Goal: Communication & Community: Answer question/provide support

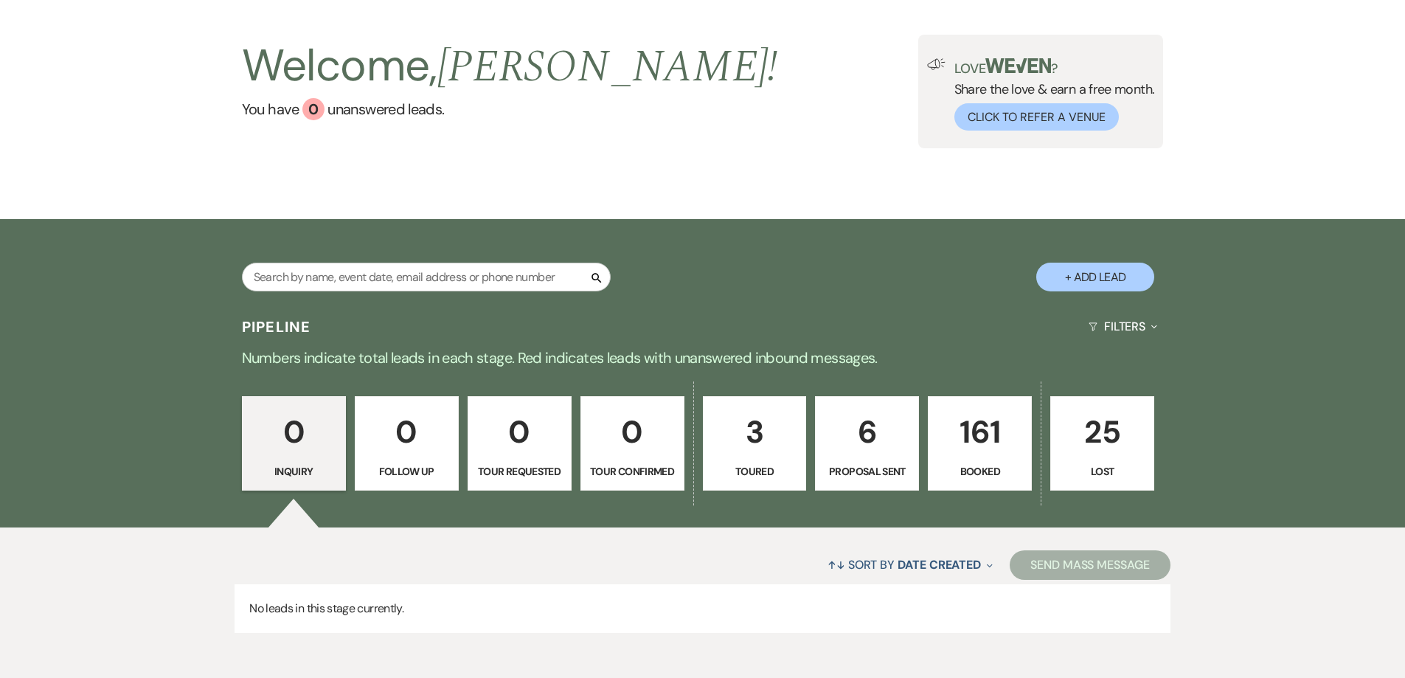
scroll to position [141, 0]
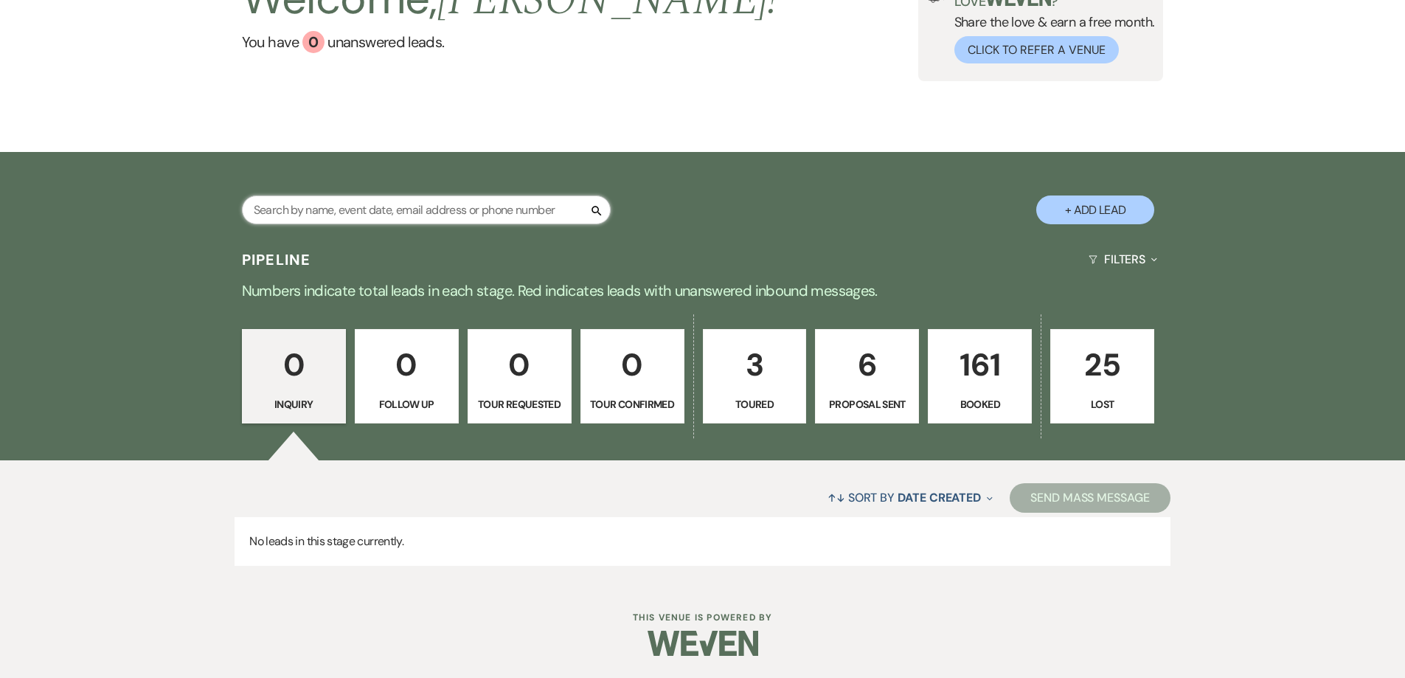
click at [474, 208] on input "text" at bounding box center [426, 209] width 369 height 29
type input "c"
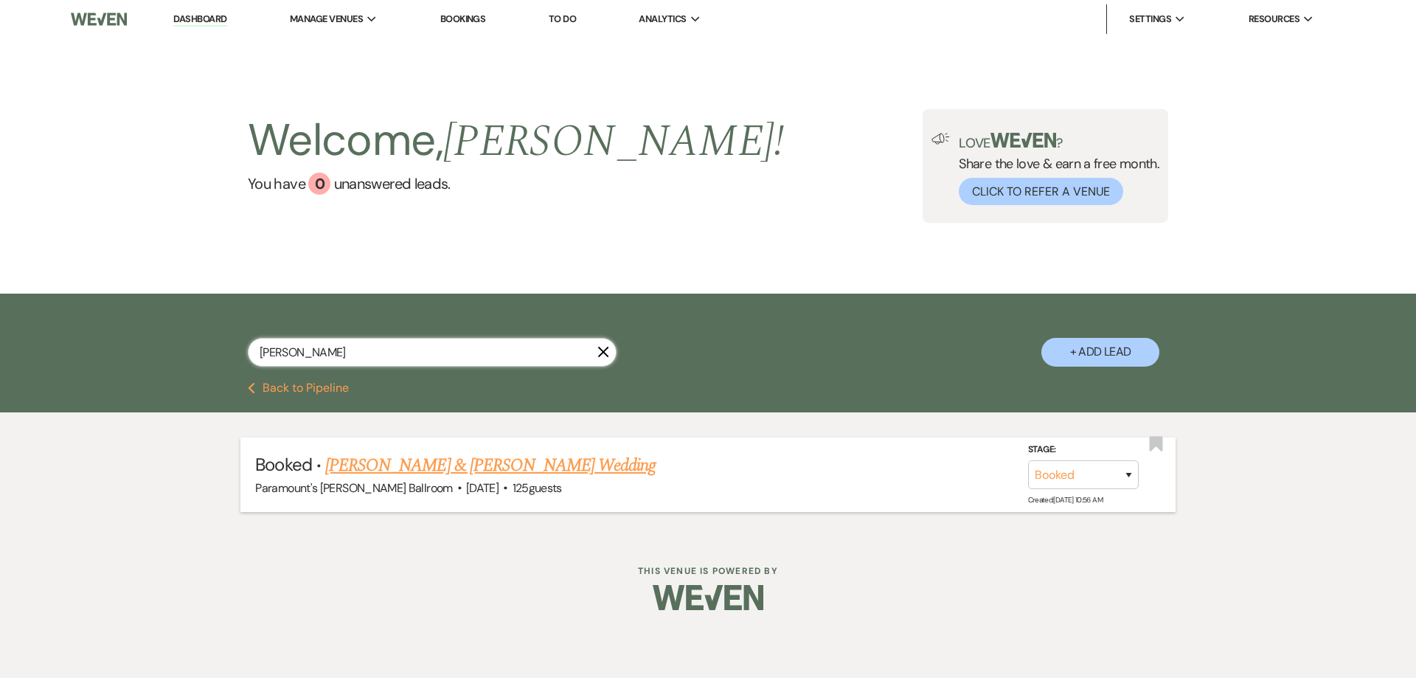
type input "schab"
click at [416, 472] on link "Courtney Schab & Justin Carlock's Wedding" at bounding box center [490, 465] width 330 height 27
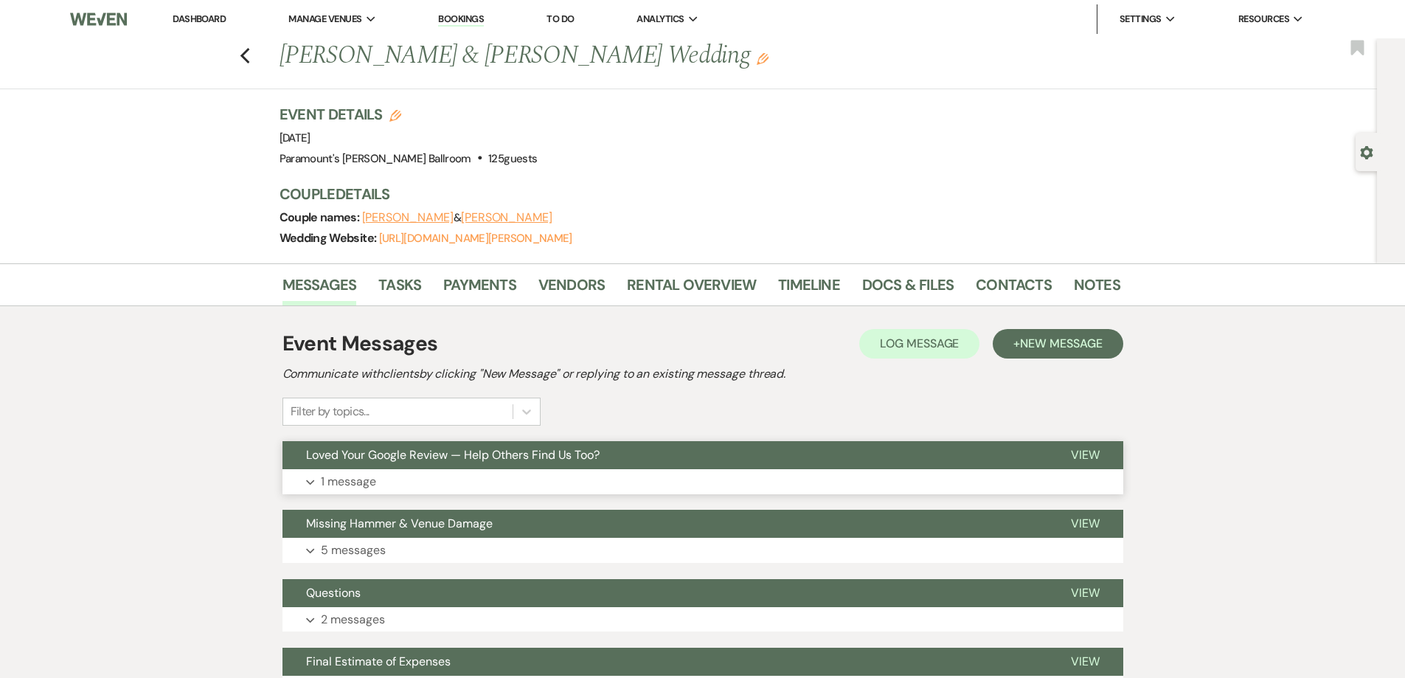
click at [472, 468] on button "Loved Your Google Review — Help Others Find Us Too?" at bounding box center [665, 455] width 765 height 28
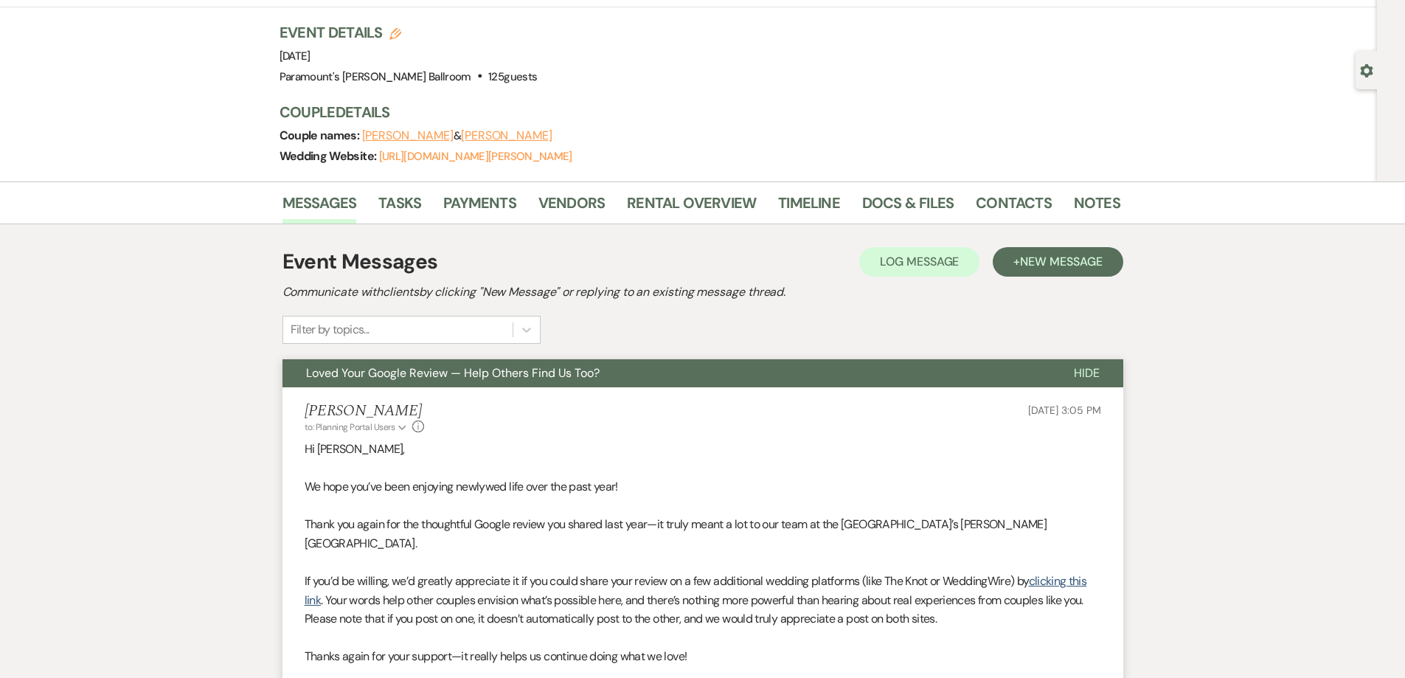
scroll to position [295, 0]
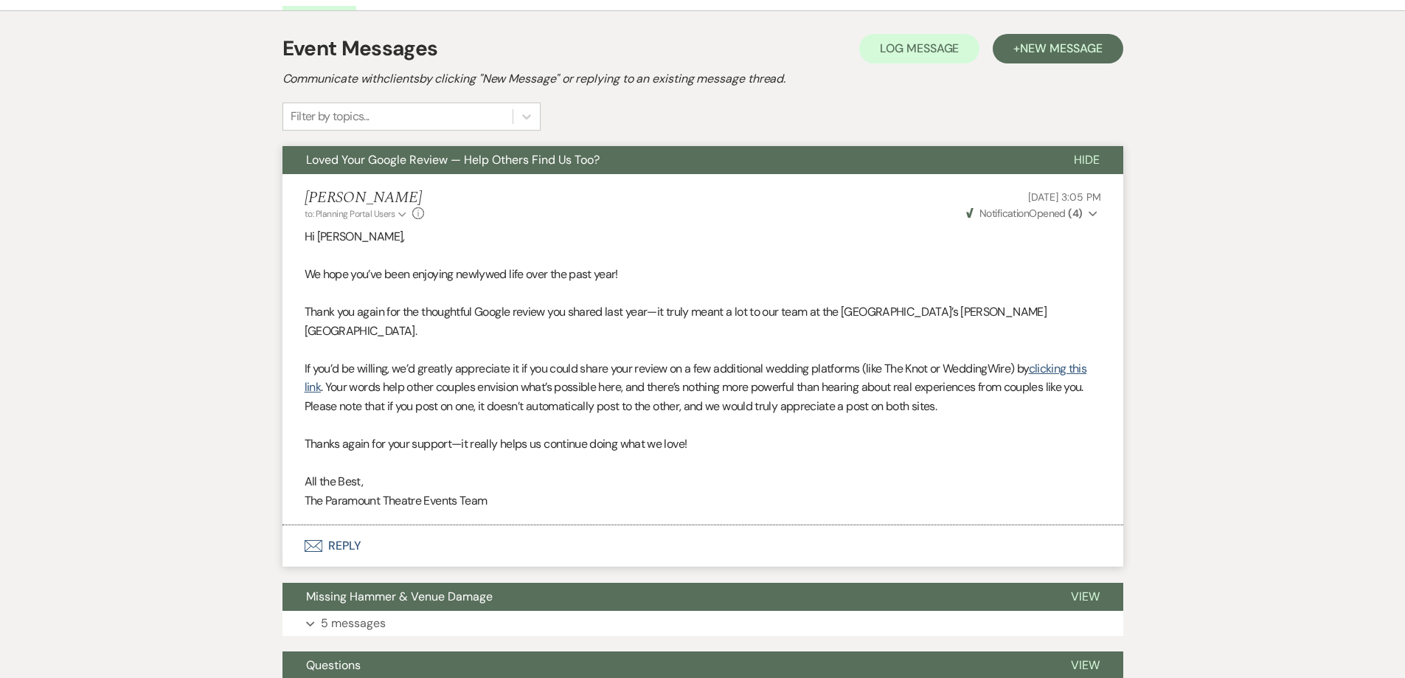
click at [447, 359] on p "If you’d be willing, we’d greatly appreciate it if you could share your review …" at bounding box center [703, 387] width 797 height 57
click at [342, 340] on p at bounding box center [703, 349] width 797 height 19
click at [579, 359] on p "If you’d be willing, we’d greatly appreciate it if you could share your review …" at bounding box center [703, 387] width 797 height 57
click at [618, 340] on p at bounding box center [703, 349] width 797 height 19
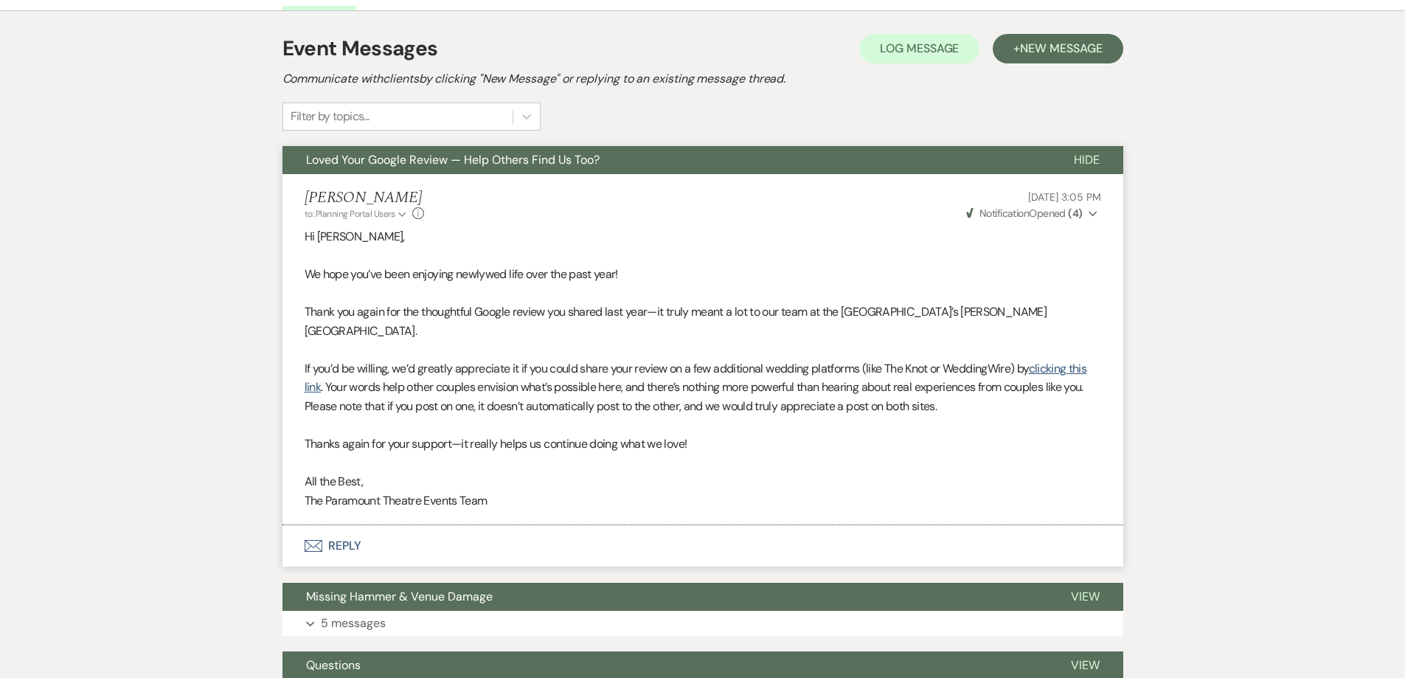
click at [619, 359] on p "If you’d be willing, we’d greatly appreciate it if you could share your review …" at bounding box center [703, 387] width 797 height 57
click at [513, 309] on p "Thank you again for the thoughtful Google review you shared last year—it truly …" at bounding box center [703, 321] width 797 height 38
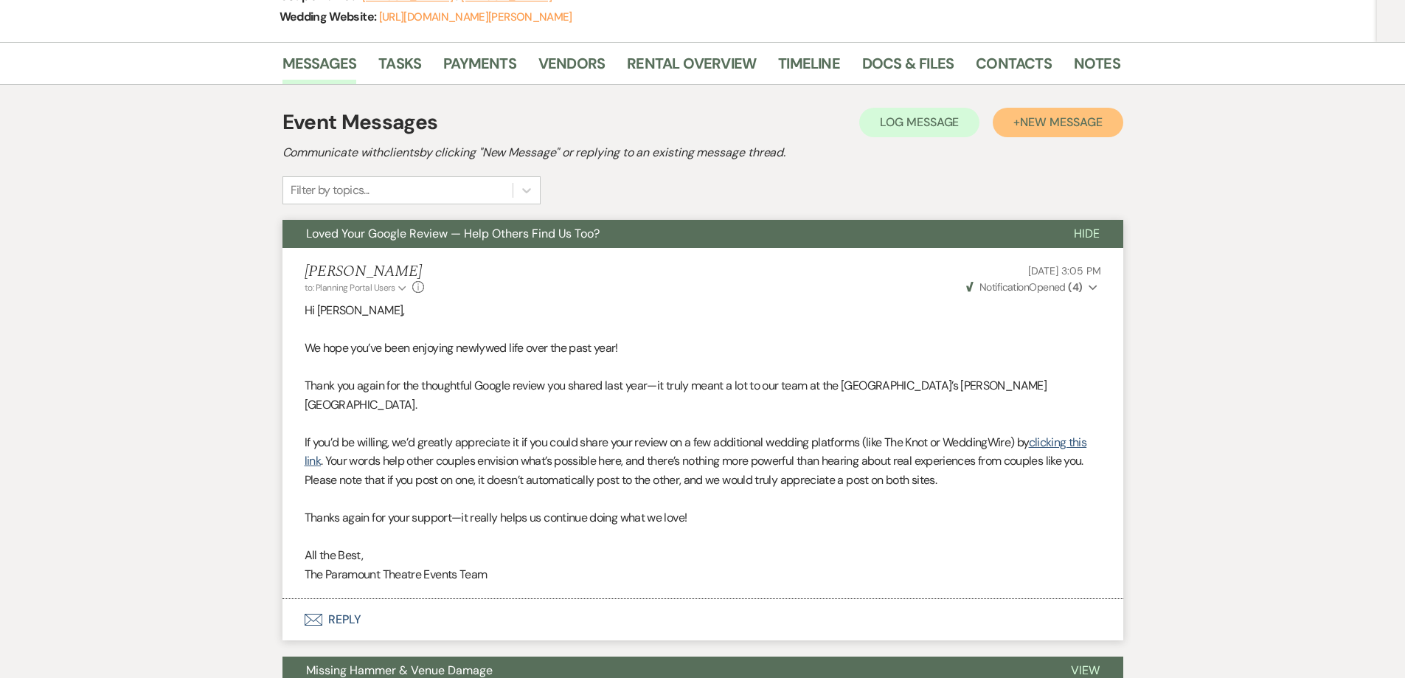
click at [1045, 125] on span "New Message" at bounding box center [1061, 121] width 82 height 15
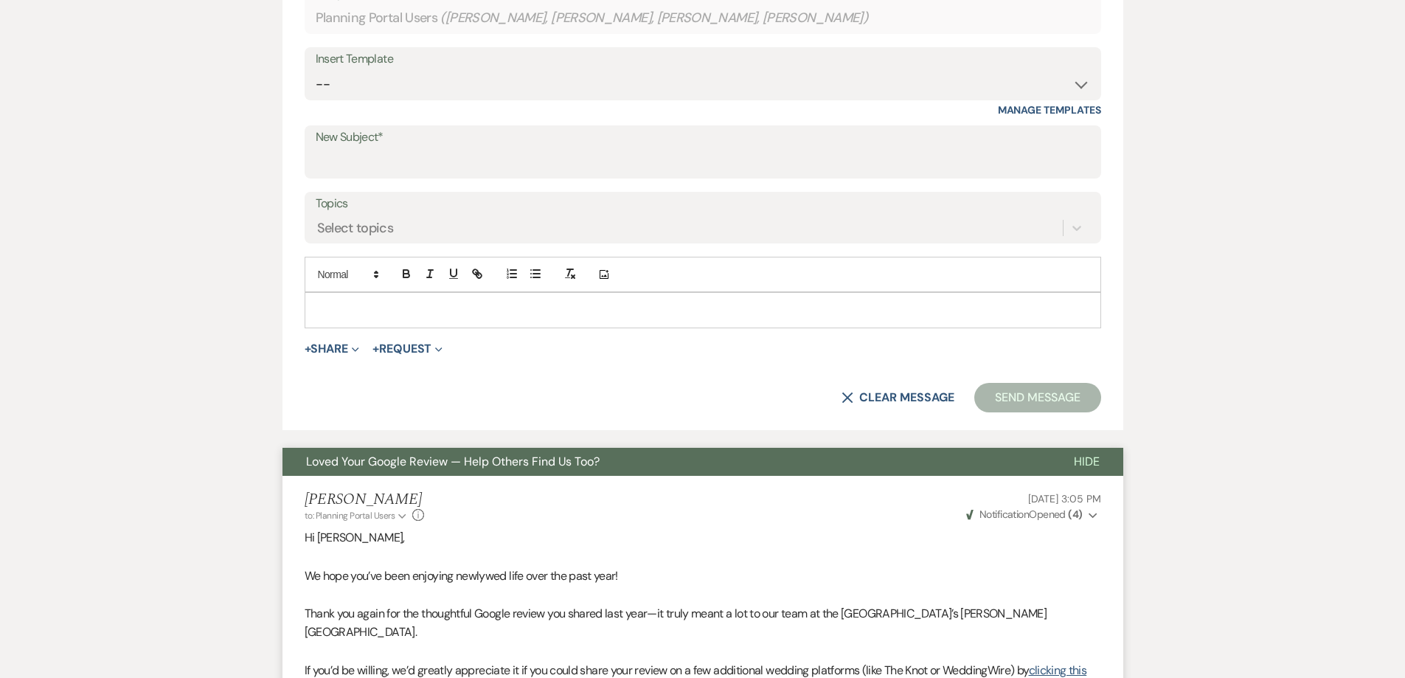
scroll to position [516, 0]
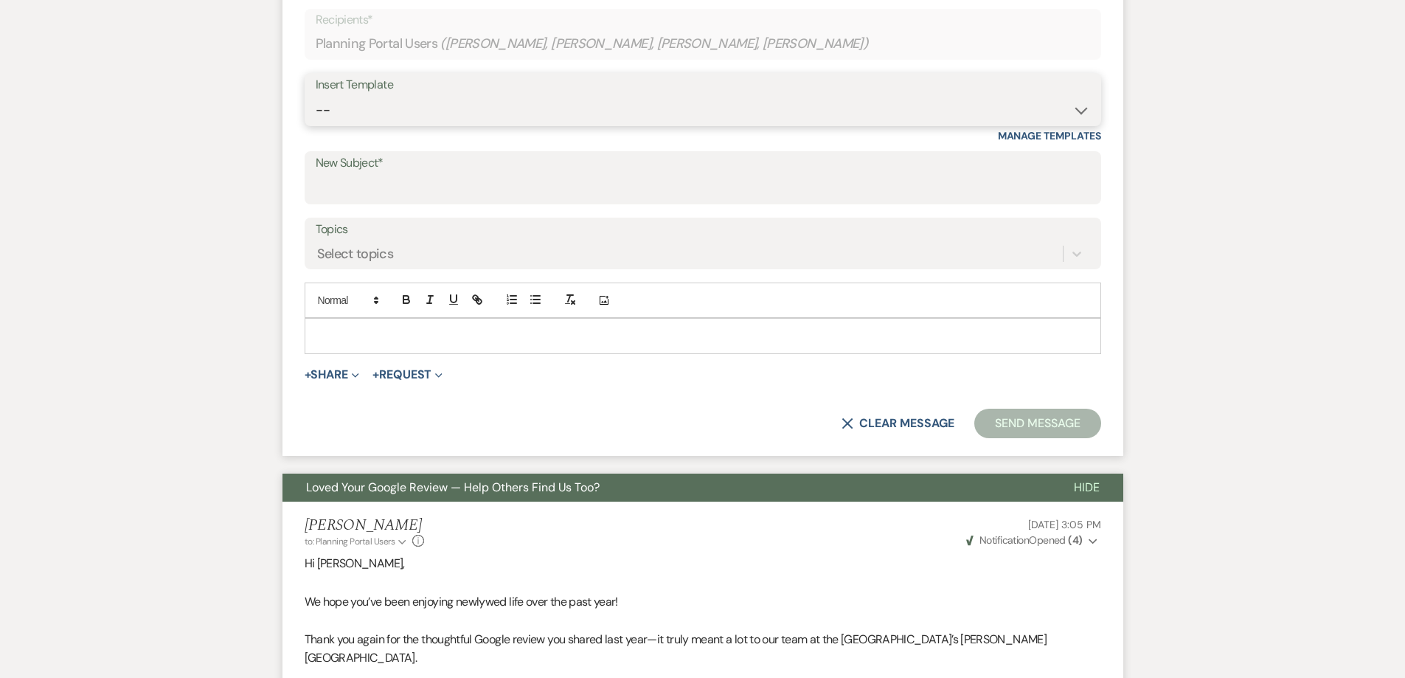
click at [981, 106] on select "-- Weven Planning Portal Introduction (Booked Events) 6 Month Consultation 9 Mo…" at bounding box center [703, 110] width 775 height 29
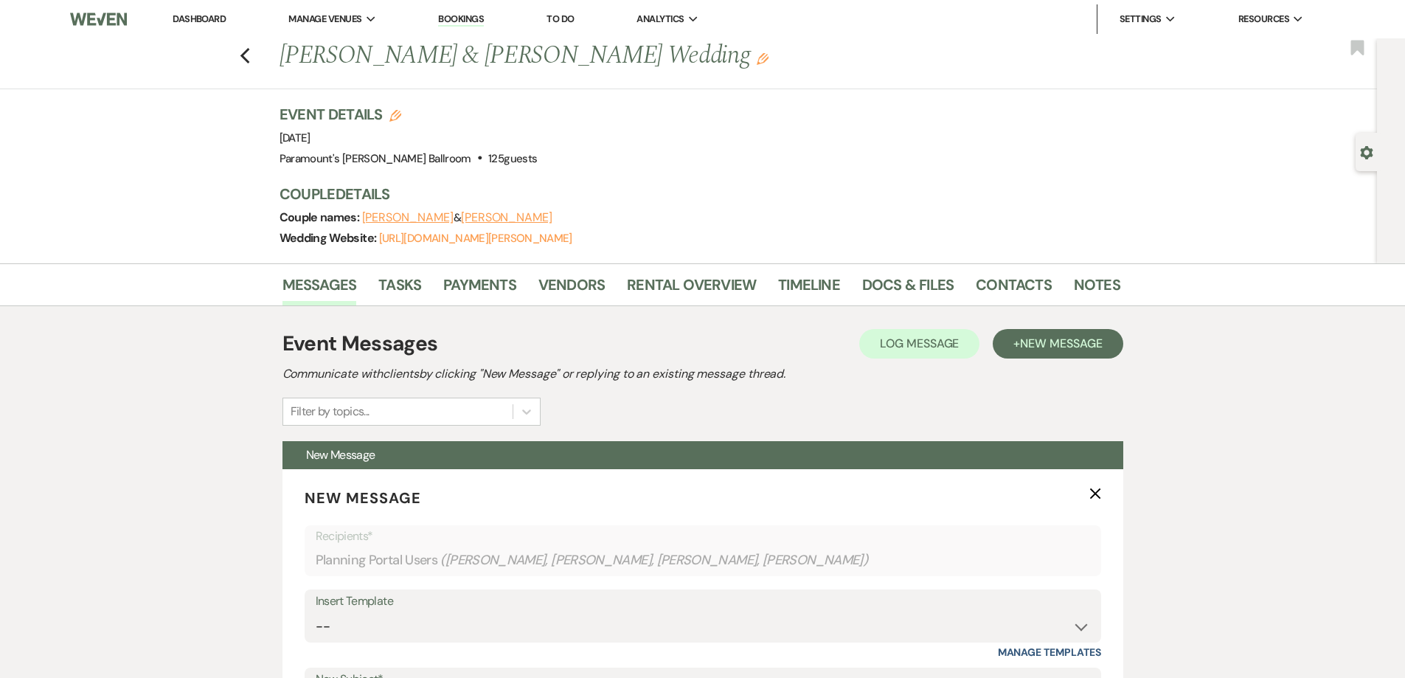
scroll to position [443, 0]
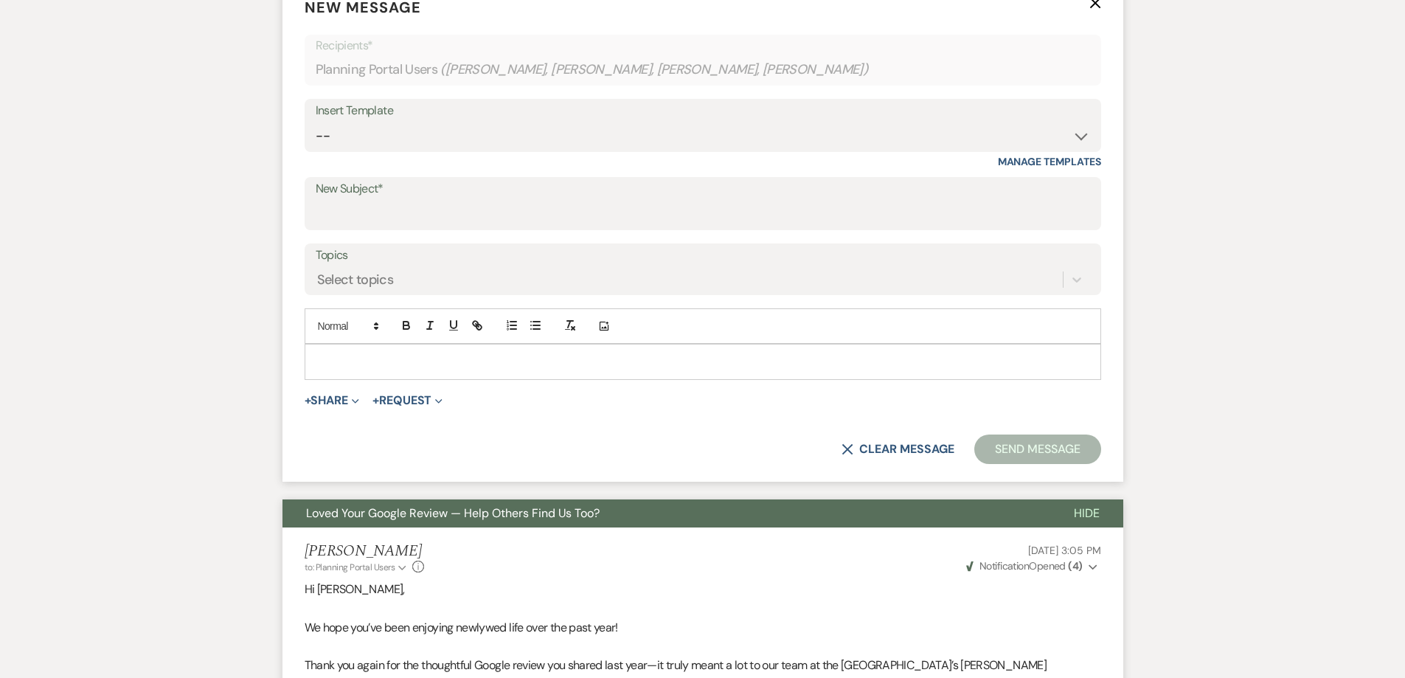
scroll to position [516, 0]
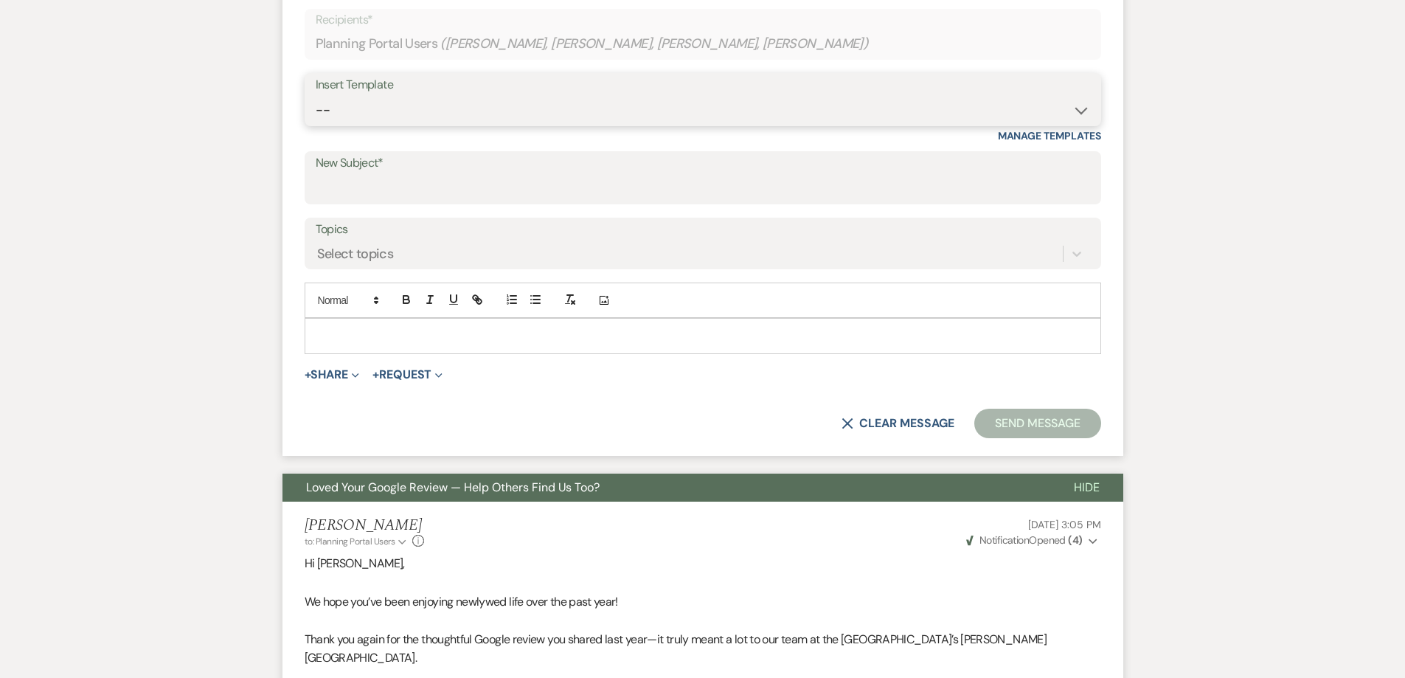
click at [921, 108] on select "-- Weven Planning Portal Introduction (Booked Events) 6 Month Consultation 9 Mo…" at bounding box center [703, 110] width 775 height 29
click at [406, 178] on input "New Subject*" at bounding box center [703, 188] width 775 height 29
paste input "Quick Favor: Share Your Review on Other Platforms?"
type input "Quick Favor: Share Your Review on Other Platforms?"
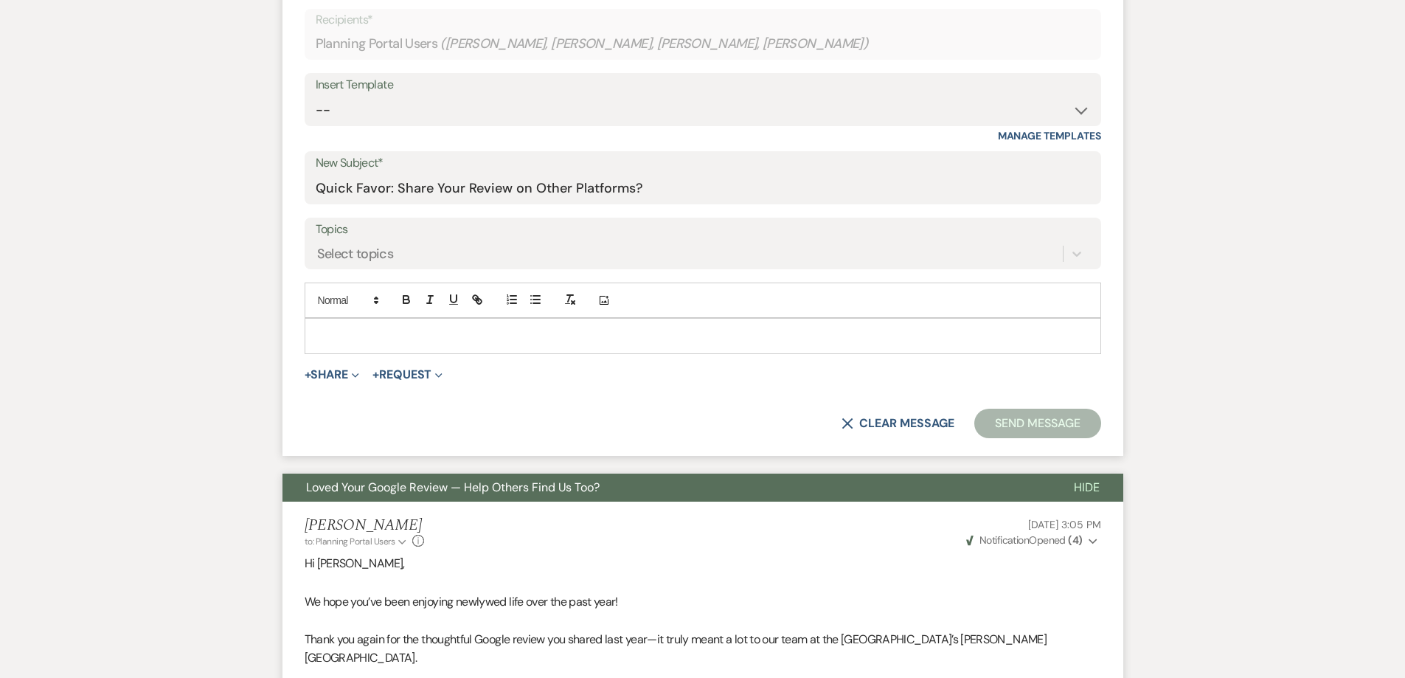
click at [522, 337] on p at bounding box center [702, 336] width 773 height 16
click at [365, 339] on p "To enrich screen reader interactions, please activate Accessibility in Grammarl…" at bounding box center [702, 336] width 773 height 16
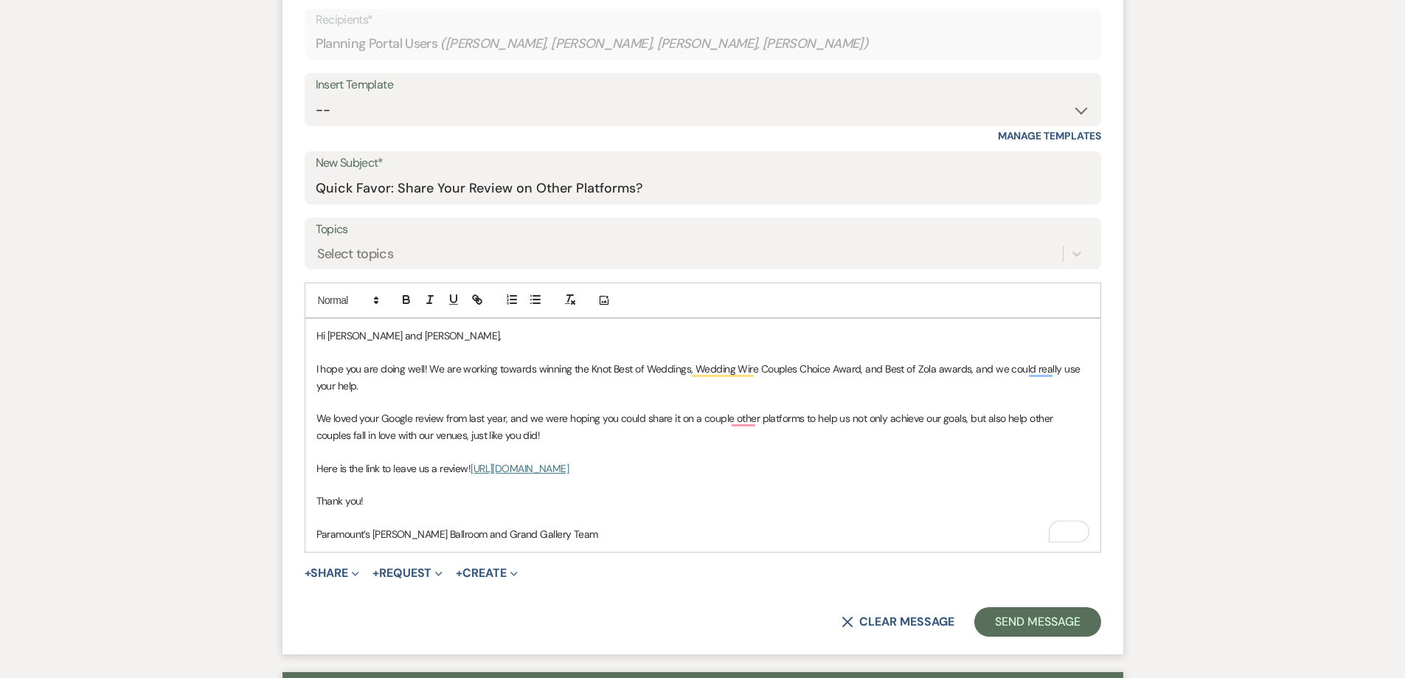
click at [352, 371] on p "I hope you are doing well! We are working towards winning the Knot Best of Wedd…" at bounding box center [702, 377] width 773 height 33
click at [412, 378] on p "I hope you are doing well! We are working towards winning the Knot Best of Wedd…" at bounding box center [702, 377] width 773 height 33
click at [586, 388] on p "I hope you are doing well! We are working towards winning the Knot Best of Wedd…" at bounding box center [702, 377] width 773 height 33
click at [445, 379] on p "I hope you are doing well! We are working towards winning the Knot Best of Wedd…" at bounding box center [702, 377] width 773 height 33
click at [518, 418] on p "We loved your Google review from last year, and we were hoping you could share …" at bounding box center [702, 426] width 773 height 33
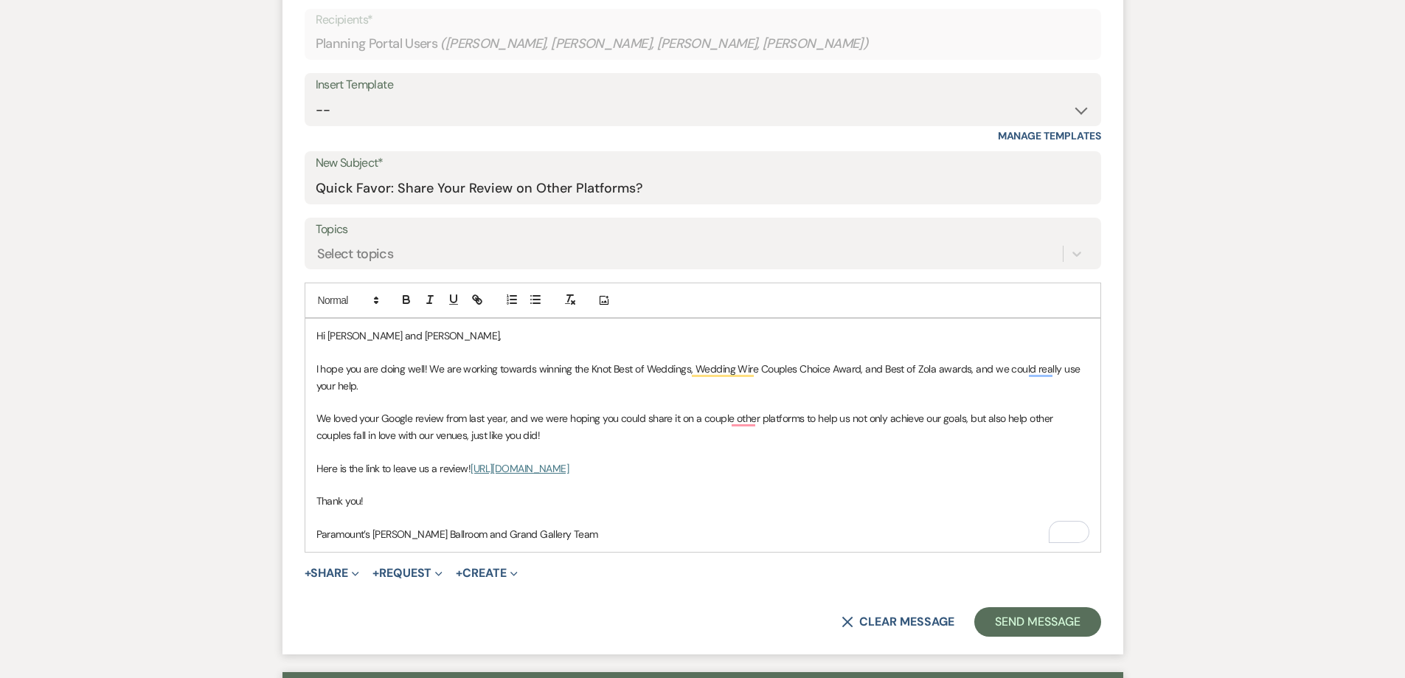
click at [640, 438] on p "We loved your Google review from last year, and we were hoping you could share …" at bounding box center [702, 426] width 773 height 33
click at [700, 444] on p "To enrich screen reader interactions, please activate Accessibility in Grammarl…" at bounding box center [702, 451] width 773 height 16
click at [533, 432] on p "We loved your Google review from last year, and we were hoping you could share …" at bounding box center [702, 426] width 773 height 33
click at [555, 424] on p "We loved your Google review from last year, and we were hoping you could share …" at bounding box center [702, 426] width 773 height 33
click at [434, 453] on p "To enrich screen reader interactions, please activate Accessibility in Grammarl…" at bounding box center [702, 451] width 773 height 16
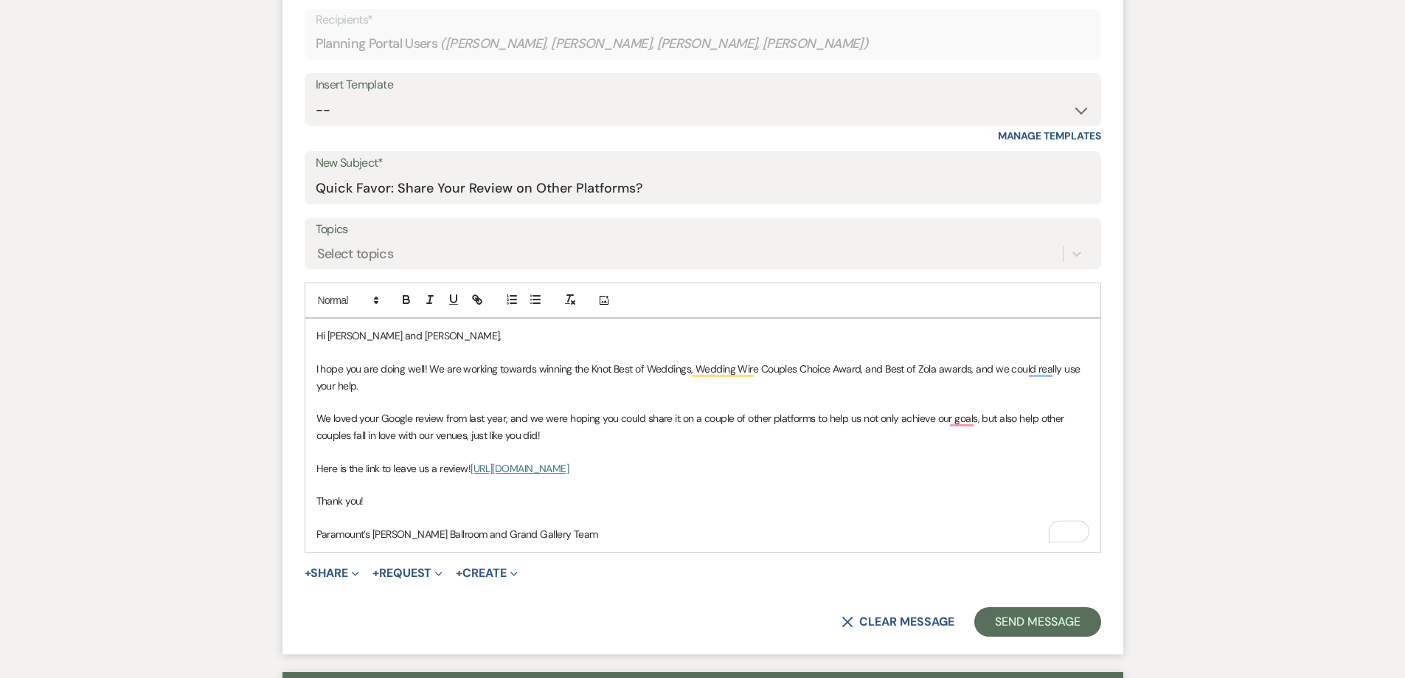
click at [364, 466] on p "Here is the link to leave us a review! http://bit.ly/46wmBNo" at bounding box center [702, 468] width 773 height 16
click at [566, 532] on p "Paramount’s Meyer Ballroom and Grand Gallery Team" at bounding box center [702, 534] width 773 height 16
click at [1007, 618] on button "Send Message" at bounding box center [1037, 622] width 126 height 30
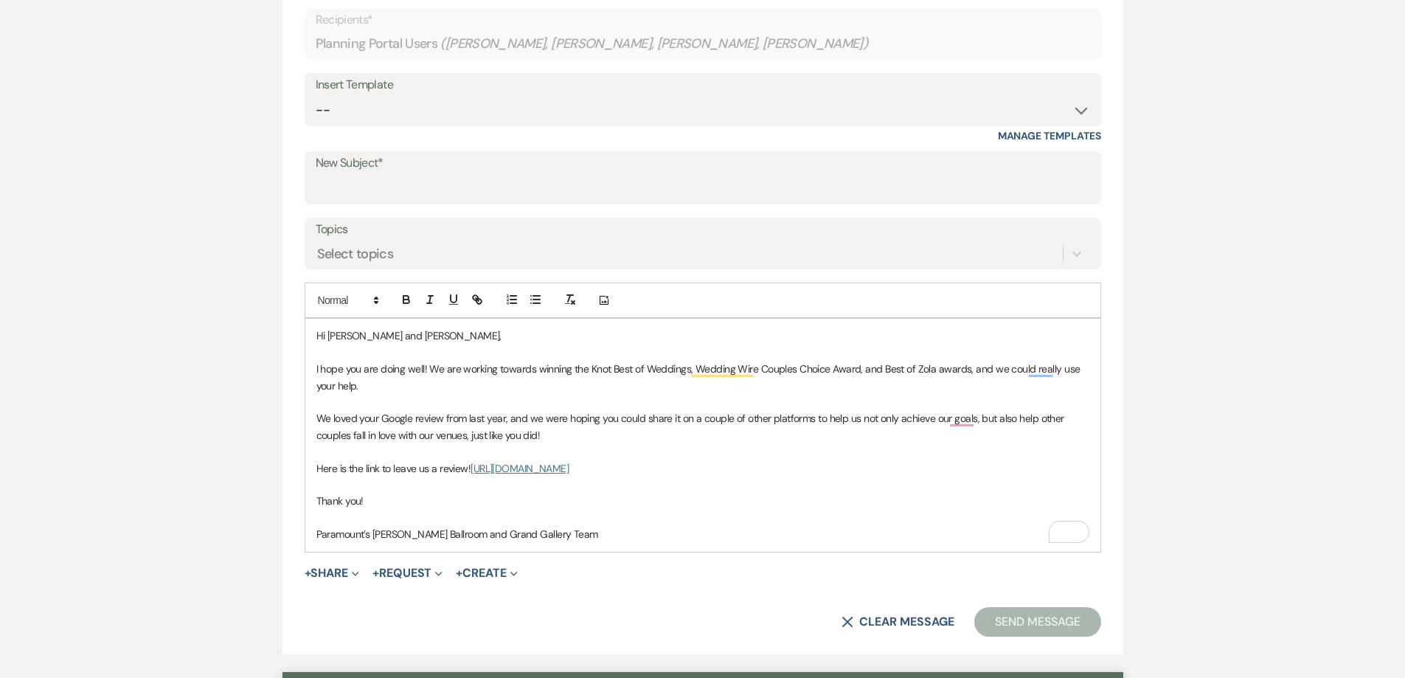
scroll to position [0, 0]
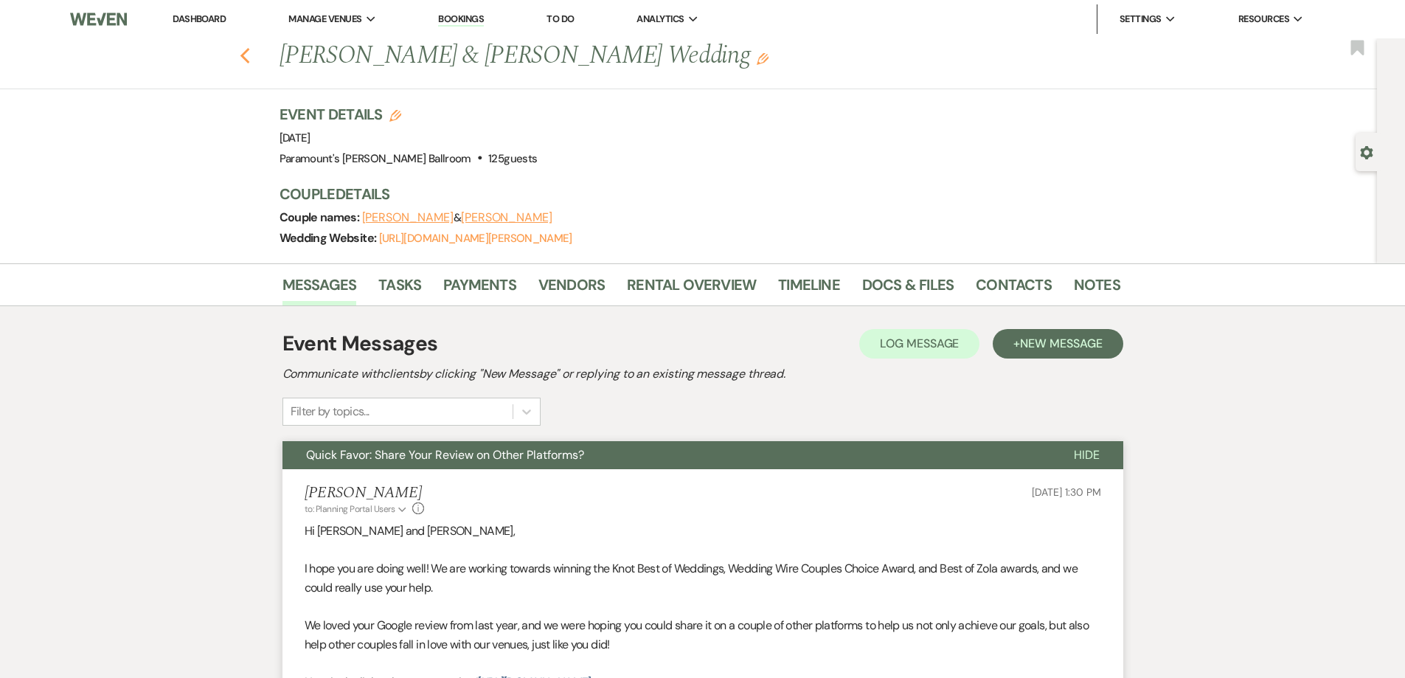
click at [249, 55] on use "button" at bounding box center [245, 56] width 10 height 16
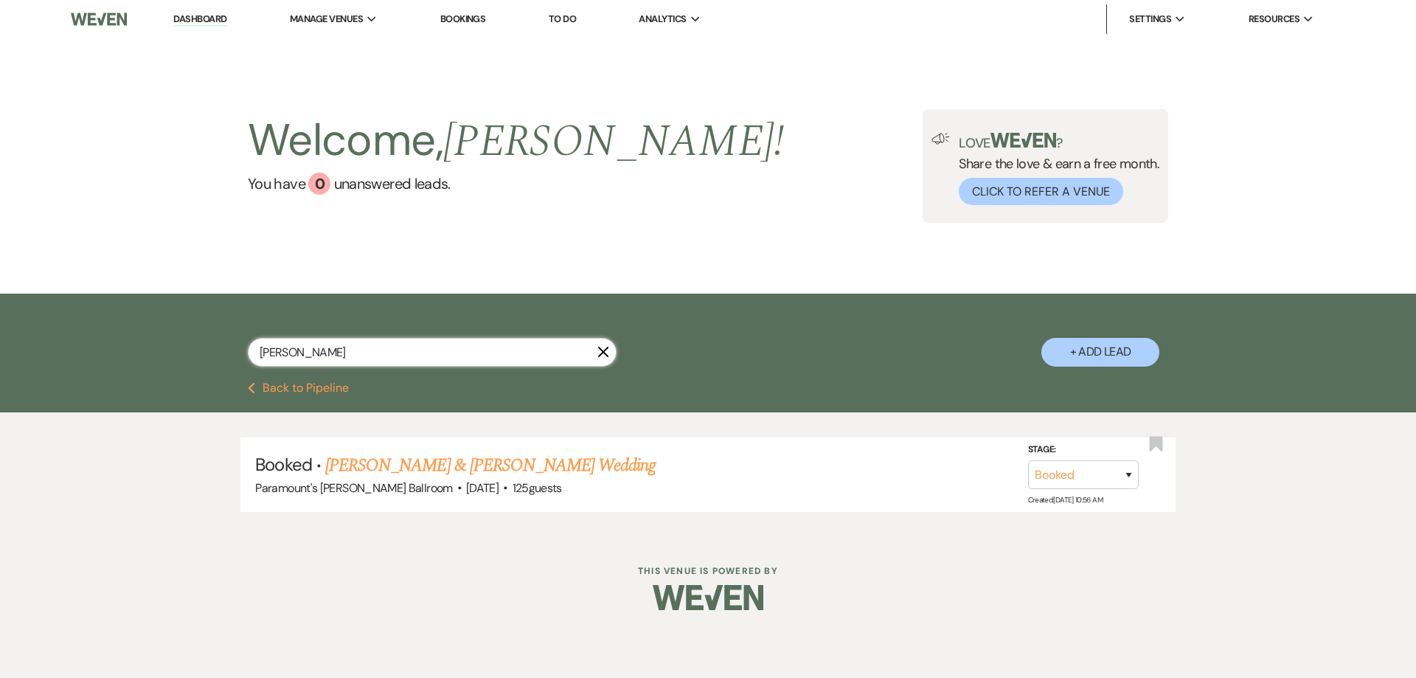
click at [328, 361] on input "schab" at bounding box center [432, 352] width 369 height 29
type input "kendall"
click at [386, 468] on link "Emily Kendall & Gregory Wedesky's Wedding" at bounding box center [490, 465] width 330 height 27
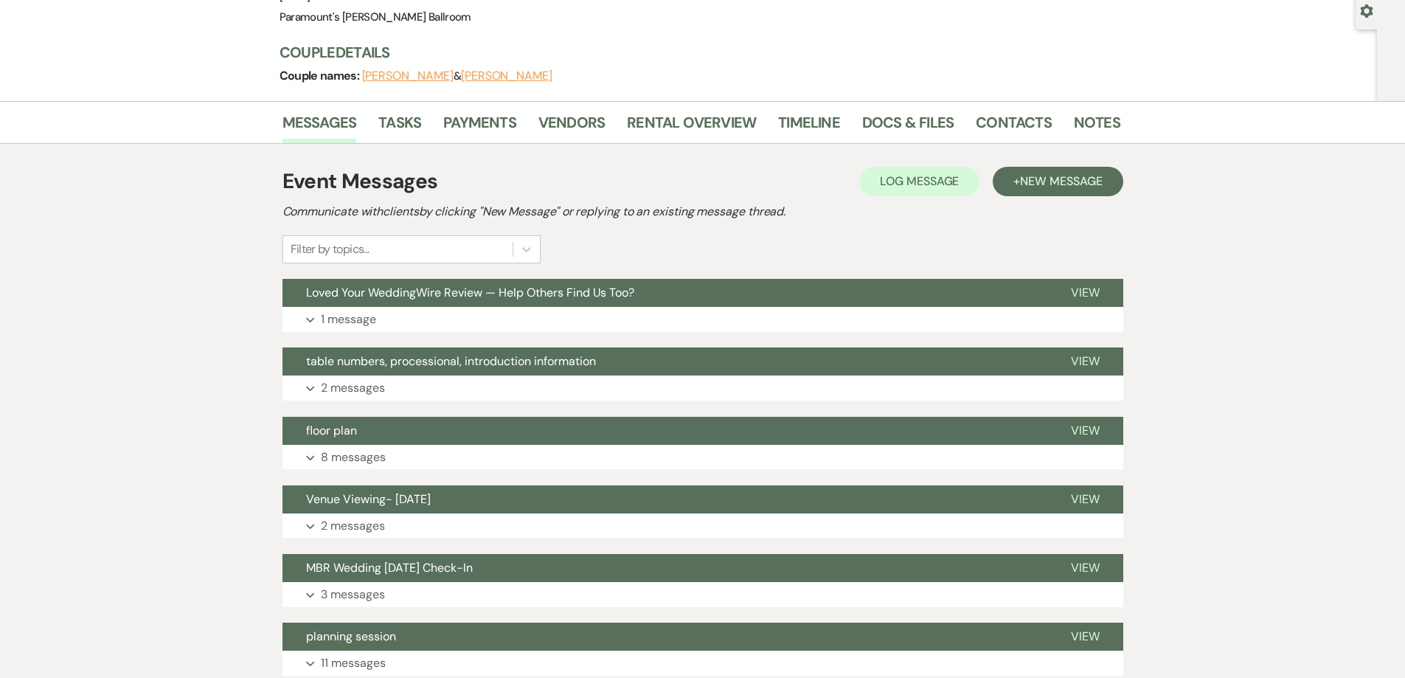
scroll to position [148, 0]
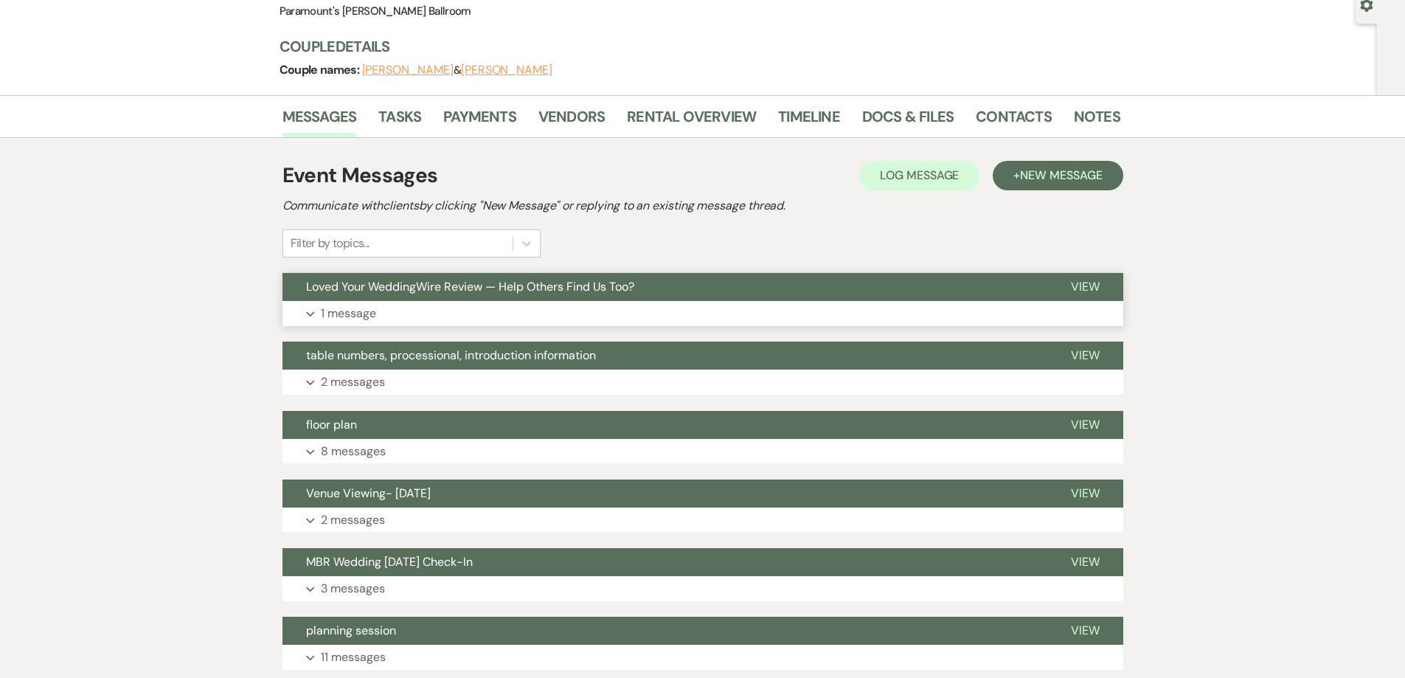
click at [508, 316] on button "Expand 1 message" at bounding box center [703, 313] width 841 height 25
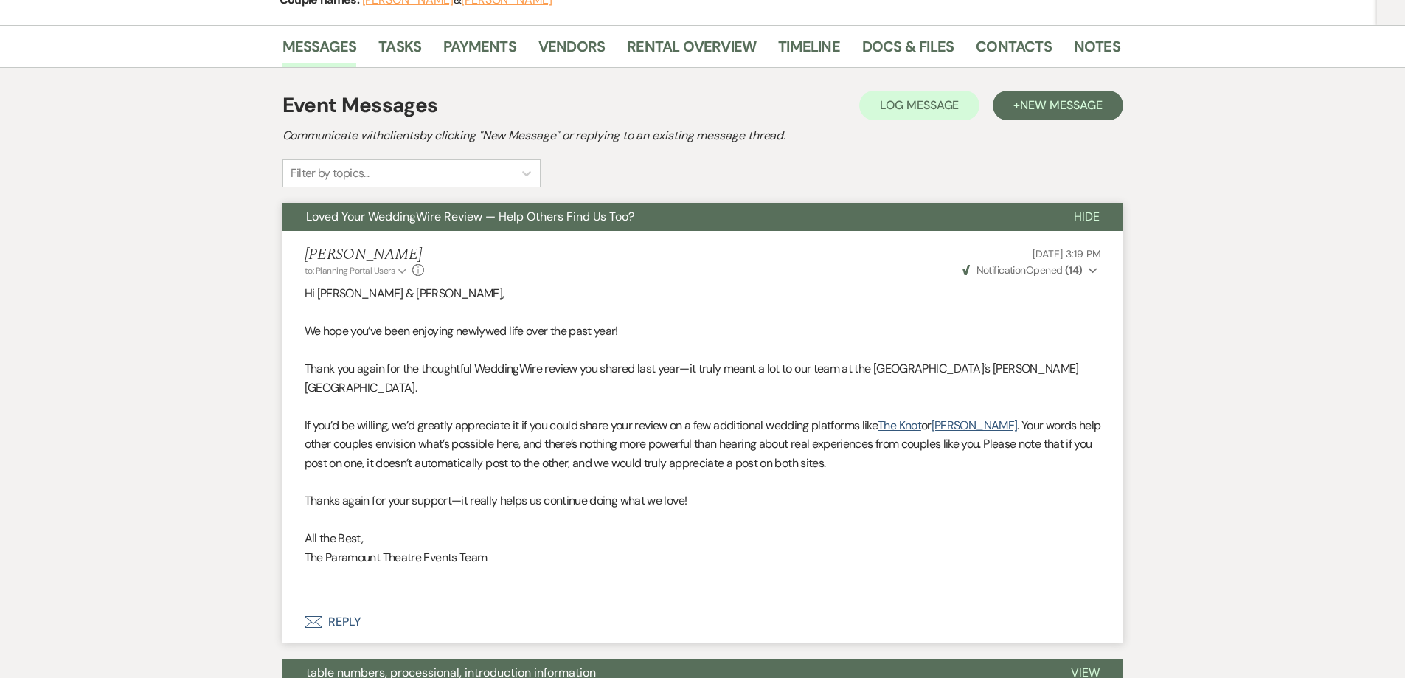
scroll to position [221, 0]
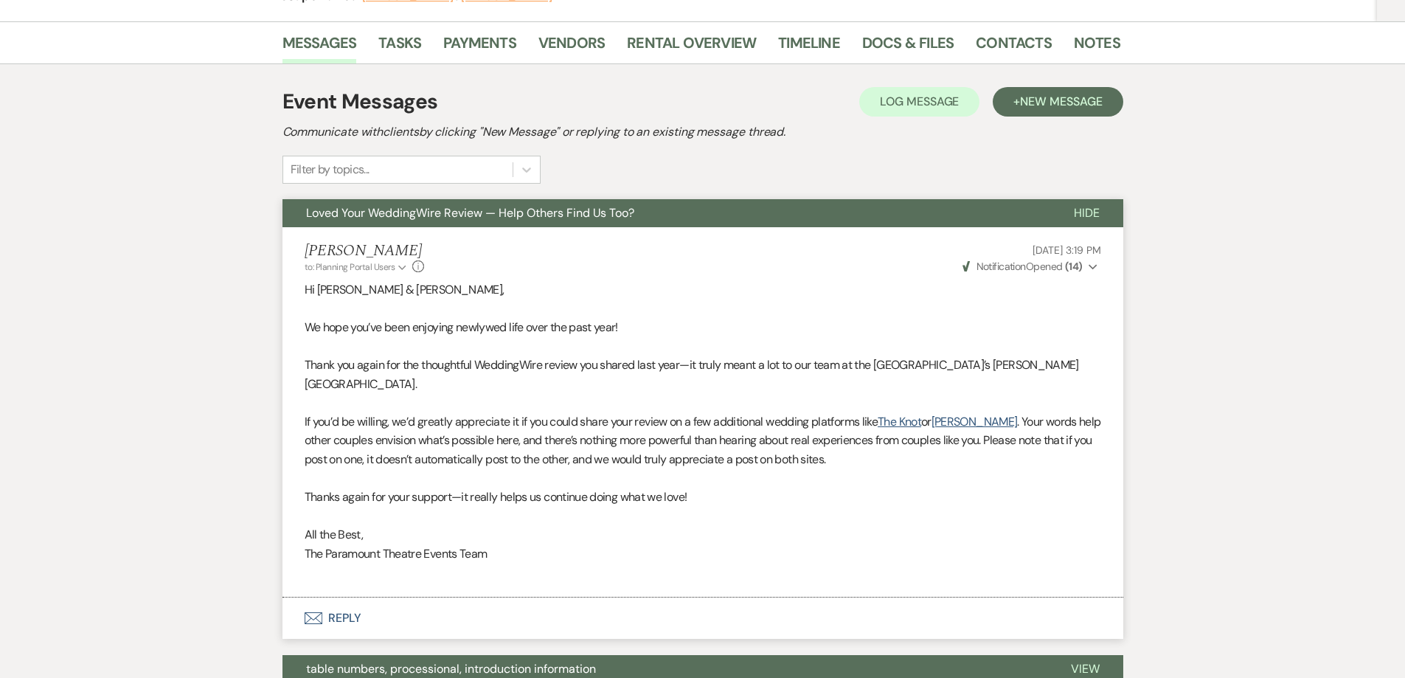
click at [564, 344] on p at bounding box center [703, 345] width 797 height 19
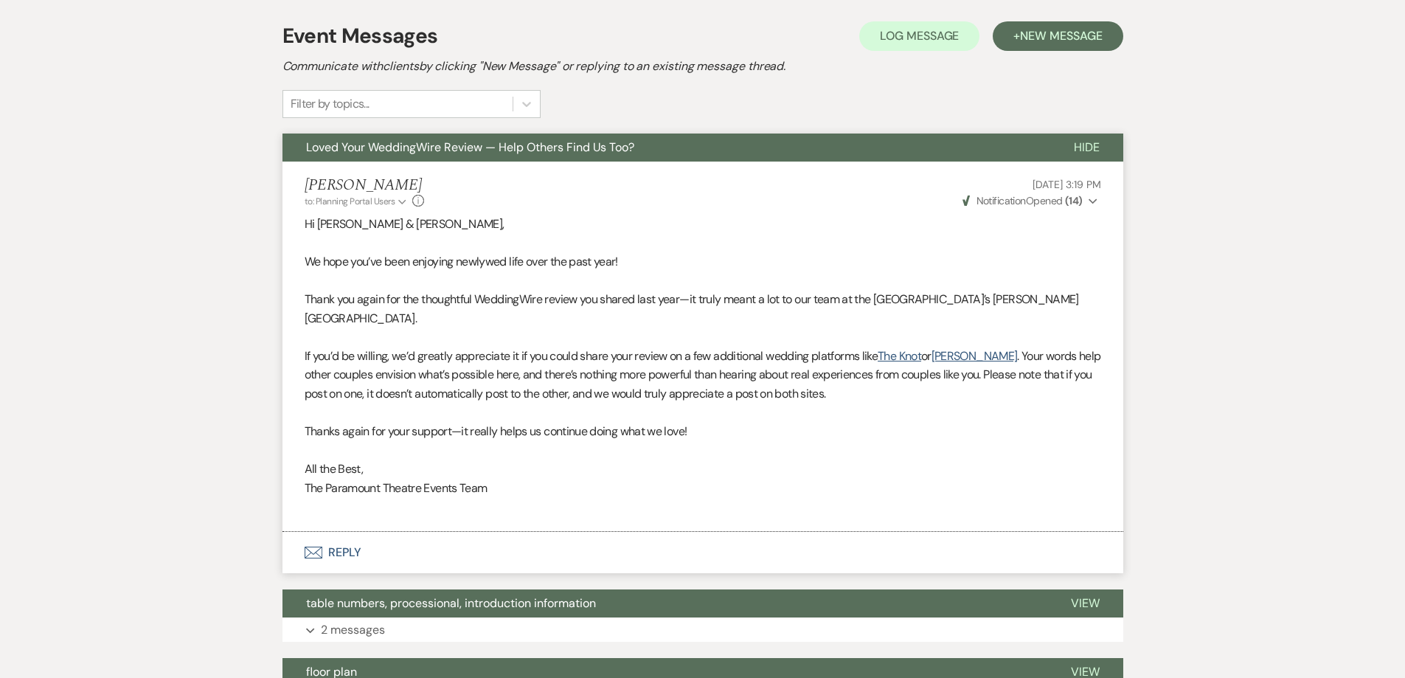
scroll to position [295, 0]
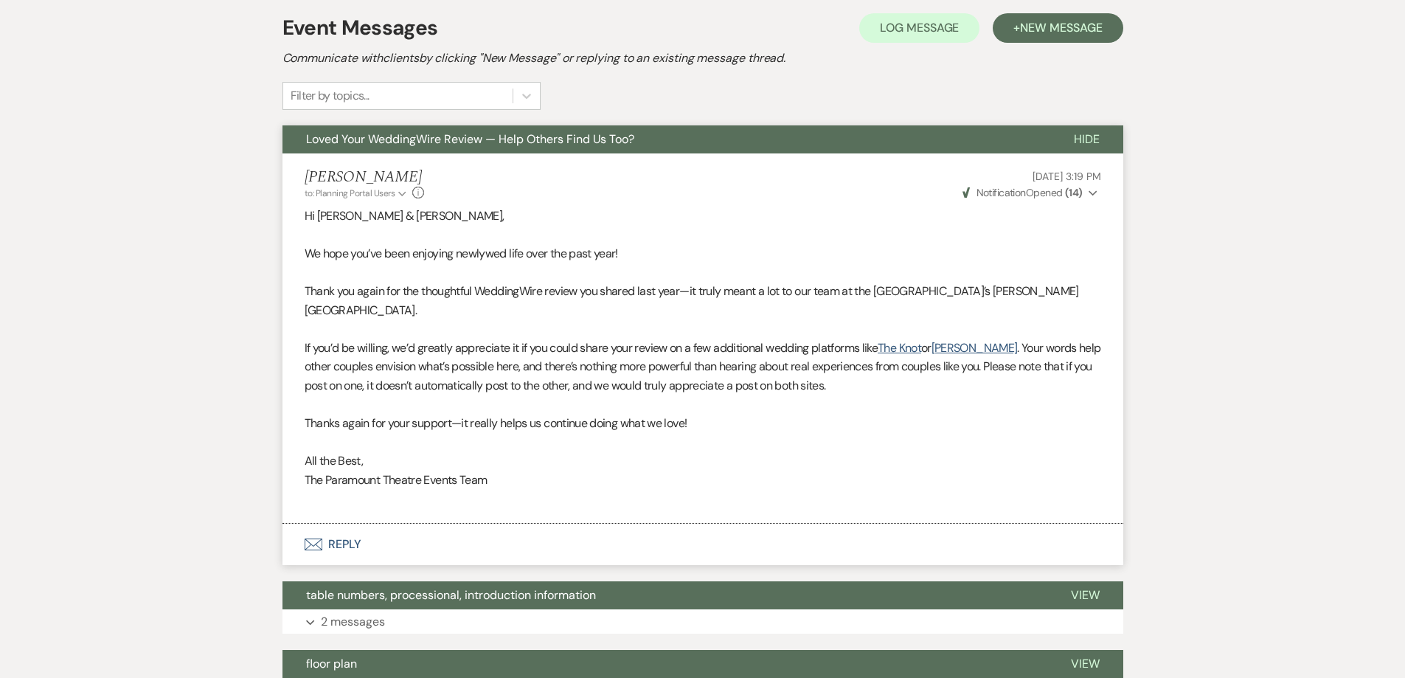
click at [550, 277] on p at bounding box center [703, 272] width 797 height 19
click at [1048, 29] on span "New Message" at bounding box center [1061, 27] width 82 height 15
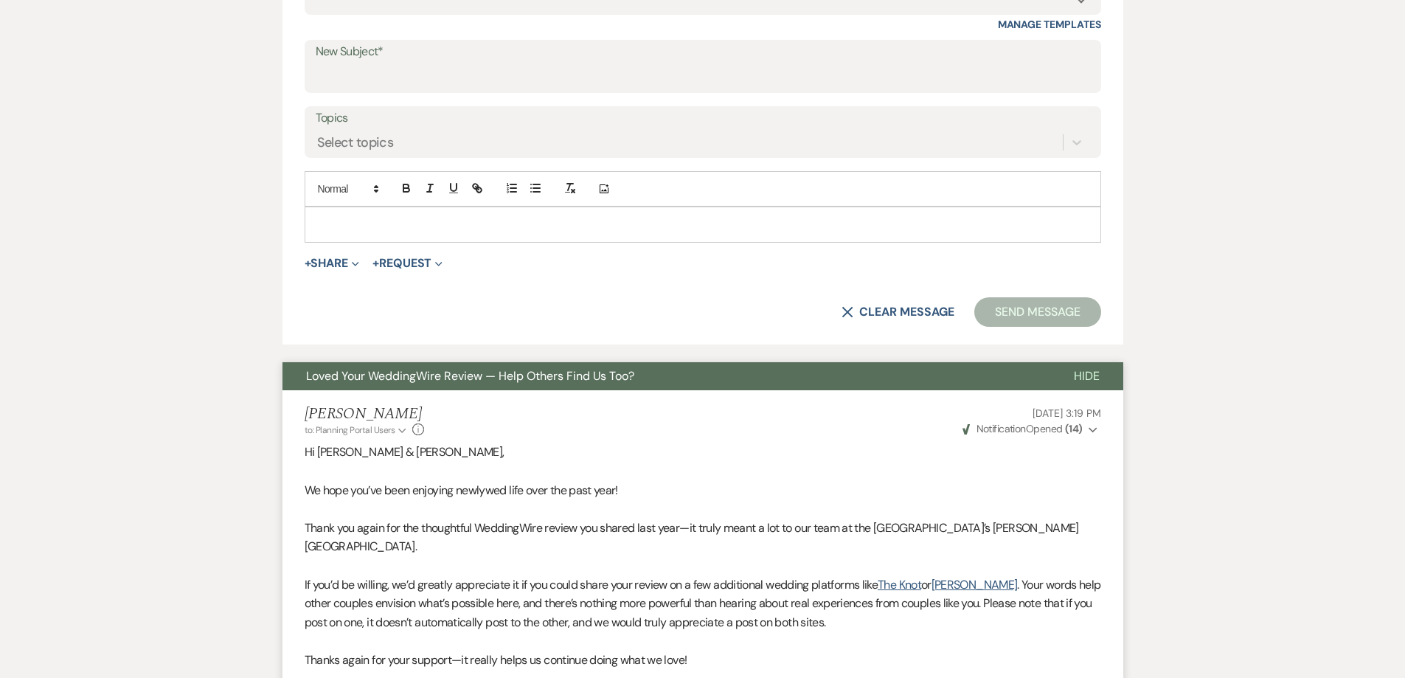
scroll to position [516, 0]
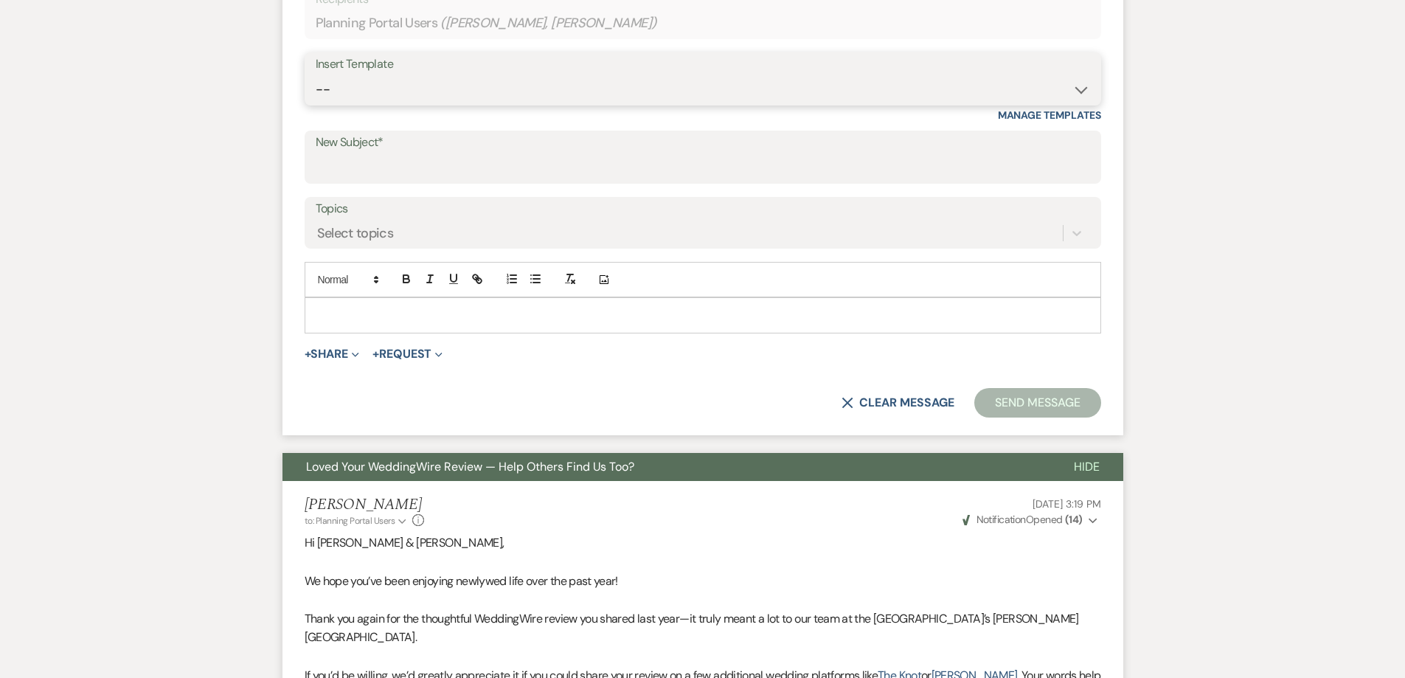
click at [575, 91] on select "-- Weven Planning Portal Introduction (Booked Events) 6 Month Consultation 9 Mo…" at bounding box center [703, 89] width 775 height 29
click at [389, 148] on label "New Subject*" at bounding box center [703, 142] width 775 height 21
click at [389, 153] on input "New Subject*" at bounding box center [703, 167] width 775 height 29
paste input "Quick Favor: Share Your Review on Other Platforms?"
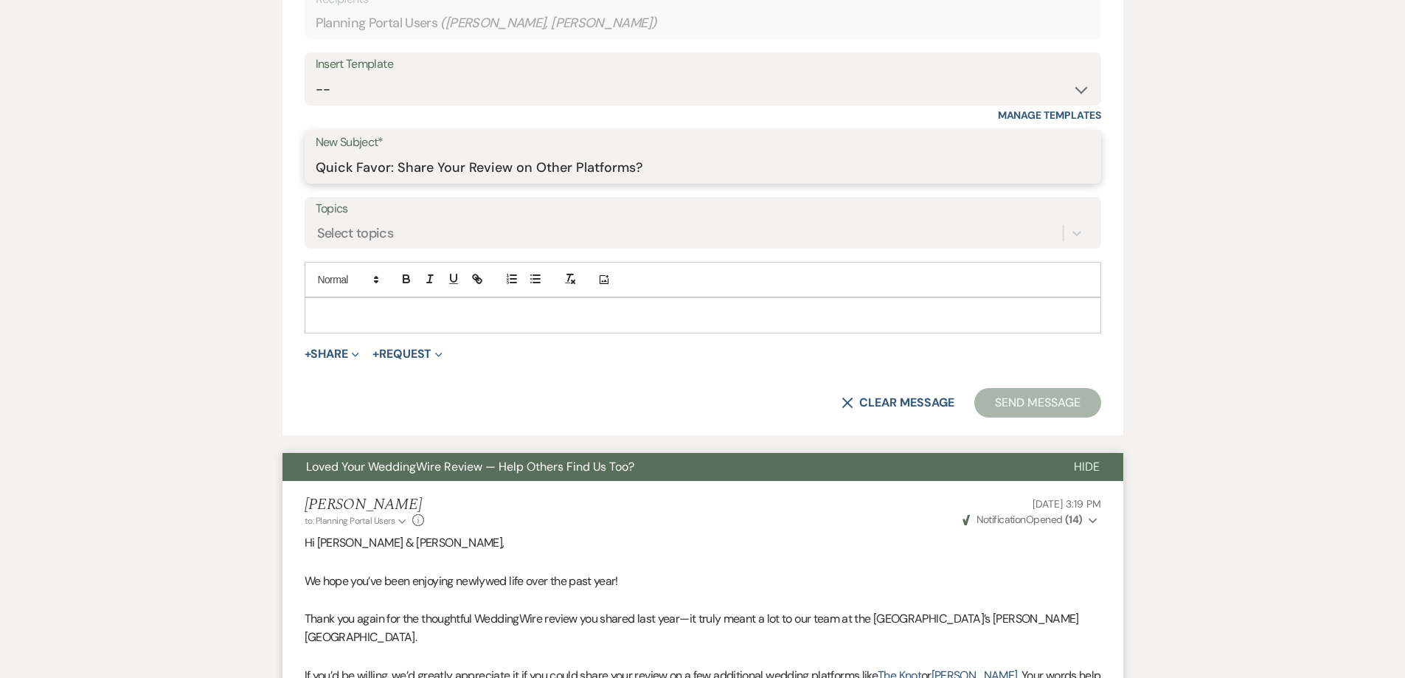
type input "Quick Favor: Share Your Review on Other Platforms?"
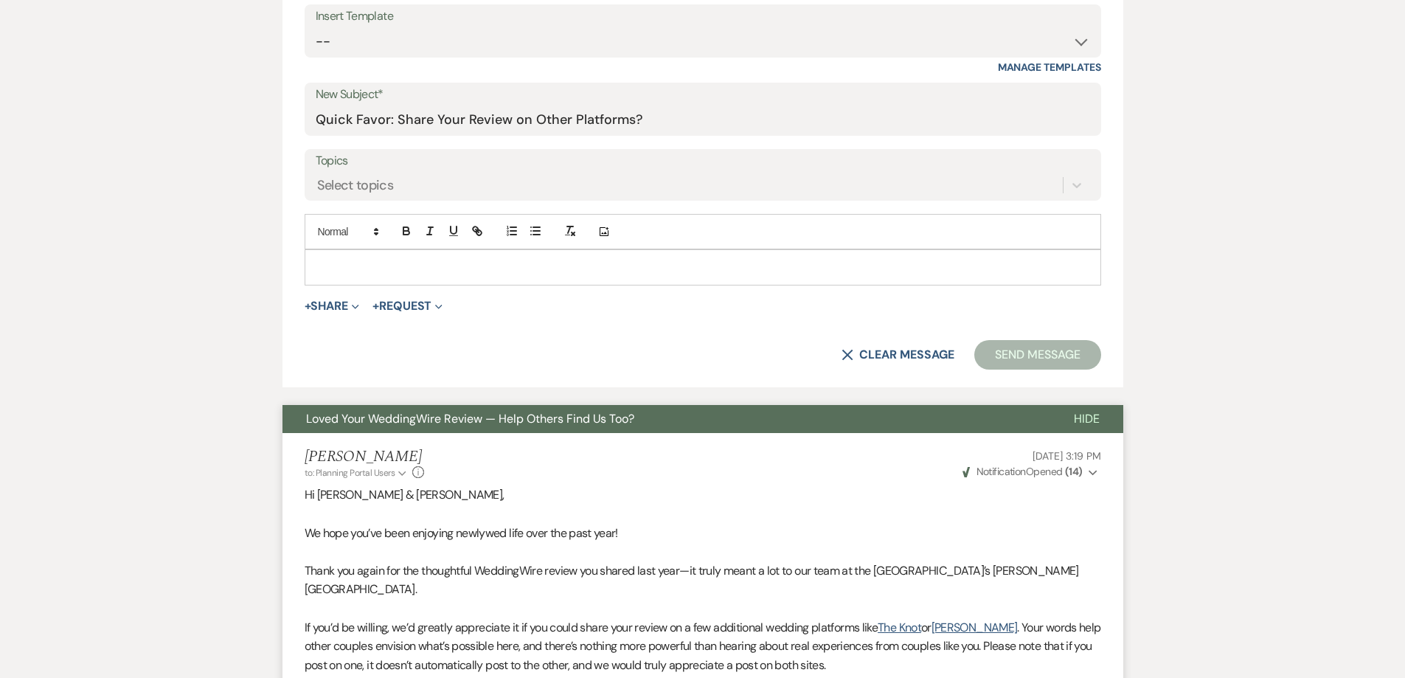
scroll to position [590, 0]
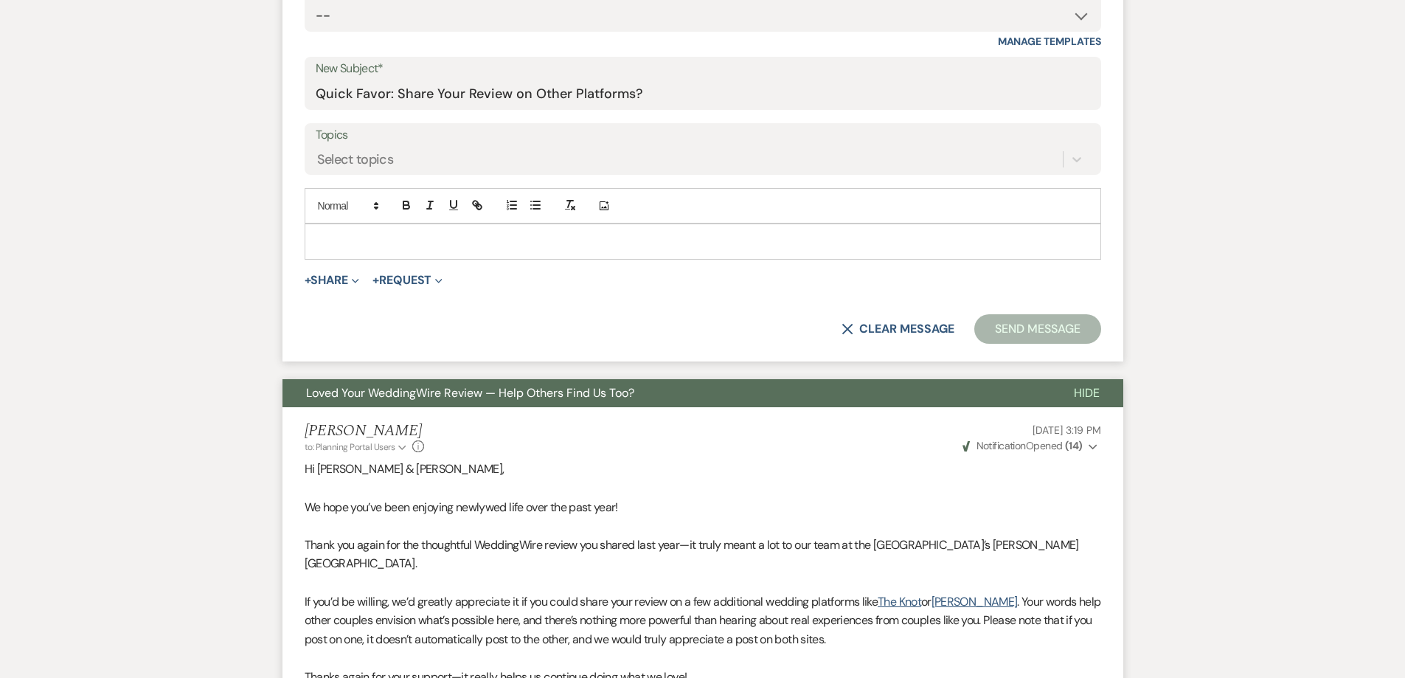
click at [386, 243] on p at bounding box center [702, 241] width 773 height 16
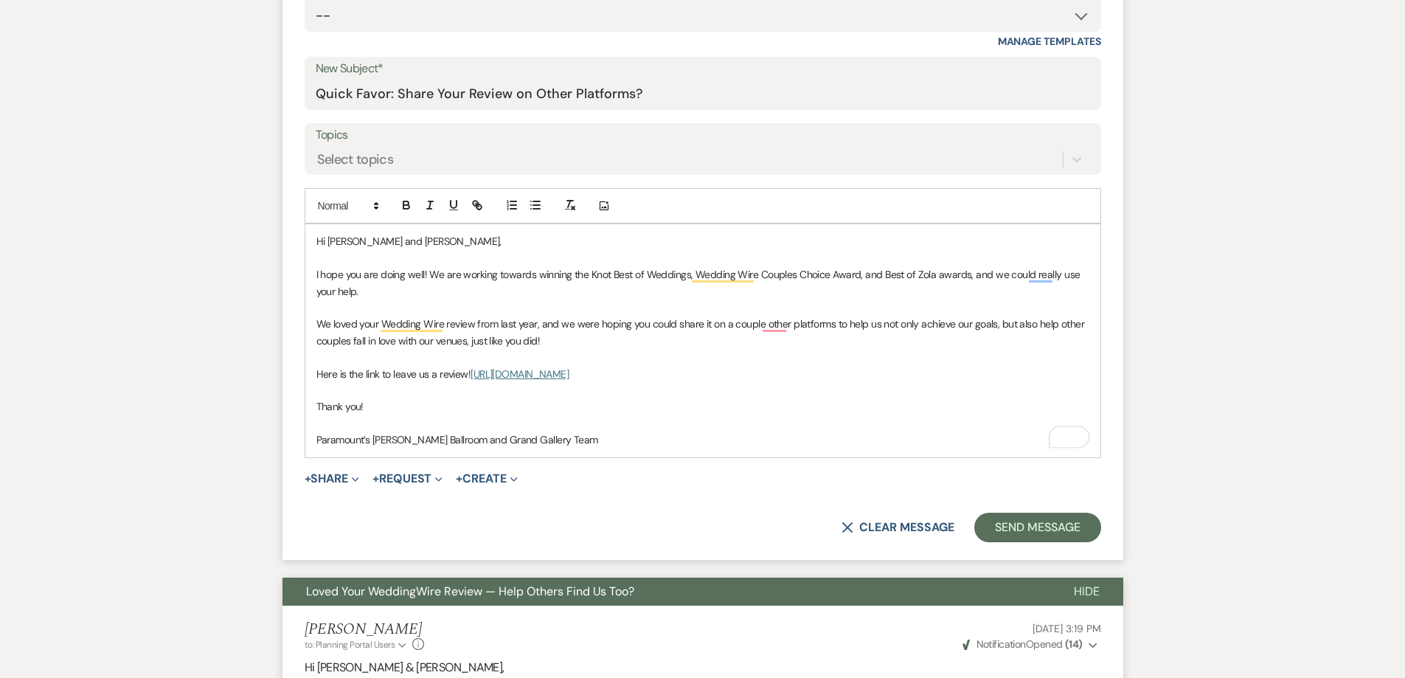
click at [389, 302] on p "To enrich screen reader interactions, please activate Accessibility in Grammarl…" at bounding box center [702, 307] width 773 height 16
click at [423, 282] on p "I hope you are doing well! We are working towards winning the Knot Best of Wedd…" at bounding box center [702, 282] width 773 height 33
click at [375, 311] on p "To enrich screen reader interactions, please activate Accessibility in Grammarl…" at bounding box center [702, 307] width 773 height 16
click at [519, 328] on p "We loved your Wedding Wire review from last year, and we were hoping you could …" at bounding box center [702, 332] width 773 height 33
click at [640, 330] on p "We loved your Wedding Wire review from last year, and we were hoping you could …" at bounding box center [702, 332] width 773 height 33
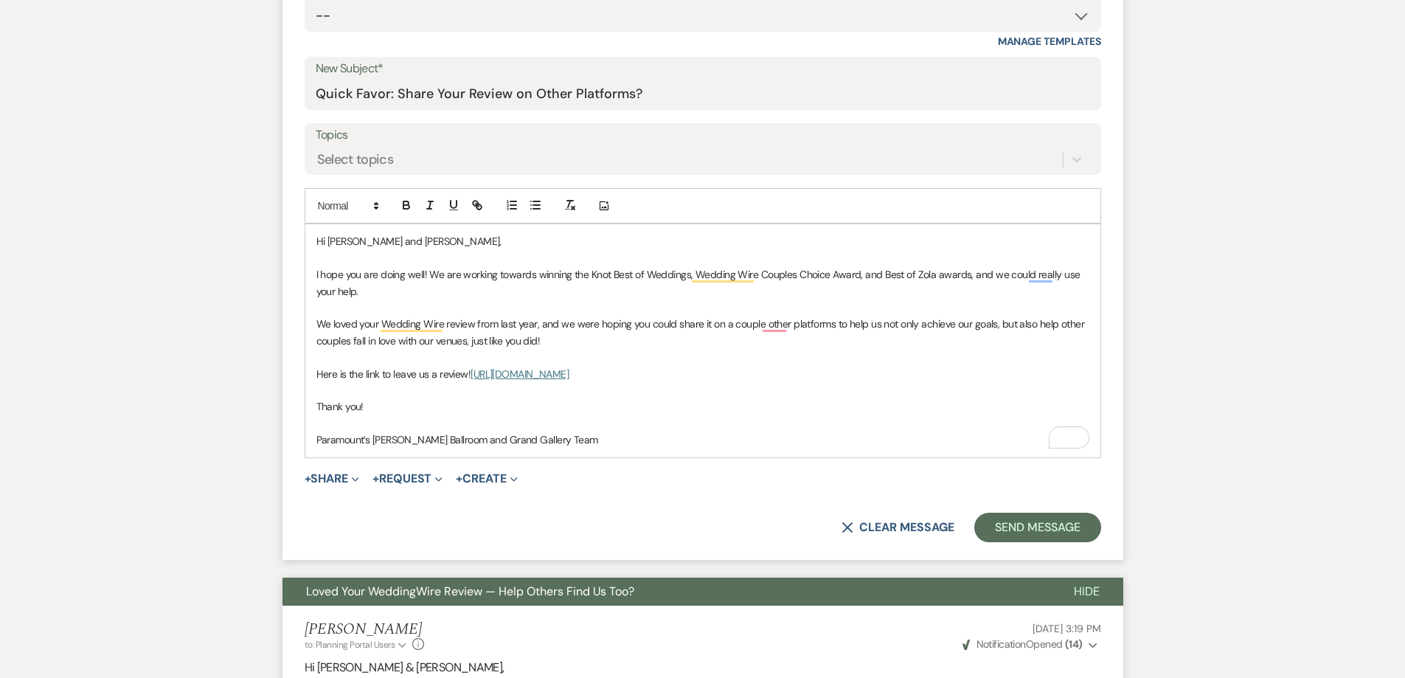
click at [608, 330] on p "We loved your Wedding Wire review from last year, and we were hoping you could …" at bounding box center [702, 332] width 773 height 33
click at [620, 310] on p "To enrich screen reader interactions, please activate Accessibility in Grammarl…" at bounding box center [702, 307] width 773 height 16
click at [1050, 534] on button "Send Message" at bounding box center [1037, 528] width 126 height 30
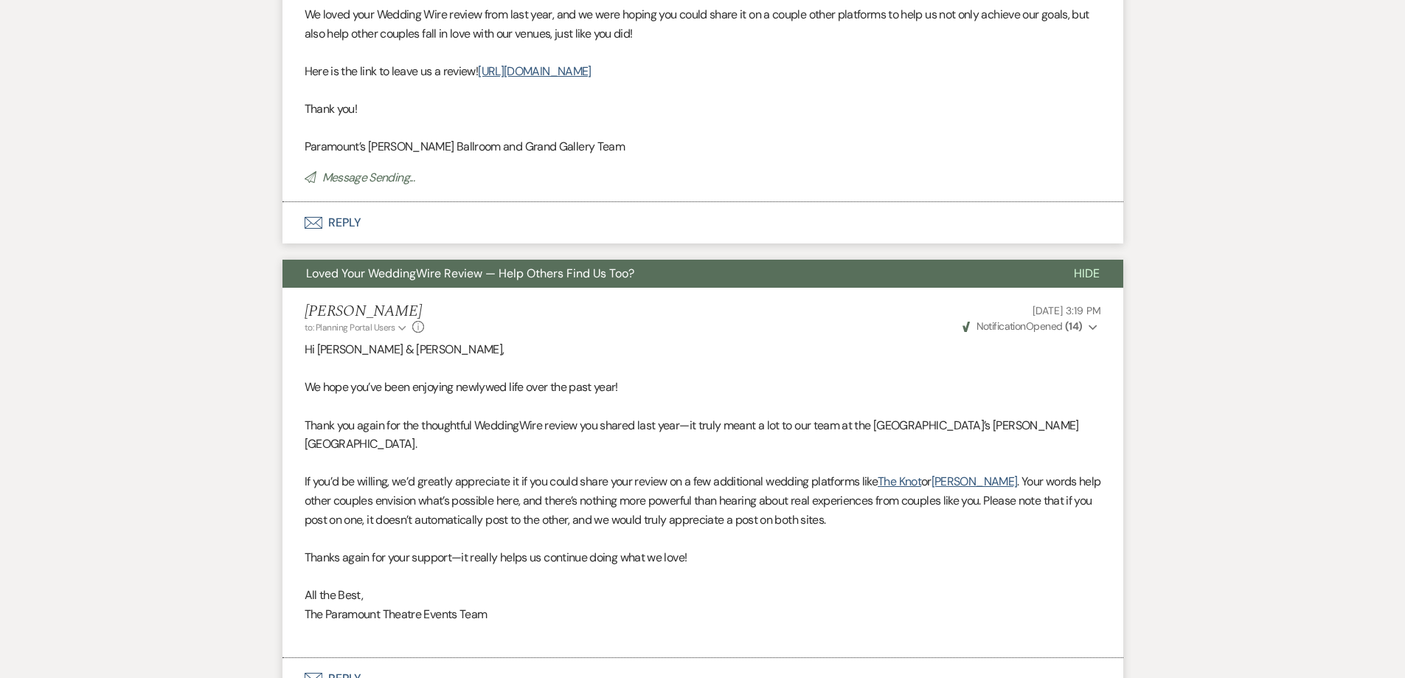
scroll to position [41, 0]
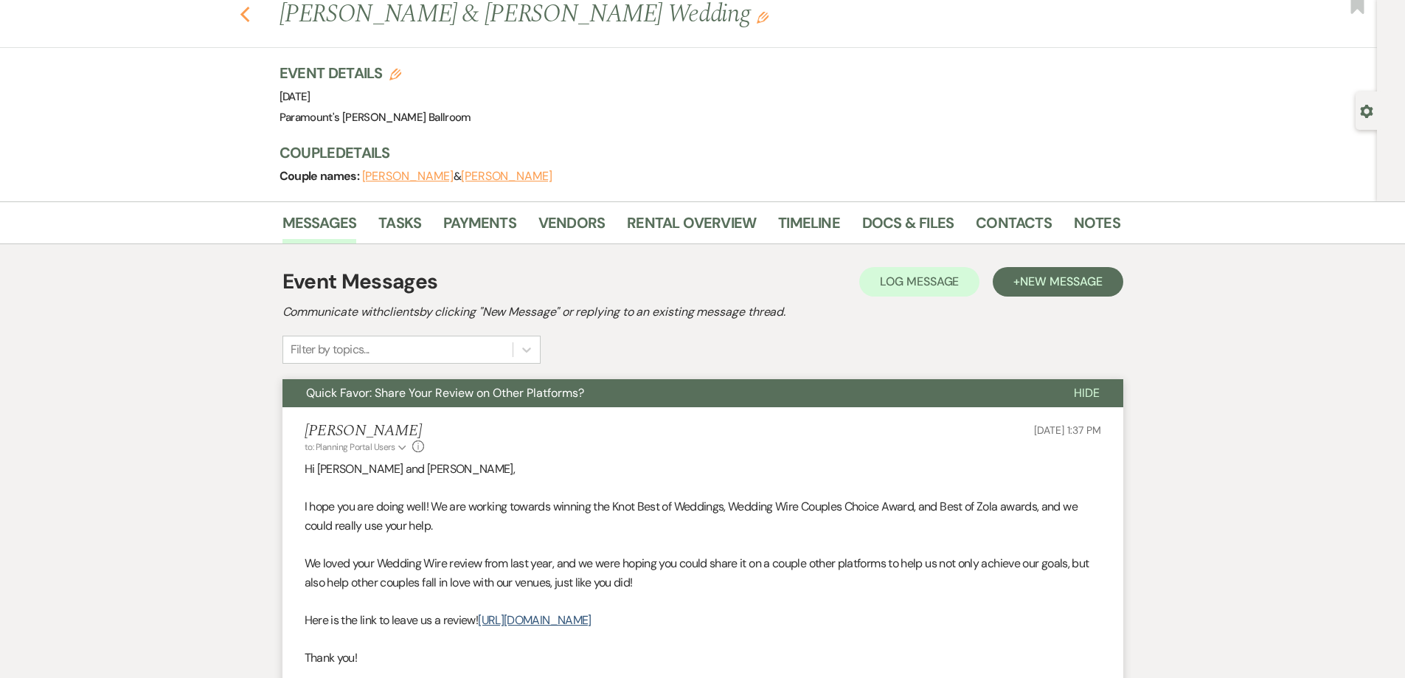
click at [251, 19] on icon "Previous" at bounding box center [245, 15] width 11 height 18
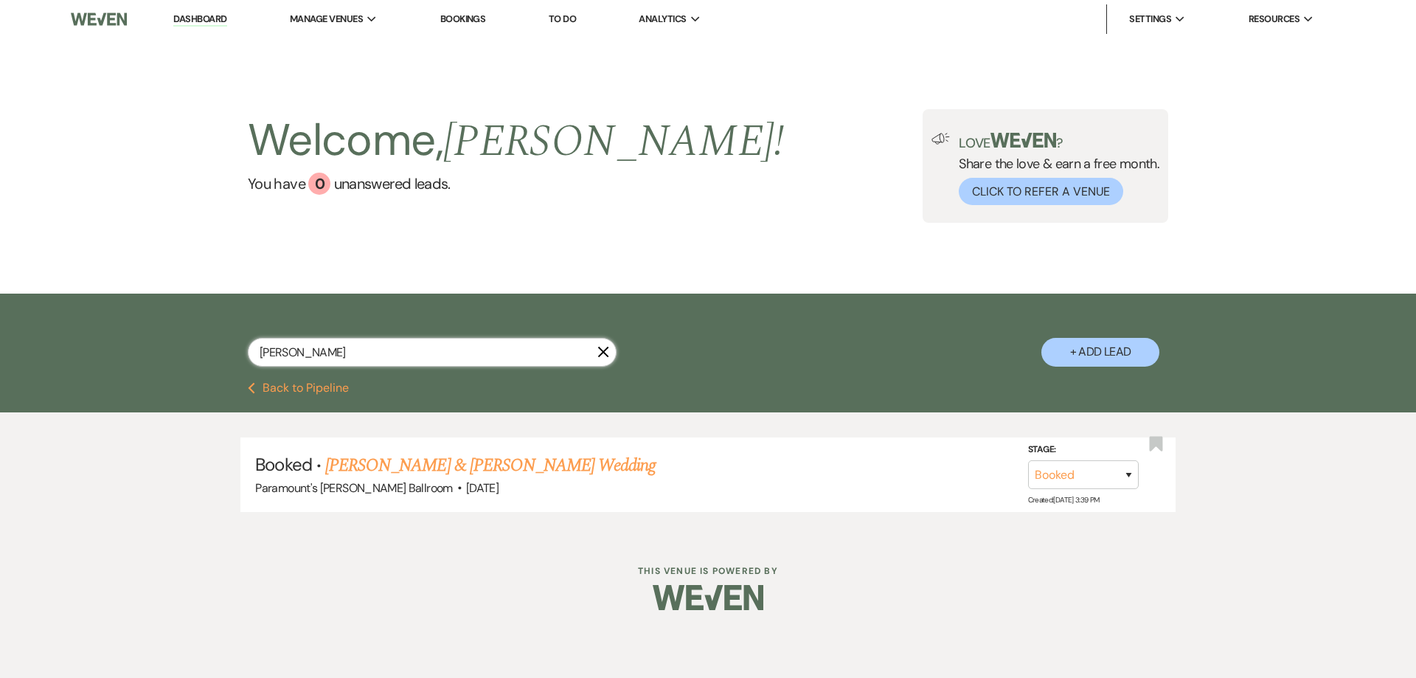
click at [412, 359] on input "kendall" at bounding box center [432, 352] width 369 height 29
type input "zuniga"
click at [474, 459] on link "Yvette Zuniga & Lucas Beltran's Wedding" at bounding box center [490, 465] width 330 height 27
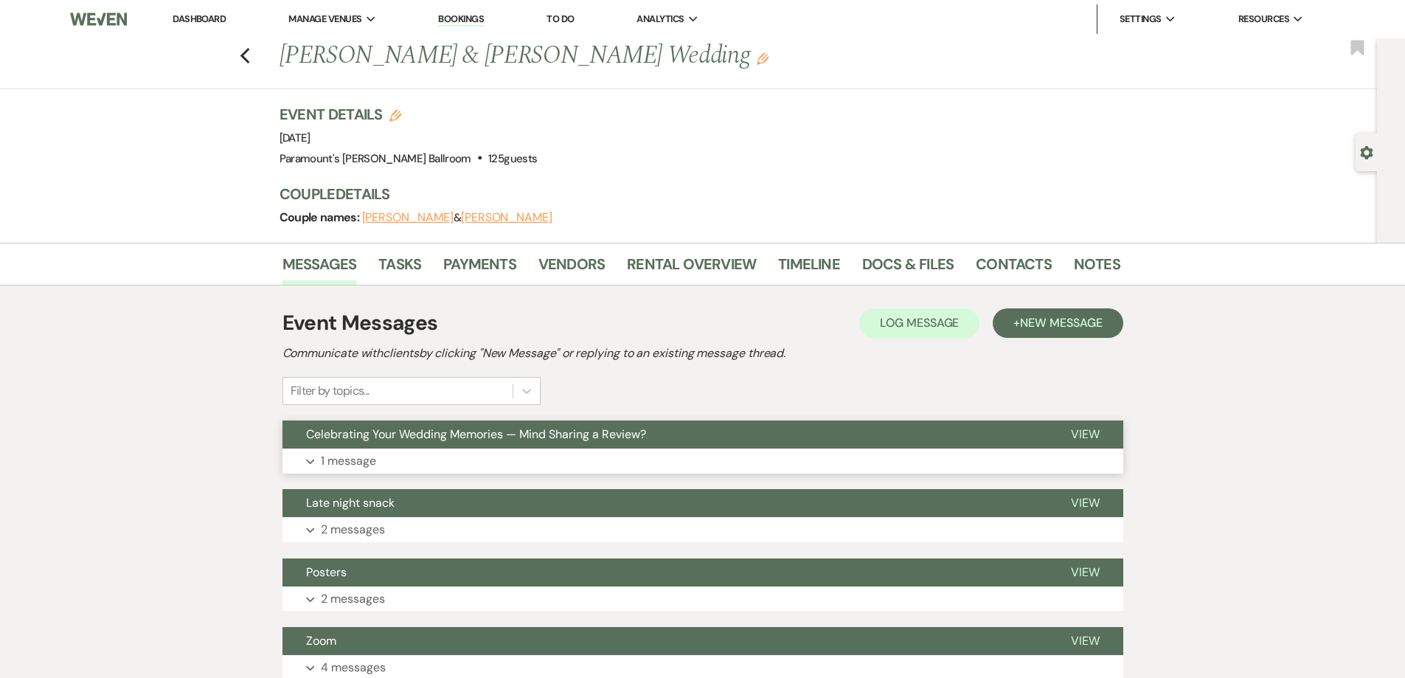
click at [442, 463] on button "Expand 1 message" at bounding box center [703, 461] width 841 height 25
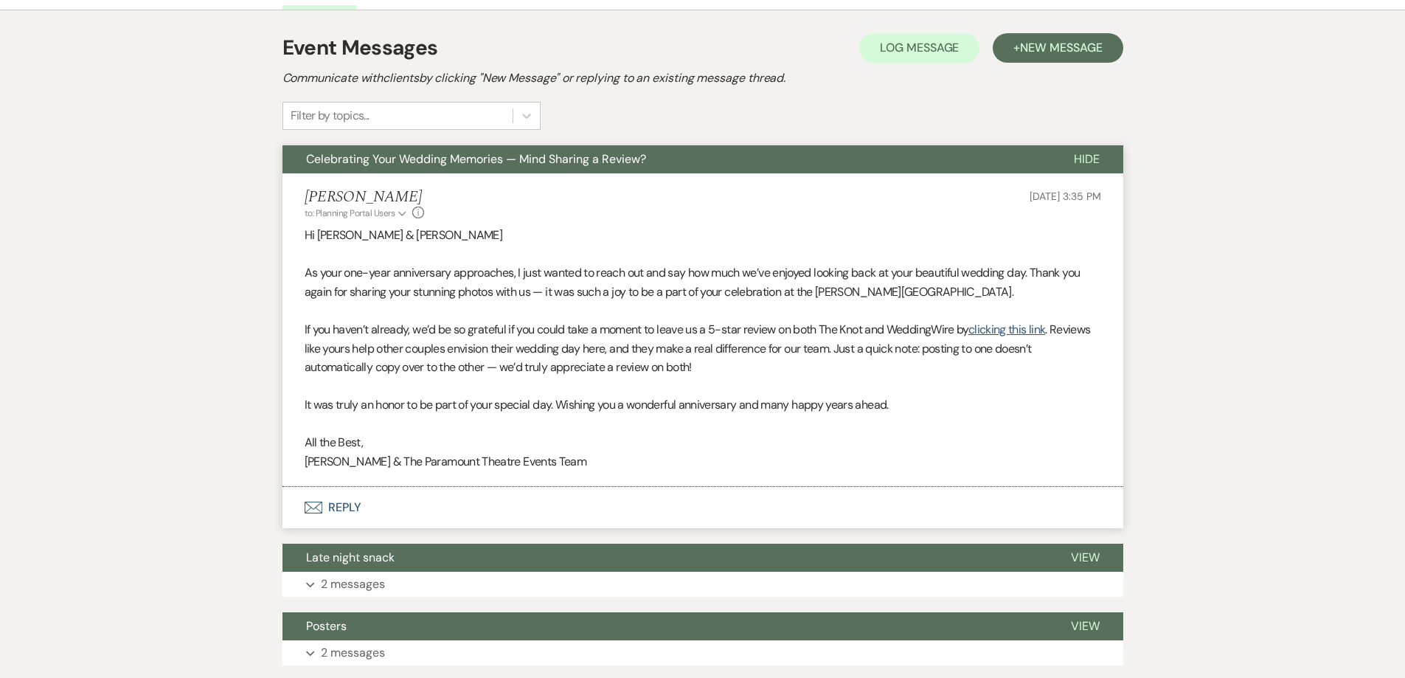
scroll to position [295, 0]
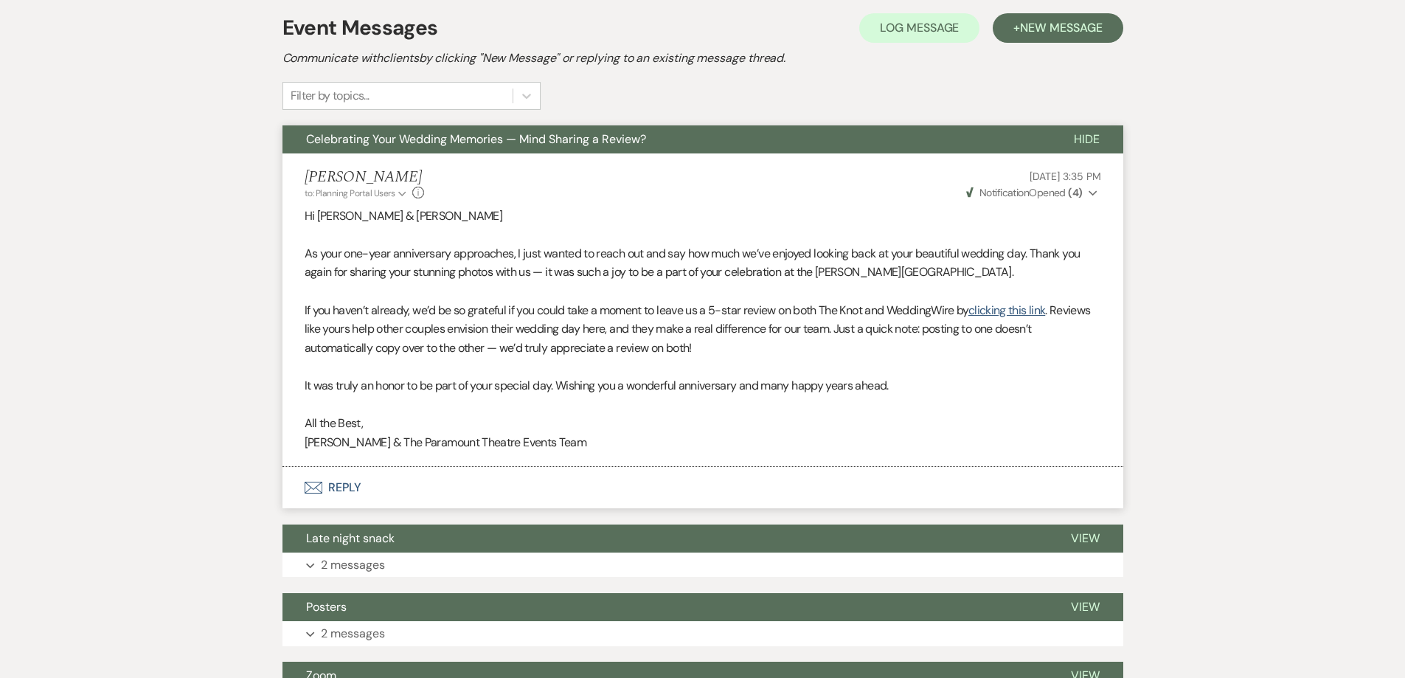
click at [1092, 190] on icon "Expand" at bounding box center [1093, 193] width 9 height 10
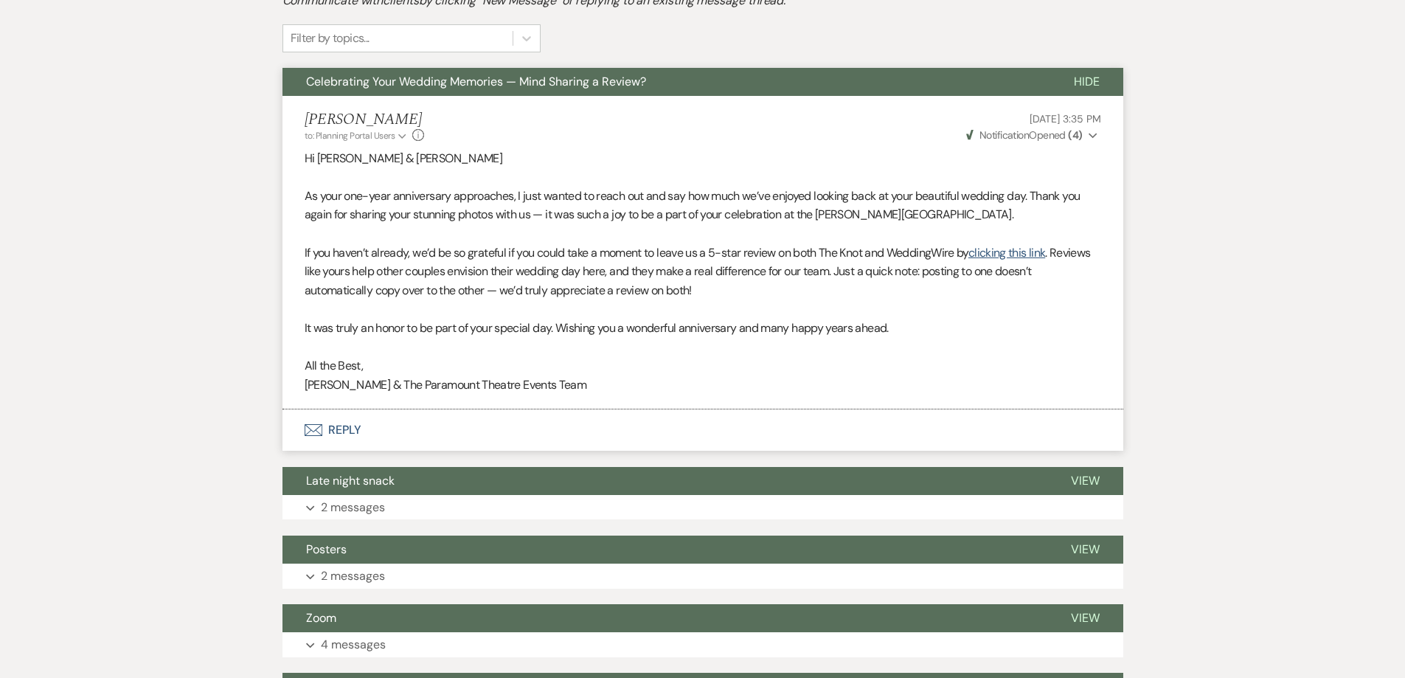
scroll to position [148, 0]
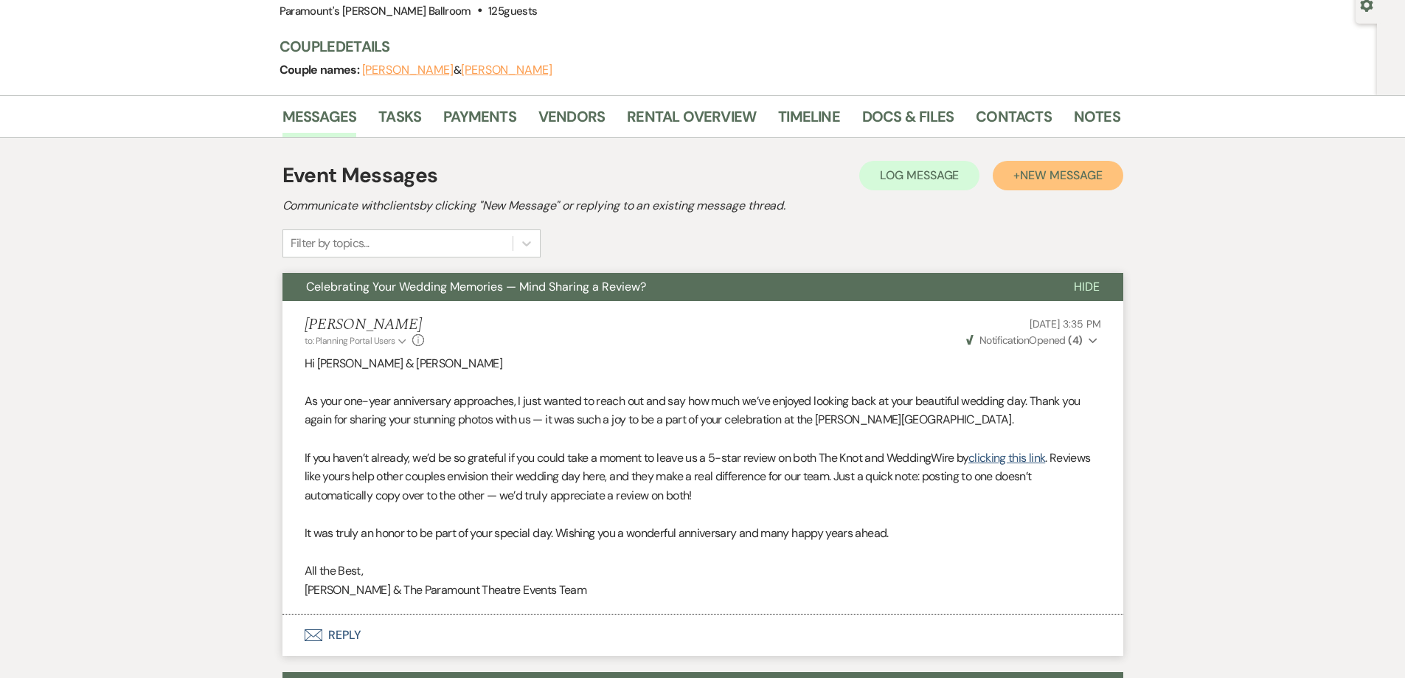
click at [1076, 179] on span "New Message" at bounding box center [1061, 174] width 82 height 15
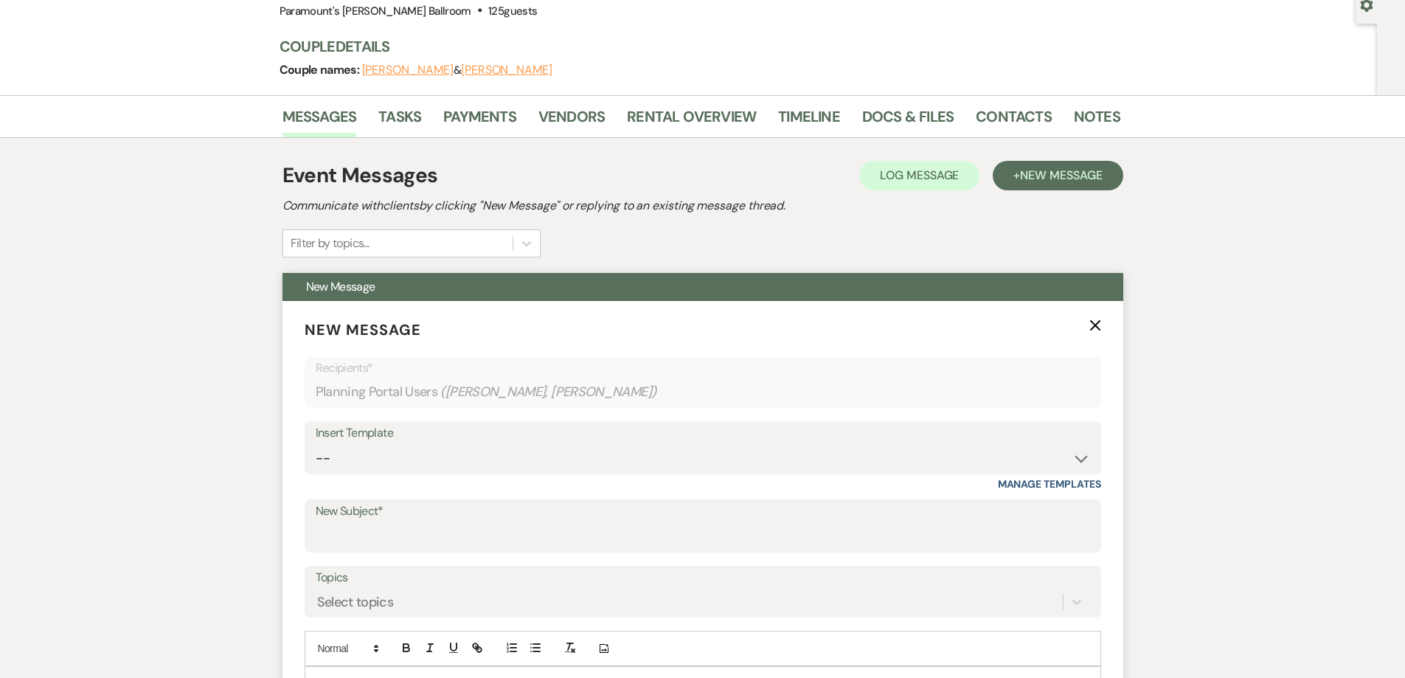
click at [547, 513] on label "New Subject*" at bounding box center [703, 511] width 775 height 21
click at [547, 522] on input "New Subject*" at bounding box center [703, 536] width 775 height 29
click at [536, 527] on input "New Subject*" at bounding box center [703, 536] width 775 height 29
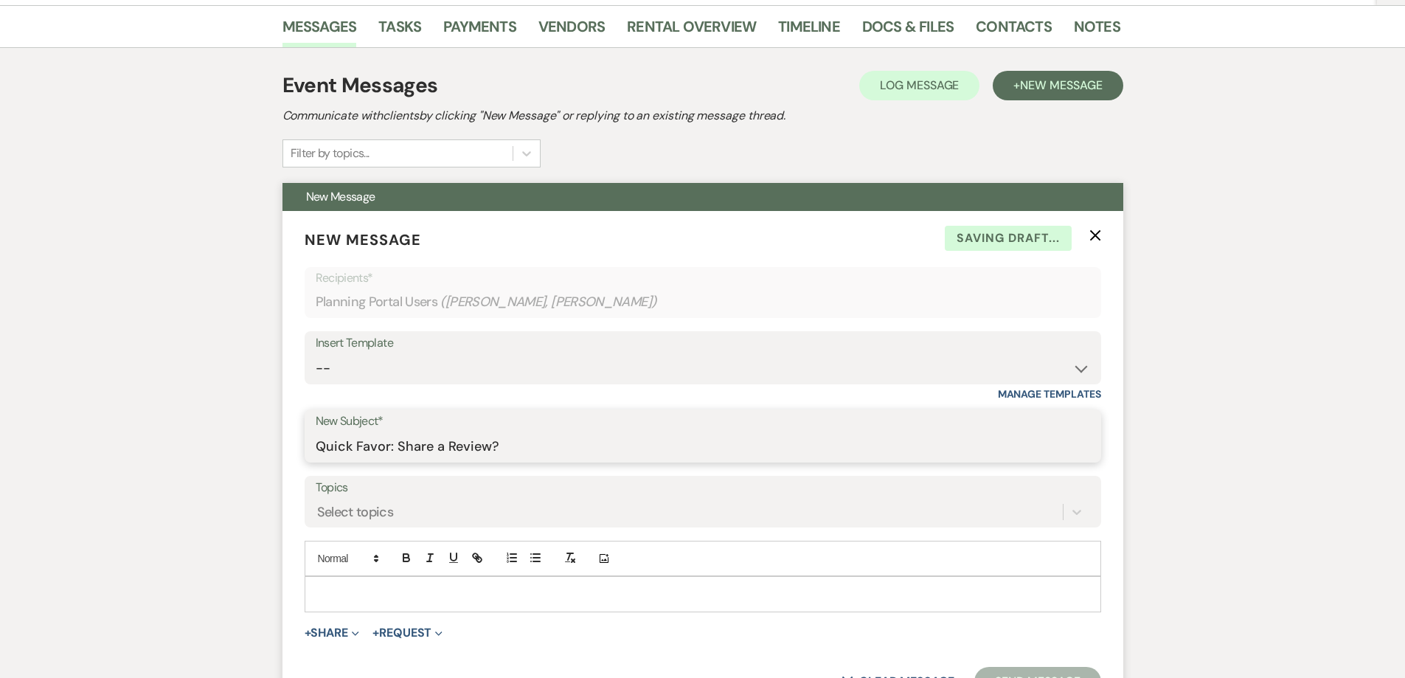
scroll to position [443, 0]
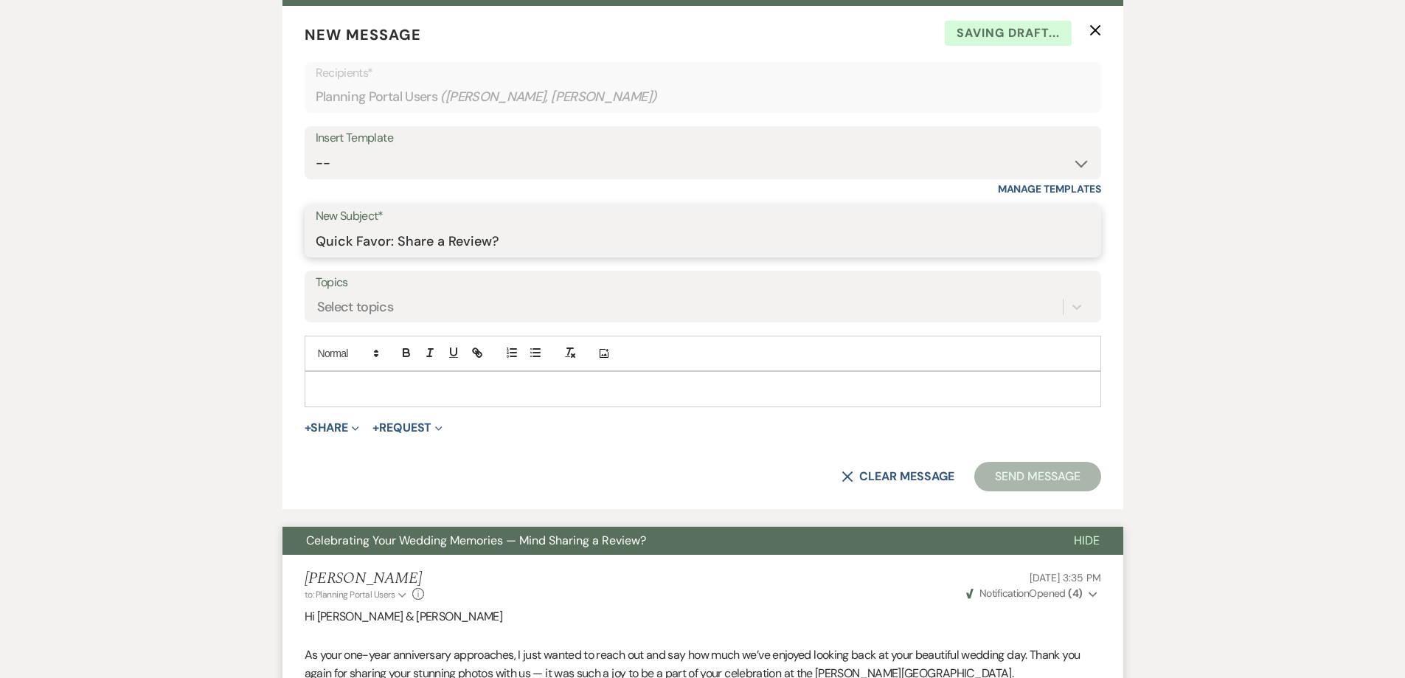
type input "Quick Favor: Share a Review?"
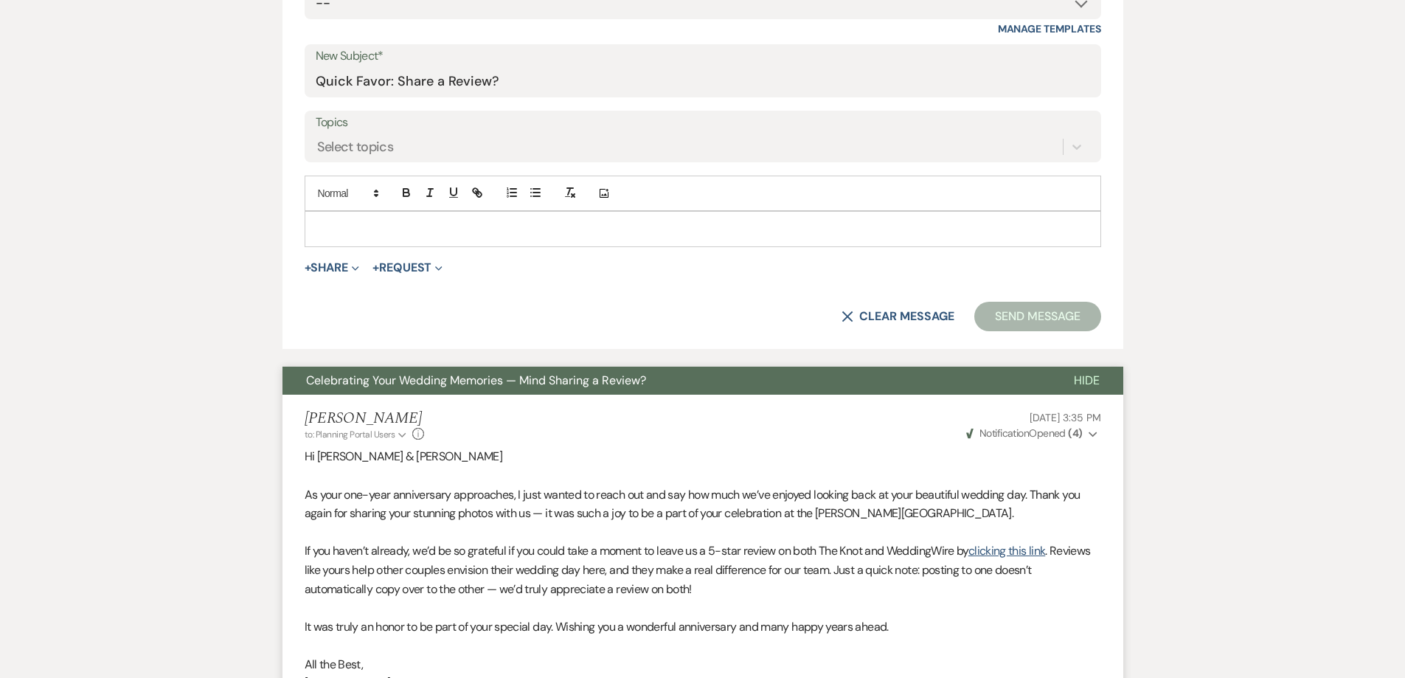
scroll to position [369, 0]
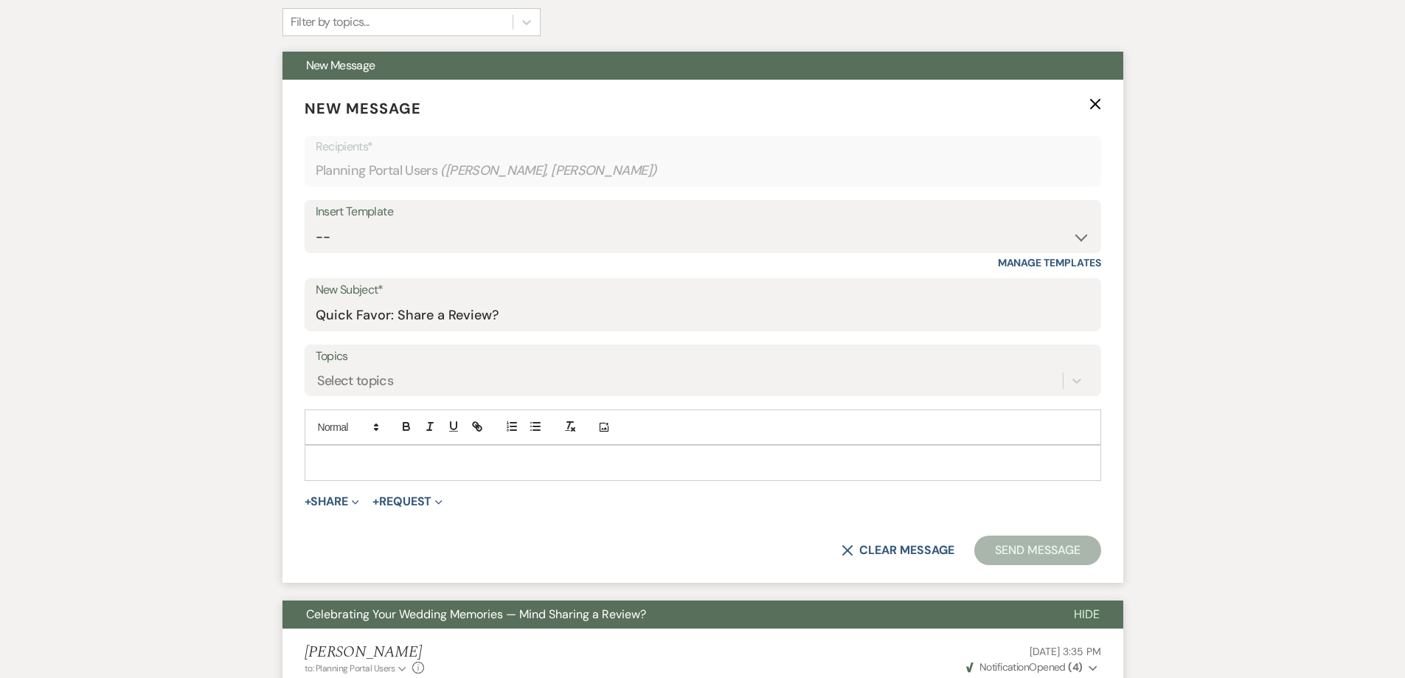
click at [377, 459] on p at bounding box center [702, 462] width 773 height 16
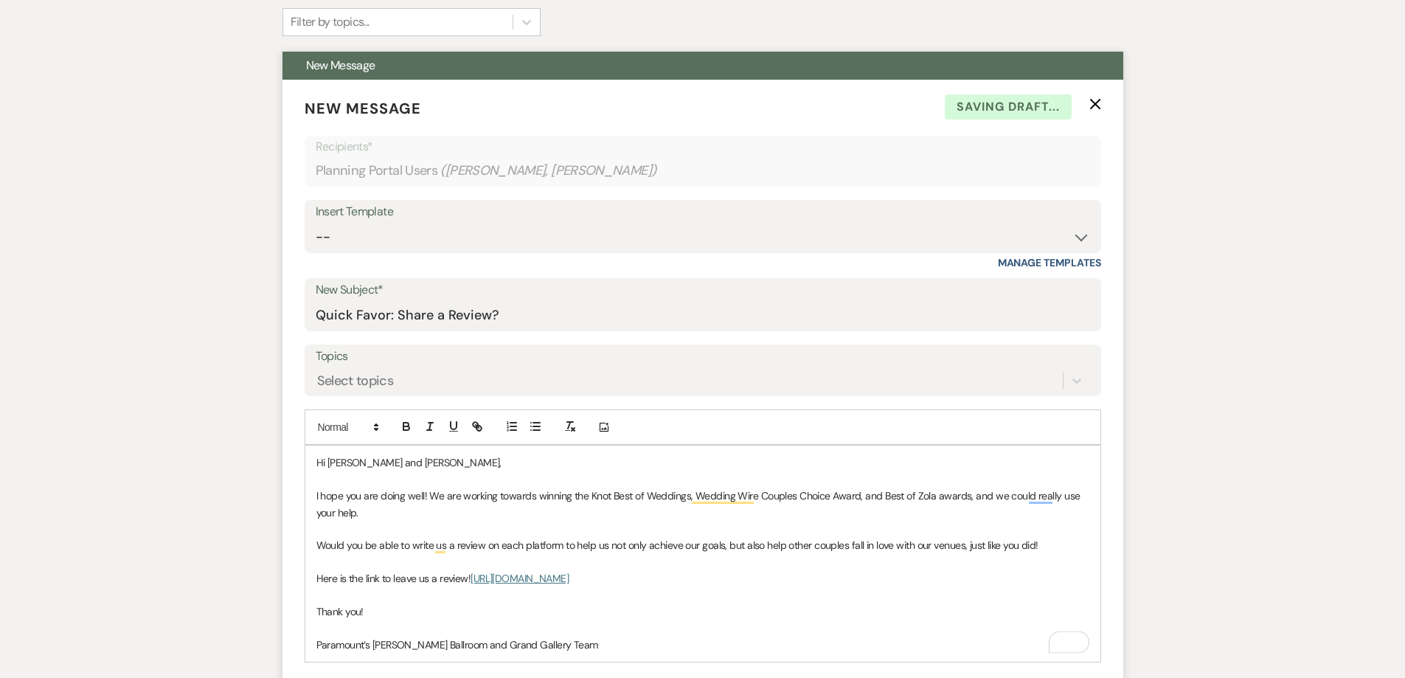
click at [408, 483] on p "To enrich screen reader interactions, please activate Accessibility in Grammarl…" at bounding box center [702, 479] width 773 height 16
click at [496, 501] on p "I hope you are doing well! We are working towards winning the Knot Best of Wedd…" at bounding box center [702, 504] width 773 height 33
click at [656, 526] on p "To enrich screen reader interactions, please activate Accessibility in Grammarl…" at bounding box center [702, 529] width 773 height 16
click at [791, 541] on p "Would you be able to write us a review on each platform to help us not only ach…" at bounding box center [702, 545] width 773 height 16
click at [623, 558] on p "To enrich screen reader interactions, please activate Accessibility in Grammarl…" at bounding box center [702, 562] width 773 height 16
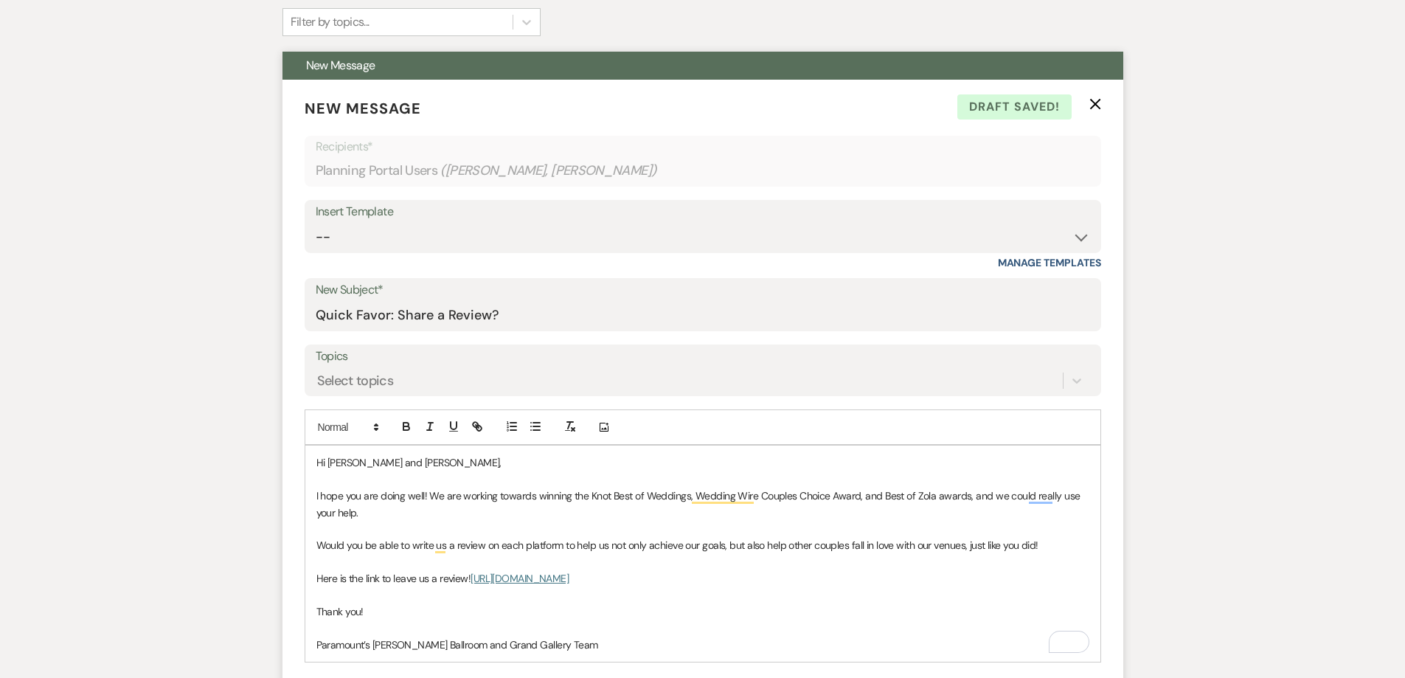
click at [611, 541] on p "Would you be able to write us a review on each platform to help us not only ach…" at bounding box center [702, 545] width 773 height 16
click at [766, 547] on p "Would you be able to write us a review on each platform to help us not only ach…" at bounding box center [702, 545] width 773 height 16
click at [391, 582] on p "Here is the link to leave us a review! http://bit.ly/46wmBNo" at bounding box center [702, 578] width 773 height 16
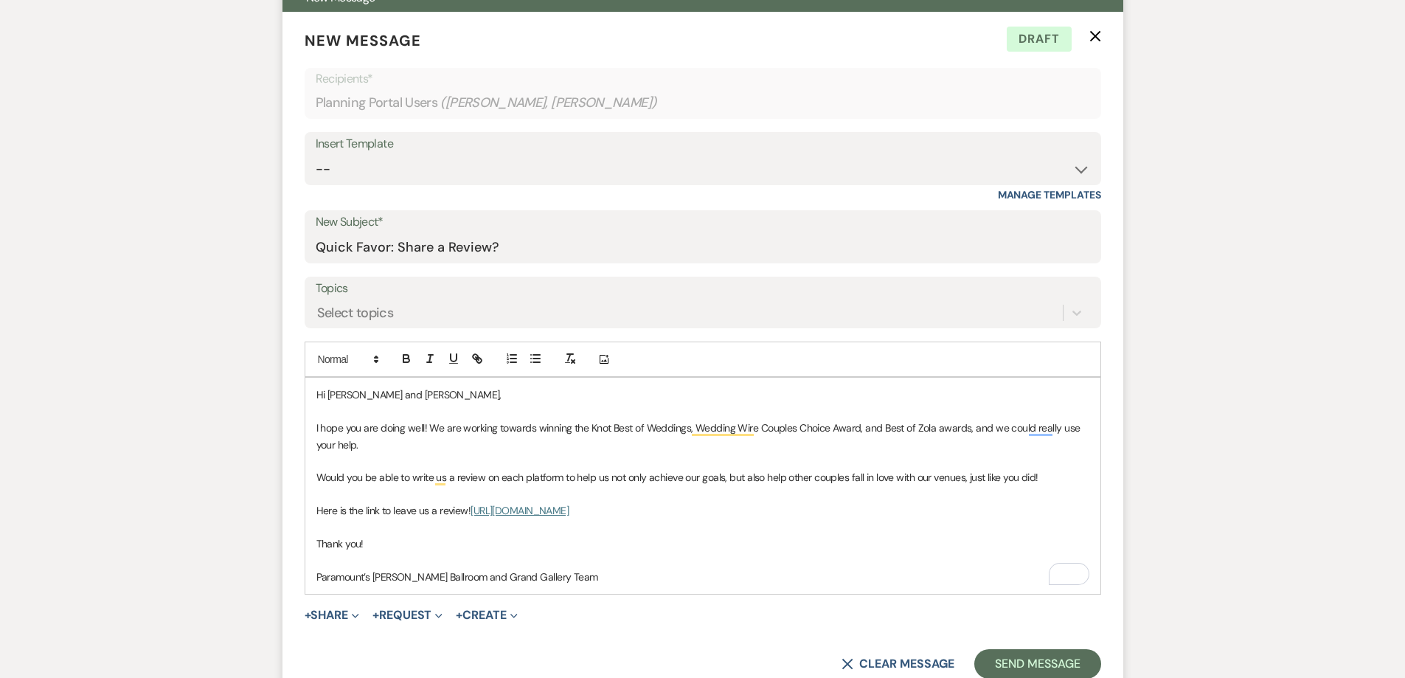
scroll to position [443, 0]
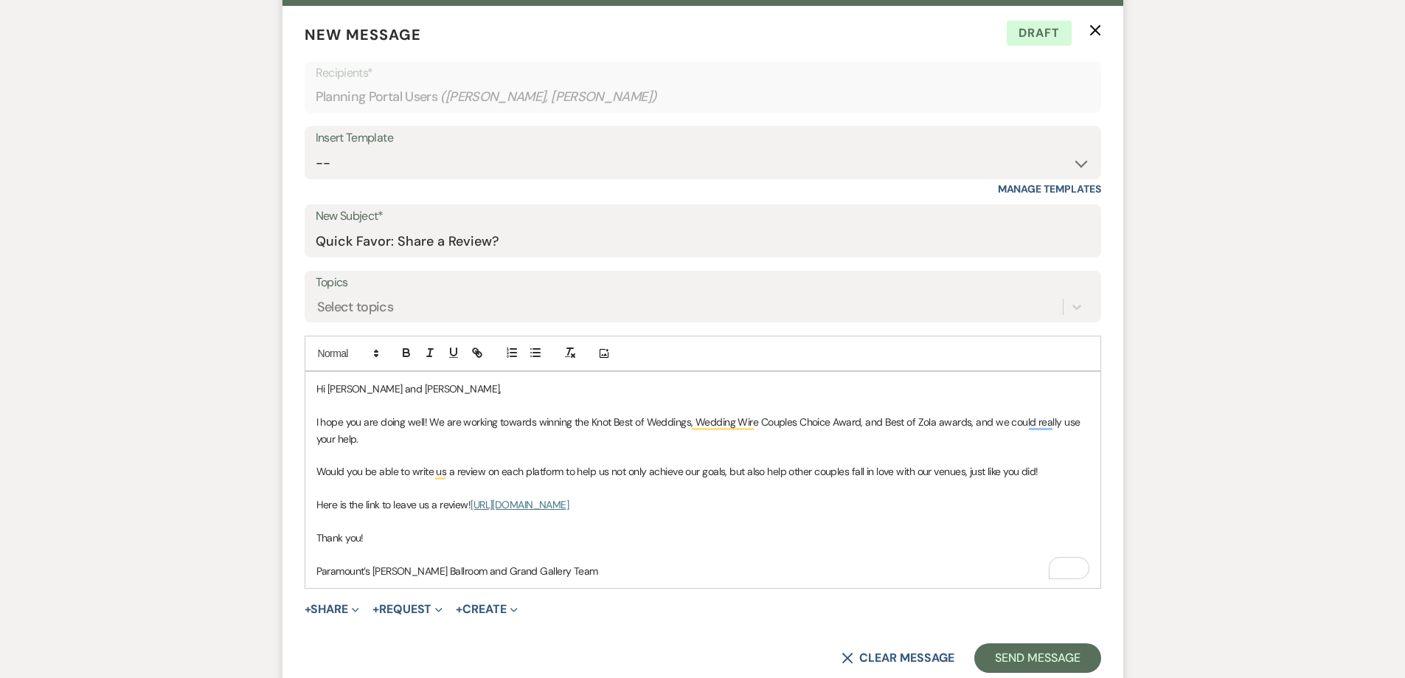
click at [407, 555] on p "To enrich screen reader interactions, please activate Accessibility in Grammarl…" at bounding box center [702, 554] width 773 height 16
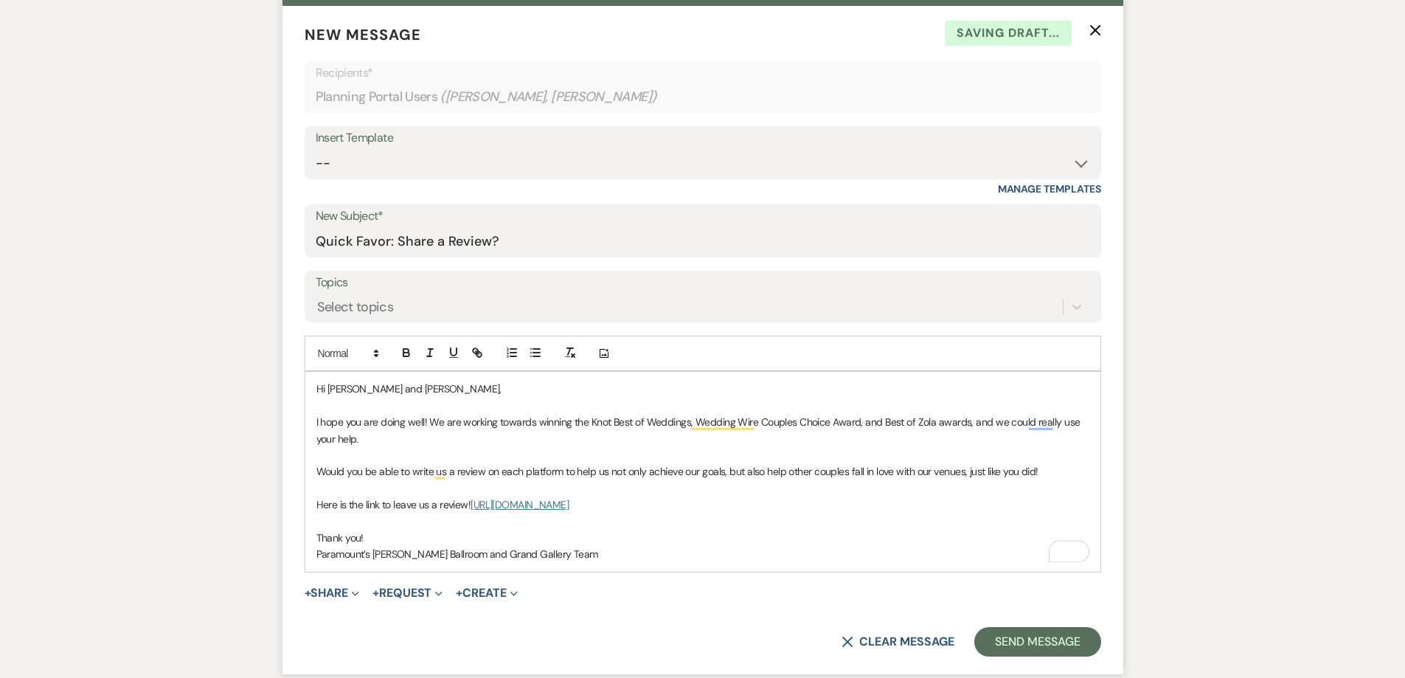
click at [617, 555] on p "Paramount’s Meyer Ballroom and Grand Gallery Team" at bounding box center [702, 554] width 773 height 16
click at [1079, 645] on button "Send Message" at bounding box center [1037, 642] width 126 height 30
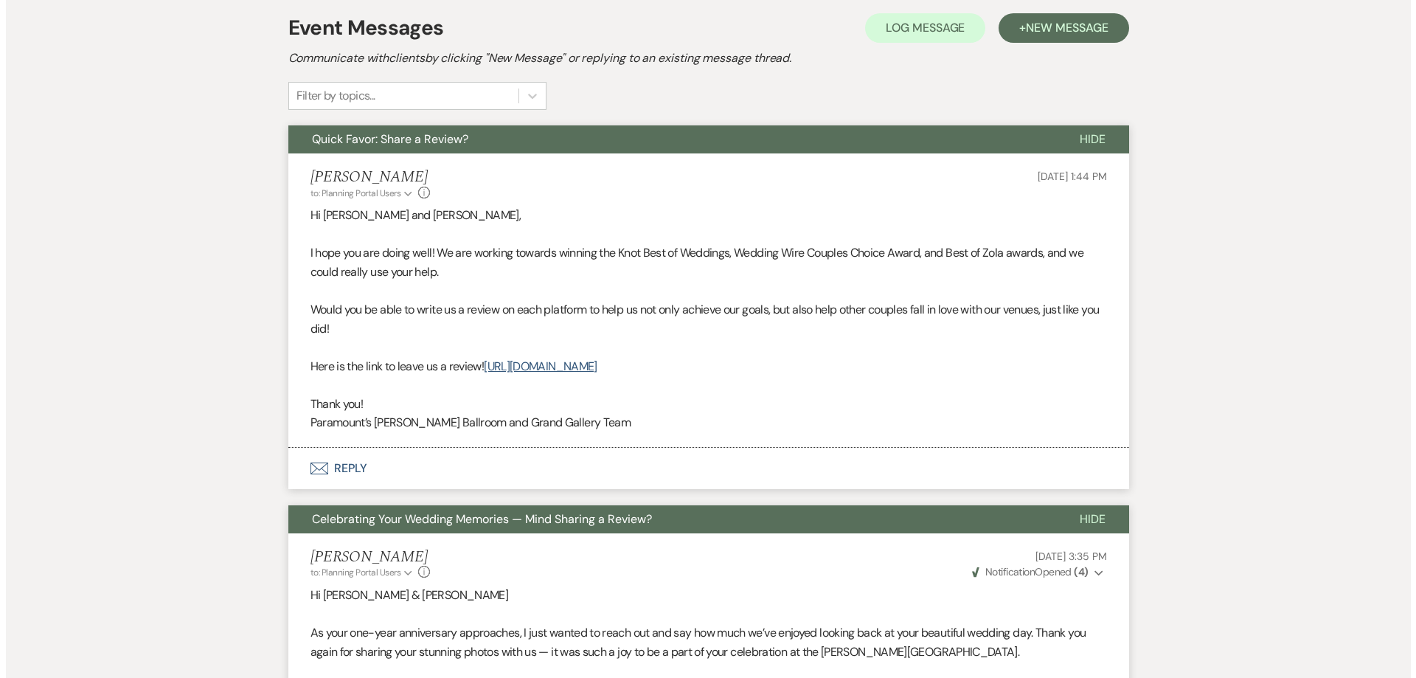
scroll to position [0, 0]
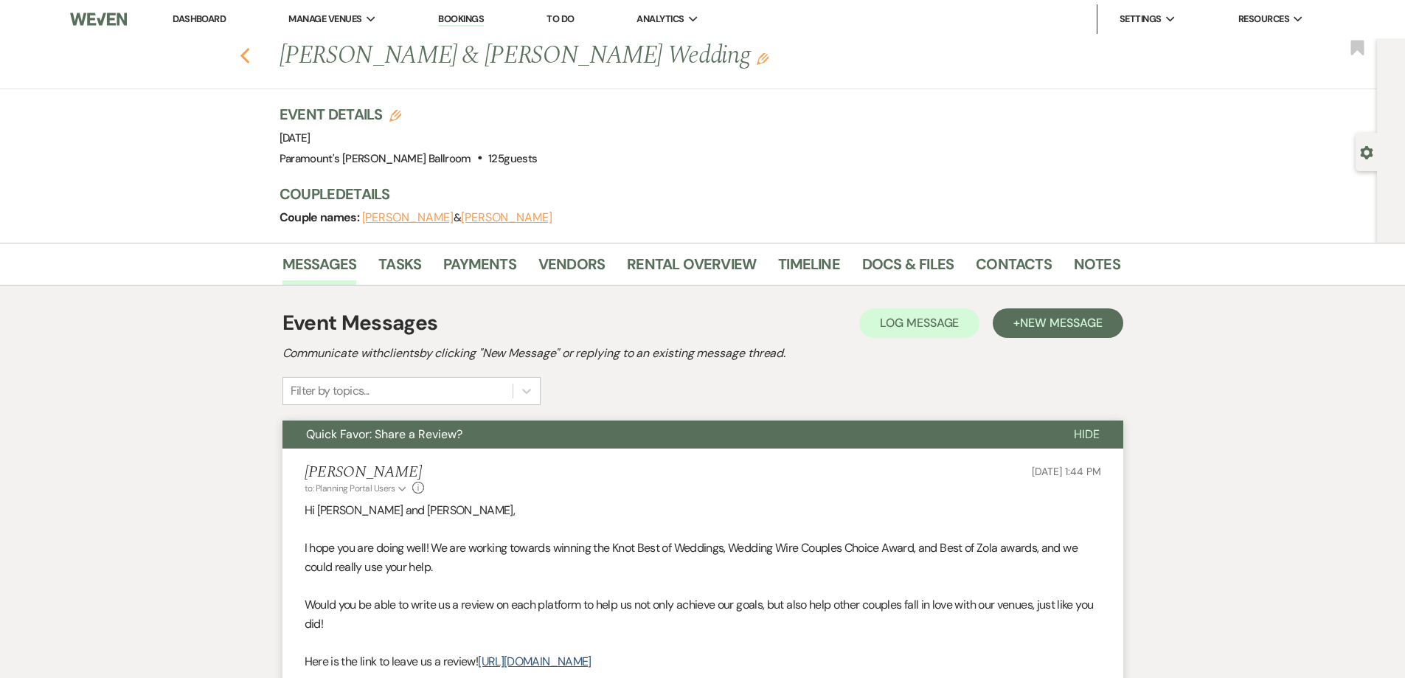
click at [251, 58] on icon "Previous" at bounding box center [245, 56] width 11 height 18
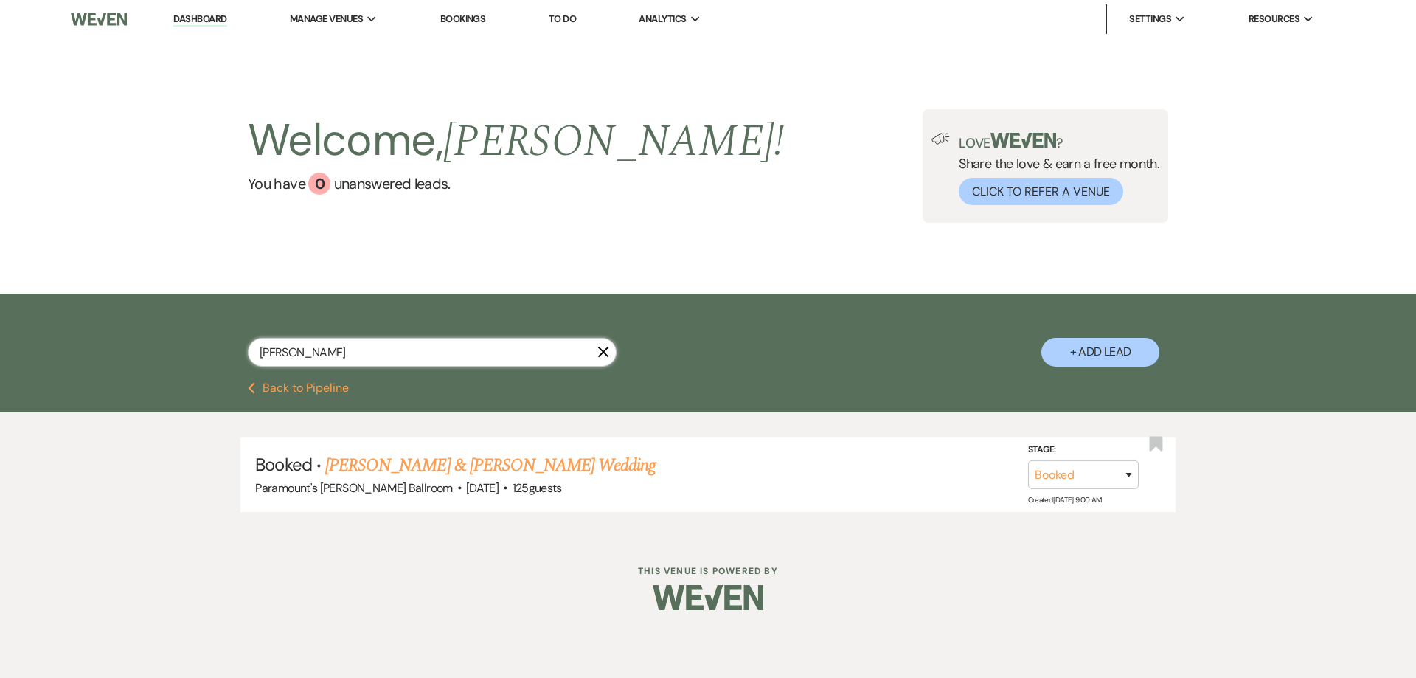
click at [603, 359] on input "zuniga" at bounding box center [432, 352] width 369 height 29
click at [603, 356] on icon "X" at bounding box center [604, 352] width 12 height 12
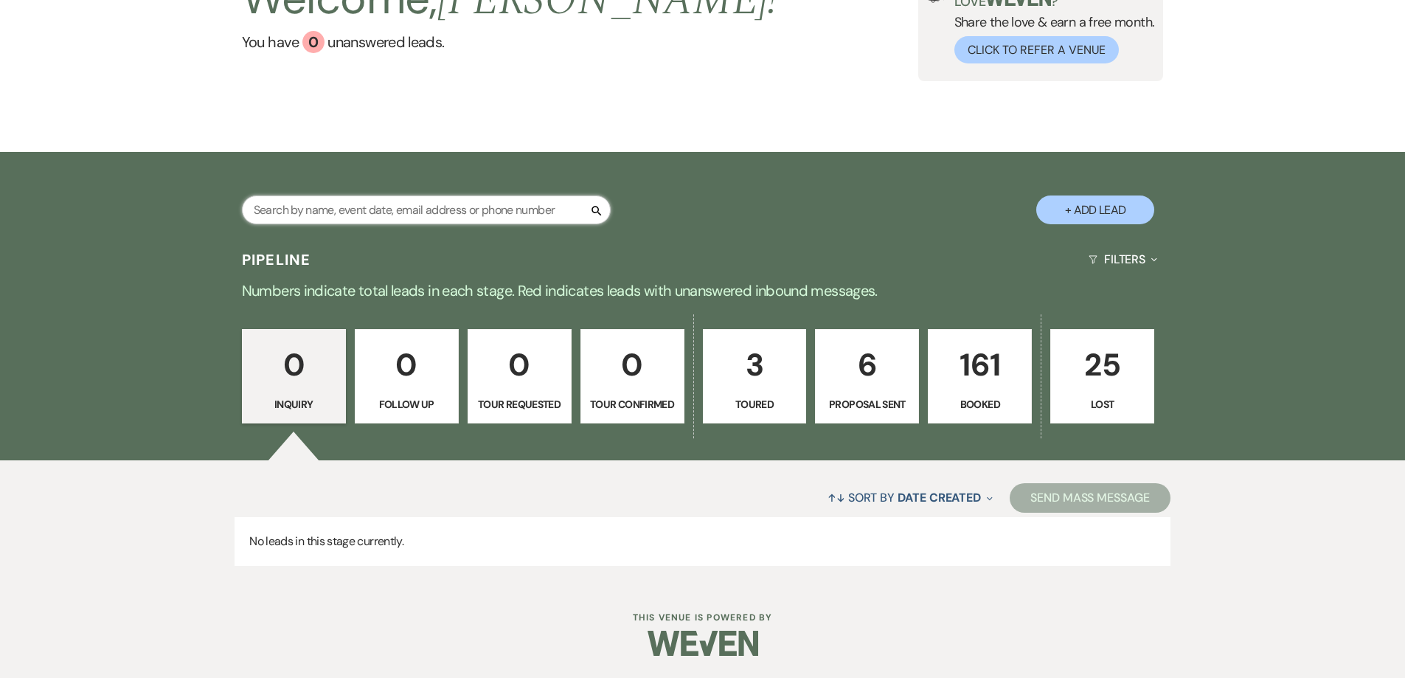
click at [391, 212] on input "text" at bounding box center [426, 209] width 369 height 29
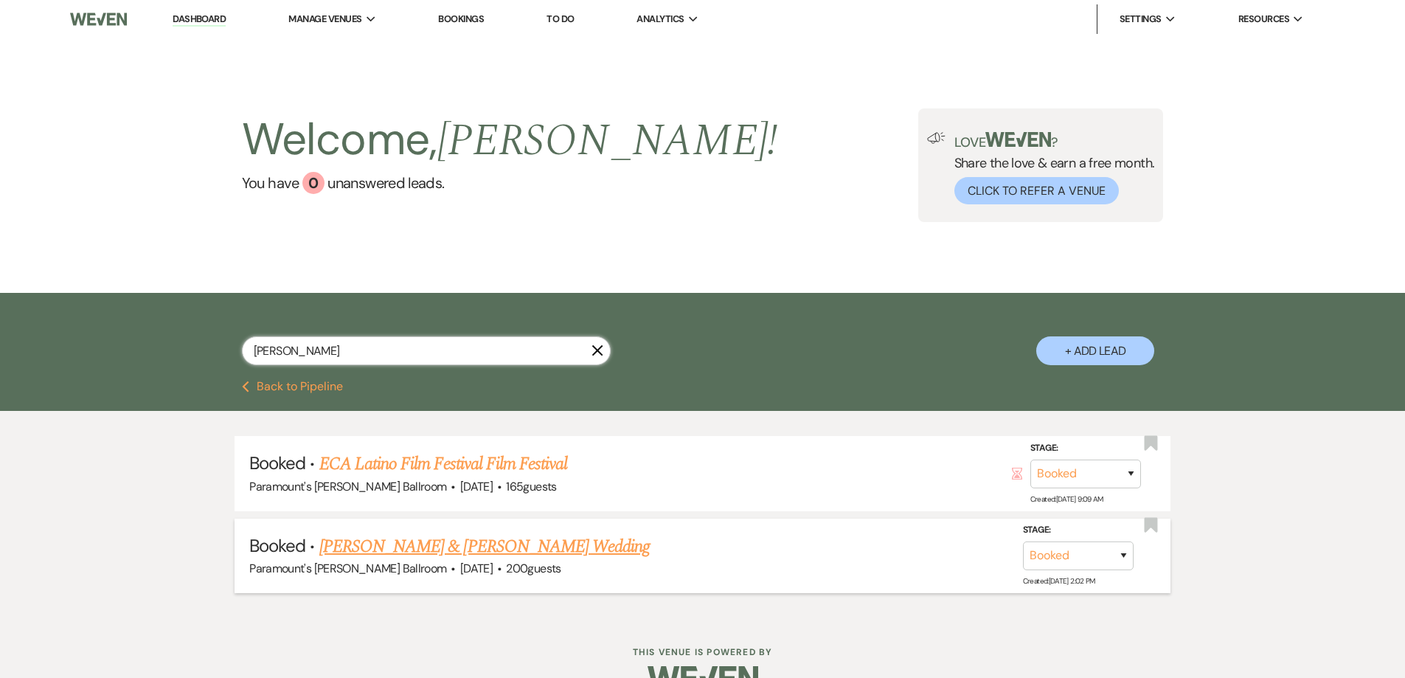
type input "navarro"
click at [427, 553] on link "Stacey Navarro & Brock Feece's Wedding" at bounding box center [484, 546] width 330 height 27
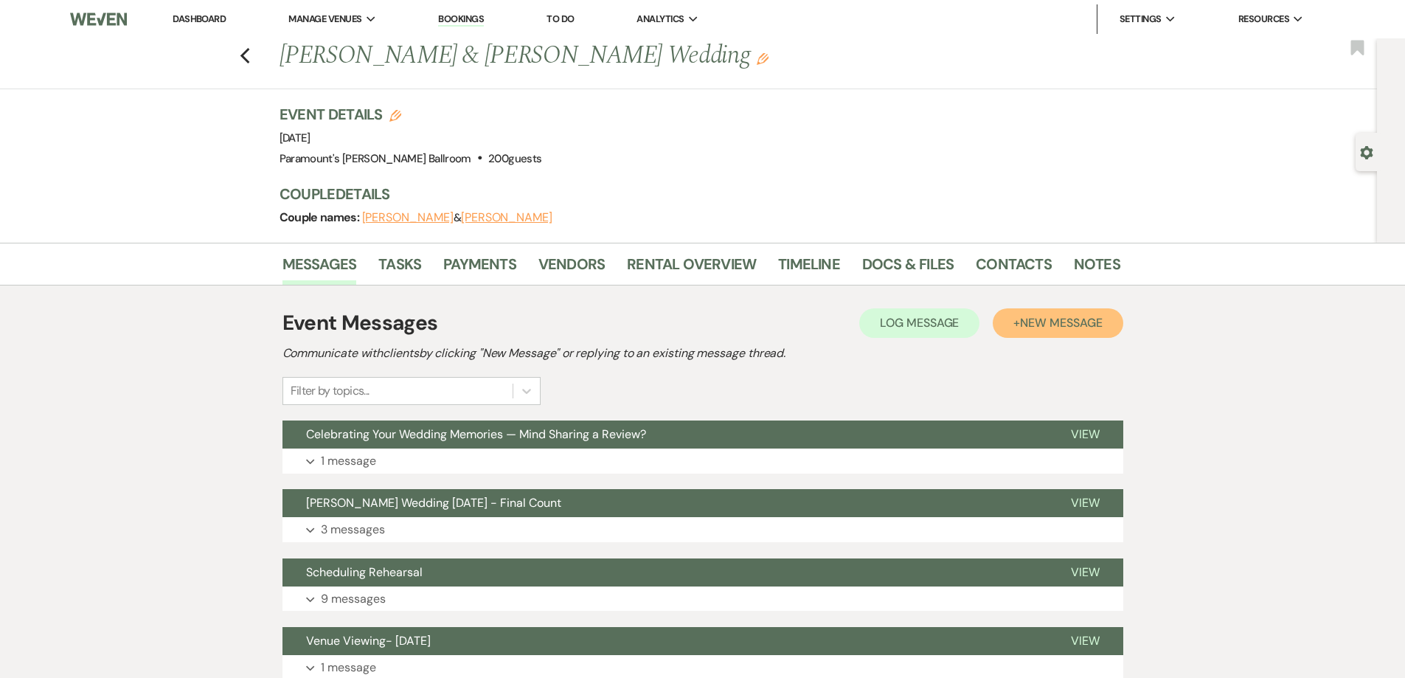
click at [1057, 323] on span "New Message" at bounding box center [1061, 322] width 82 height 15
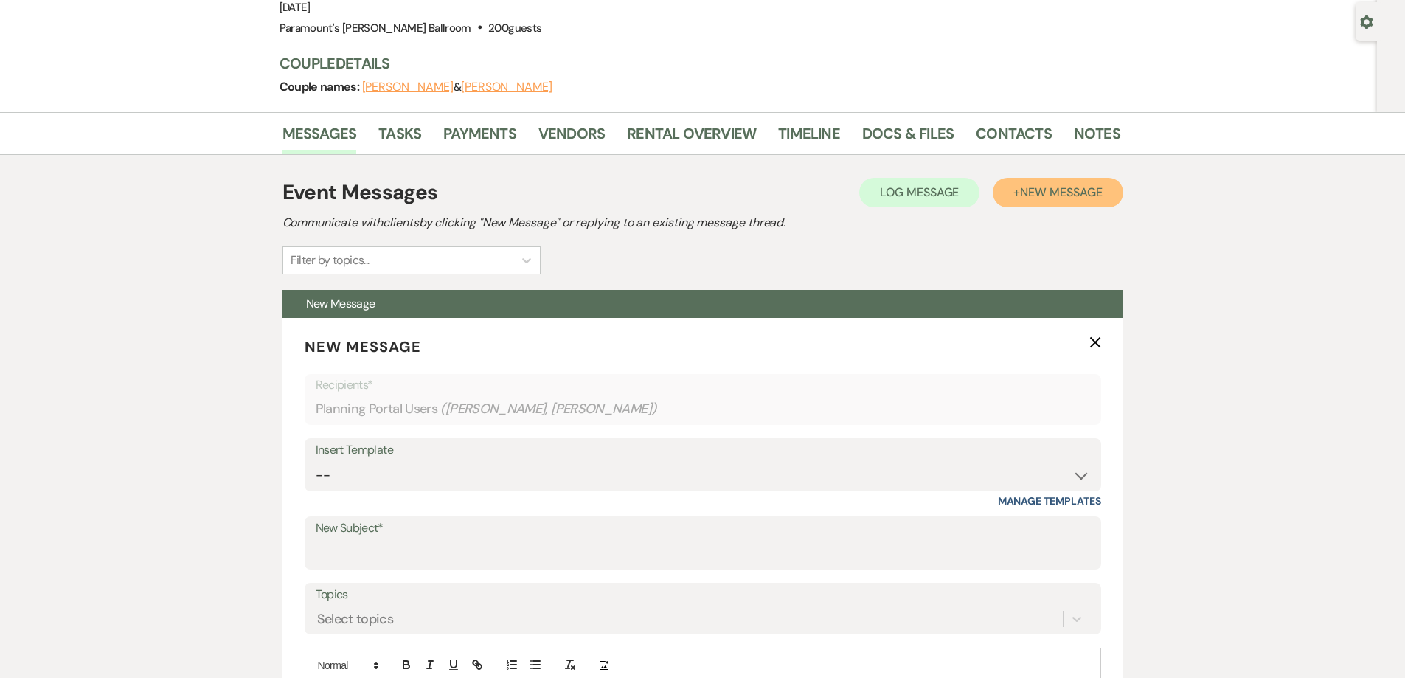
scroll to position [369, 0]
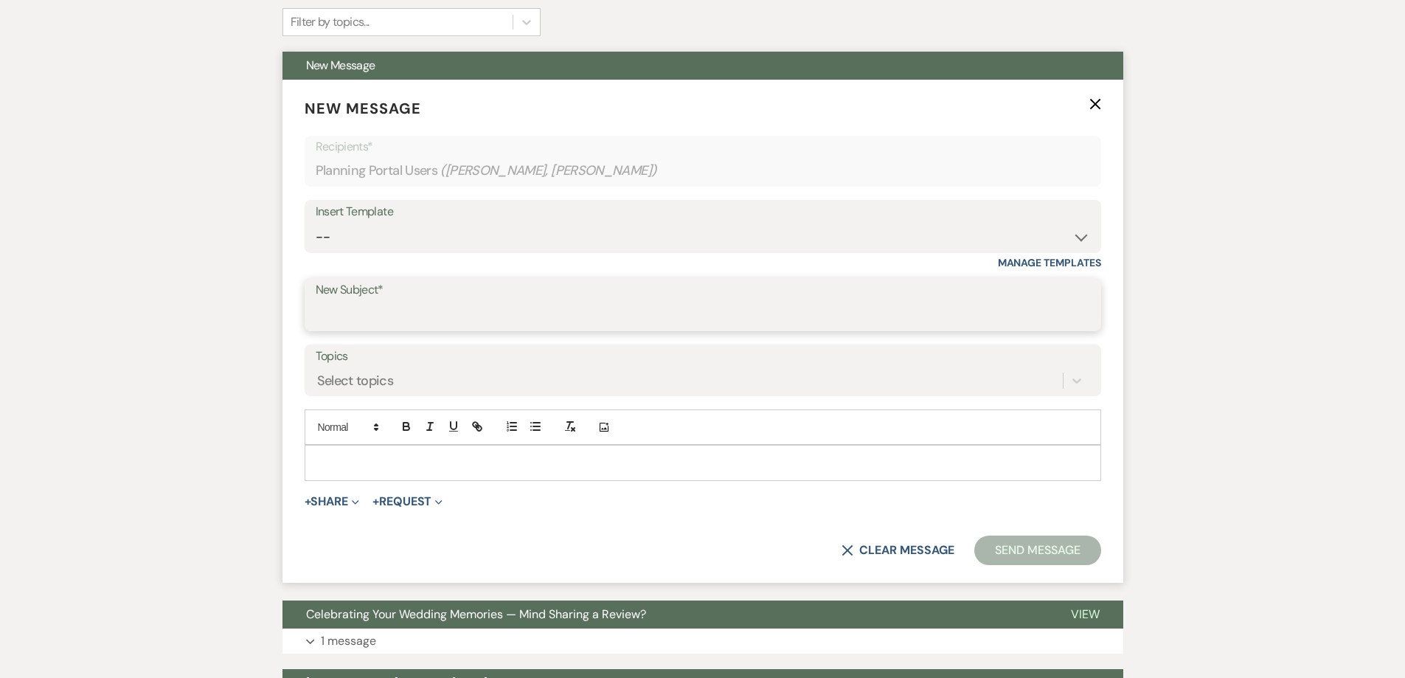
click at [420, 316] on input "New Subject*" at bounding box center [703, 315] width 775 height 29
paste input "Quick Favor: Share A Review?"
type input "Quick Favor: Share A Review?"
click at [385, 455] on p at bounding box center [702, 462] width 773 height 16
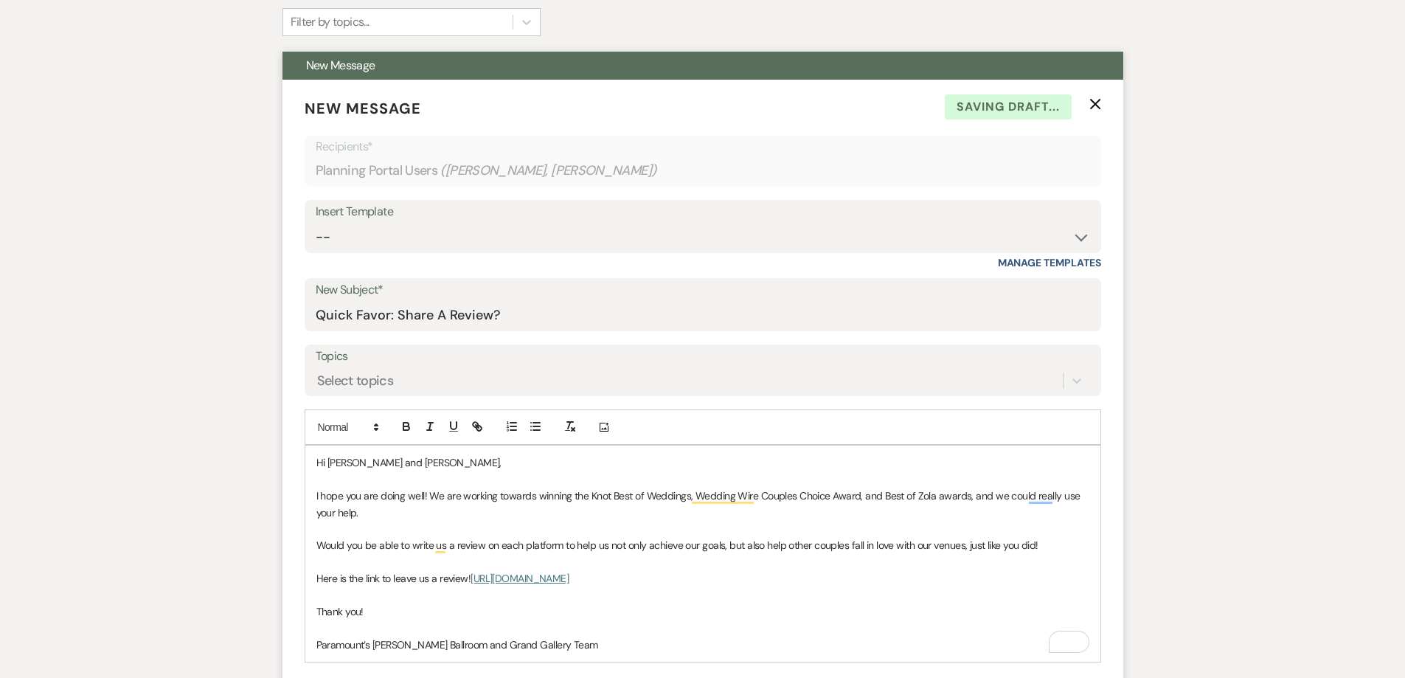
click at [390, 493] on p "I hope you are doing well! We are working towards winning the Knot Best of Wedd…" at bounding box center [702, 504] width 773 height 33
click at [344, 632] on p "To enrich screen reader interactions, please activate Accessibility in Grammarl…" at bounding box center [702, 628] width 773 height 16
click at [415, 536] on p "To enrich screen reader interactions, please activate Accessibility in Grammarl…" at bounding box center [702, 529] width 773 height 16
click at [714, 528] on p "To enrich screen reader interactions, please activate Accessibility in Grammarl…" at bounding box center [702, 529] width 773 height 16
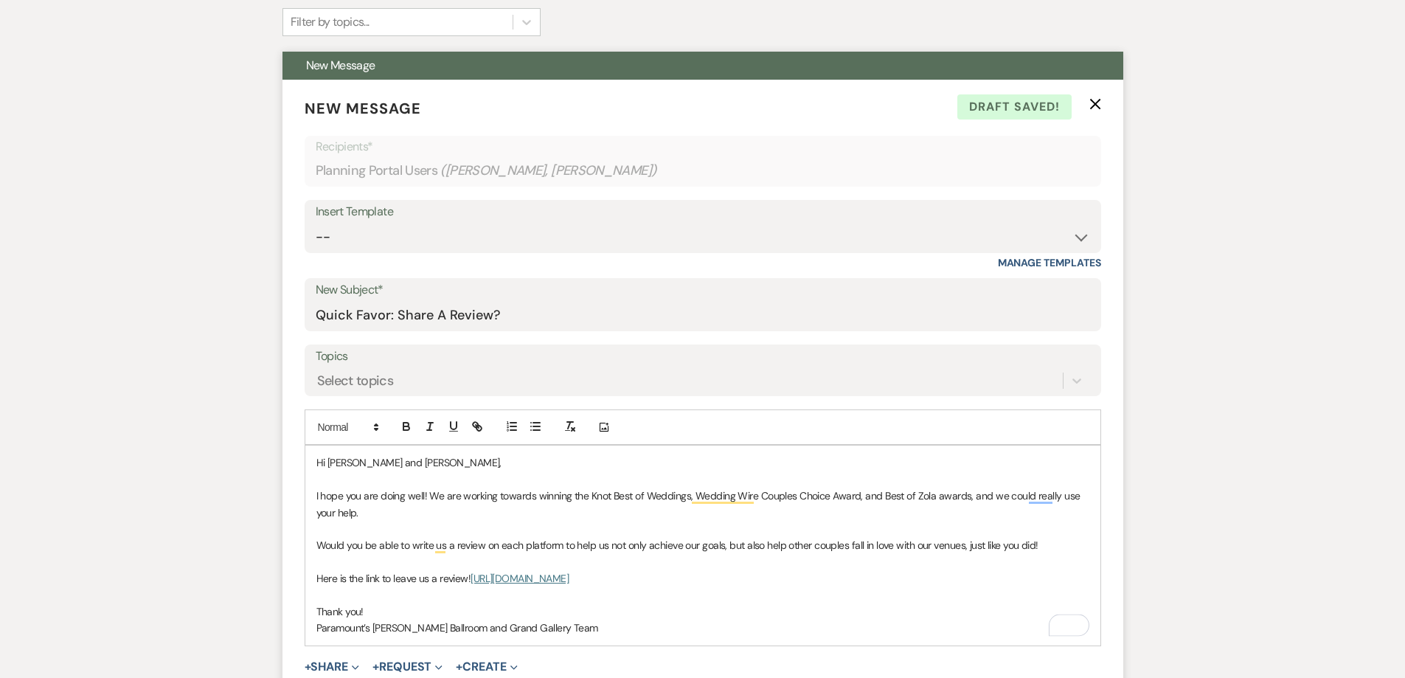
click at [717, 548] on p "Would you be able to write us a review on each platform to help us not only ach…" at bounding box center [702, 545] width 773 height 16
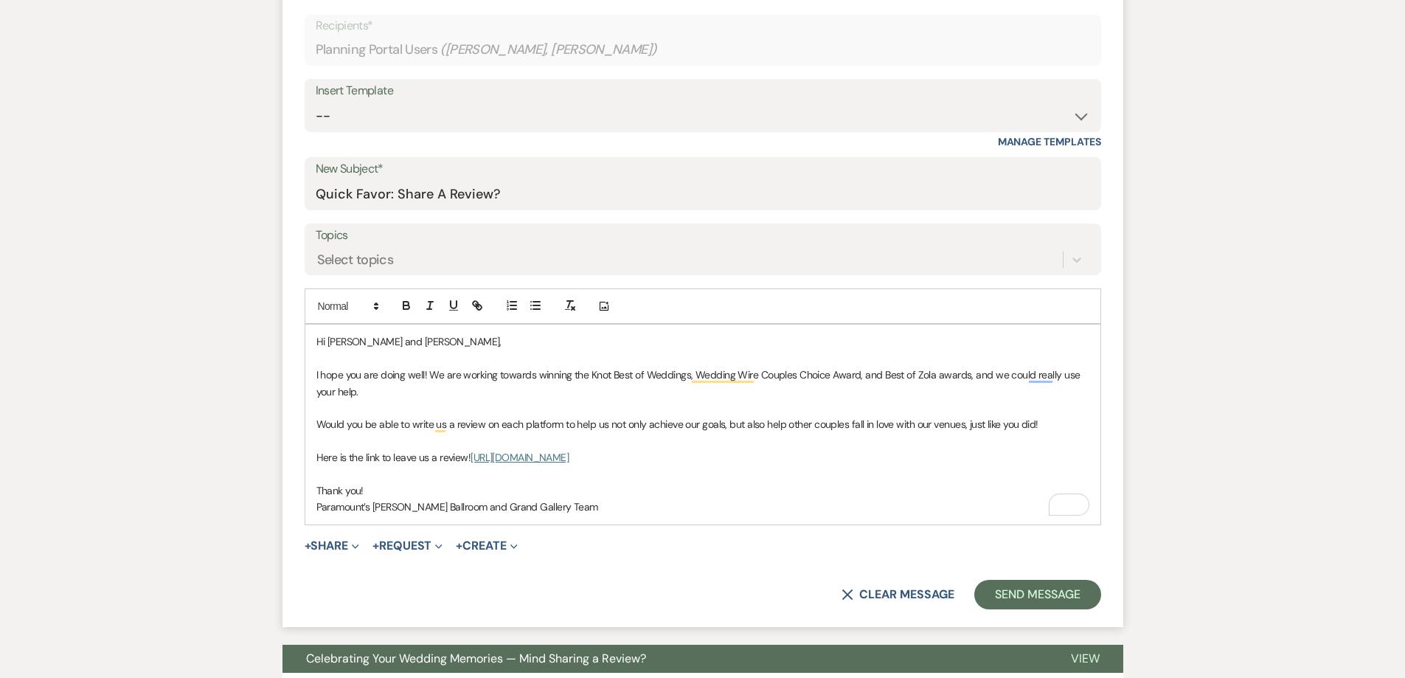
scroll to position [516, 0]
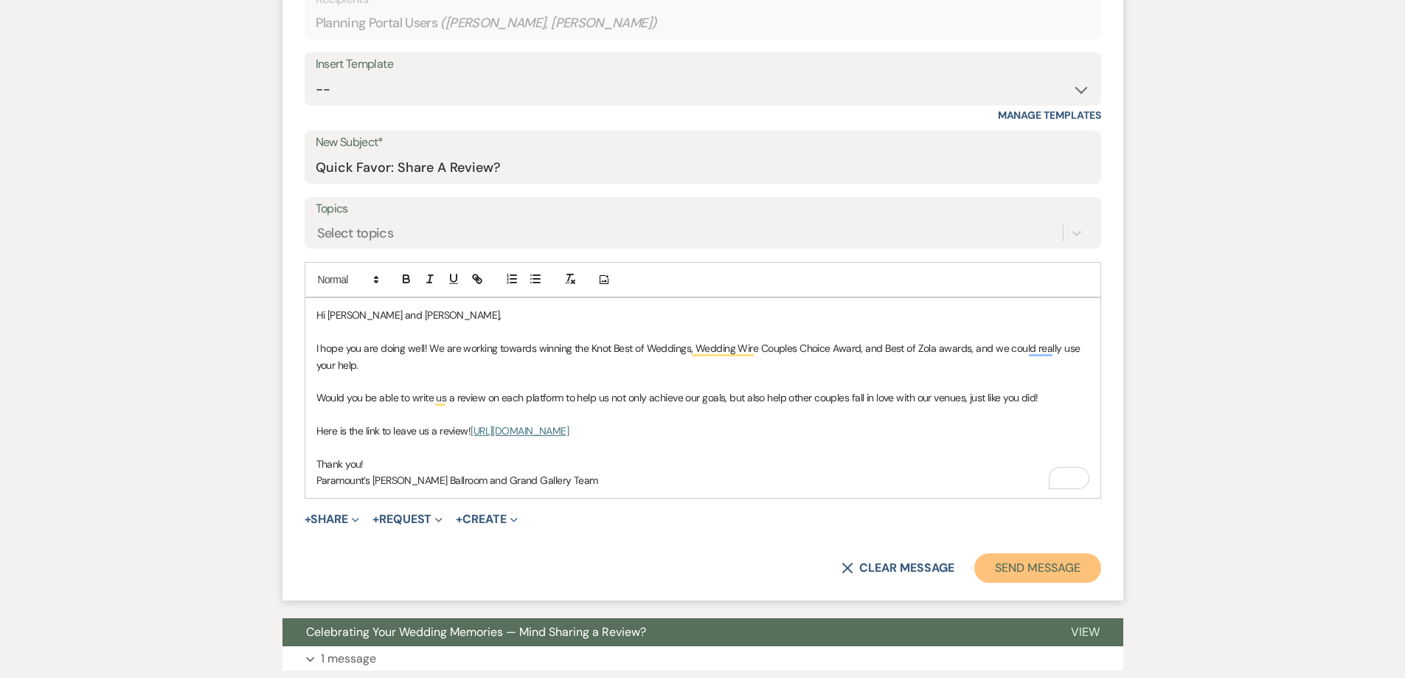
click at [1035, 573] on button "Send Message" at bounding box center [1037, 568] width 126 height 30
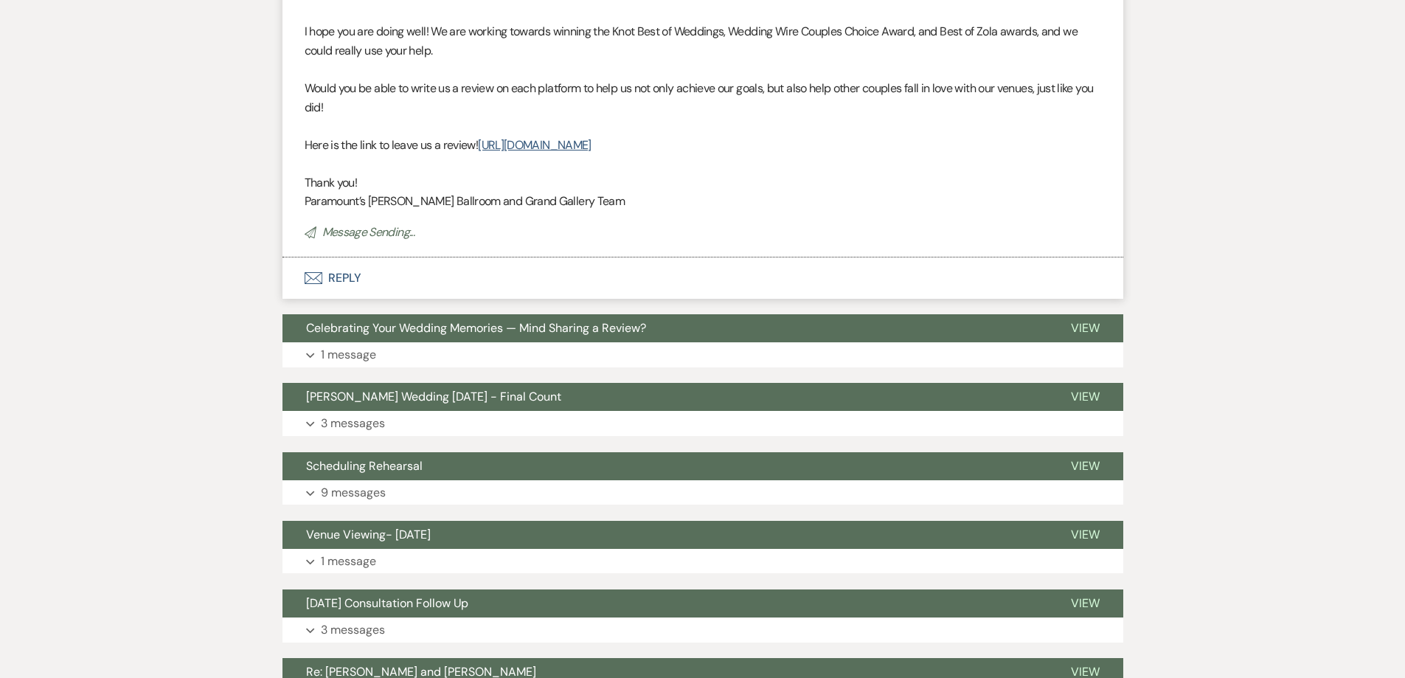
scroll to position [0, 0]
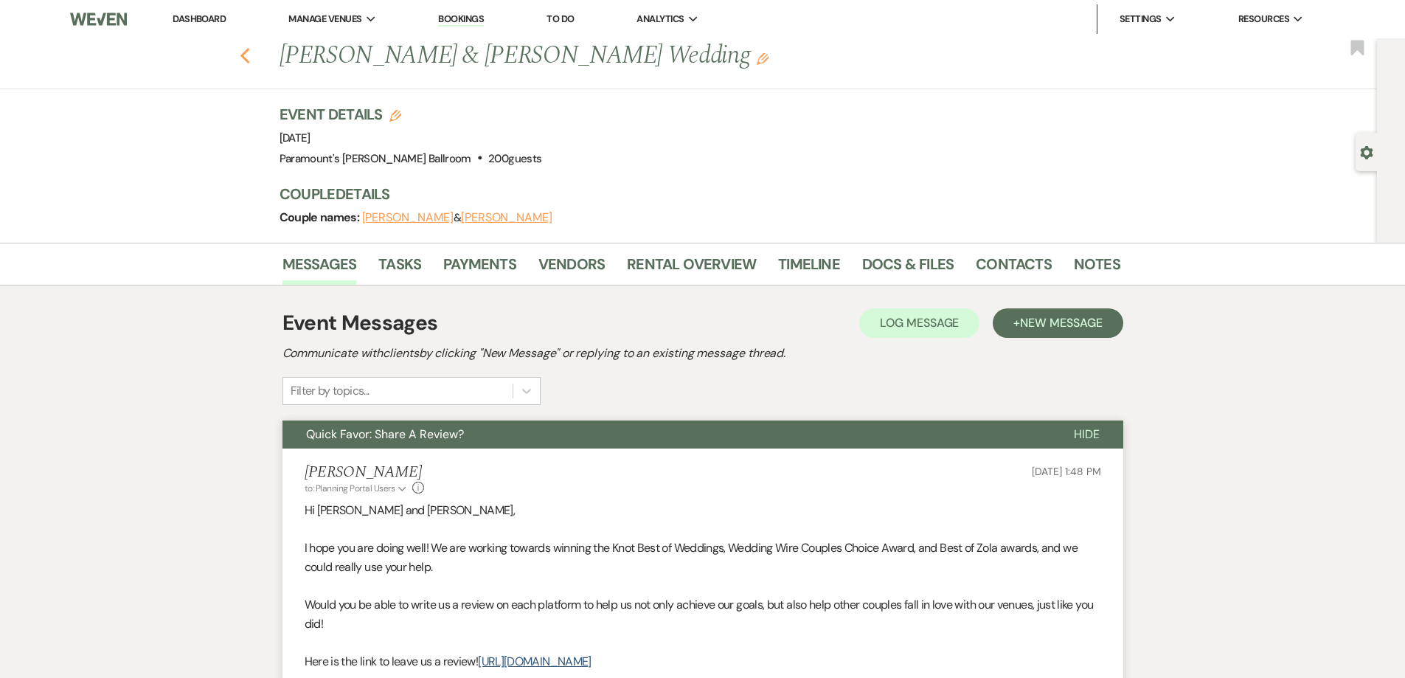
click at [251, 49] on icon "Previous" at bounding box center [245, 56] width 11 height 18
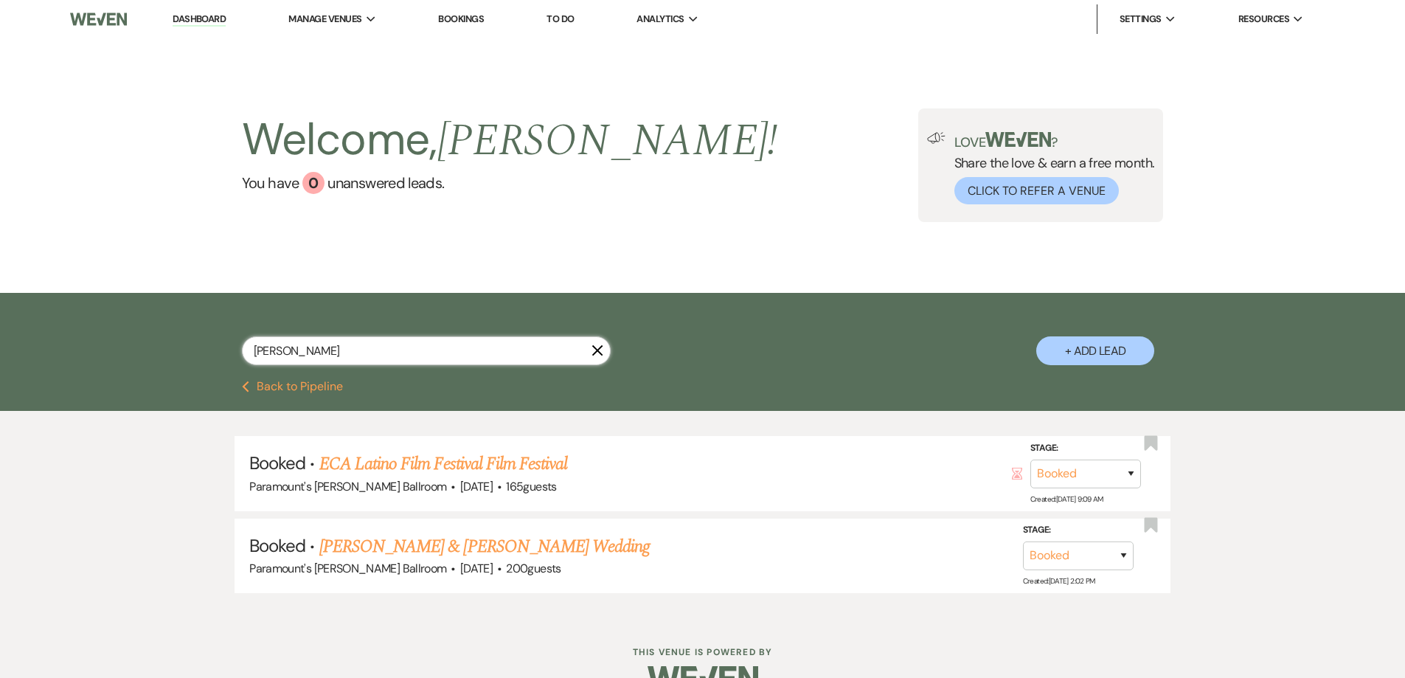
click at [359, 350] on input "navarro" at bounding box center [426, 350] width 369 height 29
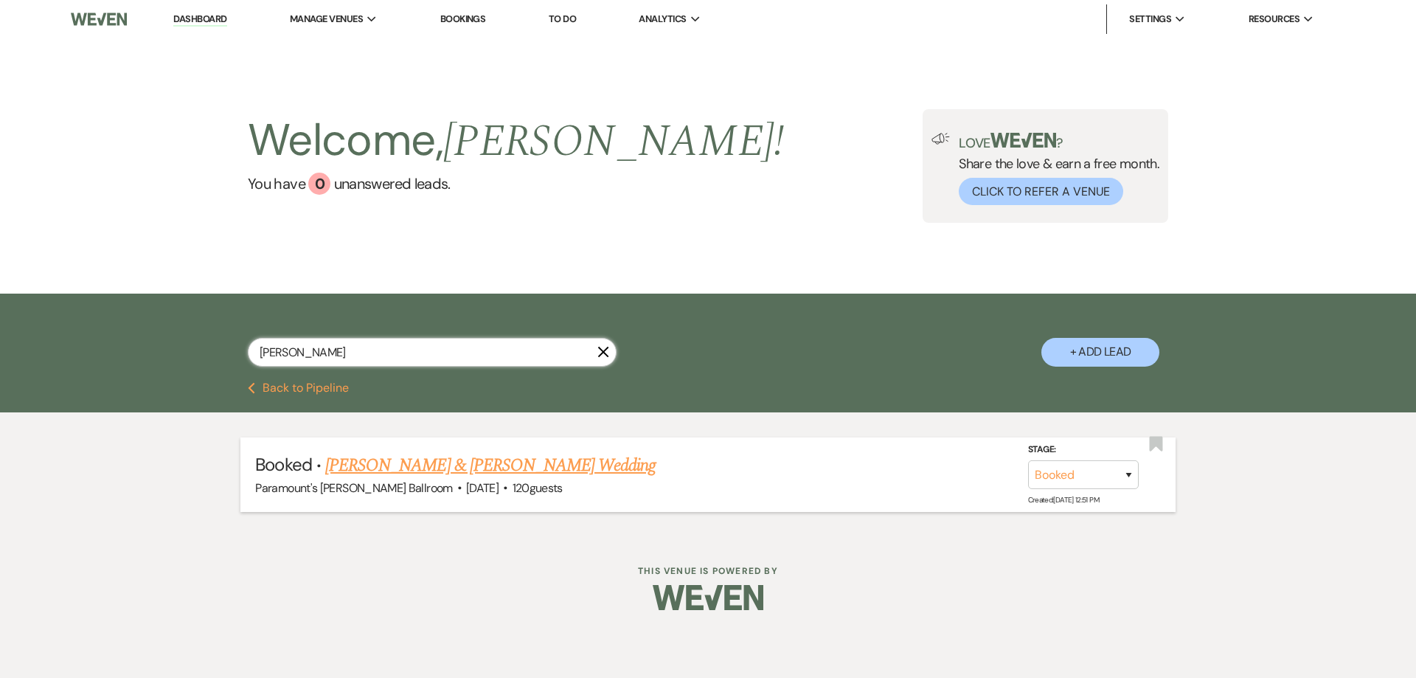
type input "reid"
click at [405, 459] on link "Anna Reid & Sam Reid's Wedding" at bounding box center [490, 465] width 330 height 27
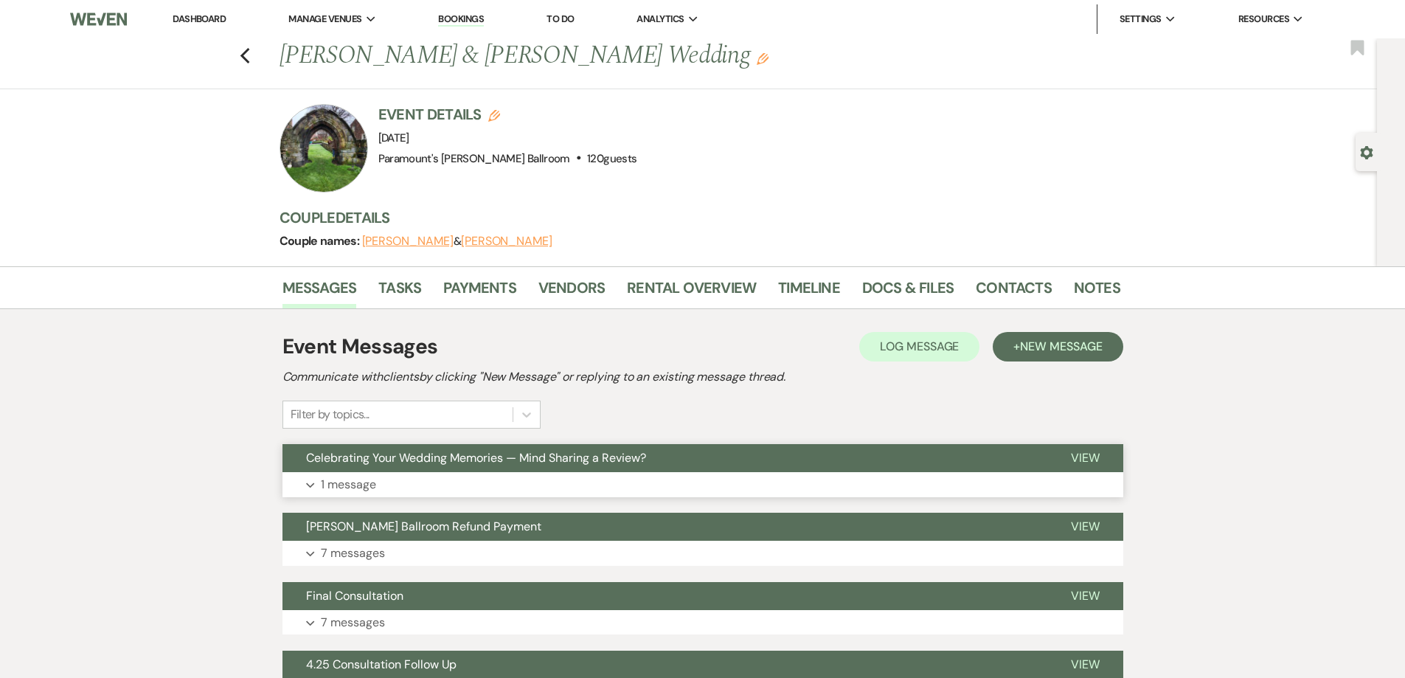
click at [579, 470] on button "Celebrating Your Wedding Memories — Mind Sharing a Review?" at bounding box center [665, 458] width 765 height 28
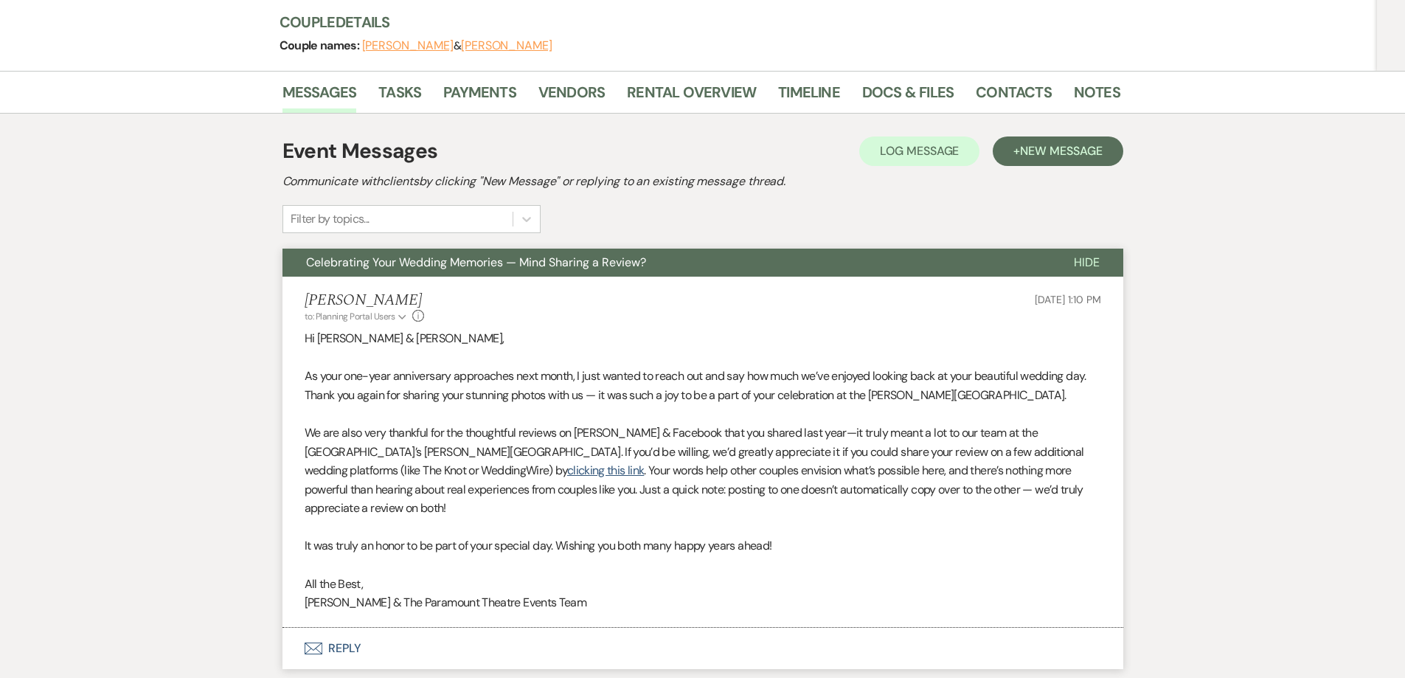
scroll to position [221, 0]
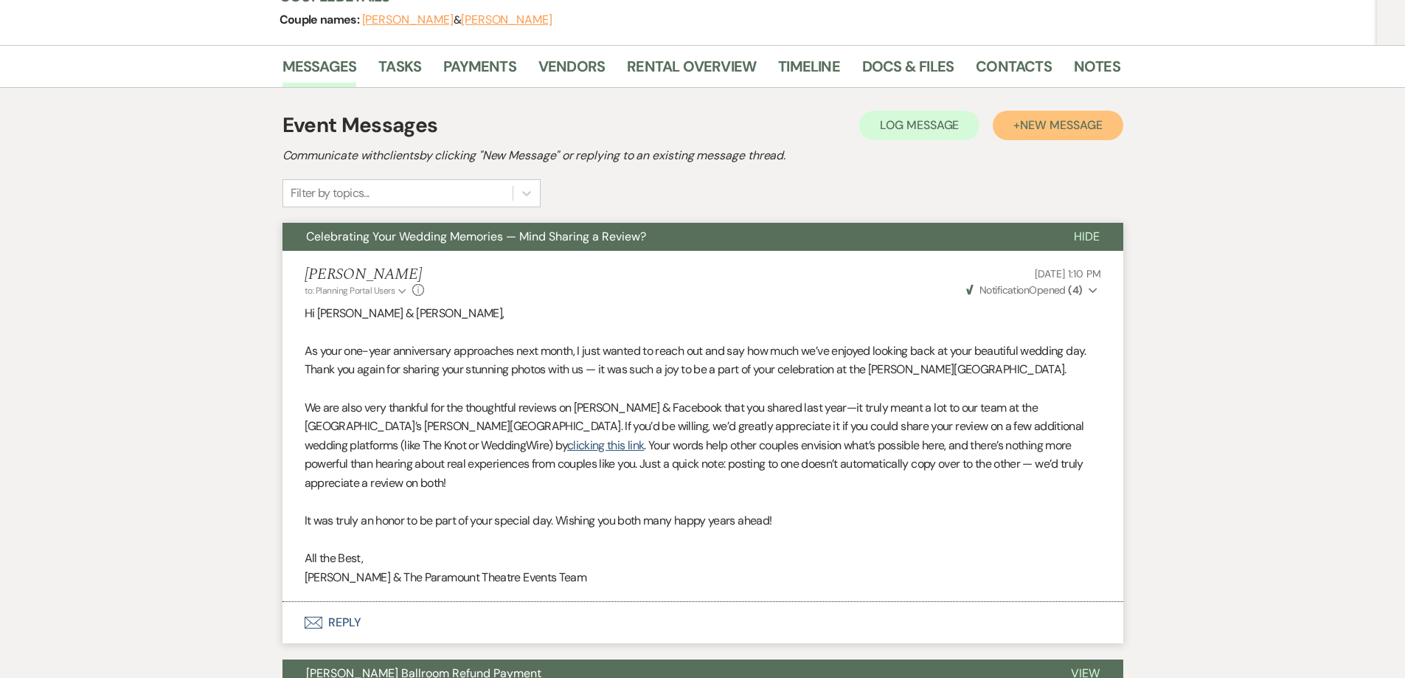
click at [1048, 133] on button "+ New Message" at bounding box center [1058, 126] width 130 height 30
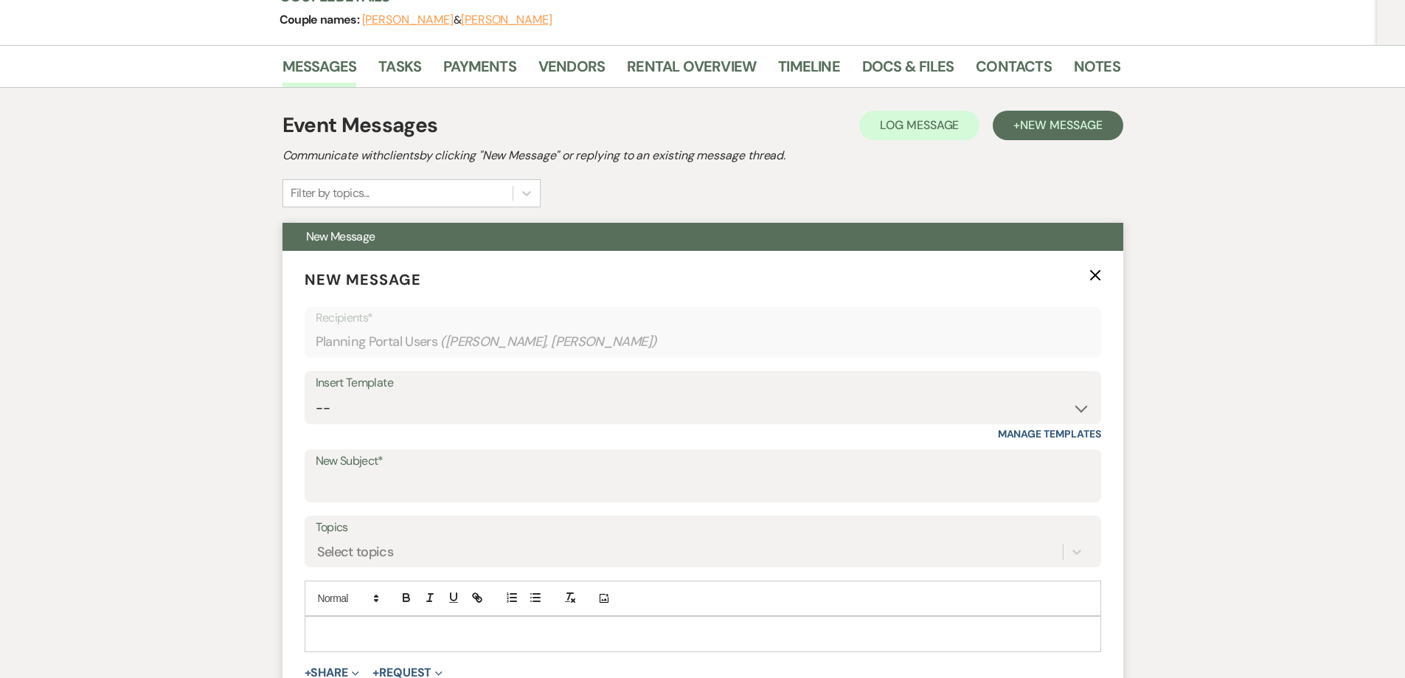
click at [430, 471] on label "New Subject*" at bounding box center [703, 461] width 775 height 21
click at [430, 472] on input "New Subject*" at bounding box center [703, 486] width 775 height 29
type input "Quick Favor: Share Your Review on Other Platforms?"
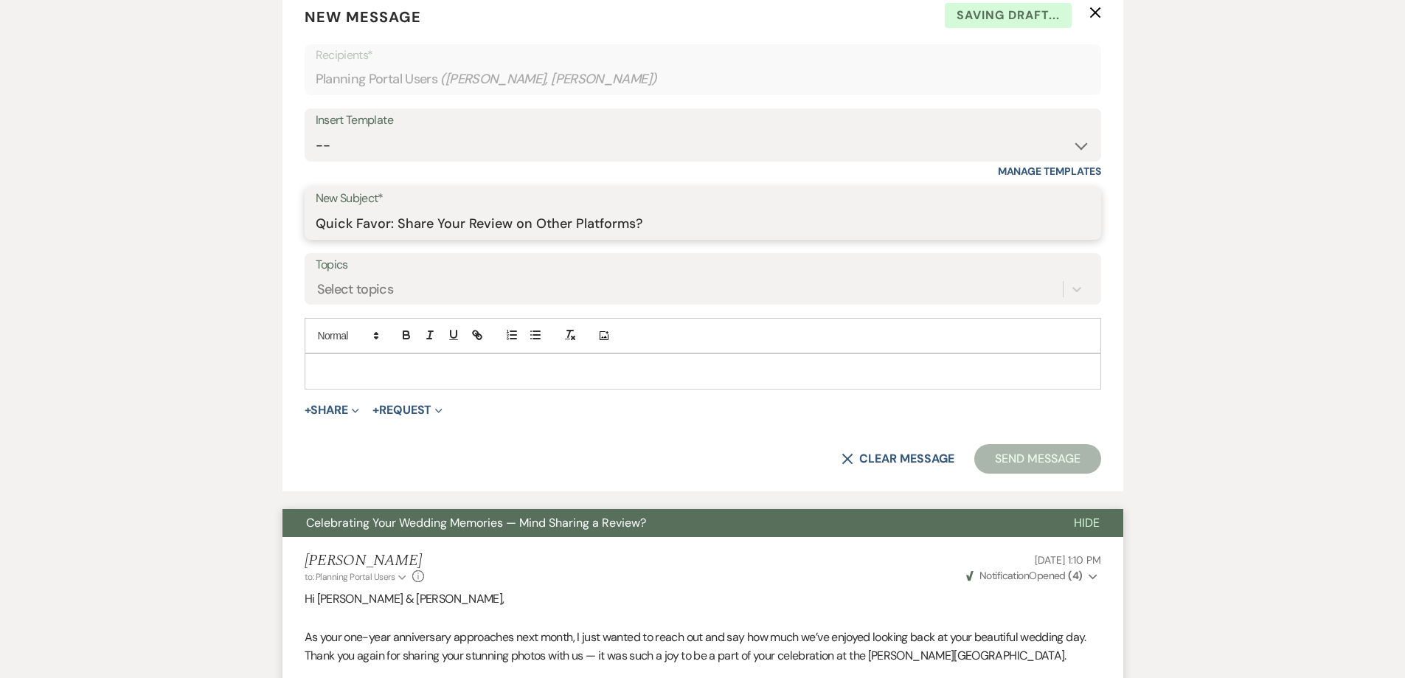
scroll to position [516, 0]
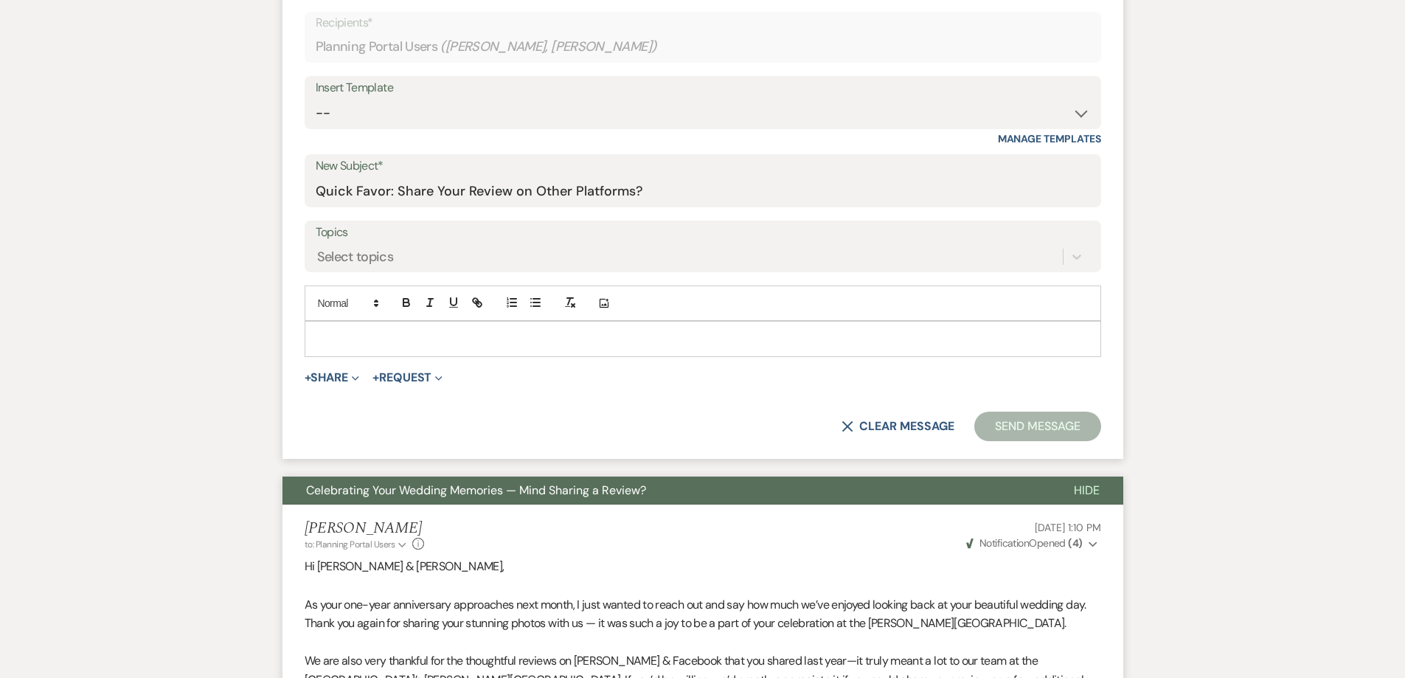
click at [756, 331] on p at bounding box center [702, 338] width 773 height 16
click at [446, 336] on p "To enrich screen reader interactions, please activate Accessibility in Grammarl…" at bounding box center [702, 338] width 773 height 16
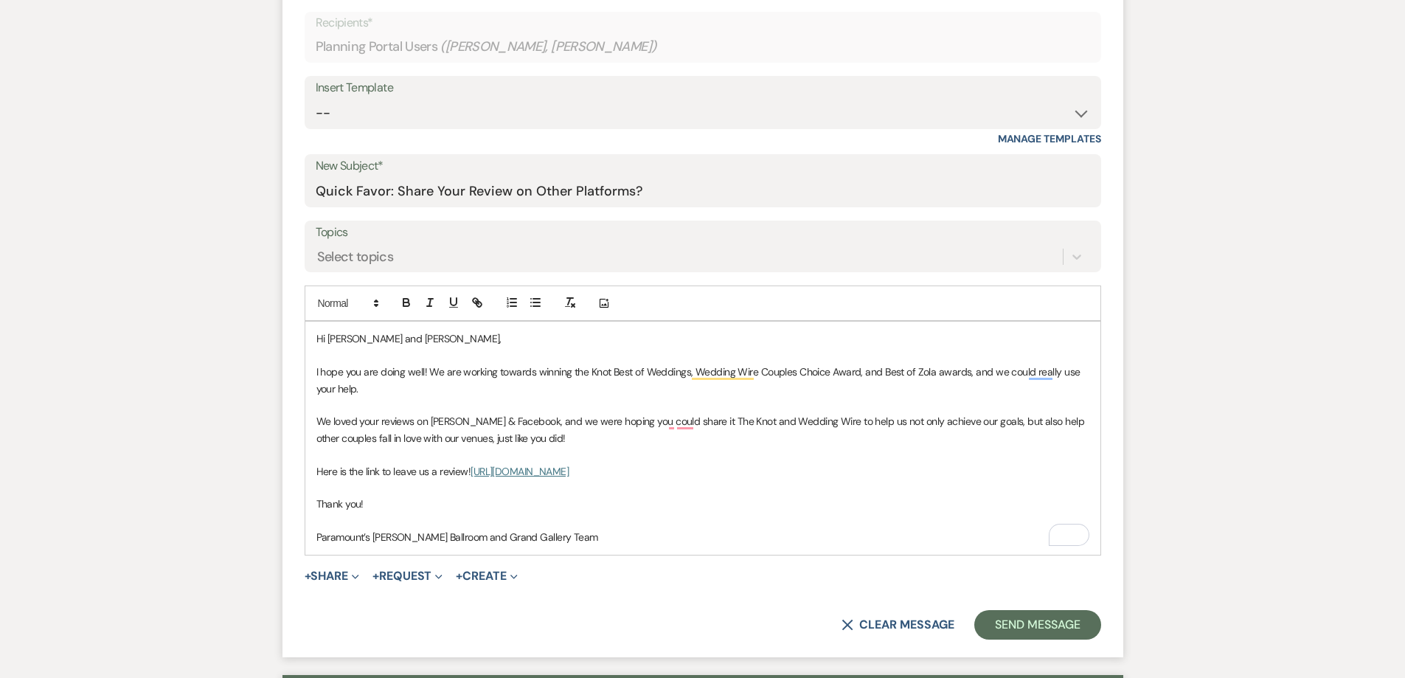
click at [383, 383] on p "I hope you are doing well! We are working towards winning the Knot Best of Wedd…" at bounding box center [702, 380] width 773 height 33
click at [533, 414] on p "We loved your reviews on Zola & Facebook, and we were hoping you could share it…" at bounding box center [702, 429] width 773 height 33
click at [559, 429] on p "We loved your reviews on Zola & Facebook, and we were hoping you could share it…" at bounding box center [702, 429] width 773 height 33
click at [540, 440] on p "We loved your reviews on Zola & Facebook, and we were hoping you could share it…" at bounding box center [702, 429] width 773 height 33
click at [666, 420] on p "We loved your reviews on Zola & Facebook, and we were hoping you could share it…" at bounding box center [702, 429] width 773 height 33
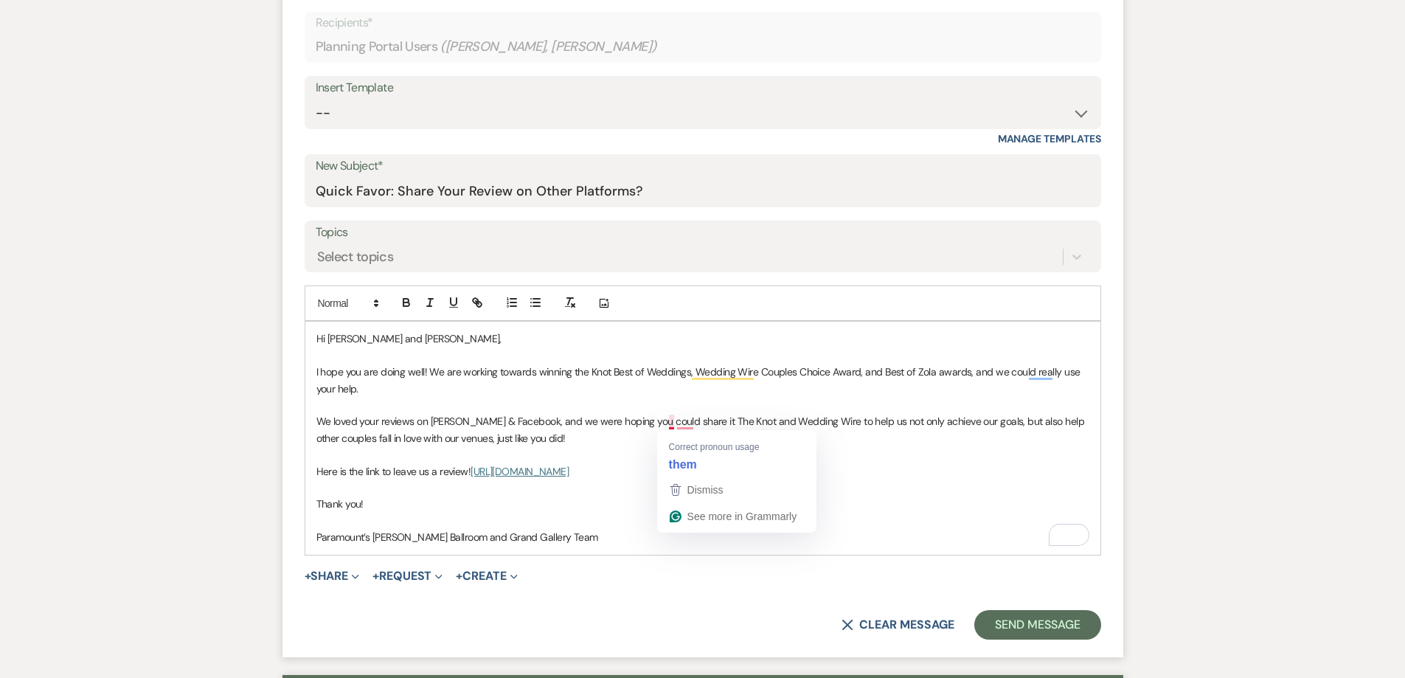
click at [673, 420] on p "We loved your reviews on Zola & Facebook, and we were hoping you could share it…" at bounding box center [702, 429] width 773 height 33
click at [778, 439] on p "We loved your reviews on Zola & Facebook, and we were hoping you could share it…" at bounding box center [702, 429] width 773 height 33
click at [783, 443] on p "We loved your reviews on Zola & Facebook, and we were hoping you could share it…" at bounding box center [702, 429] width 773 height 33
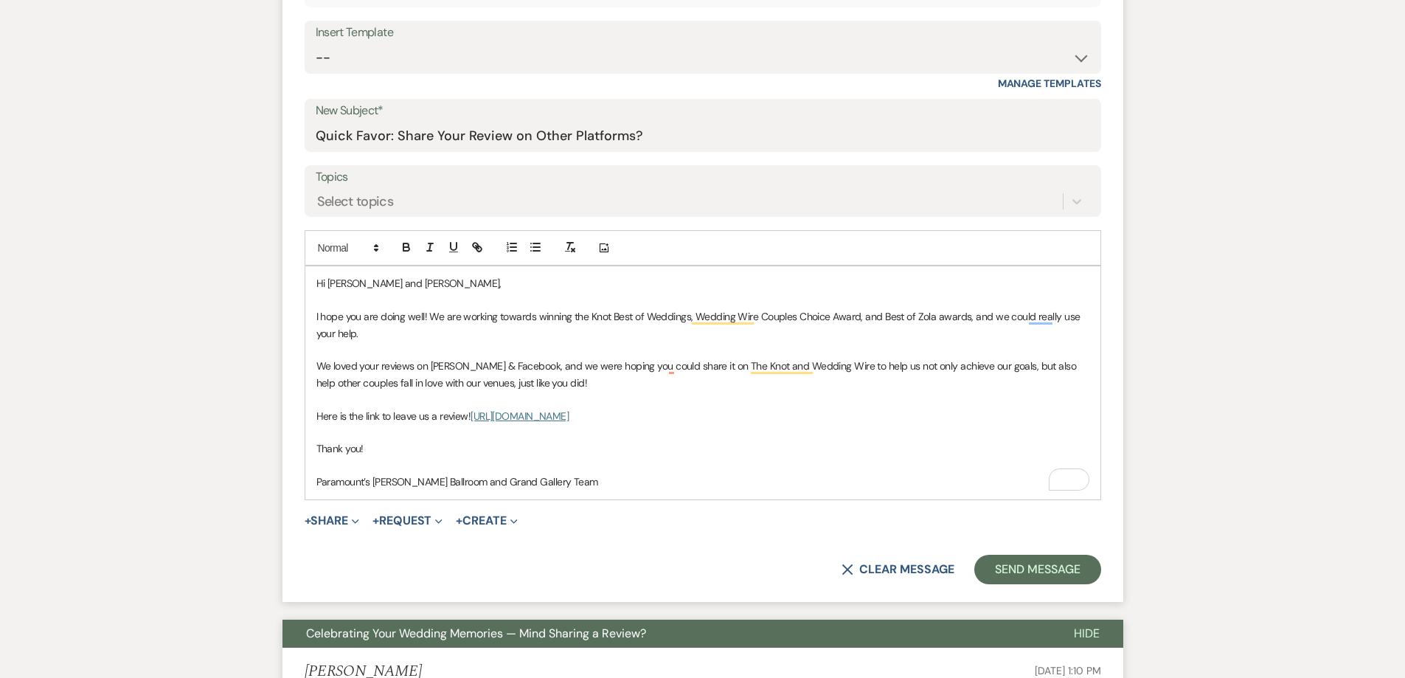
scroll to position [590, 0]
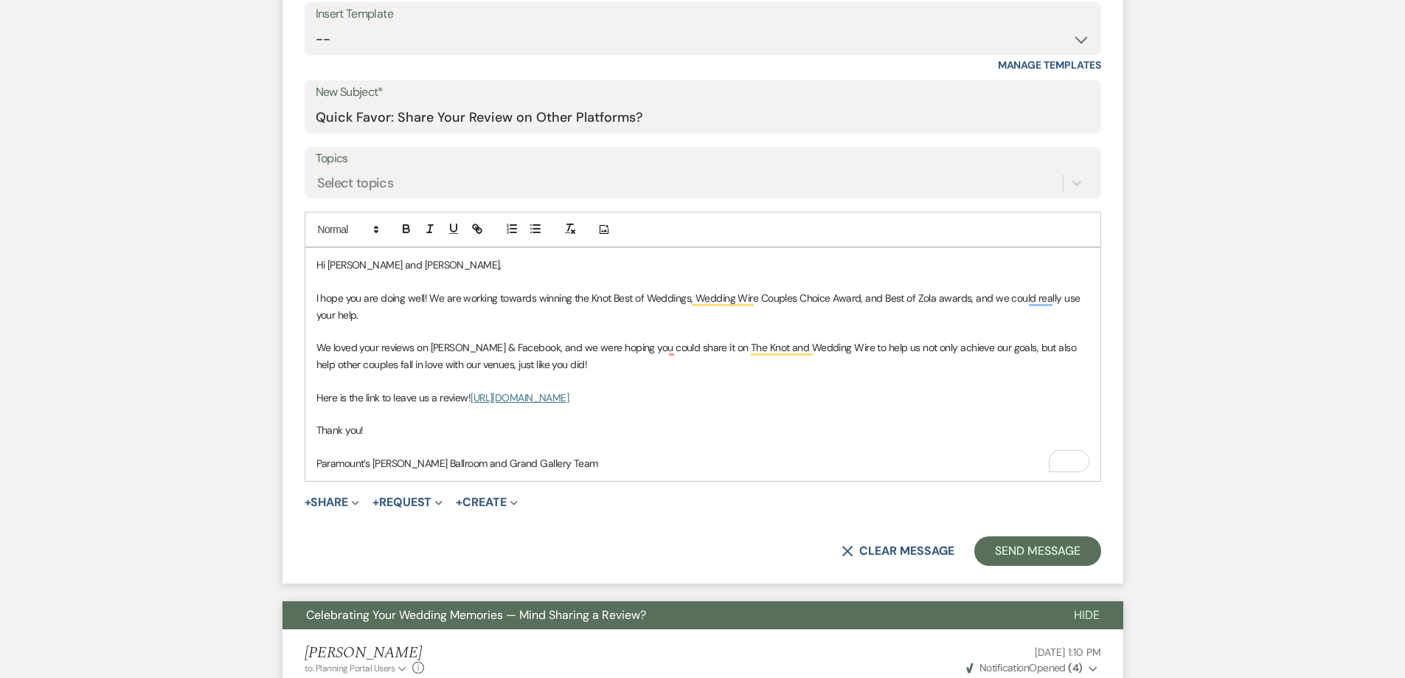
click at [356, 454] on p "To enrich screen reader interactions, please activate Accessibility in Grammarl…" at bounding box center [702, 447] width 773 height 16
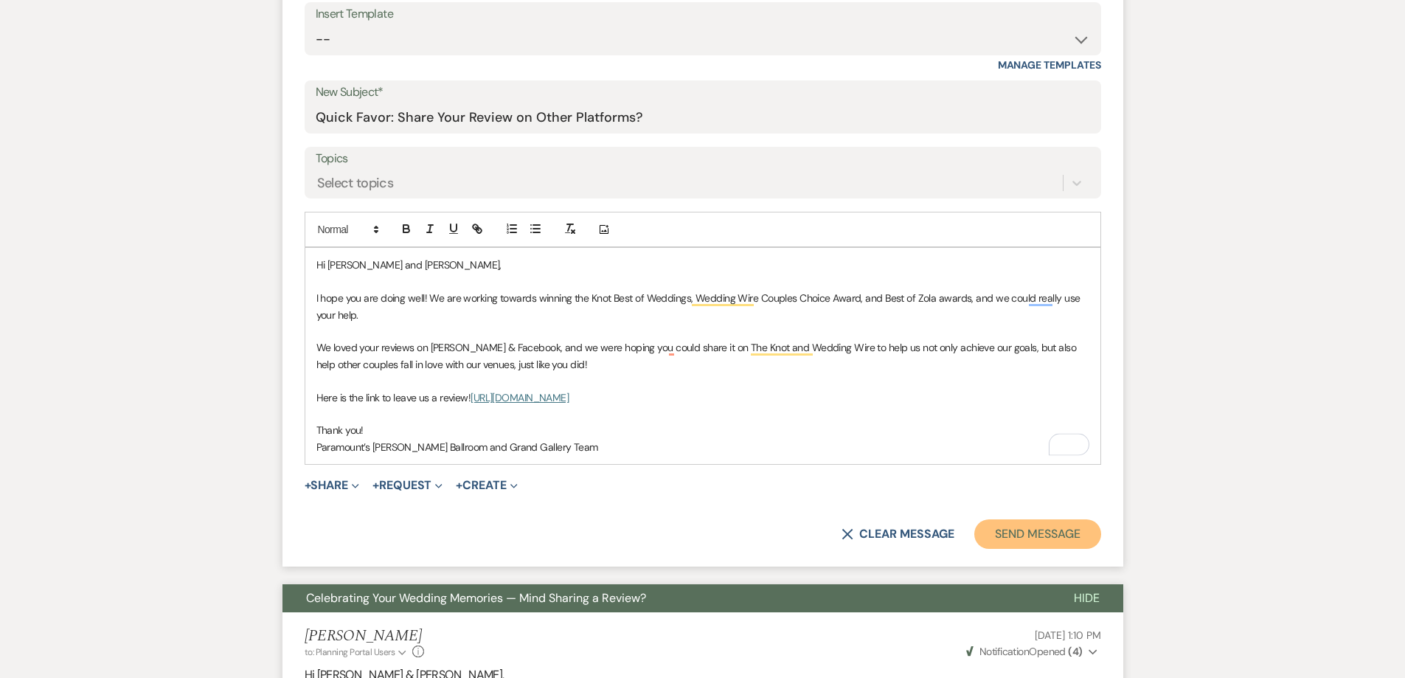
click at [1066, 539] on button "Send Message" at bounding box center [1037, 534] width 126 height 30
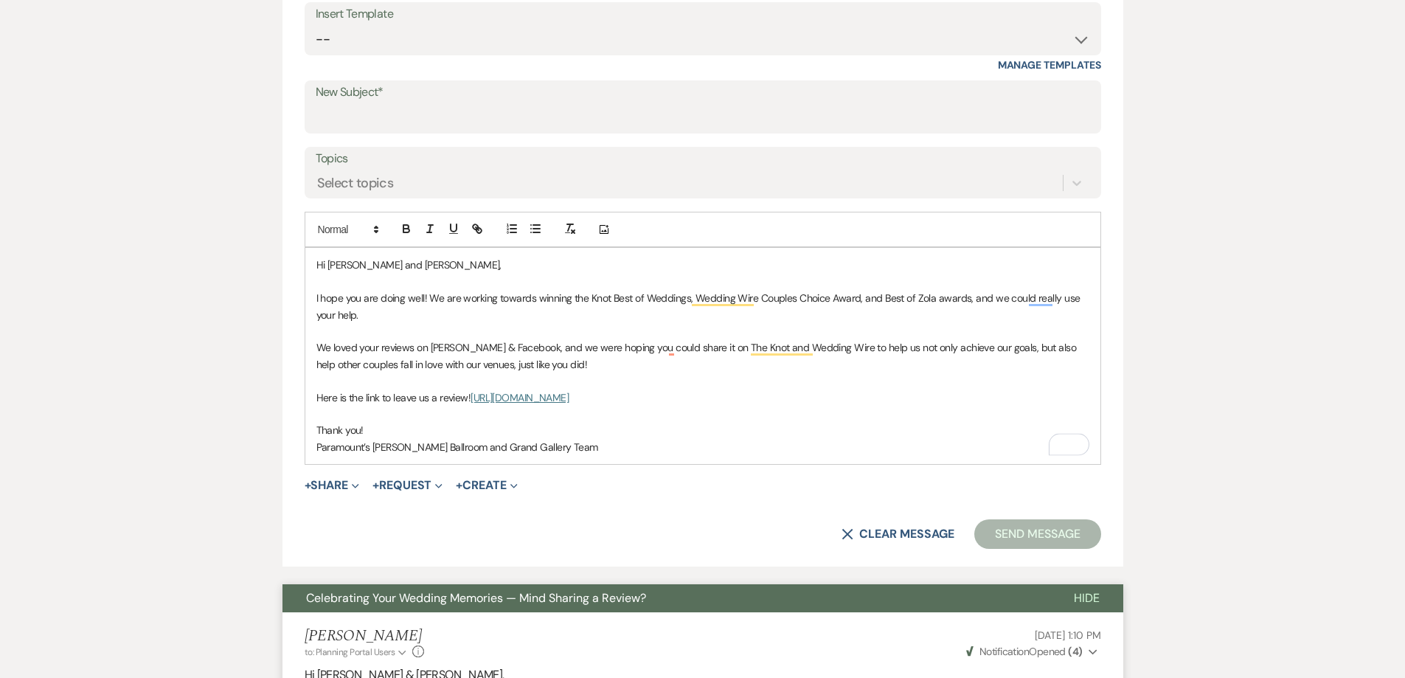
scroll to position [41, 0]
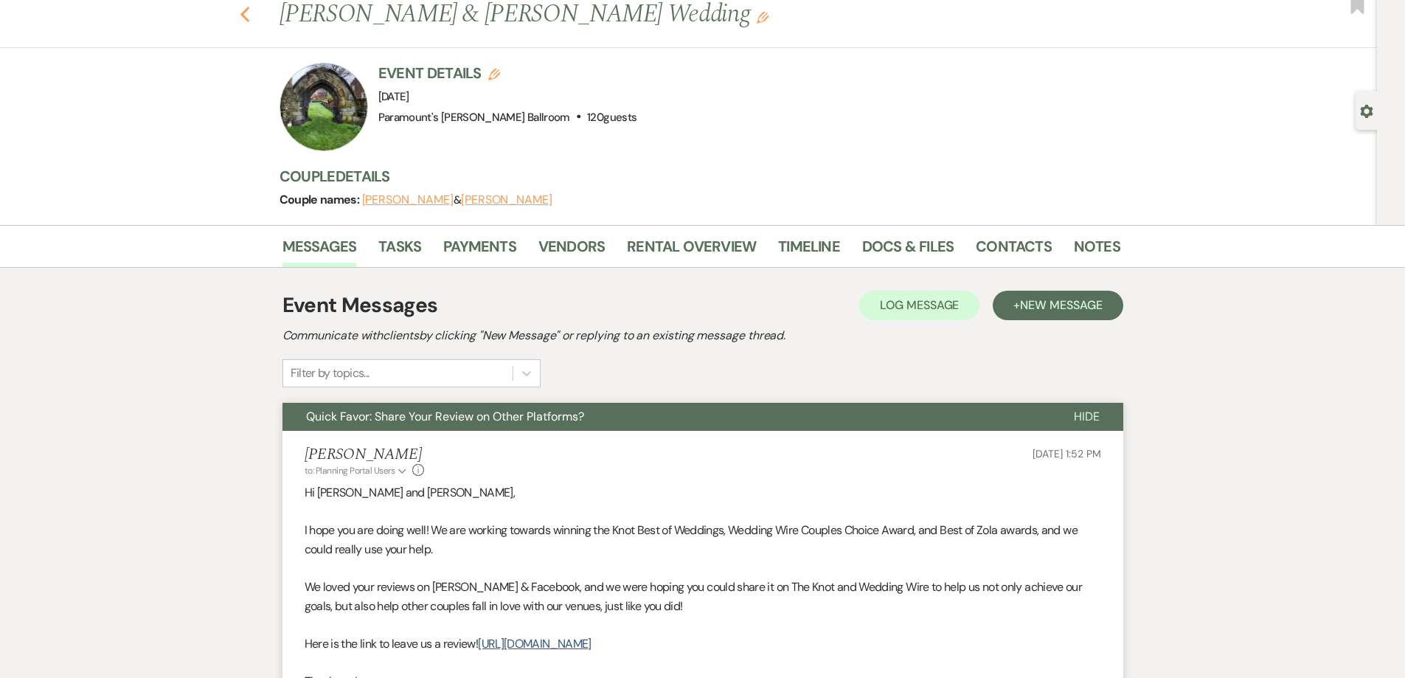
click at [251, 15] on icon "Previous" at bounding box center [245, 15] width 11 height 18
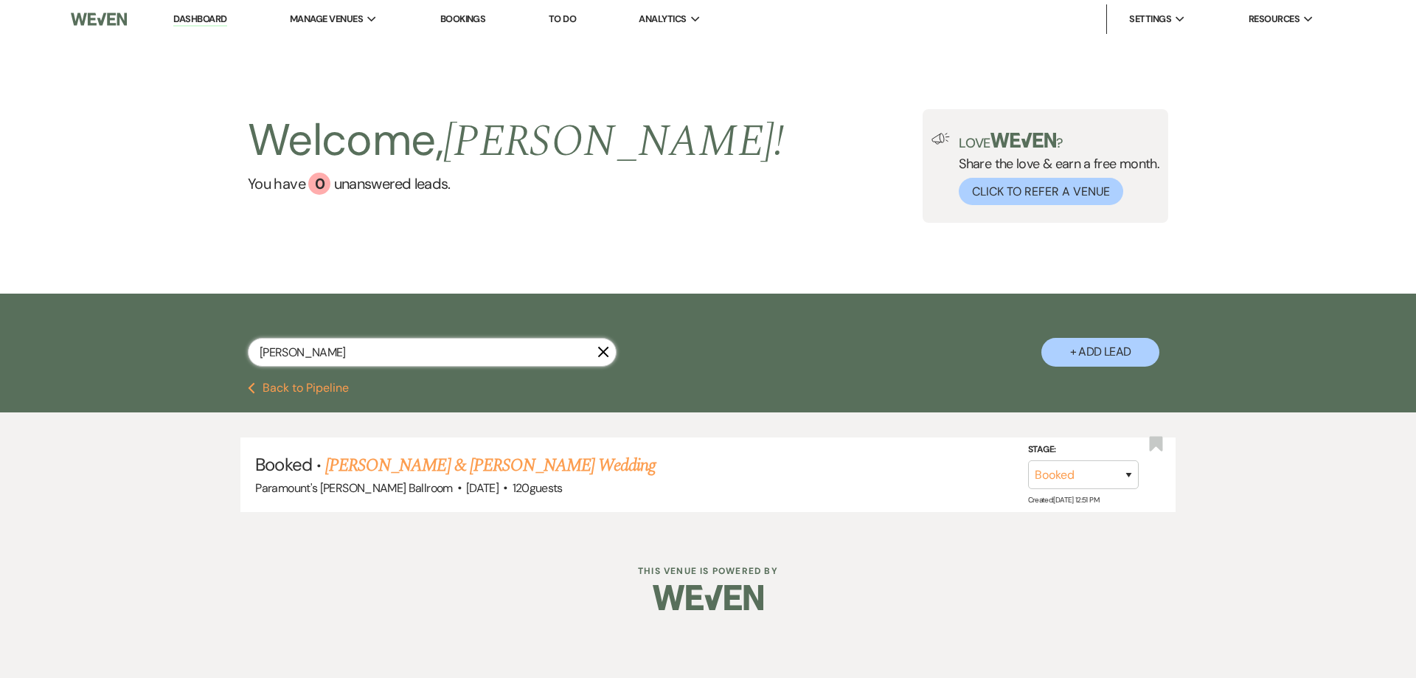
click at [373, 359] on input "reid" at bounding box center [432, 352] width 369 height 29
type input "kruck"
click at [396, 452] on link "Kristi Kruckow & Michael Wondrasek's Wedding" at bounding box center [490, 465] width 330 height 27
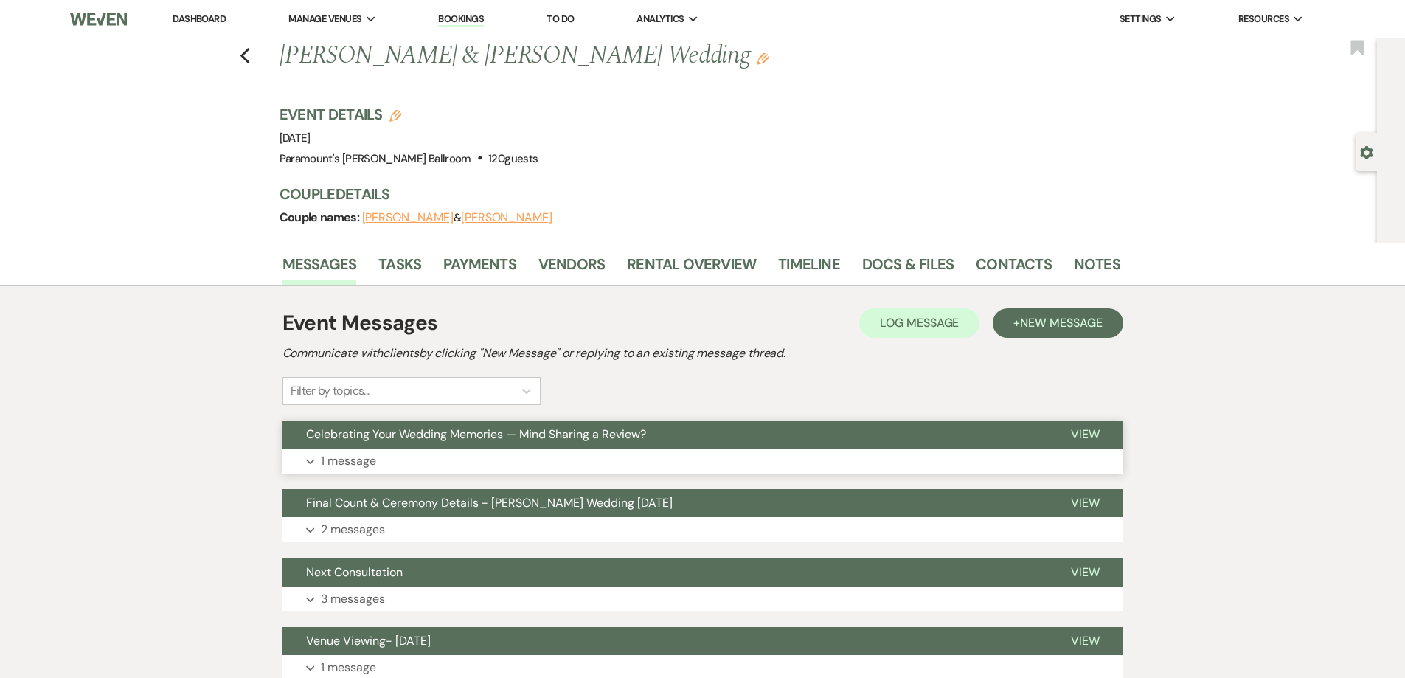
click at [814, 460] on button "Expand 1 message" at bounding box center [703, 461] width 841 height 25
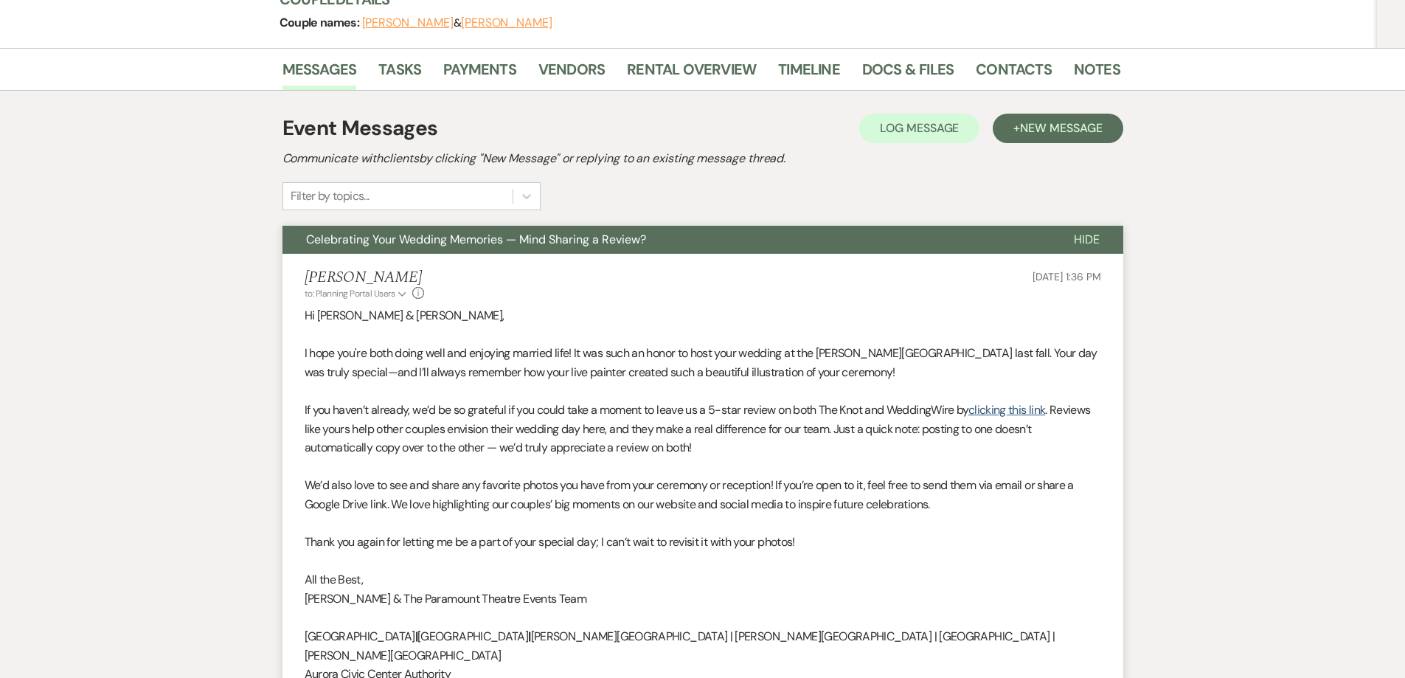
scroll to position [221, 0]
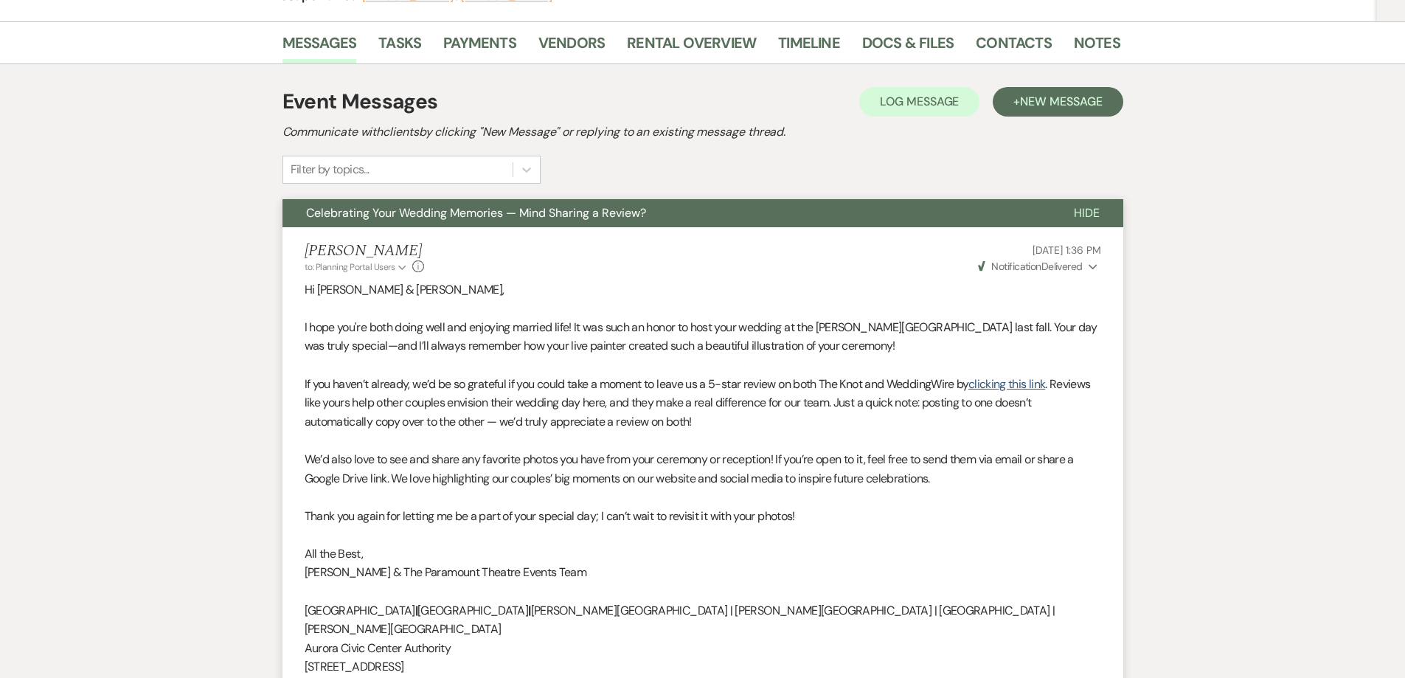
click at [631, 417] on p "If you haven’t already, we’d be so grateful if you could take a moment to leave…" at bounding box center [703, 403] width 797 height 57
click at [763, 379] on p "If you haven’t already, we’d be so grateful if you could take a moment to leave…" at bounding box center [703, 403] width 797 height 57
click at [1056, 269] on span "Weven Check Notification Delivered" at bounding box center [1030, 266] width 105 height 13
drag, startPoint x: 1166, startPoint y: 252, endPoint x: 1047, endPoint y: 134, distance: 168.0
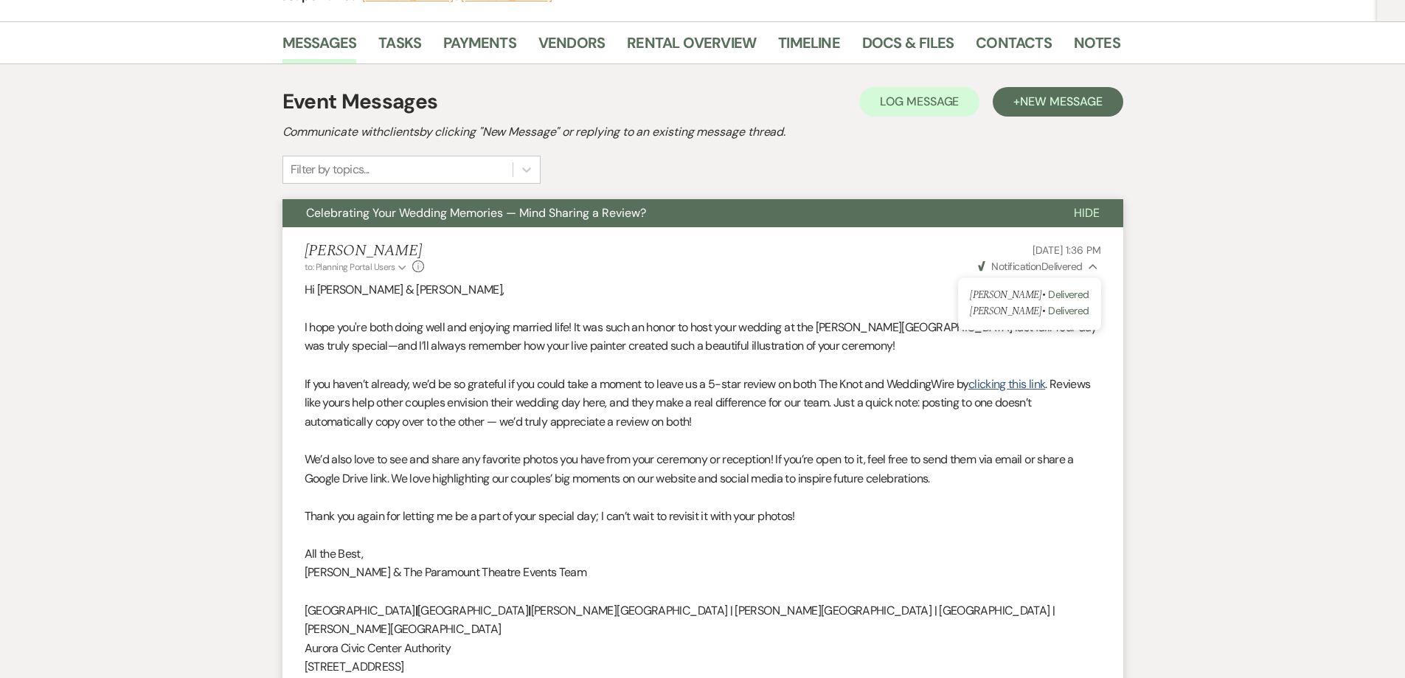
click at [1043, 103] on span "New Message" at bounding box center [1061, 101] width 82 height 15
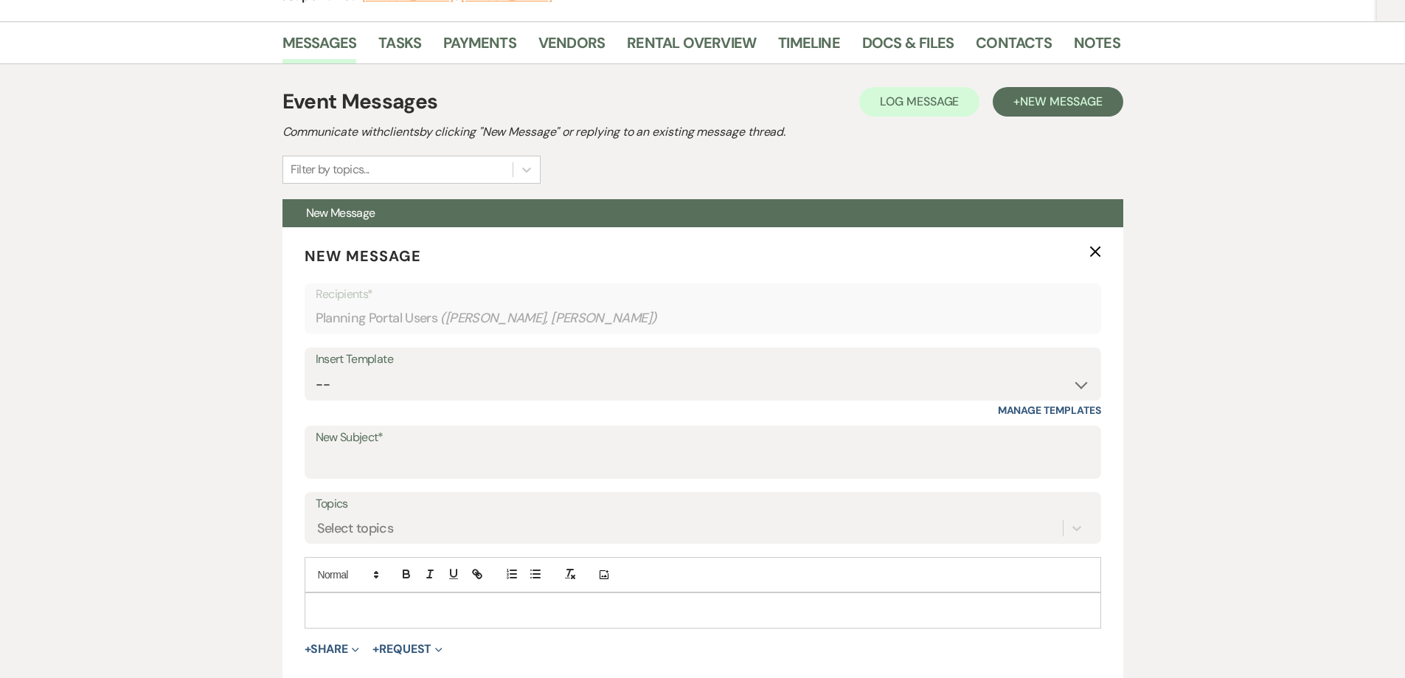
drag, startPoint x: 1289, startPoint y: 240, endPoint x: 1272, endPoint y: 255, distance: 21.9
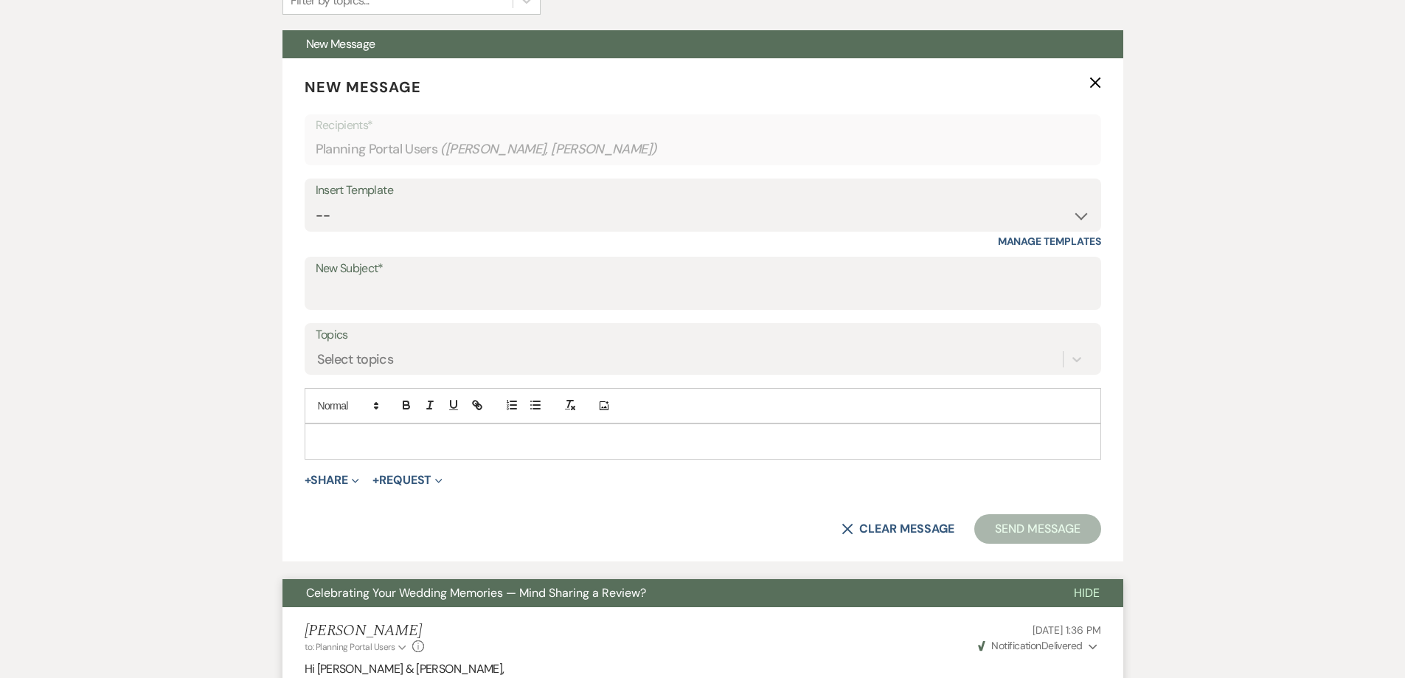
scroll to position [443, 0]
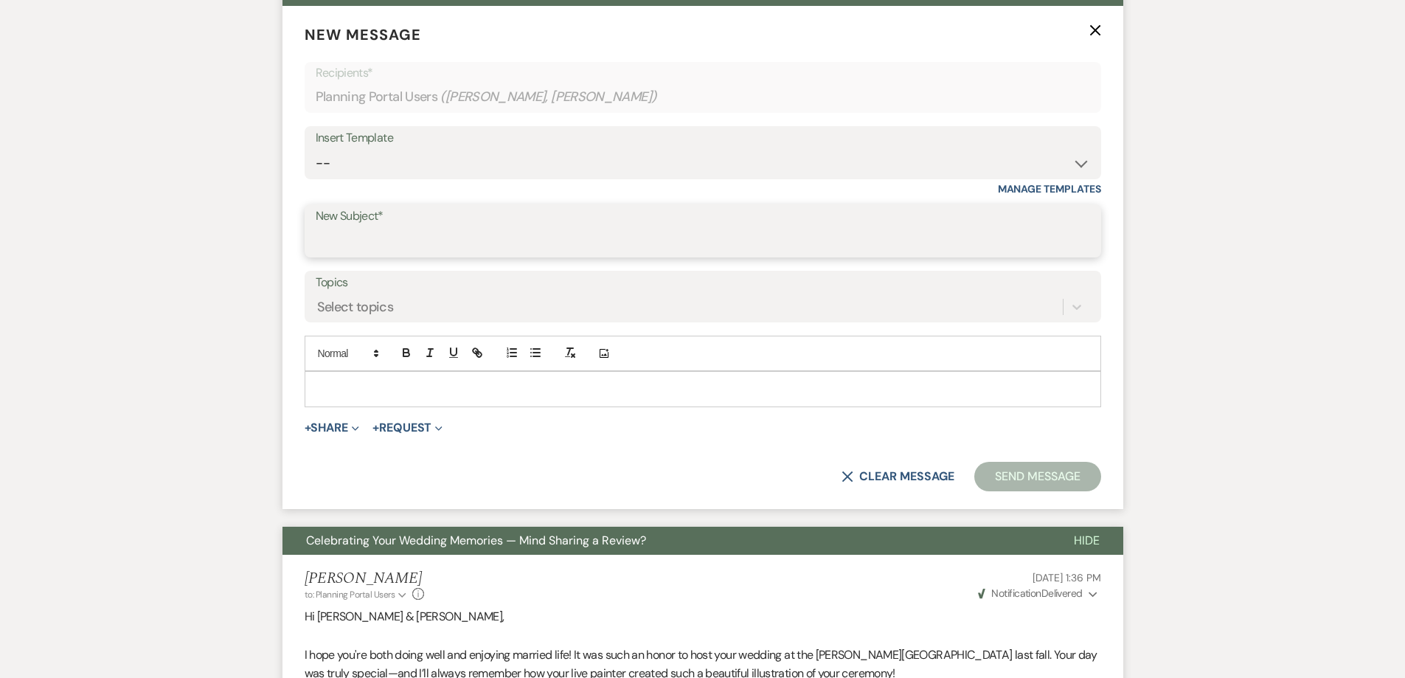
click at [532, 241] on input "New Subject*" at bounding box center [703, 241] width 775 height 29
paste input "Quick Favor: Share A Review?"
type input "Quick Favor: Share A Review?"
click at [415, 399] on div at bounding box center [702, 389] width 795 height 34
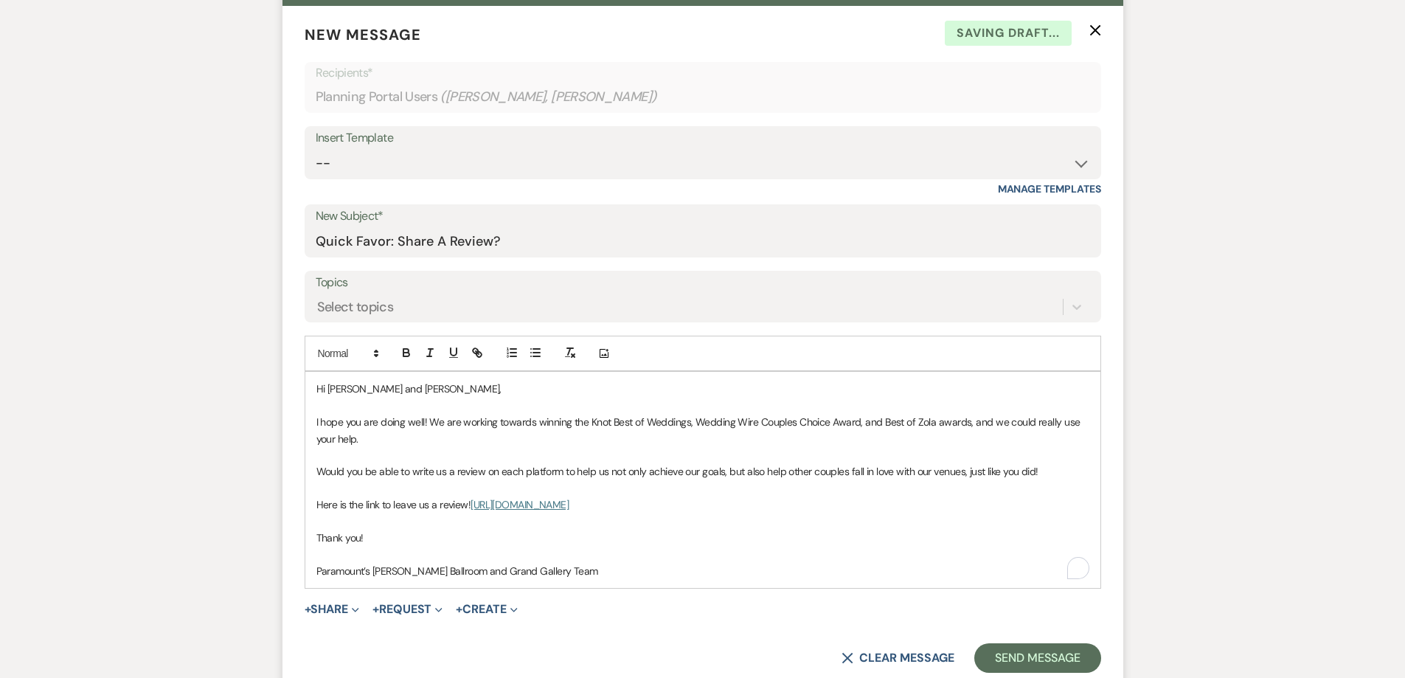
click at [341, 551] on p "To enrich screen reader interactions, please activate Accessibility in Grammarl…" at bounding box center [702, 554] width 773 height 16
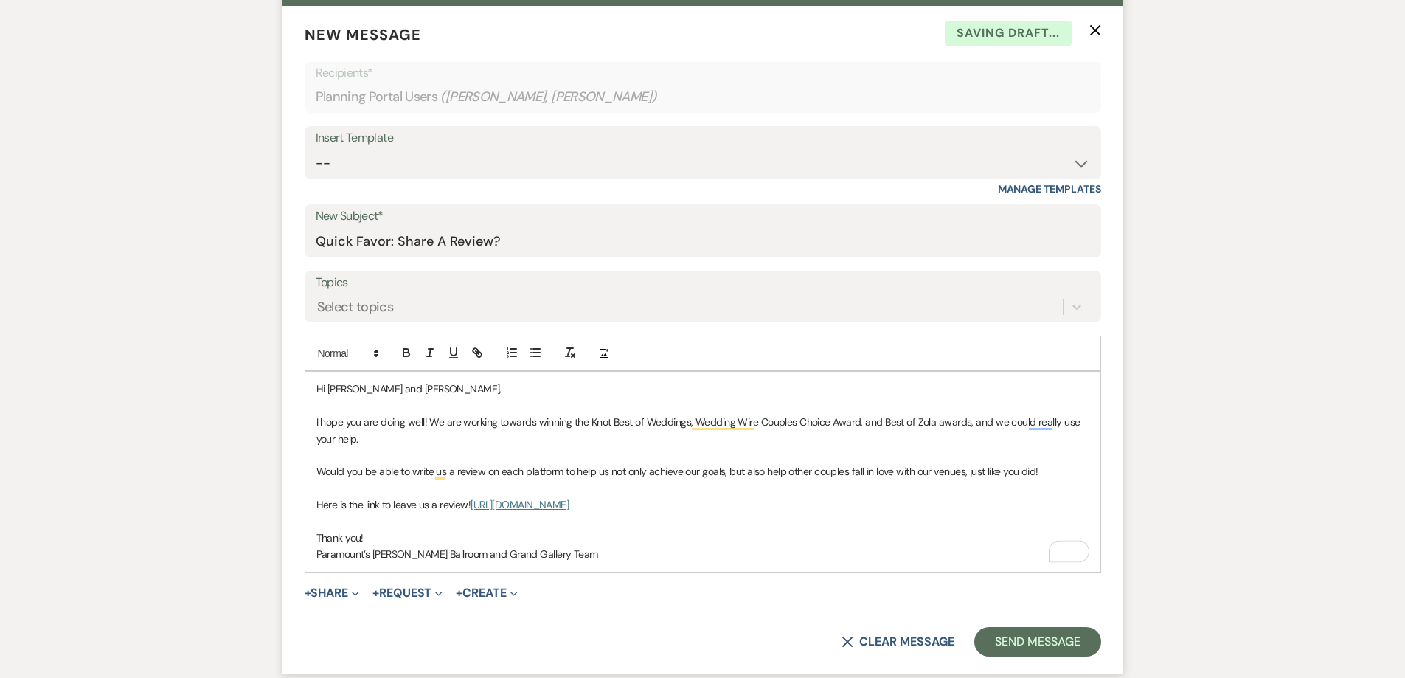
click at [392, 424] on p "I hope you are doing well! We are working towards winning the Knot Best of Wedd…" at bounding box center [702, 430] width 773 height 33
click at [1034, 645] on button "Send Message" at bounding box center [1037, 642] width 126 height 30
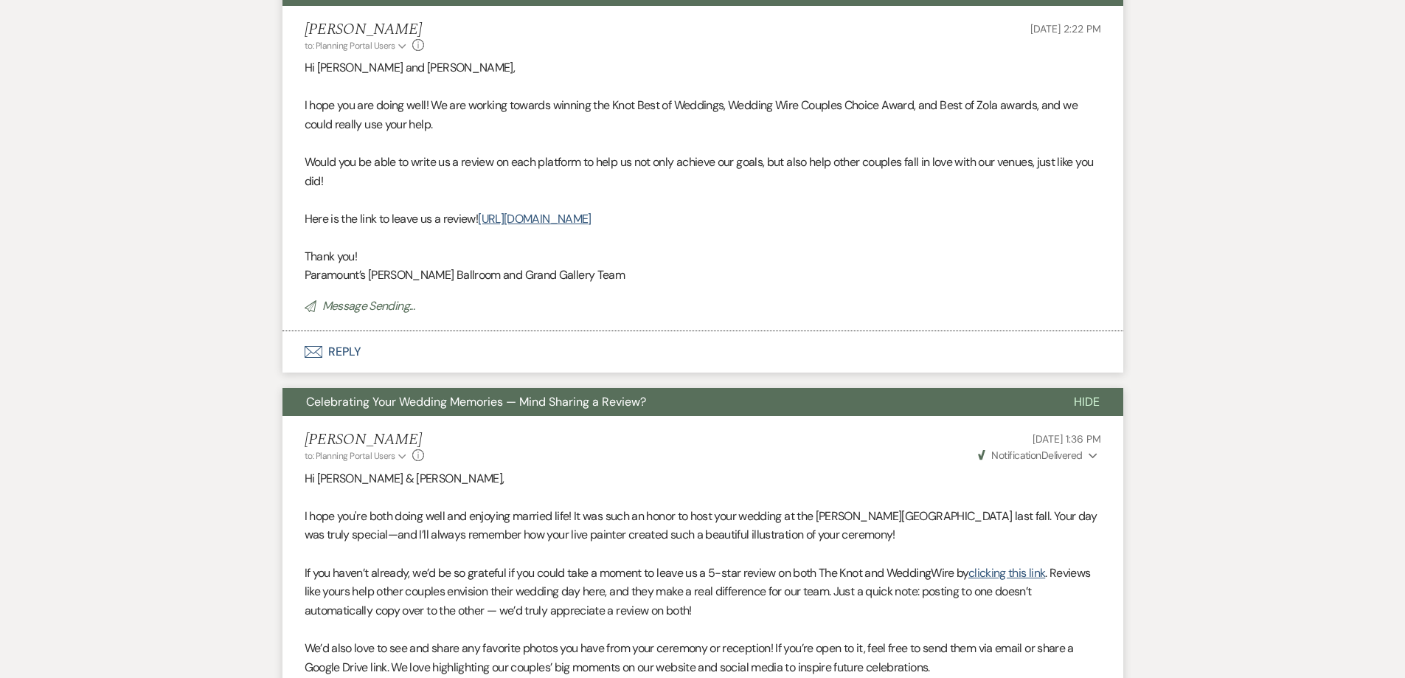
scroll to position [0, 0]
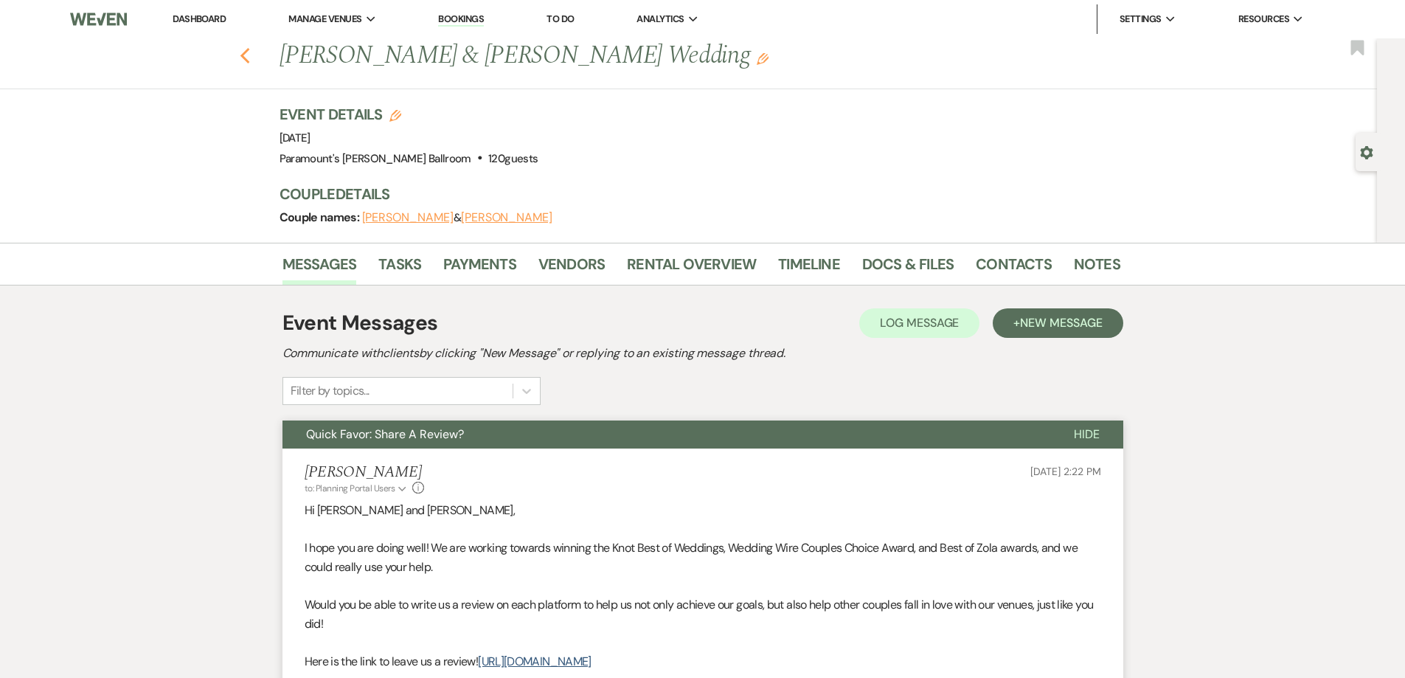
click at [251, 59] on icon "Previous" at bounding box center [245, 56] width 11 height 18
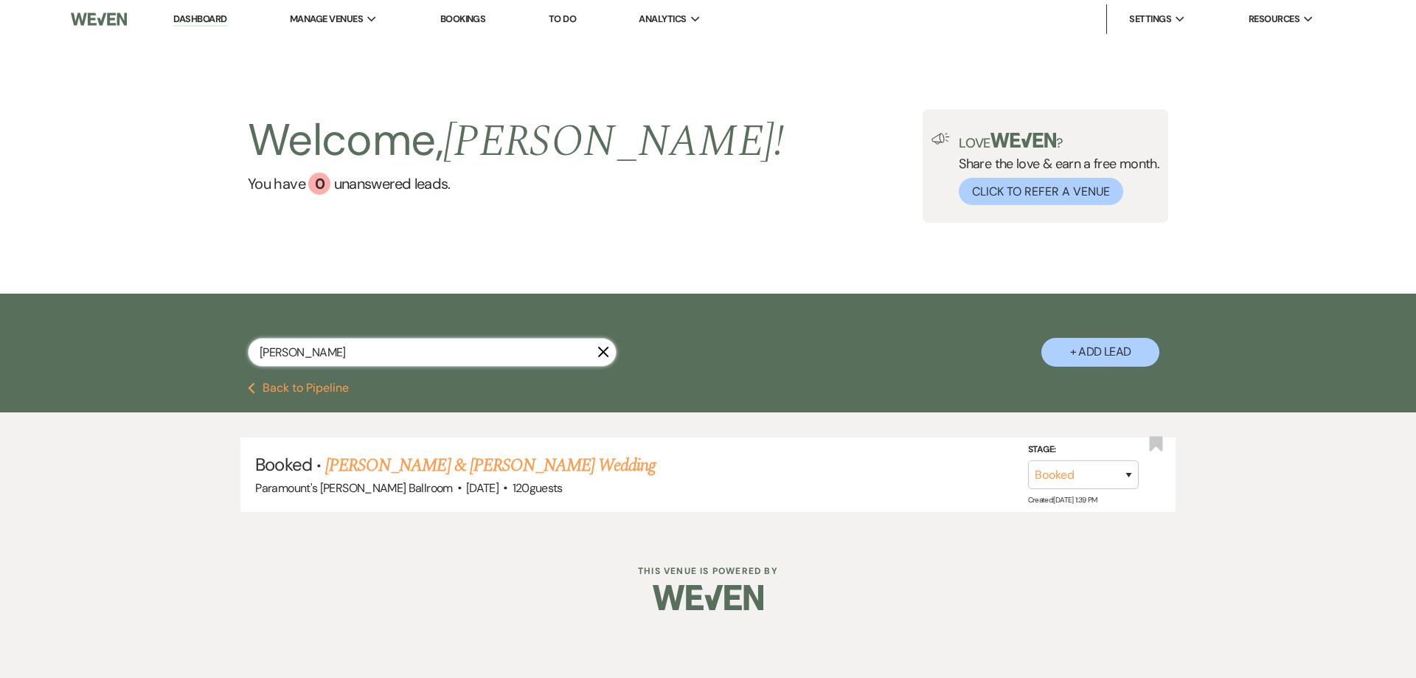
click at [324, 362] on input "kruck" at bounding box center [432, 352] width 369 height 29
type input "dahlberg"
click at [395, 455] on link "Lexi Dahlberg & Joe Gonzini's Wedding" at bounding box center [490, 465] width 330 height 27
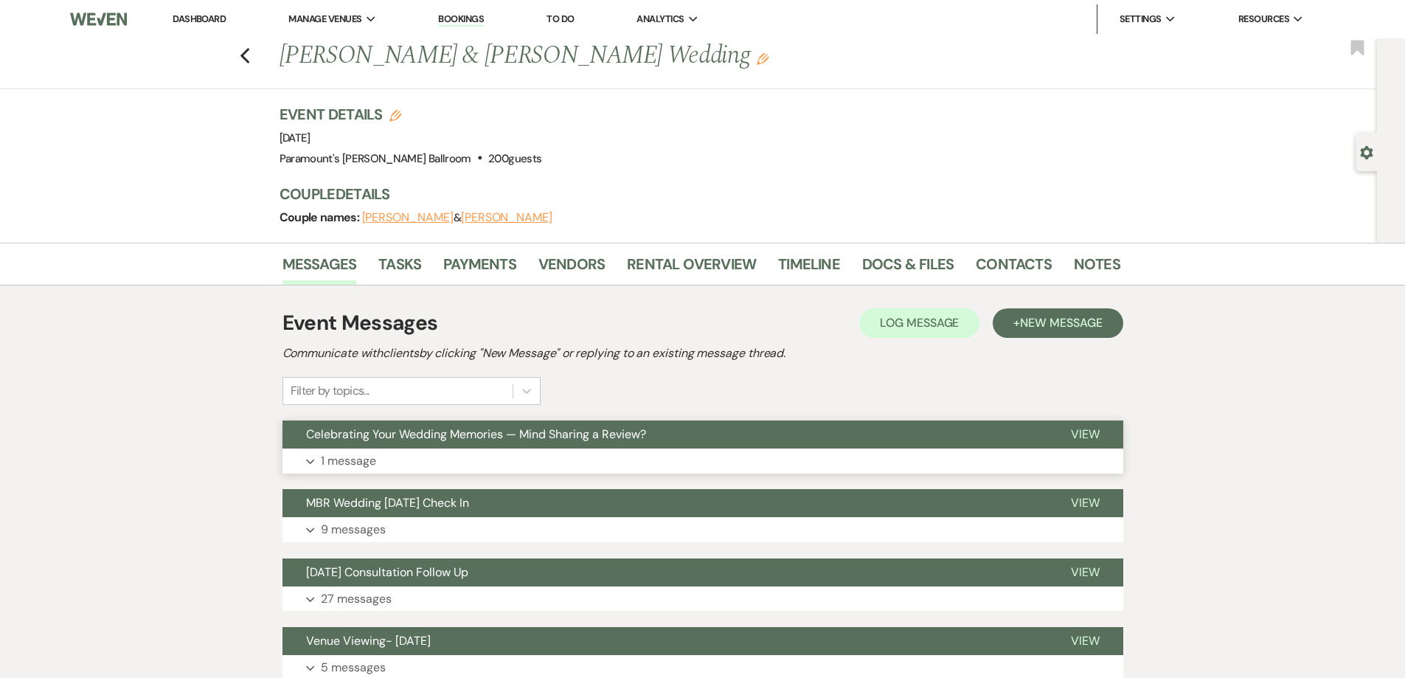
click at [414, 459] on button "Expand 1 message" at bounding box center [703, 461] width 841 height 25
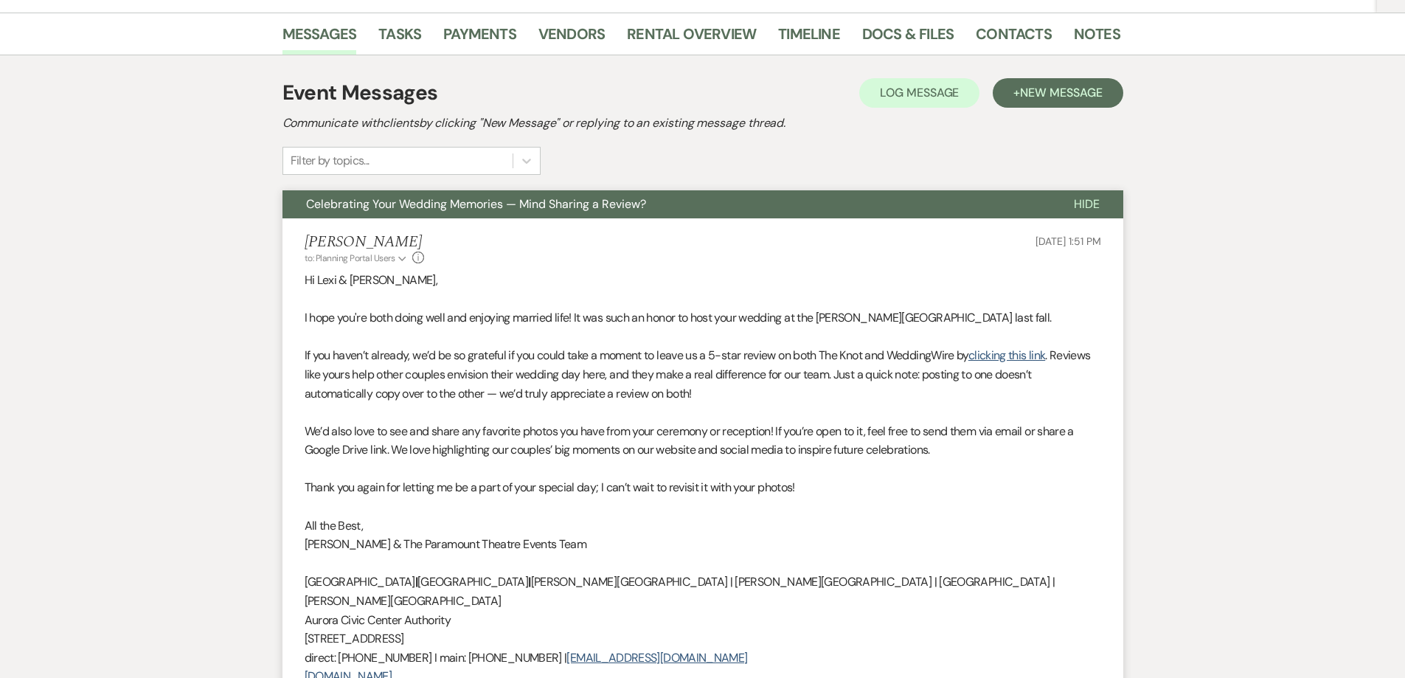
scroll to position [295, 0]
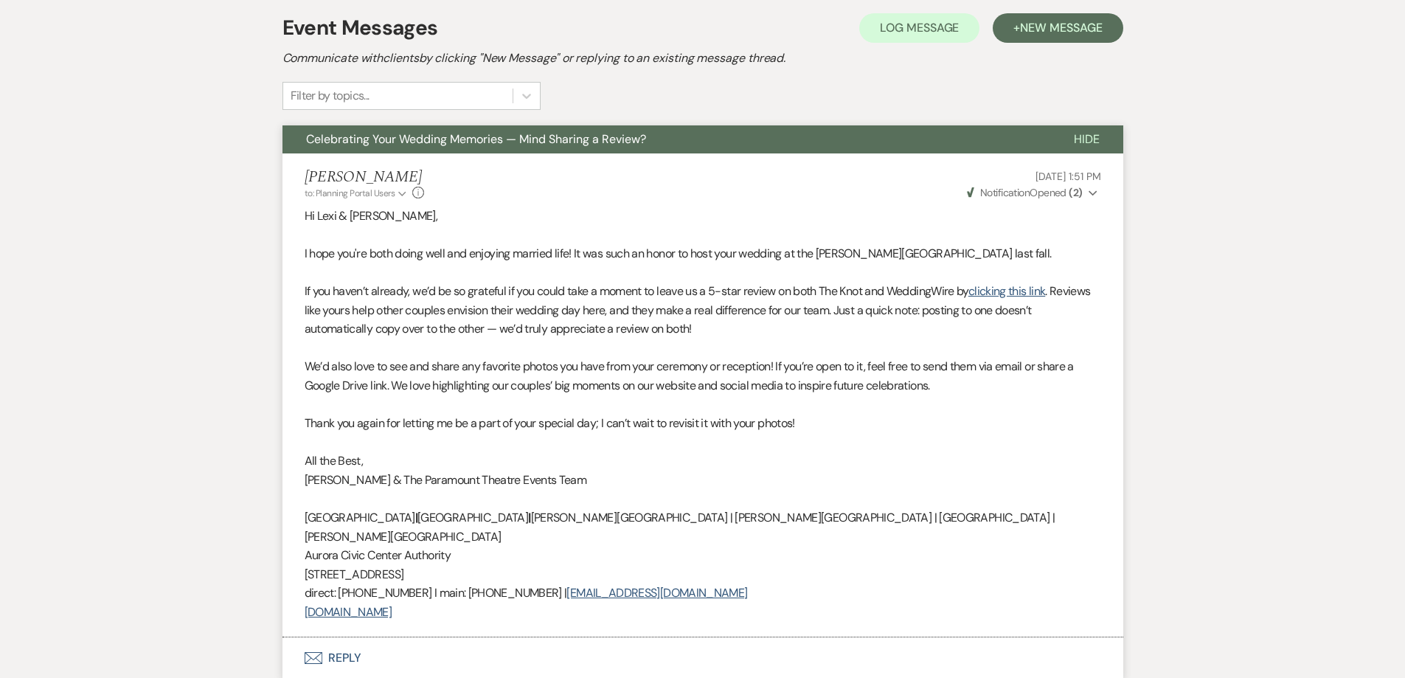
click at [542, 291] on p "If you haven’t already, we’d be so grateful if you could take a moment to leave…" at bounding box center [703, 310] width 797 height 57
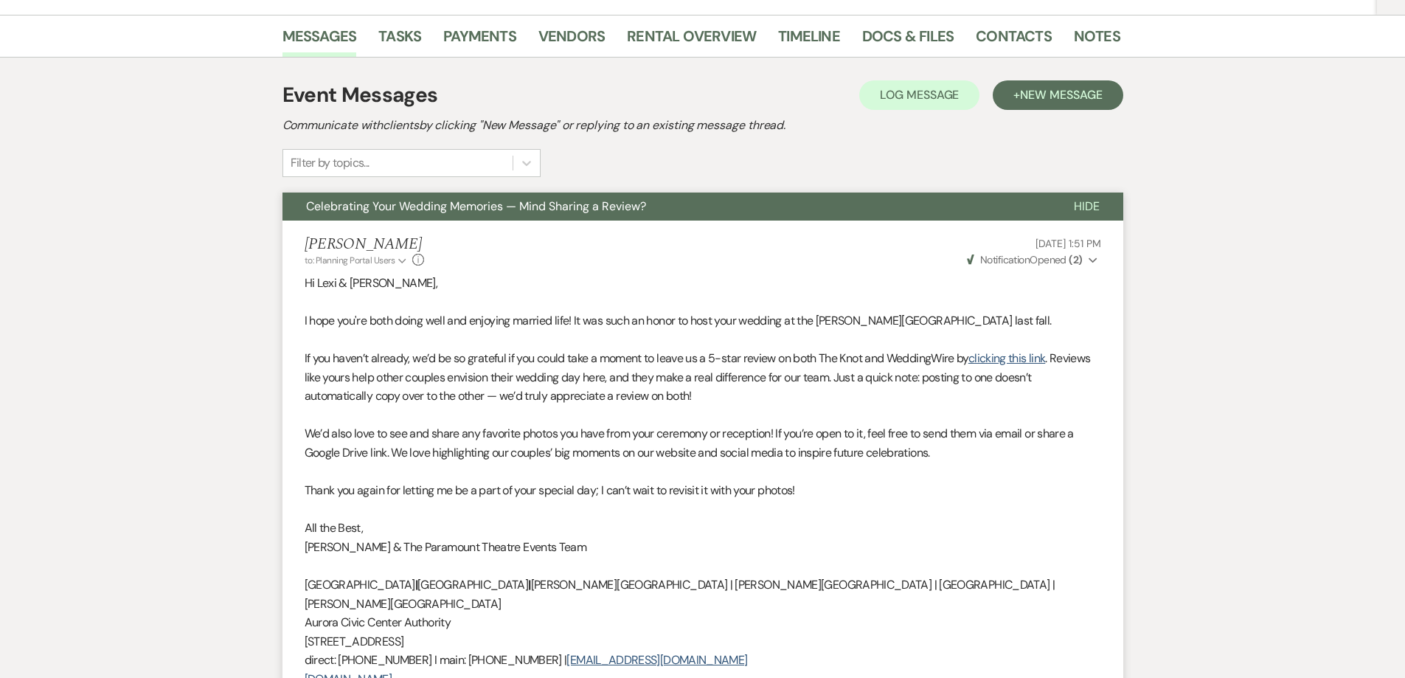
scroll to position [148, 0]
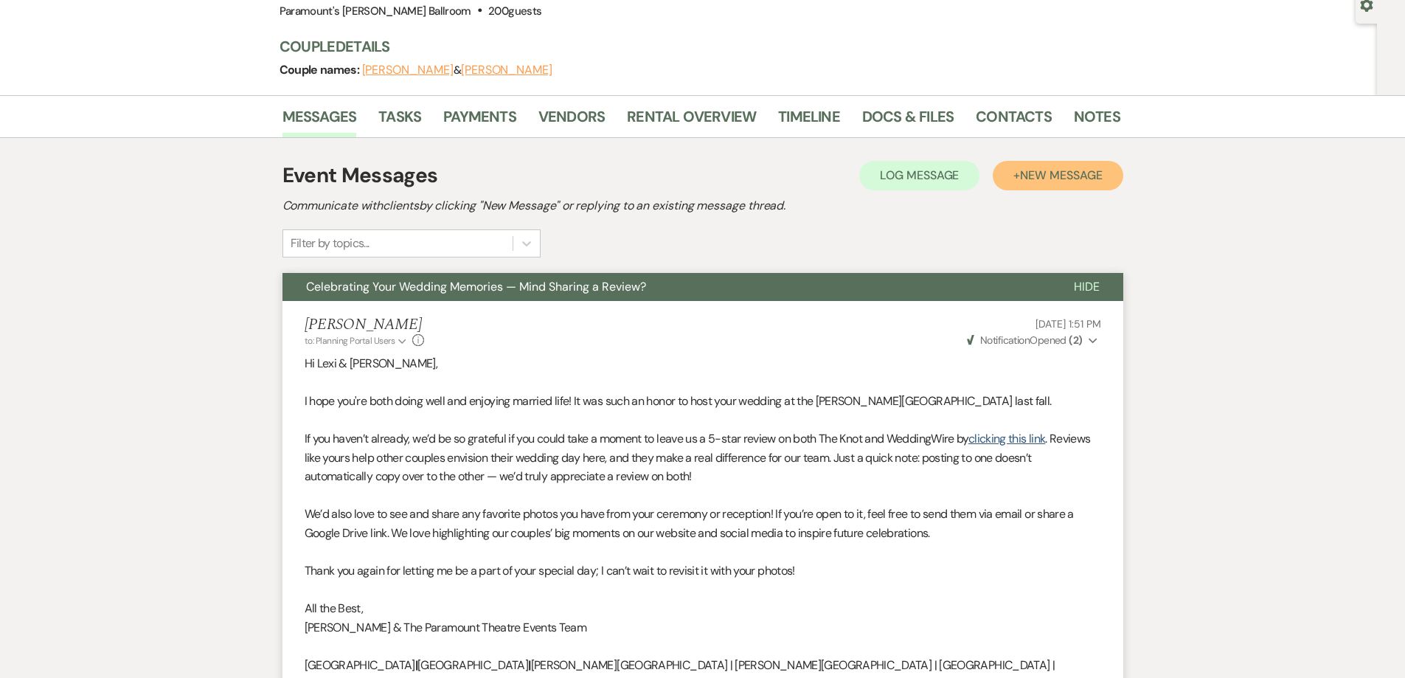
click at [1072, 184] on button "+ New Message" at bounding box center [1058, 176] width 130 height 30
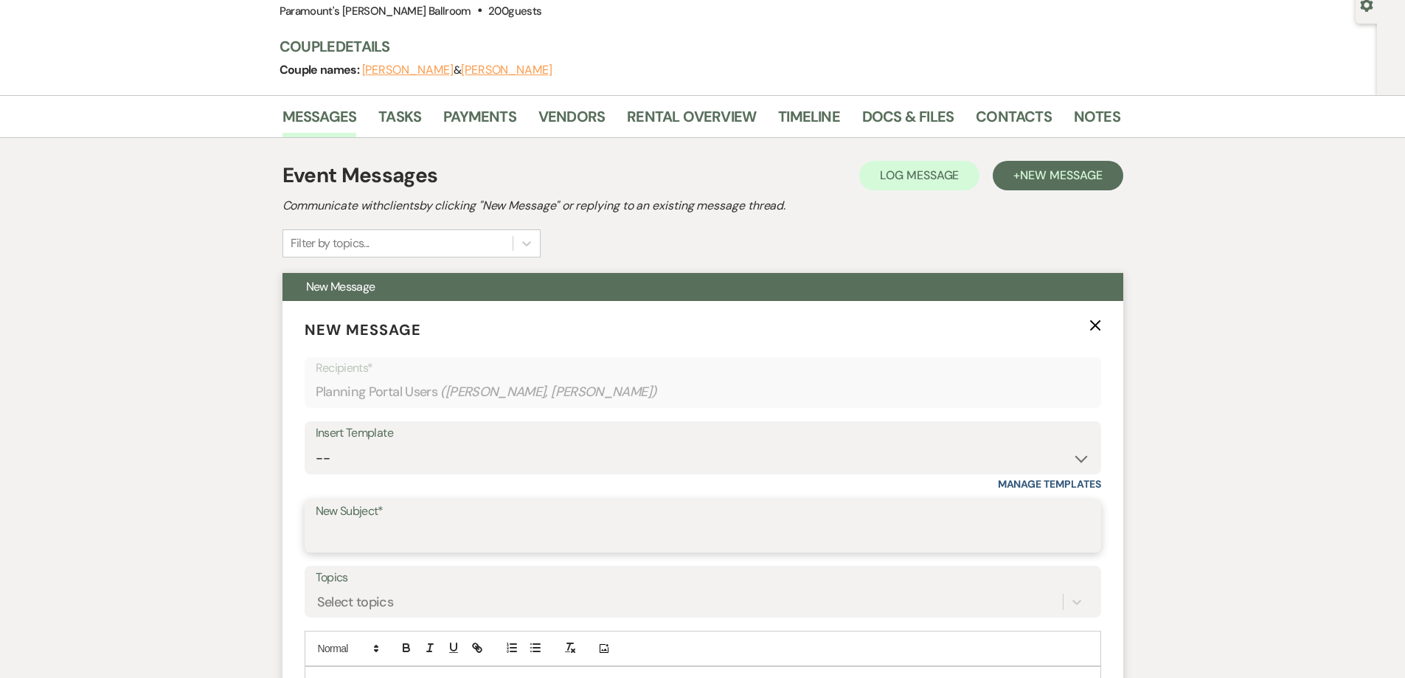
click at [455, 530] on input "New Subject*" at bounding box center [703, 536] width 775 height 29
type input "Quick Favor: Share a Review?"
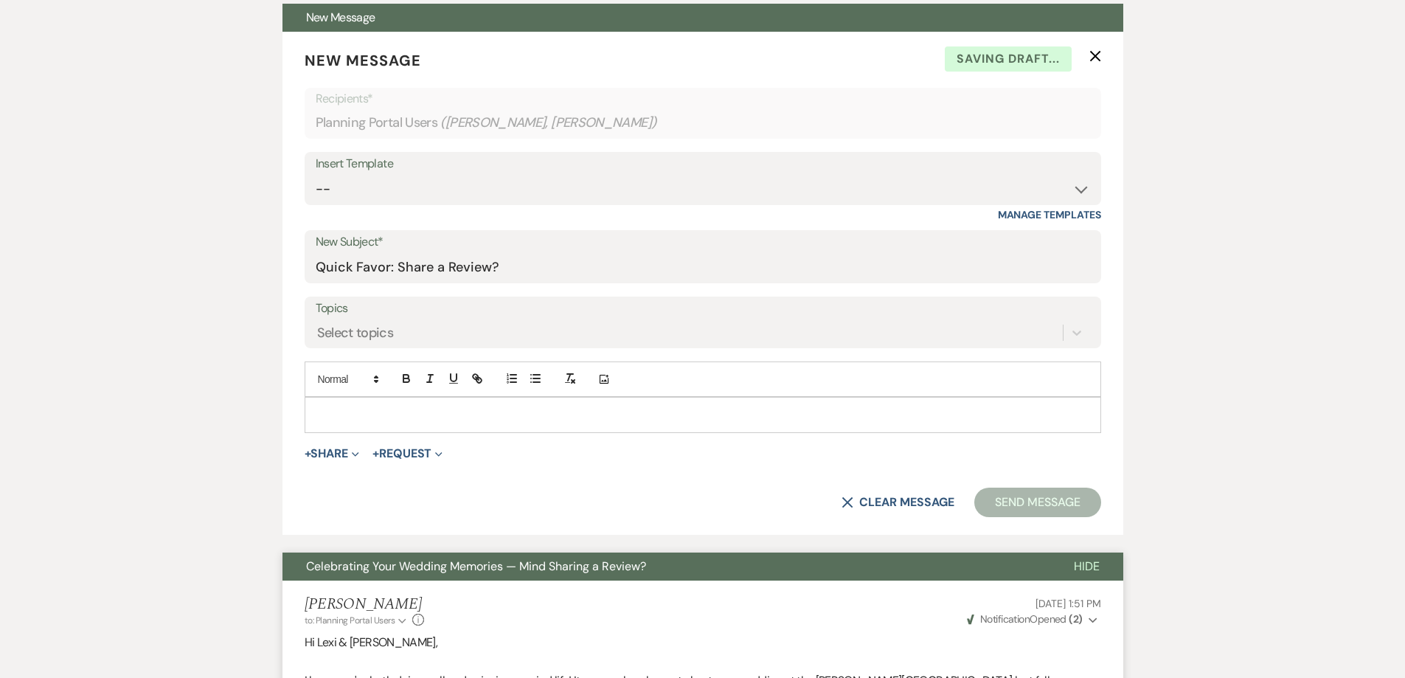
scroll to position [443, 0]
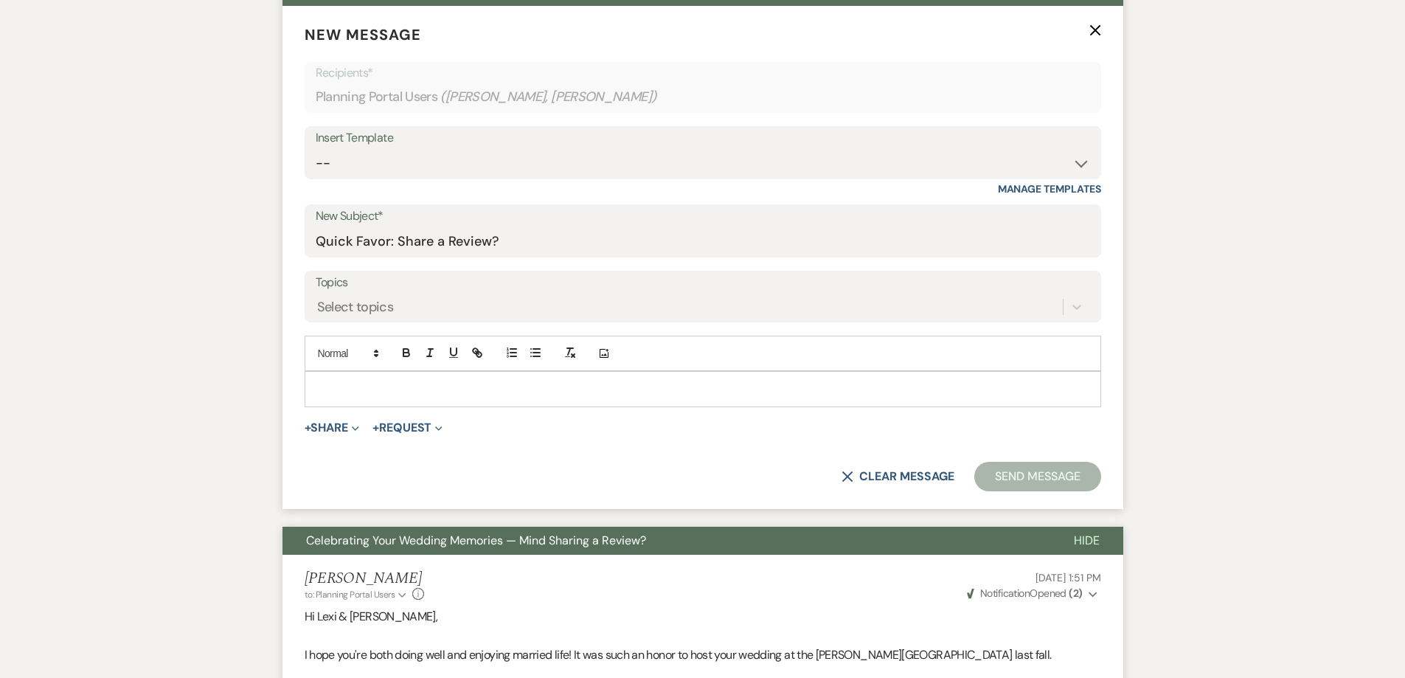
click at [757, 399] on div at bounding box center [702, 389] width 795 height 34
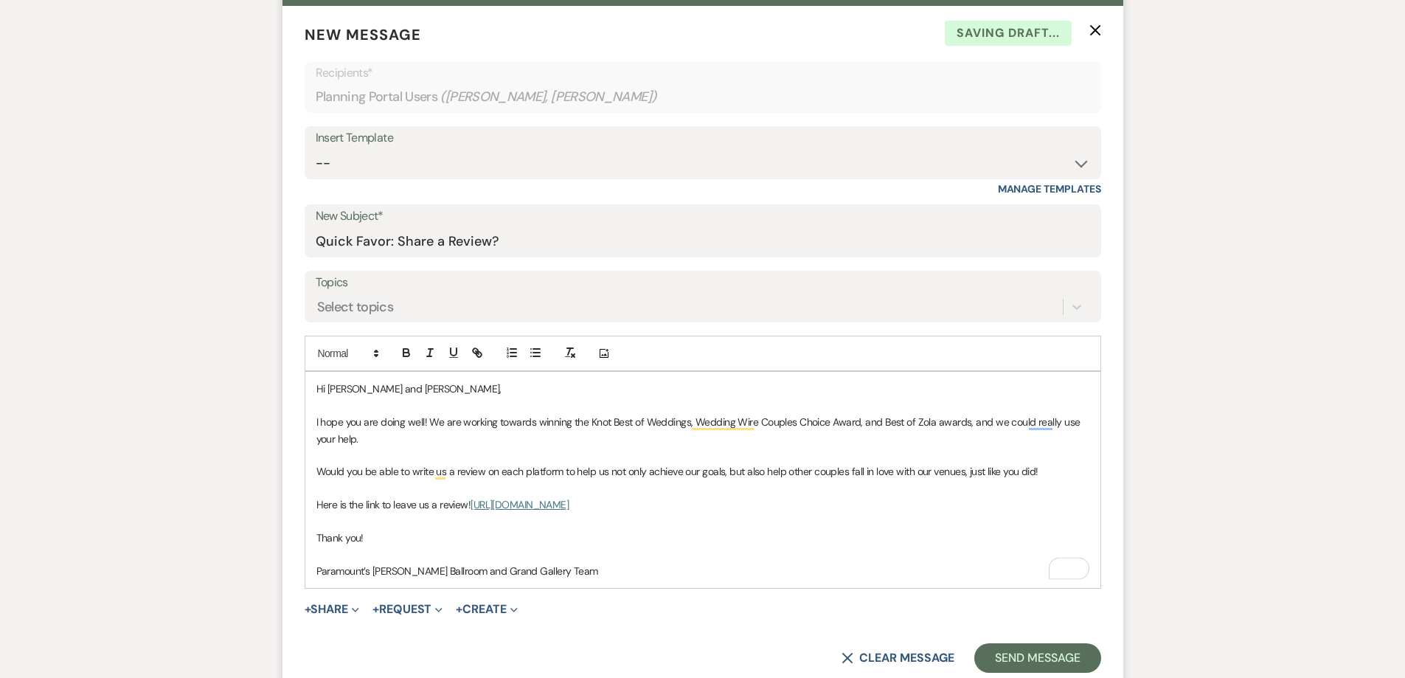
click at [320, 561] on p "To enrich screen reader interactions, please activate Accessibility in Grammarl…" at bounding box center [702, 554] width 773 height 16
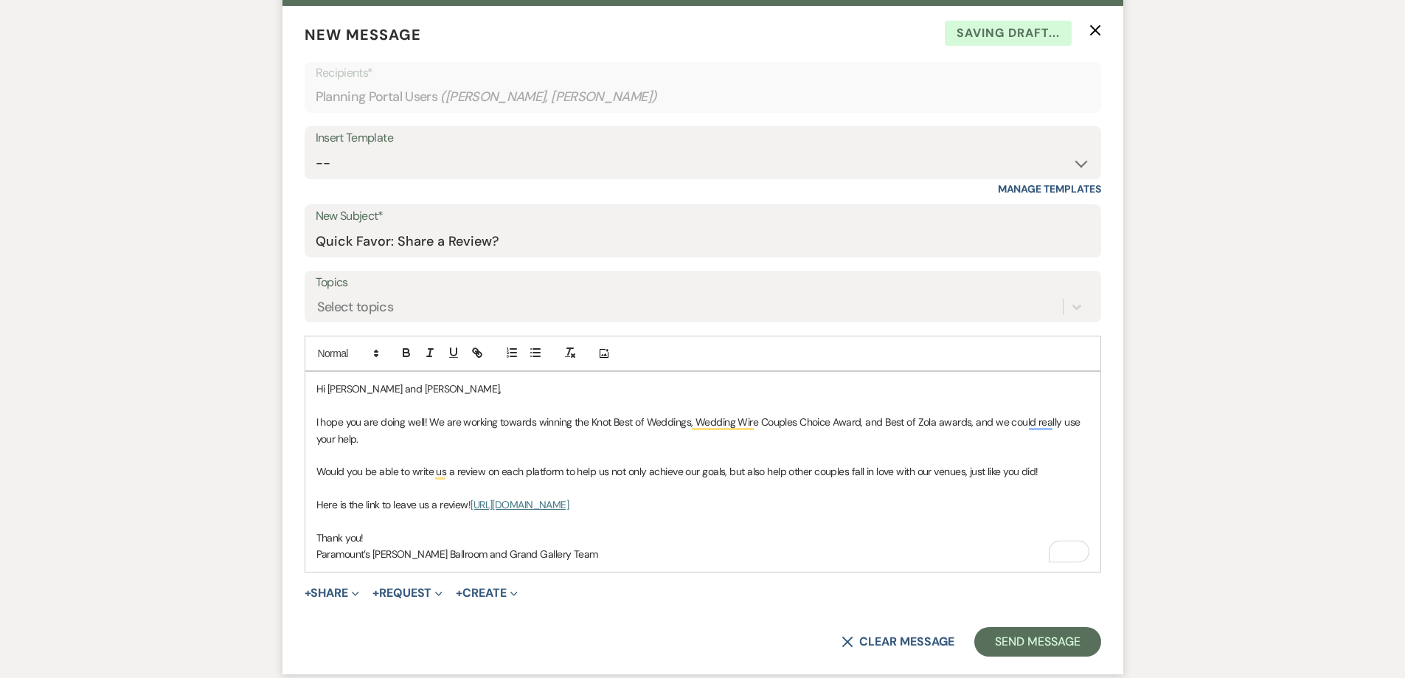
click at [536, 550] on p "Paramount’s Meyer Ballroom and Grand Gallery Team" at bounding box center [702, 554] width 773 height 16
click at [569, 550] on p "Paramount’s Meyer Ballroom and Grand Gallery Team" at bounding box center [702, 554] width 773 height 16
click at [1027, 642] on button "Send Message" at bounding box center [1037, 642] width 126 height 30
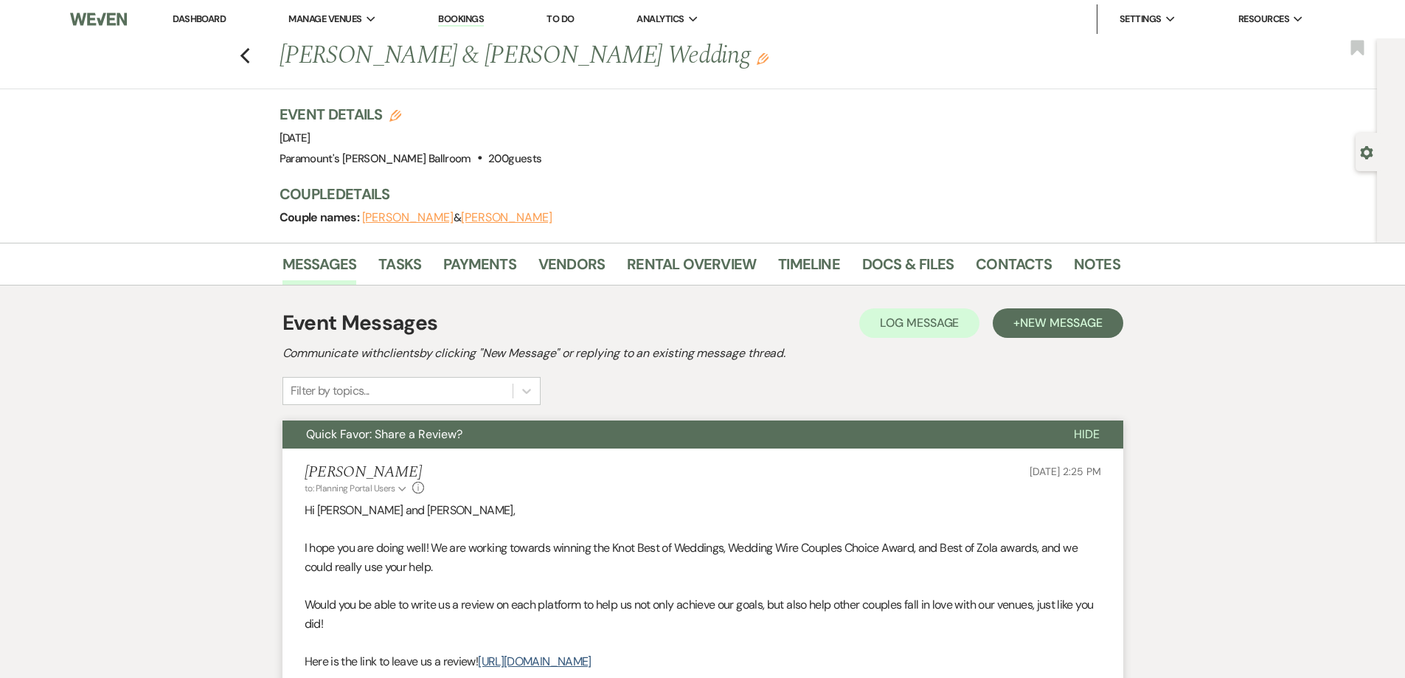
click at [244, 58] on div "Previous Lexi Dahlberg & Joe Gonzini's Wedding Edit Bookmark" at bounding box center [685, 63] width 1385 height 51
click at [251, 55] on icon "Previous" at bounding box center [245, 56] width 11 height 18
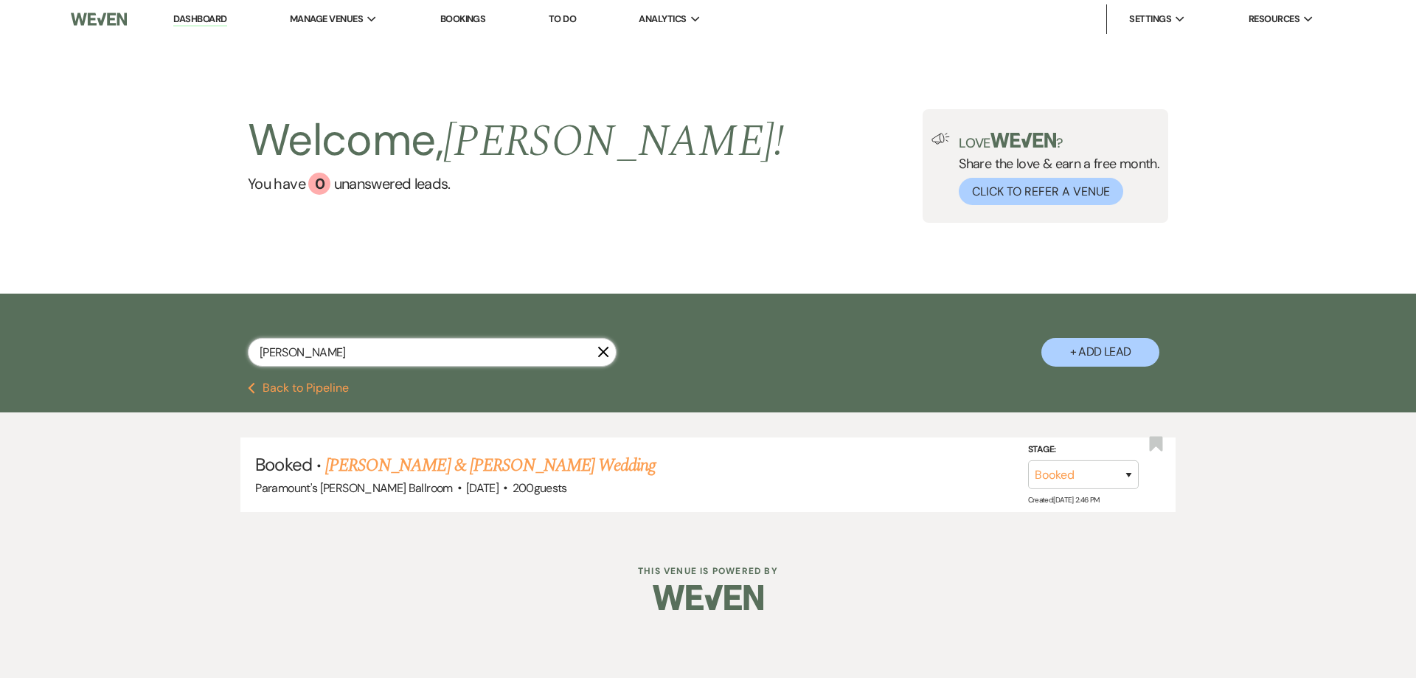
click at [358, 341] on input "dahlberg" at bounding box center [432, 352] width 369 height 29
type input "sulek"
click at [457, 488] on span "·" at bounding box center [459, 488] width 4 height 0
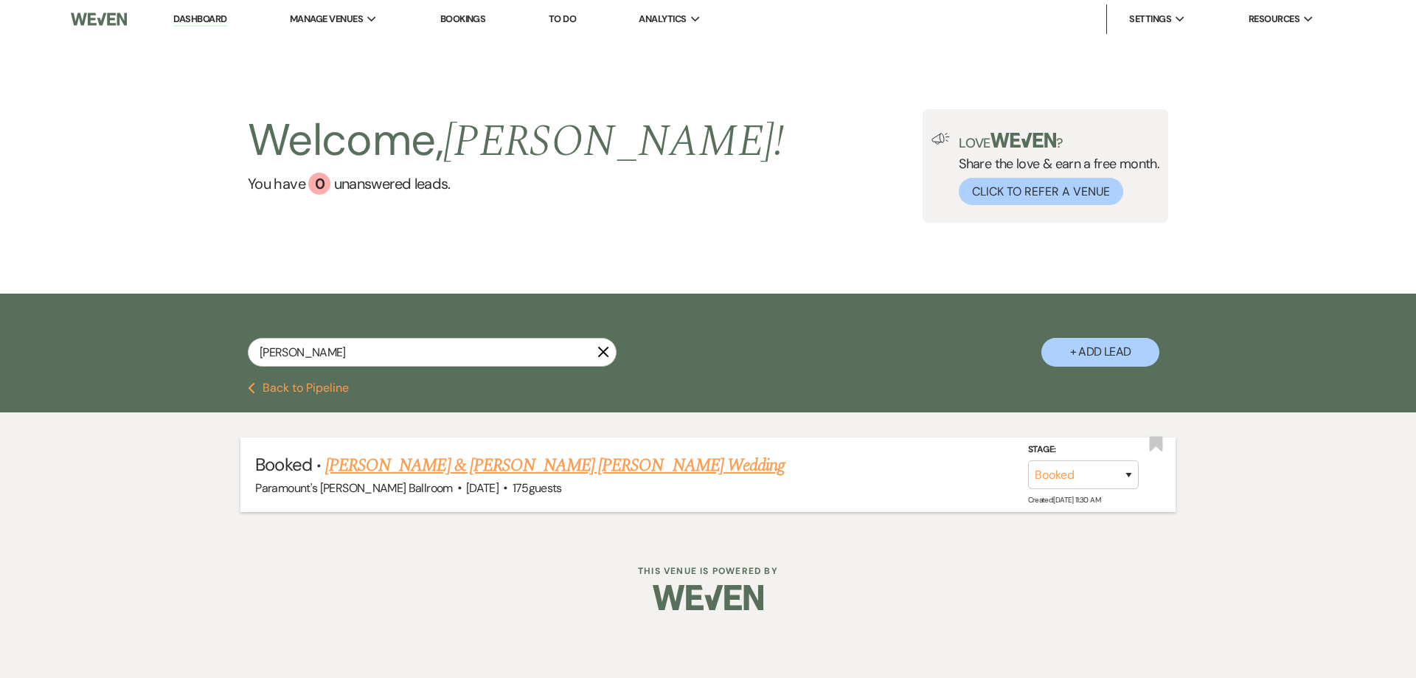
click at [404, 460] on link "Bridget Sulek & Drake Pusateri's Wedding" at bounding box center [555, 465] width 460 height 27
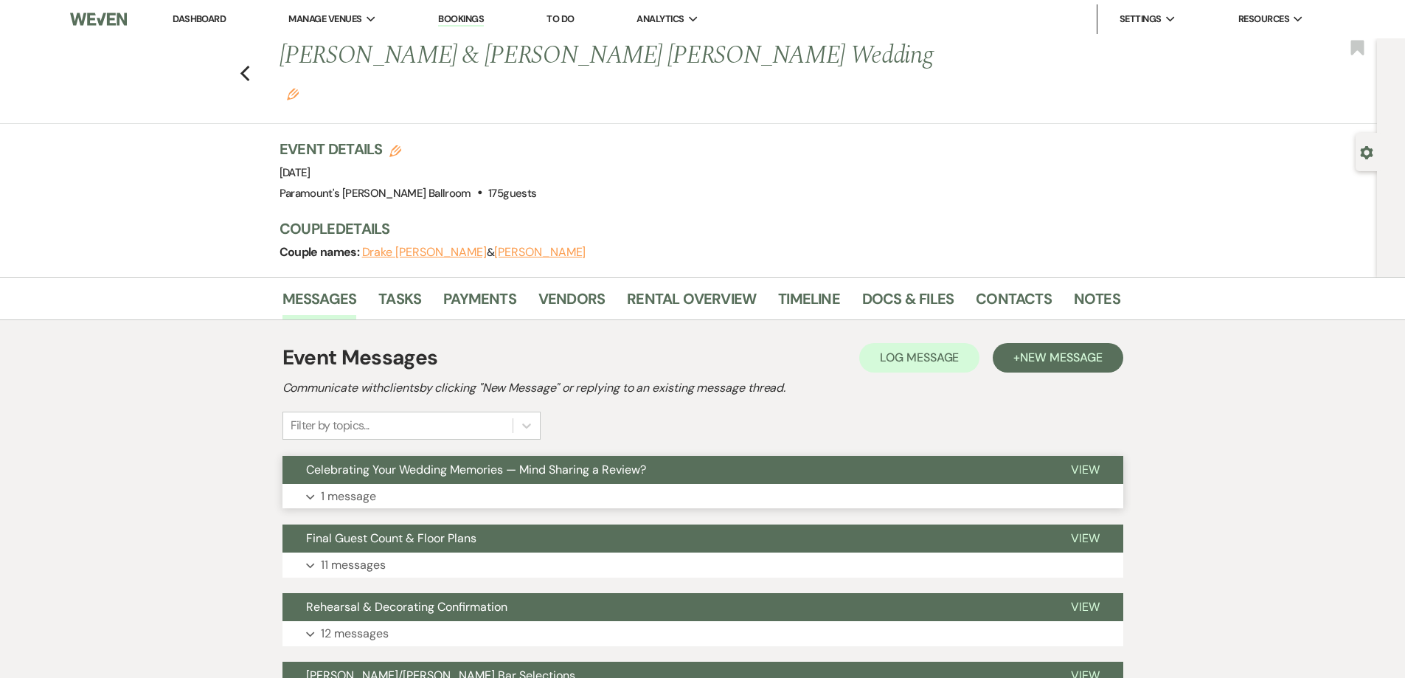
click at [702, 484] on button "Expand 1 message" at bounding box center [703, 496] width 841 height 25
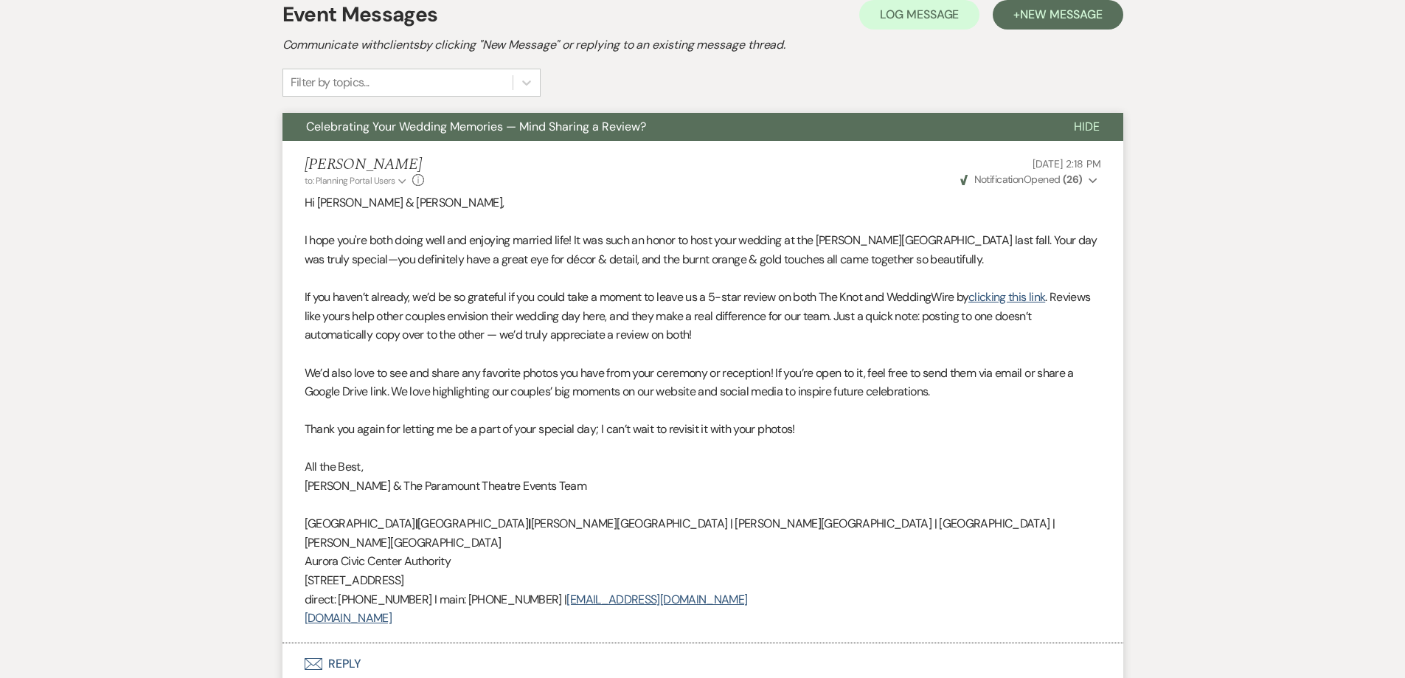
scroll to position [369, 0]
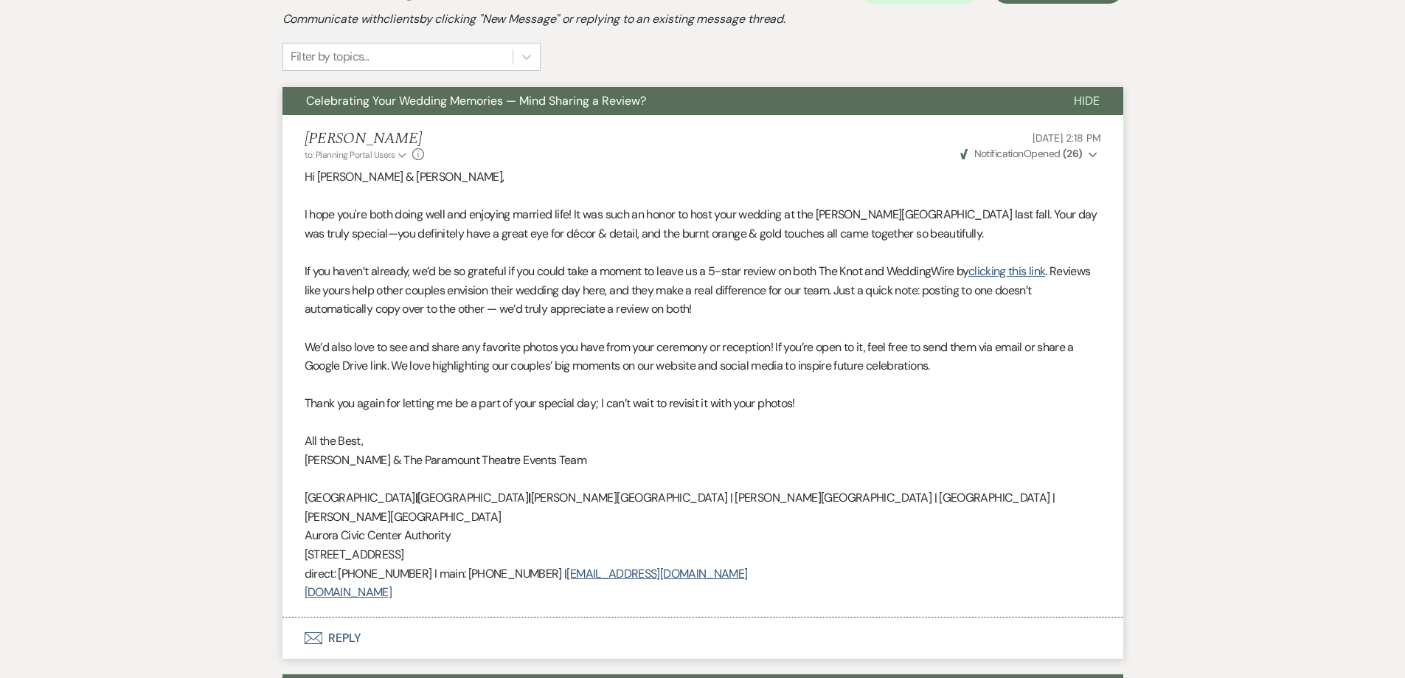
click at [1047, 147] on span "Weven Check Notification Opened ( 26 )" at bounding box center [1021, 153] width 122 height 13
click at [703, 167] on p "Hi Bridget & Drake," at bounding box center [703, 176] width 797 height 19
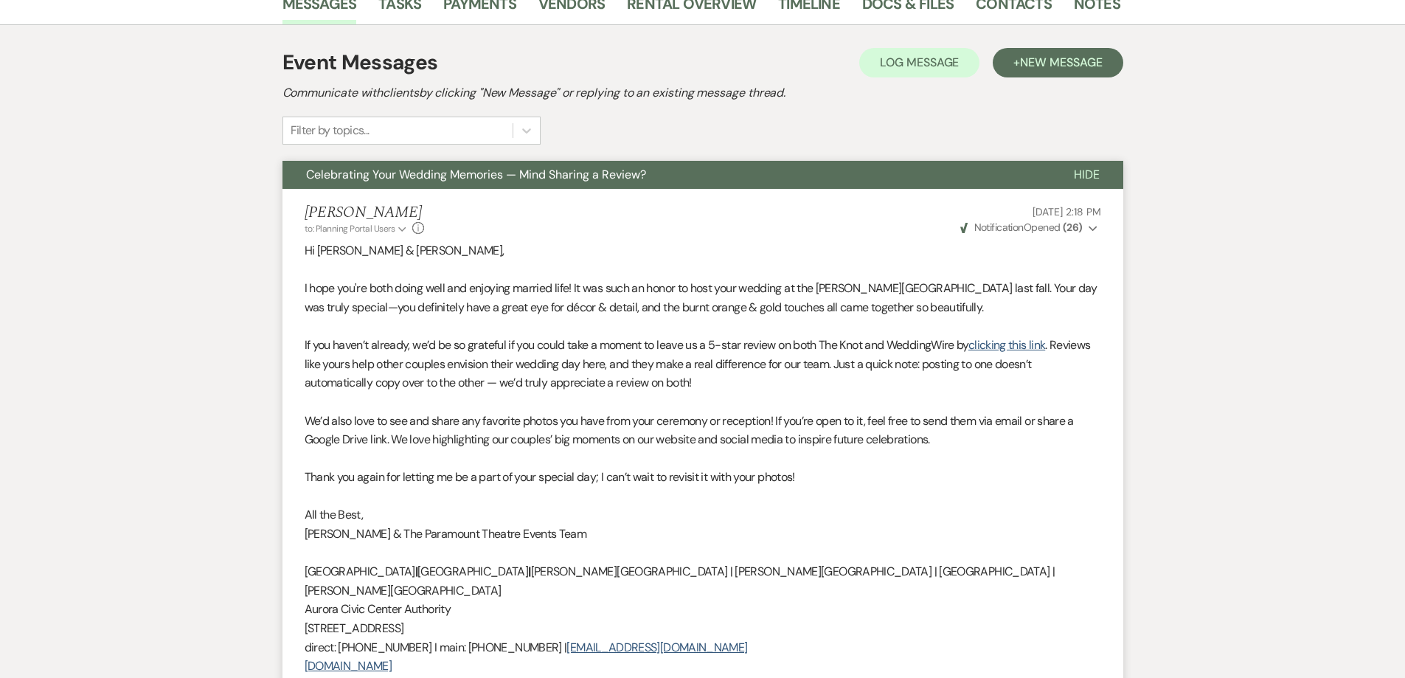
click at [519, 392] on p at bounding box center [703, 401] width 797 height 19
click at [806, 279] on p "I hope you're both doing well and enjoying married life! It was such an honor t…" at bounding box center [703, 298] width 797 height 38
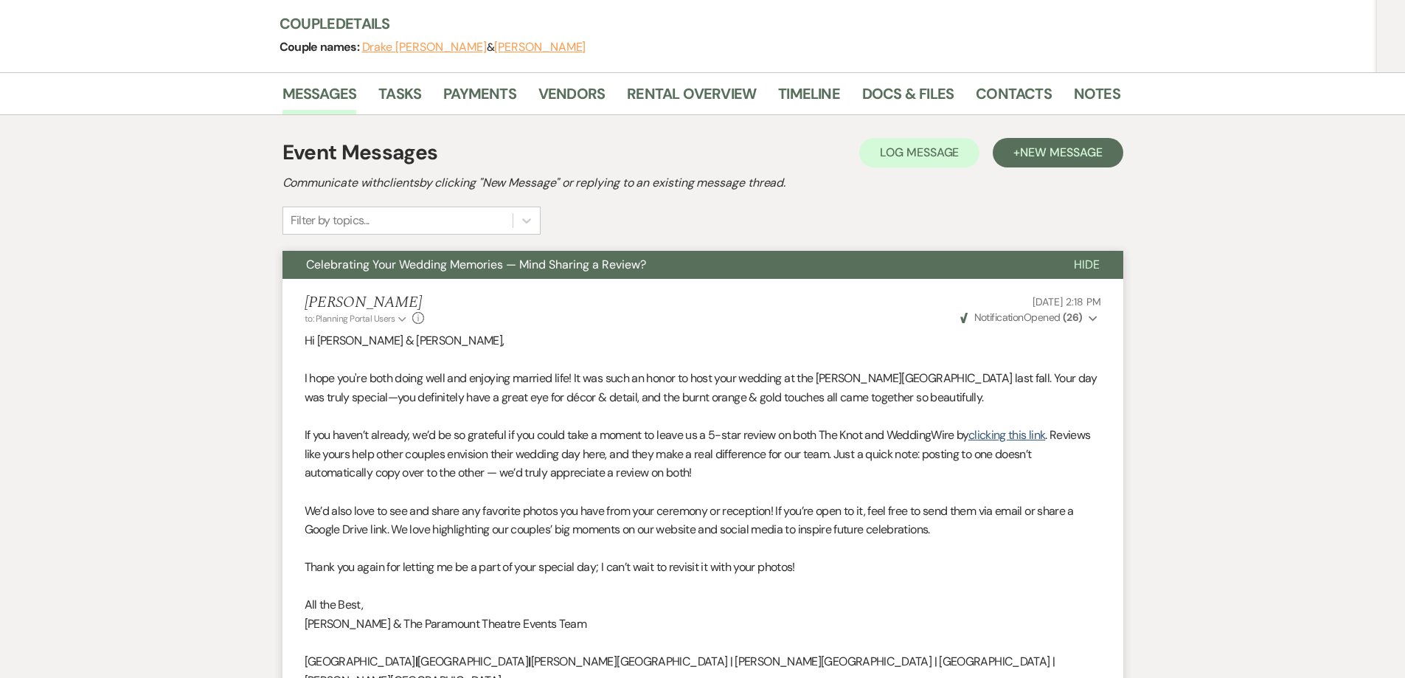
scroll to position [74, 0]
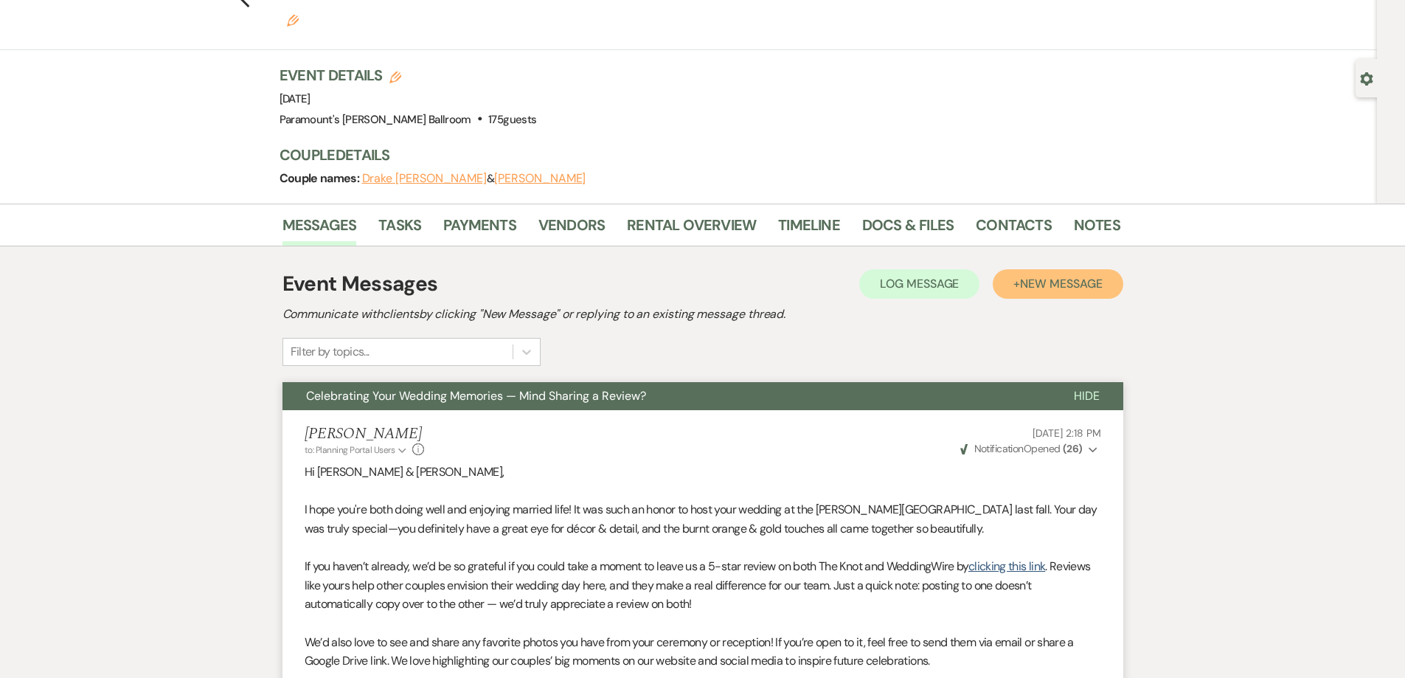
click at [1055, 276] on span "New Message" at bounding box center [1061, 283] width 82 height 15
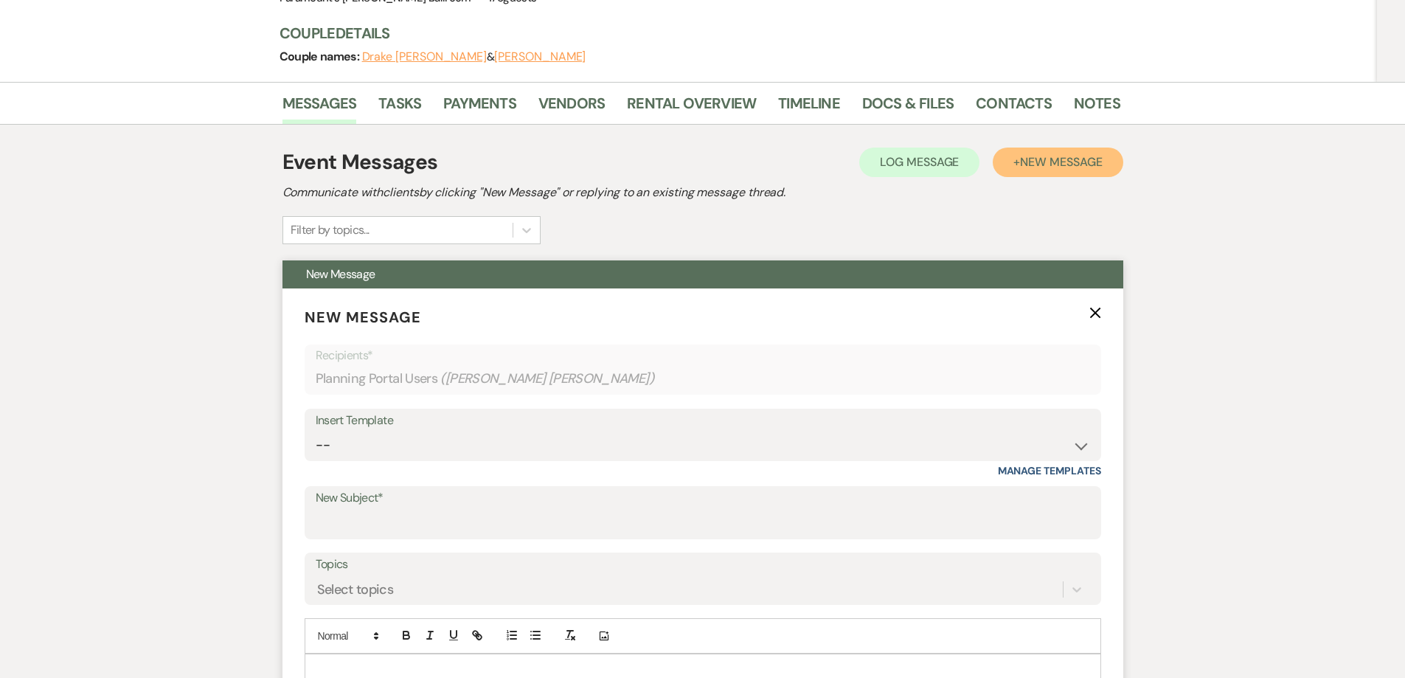
scroll to position [369, 0]
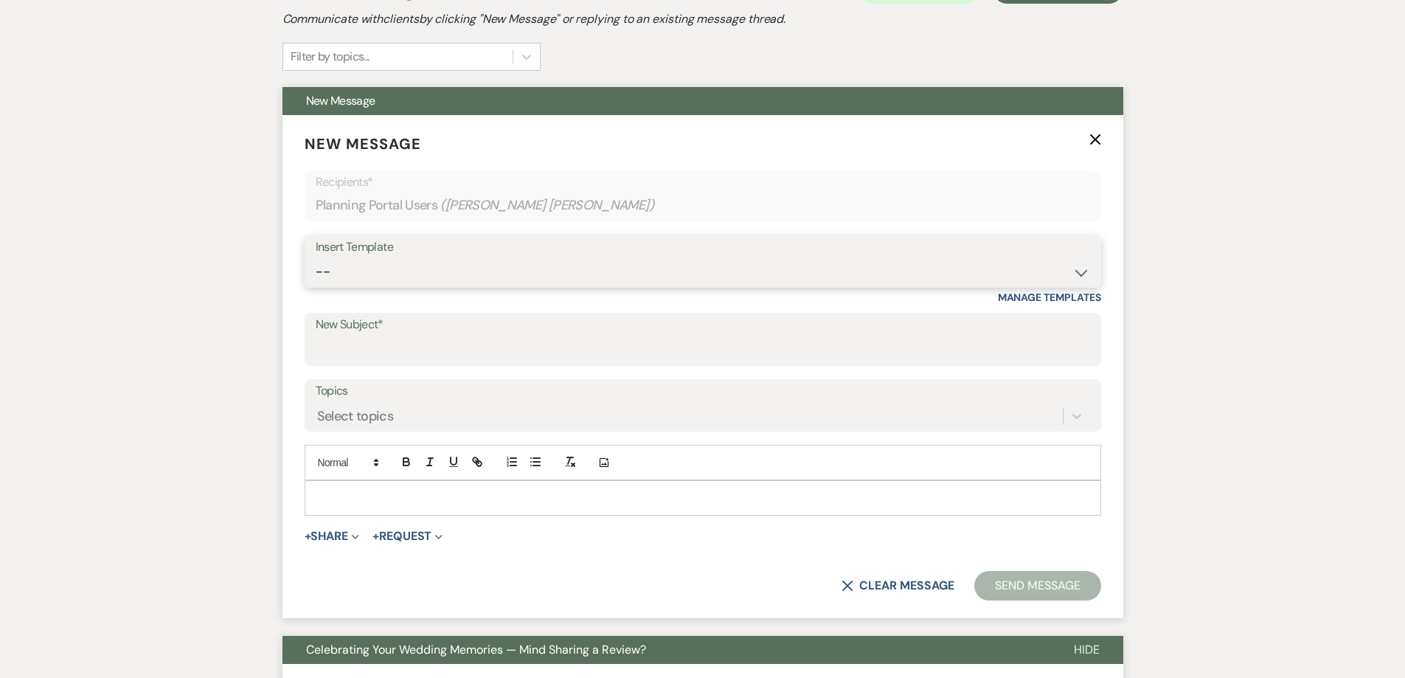
click at [819, 257] on select "-- Weven Planning Portal Introduction (Booked Events) 6 Month Consultation 9 Mo…" at bounding box center [703, 271] width 775 height 29
click at [527, 336] on input "New Subject*" at bounding box center [703, 350] width 775 height 29
type input "Quick Favor: Share a Review?"
drag, startPoint x: 1189, startPoint y: 426, endPoint x: 1201, endPoint y: 425, distance: 11.8
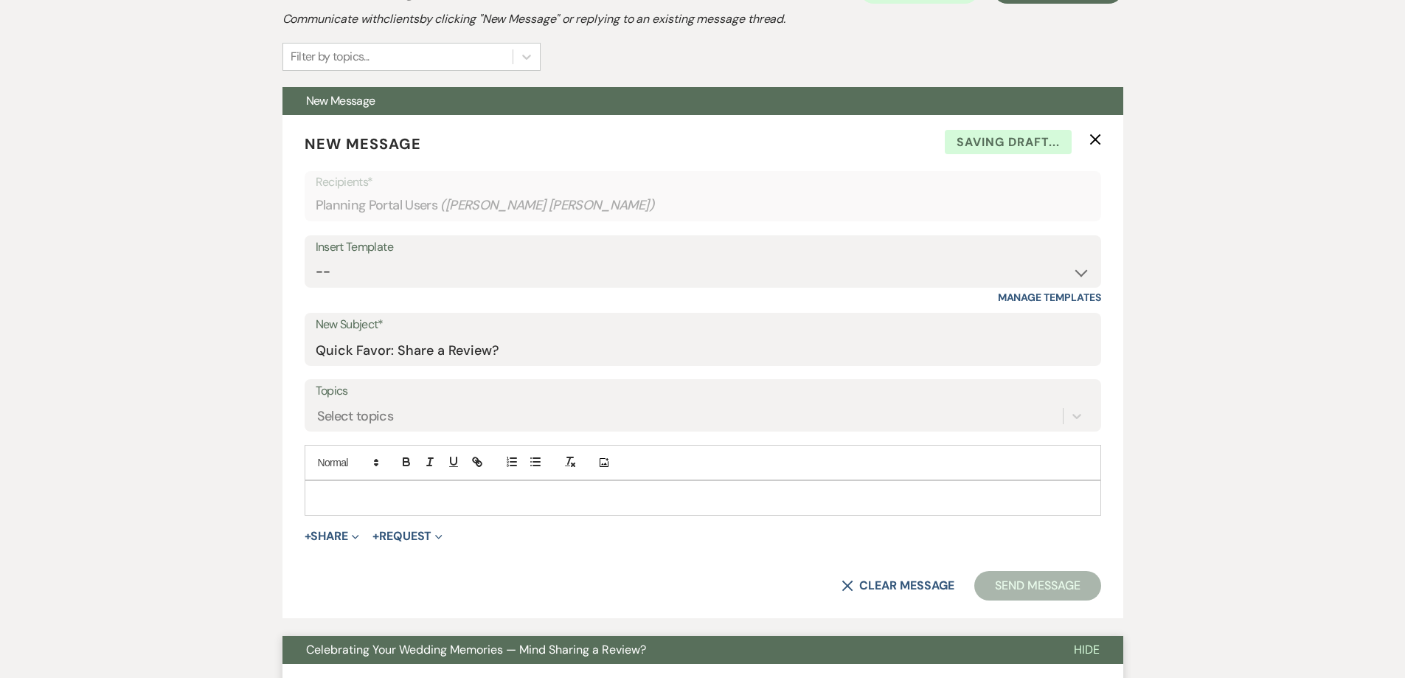
click at [446, 490] on p at bounding box center [702, 498] width 773 height 16
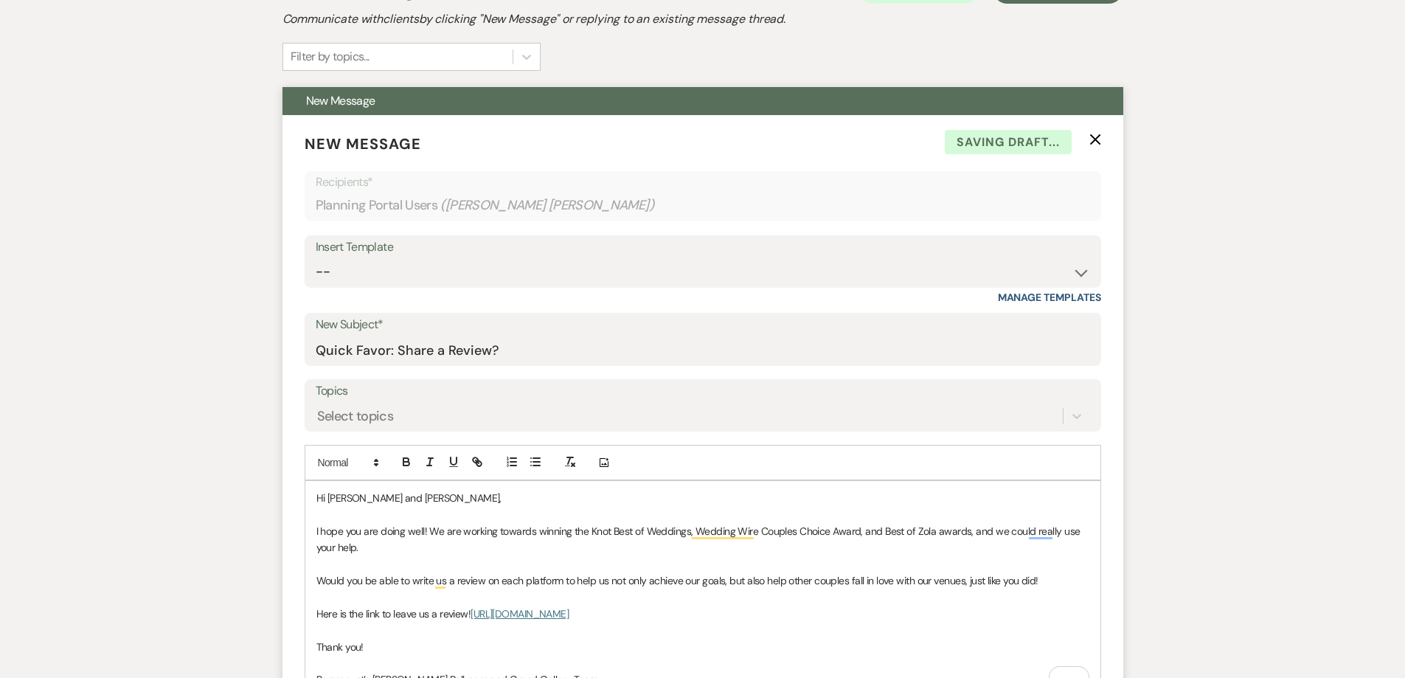
click at [396, 655] on p "To enrich screen reader interactions, please activate Accessibility in Grammarl…" at bounding box center [702, 663] width 773 height 16
click at [405, 655] on p "Paramount’s Meyer Ballroom and Grand Gallery Team" at bounding box center [702, 663] width 773 height 16
click at [369, 523] on p "I hope you are doing well! We are working towards winning the Knot Best of Wedd…" at bounding box center [702, 539] width 773 height 33
click at [700, 556] on p "To enrich screen reader interactions, please activate Accessibility in Grammarl…" at bounding box center [702, 564] width 773 height 16
click at [852, 572] on p "Would you be able to write us a review on each platform to help us not only ach…" at bounding box center [702, 580] width 773 height 16
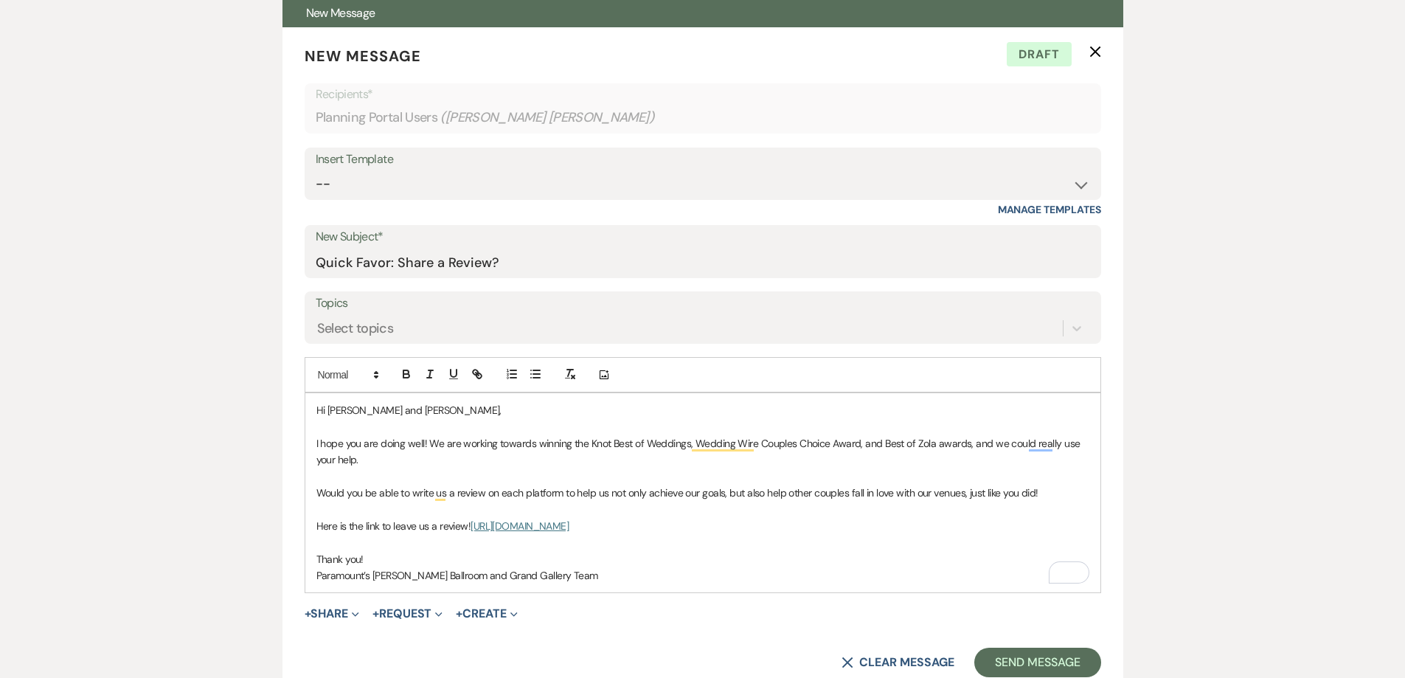
scroll to position [664, 0]
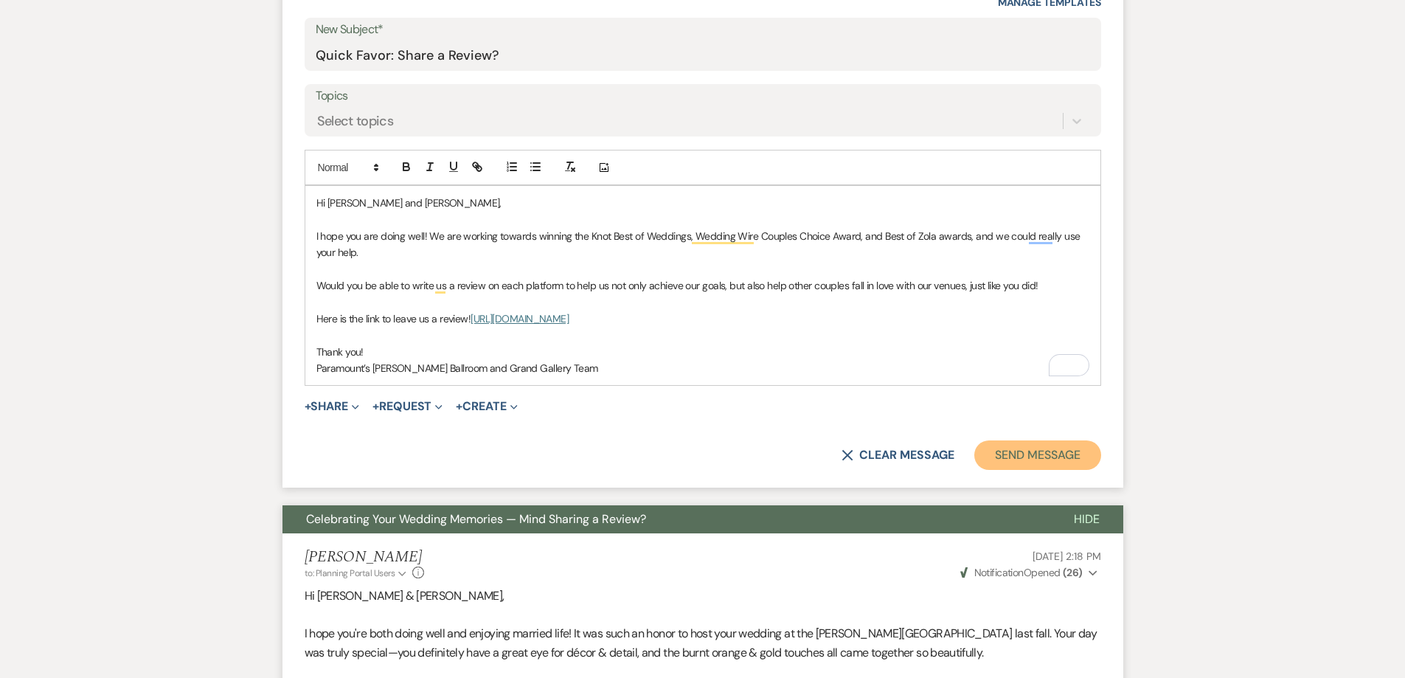
click at [1047, 440] on button "Send Message" at bounding box center [1037, 455] width 126 height 30
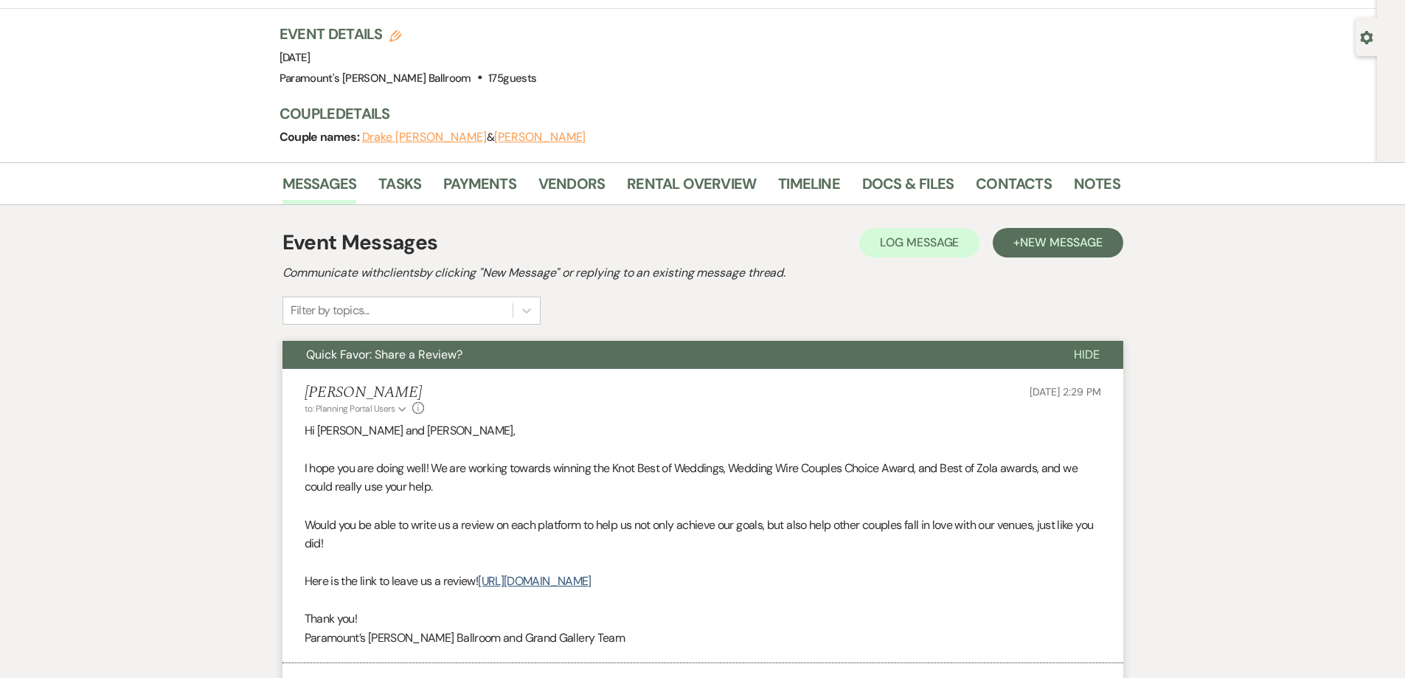
scroll to position [41, 0]
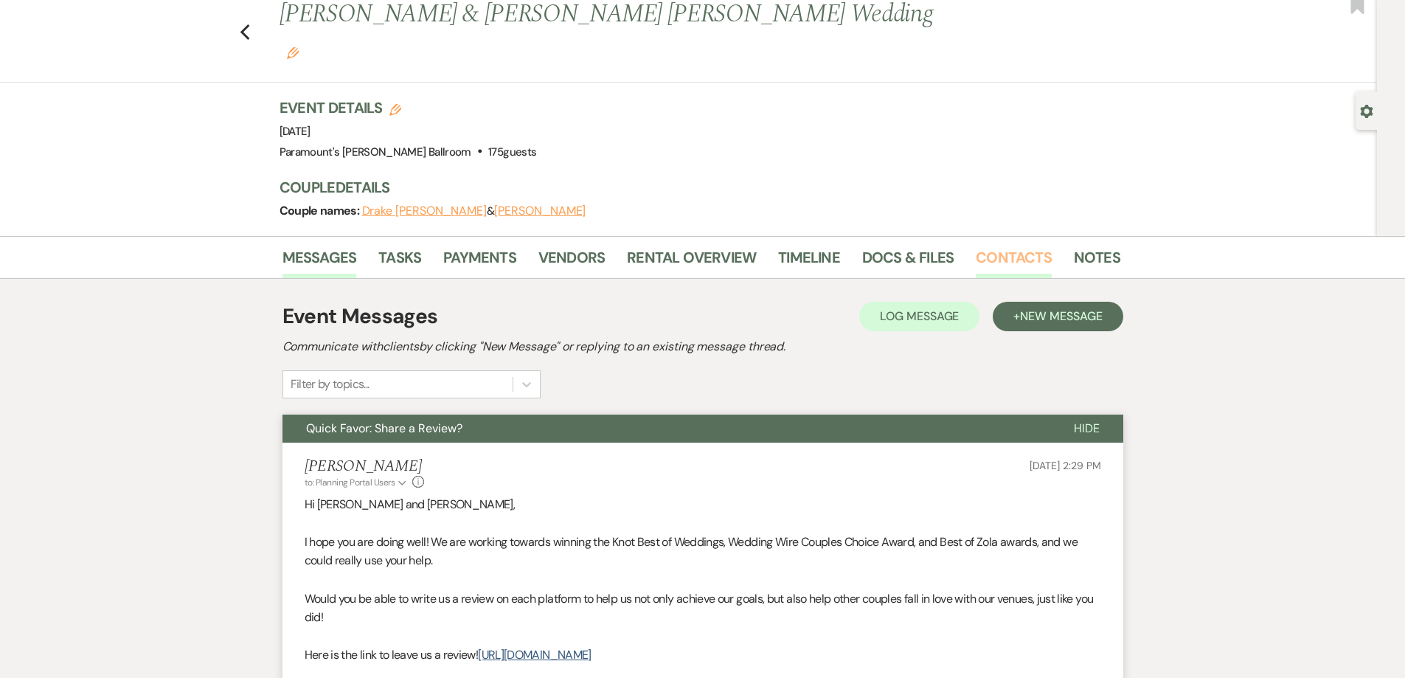
click at [1022, 246] on link "Contacts" at bounding box center [1014, 262] width 76 height 32
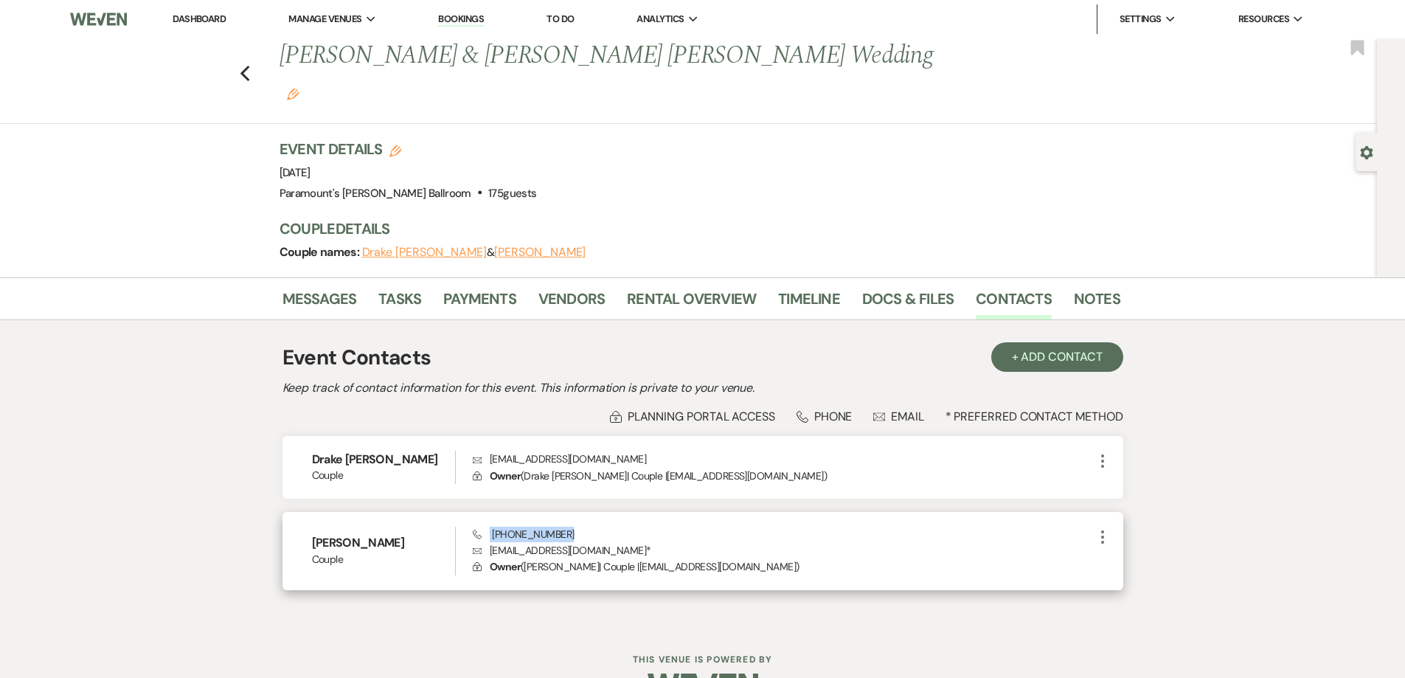
drag, startPoint x: 490, startPoint y: 496, endPoint x: 572, endPoint y: 505, distance: 82.3
click at [572, 527] on div "Phone (773) 339-3818 Envelope bridgetsulek@gmail.com * Lock Owner ( Bridget Sul…" at bounding box center [783, 551] width 620 height 49
copy span "(773) 339-3818"
click at [251, 65] on icon "Previous" at bounding box center [245, 74] width 11 height 18
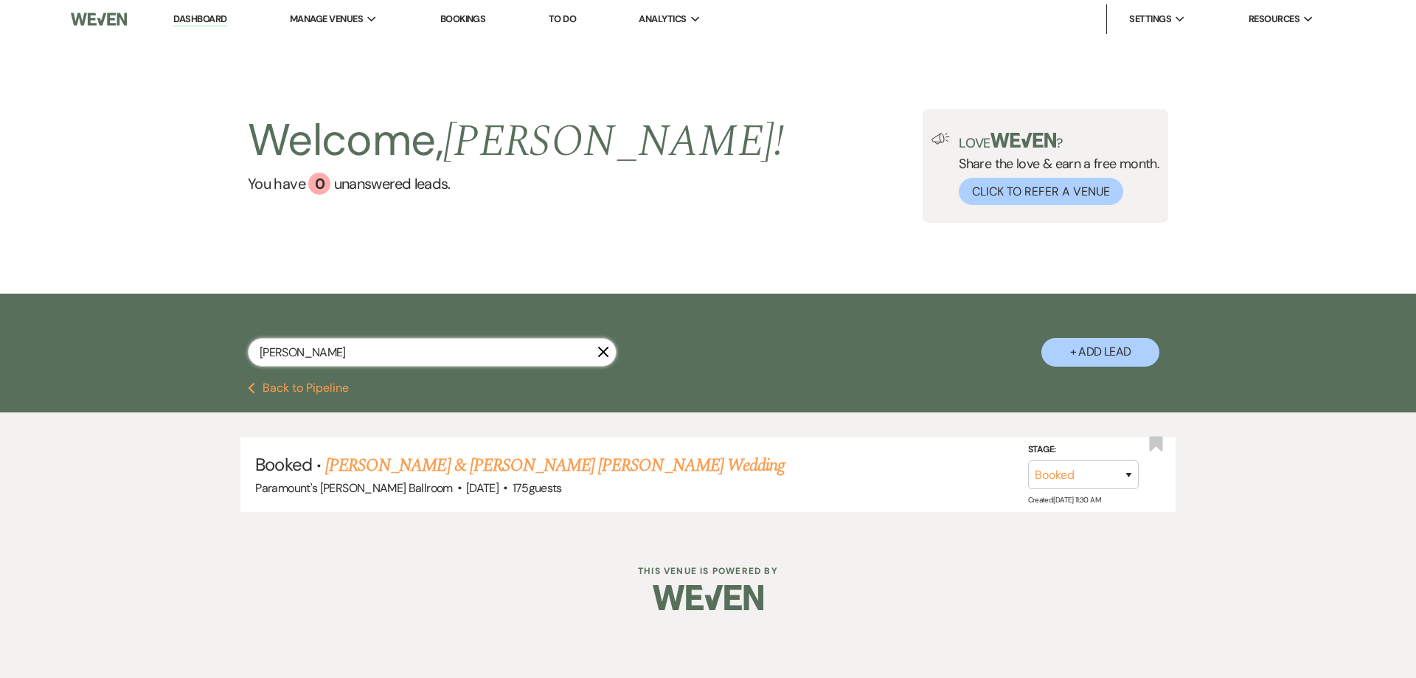
click at [609, 343] on input "sulek" at bounding box center [432, 352] width 369 height 29
click at [608, 350] on icon "X" at bounding box center [604, 352] width 12 height 12
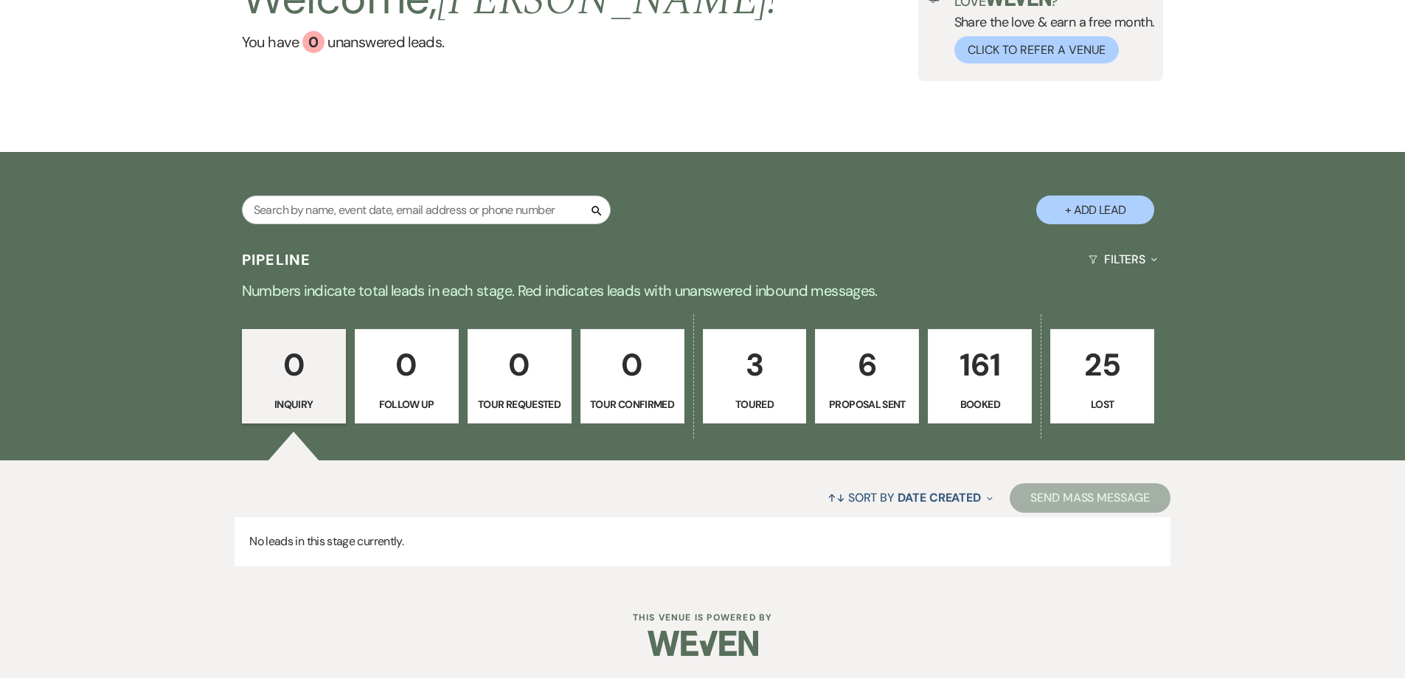
click at [1326, 120] on div "Welcome, Molly ! You have 0 unanswered lead s . Love ? Share the love & earn a …" at bounding box center [702, 24] width 1405 height 254
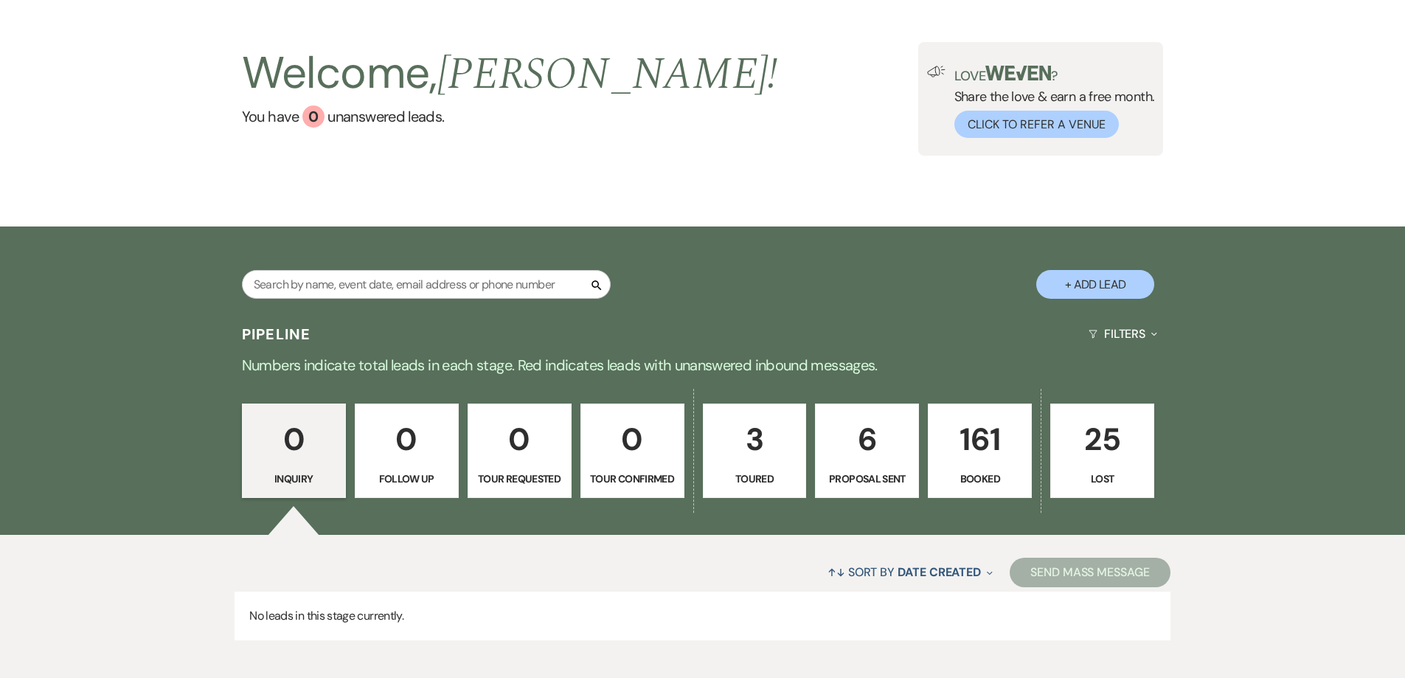
scroll to position [0, 0]
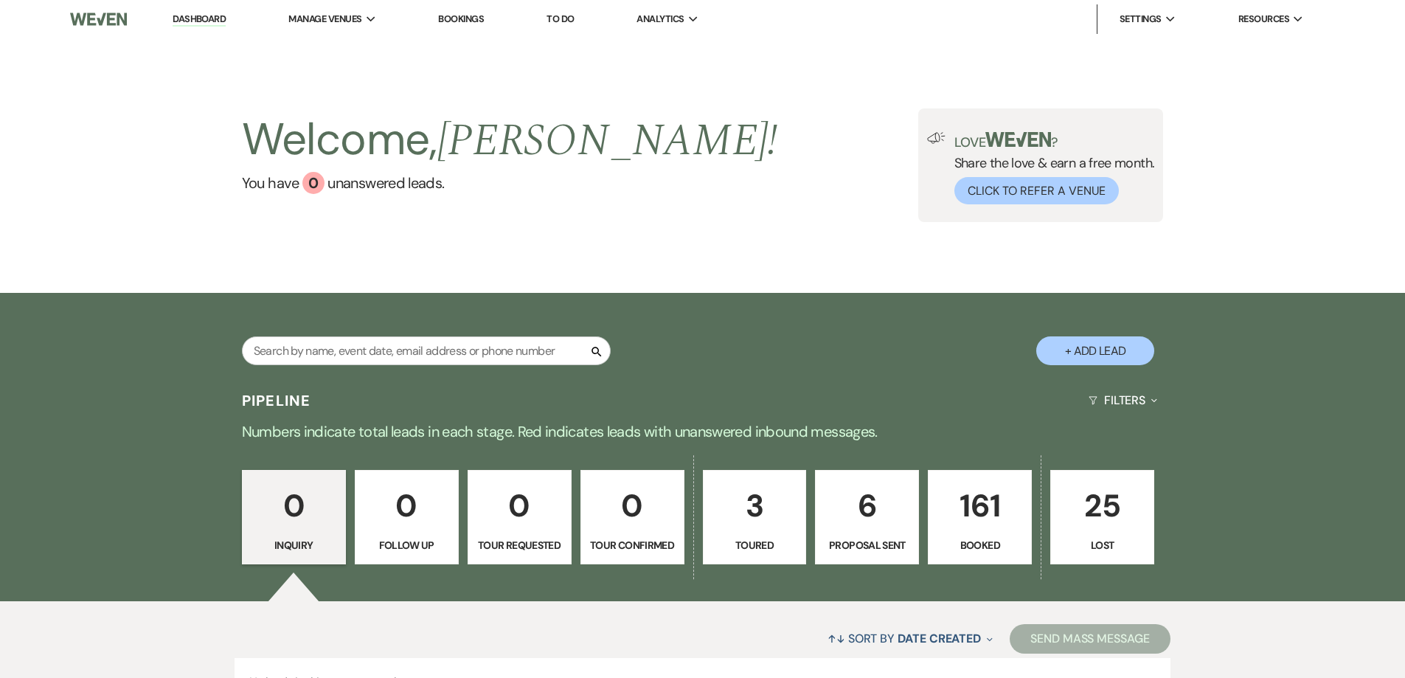
click at [122, 356] on div "Search + Add Lead" at bounding box center [702, 337] width 1405 height 89
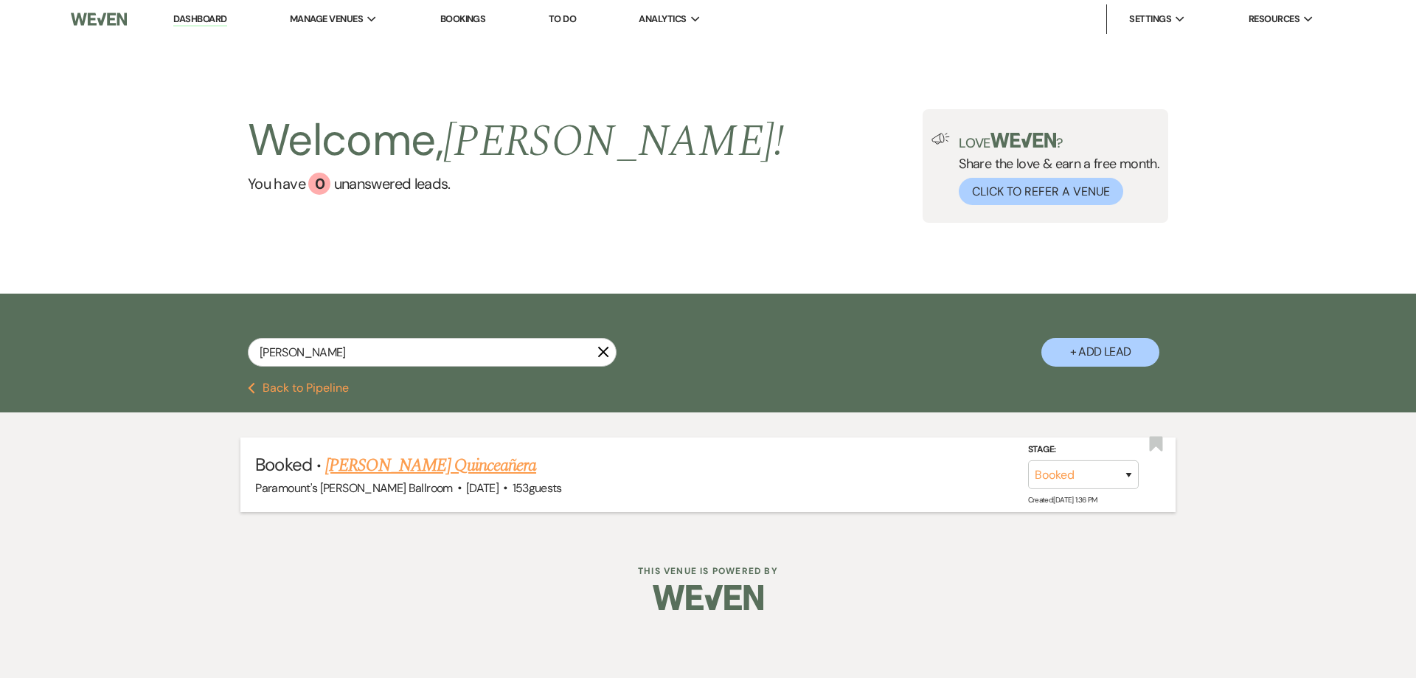
type input "balbuena"
click at [410, 463] on link "Alia Balbuena's Quinceañera" at bounding box center [430, 465] width 211 height 27
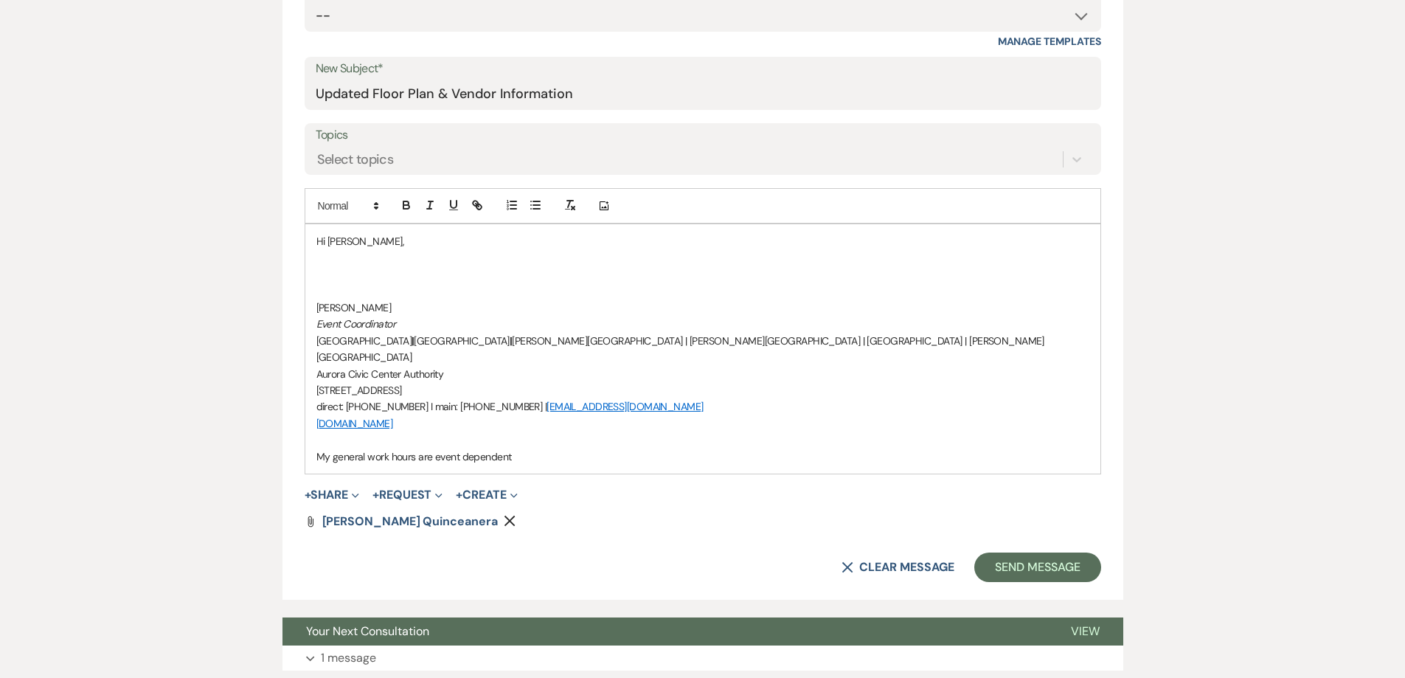
scroll to position [738, 0]
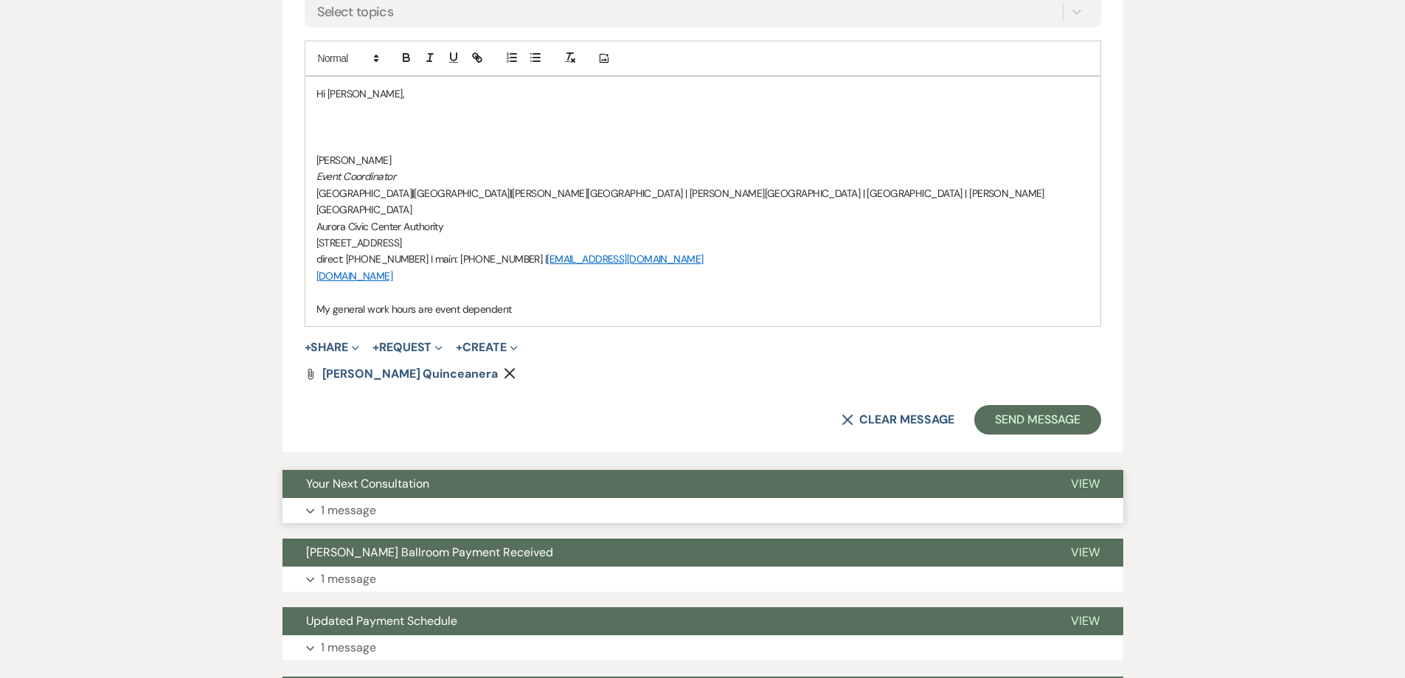
click at [423, 498] on button "Expand 1 message" at bounding box center [703, 510] width 841 height 25
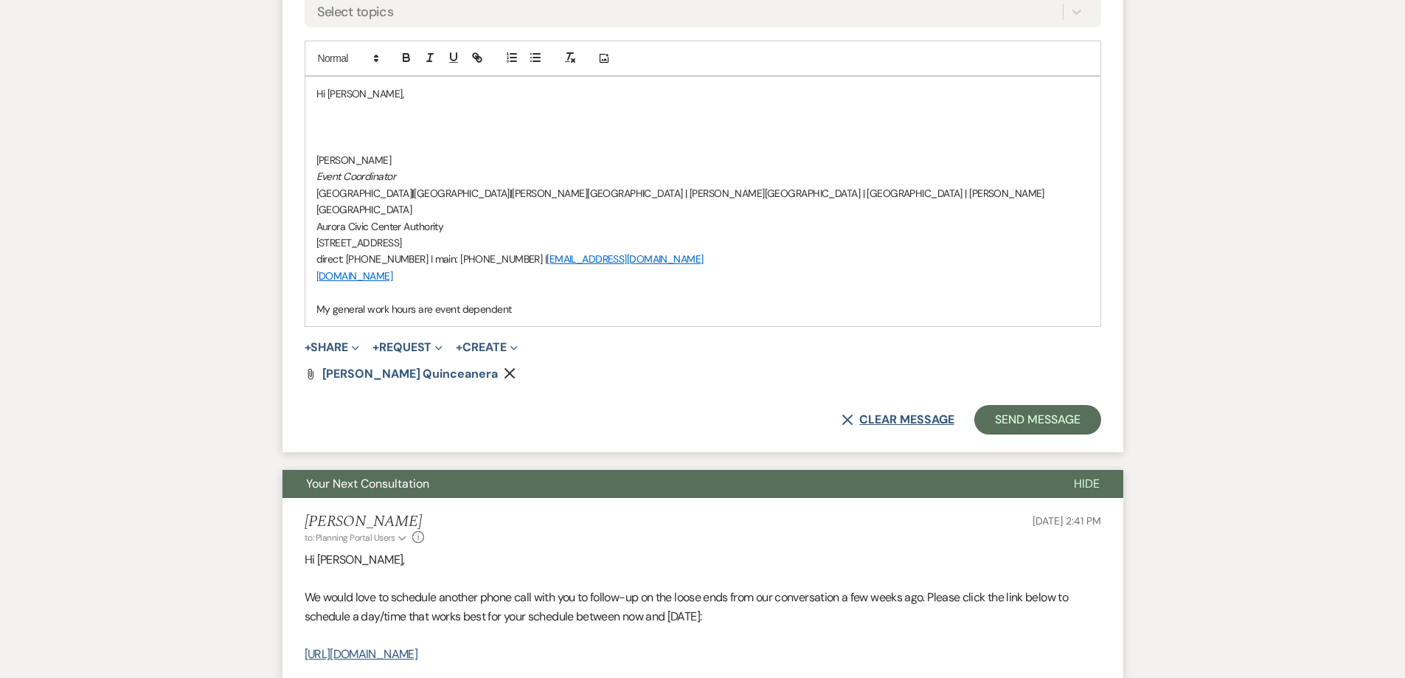
click at [846, 415] on use "button" at bounding box center [847, 420] width 11 height 11
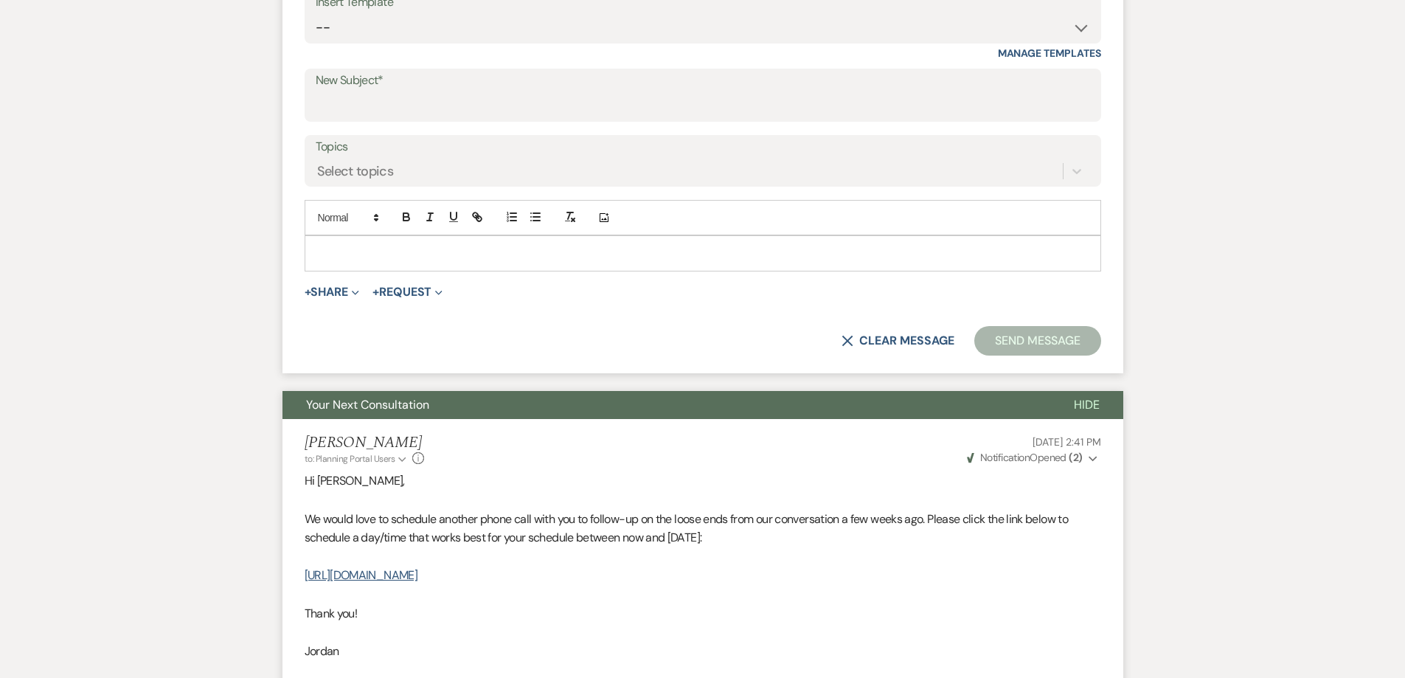
scroll to position [369, 0]
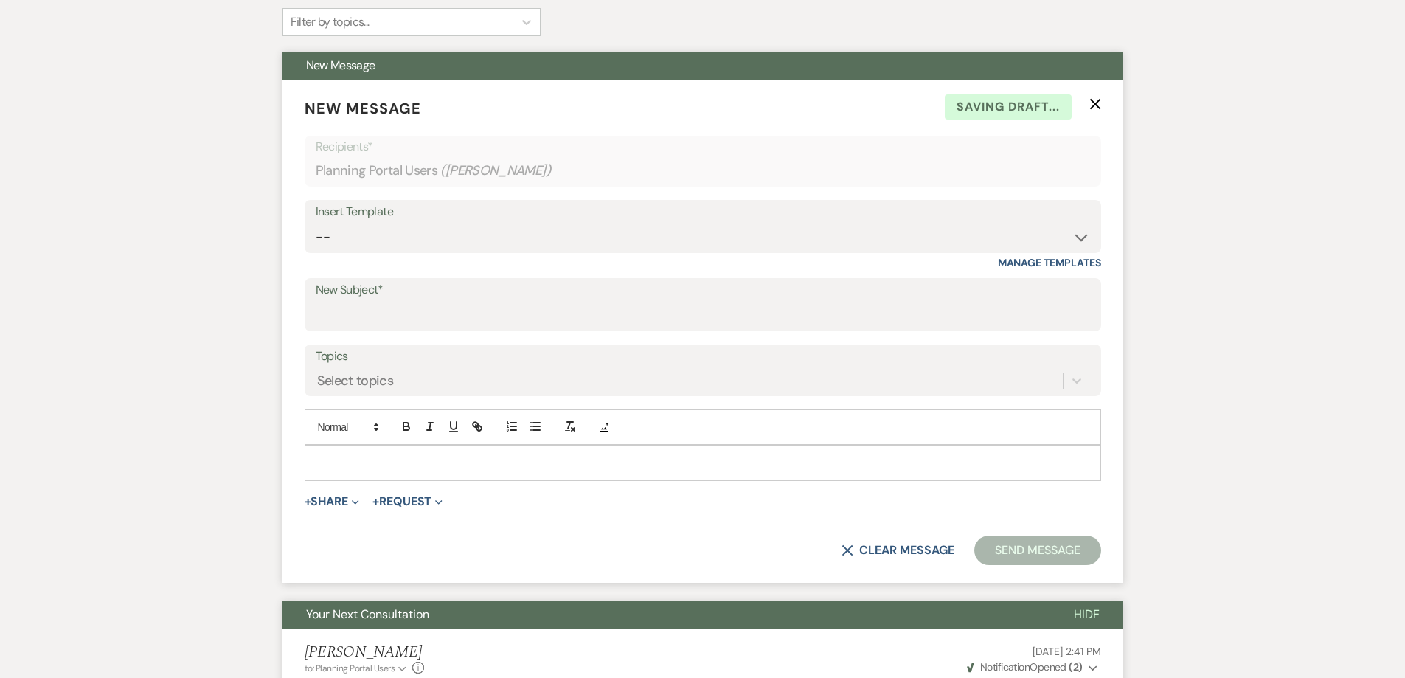
click at [1097, 101] on icon "X" at bounding box center [1096, 104] width 12 height 12
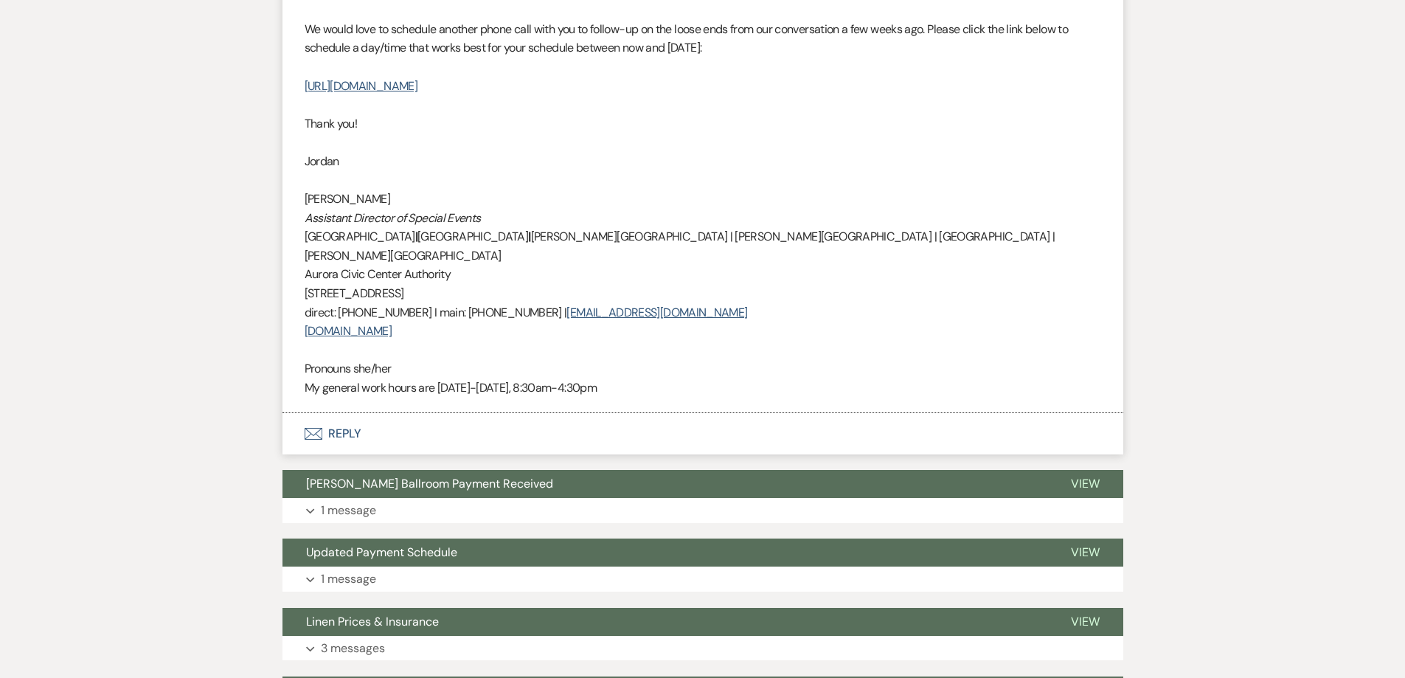
scroll to position [664, 0]
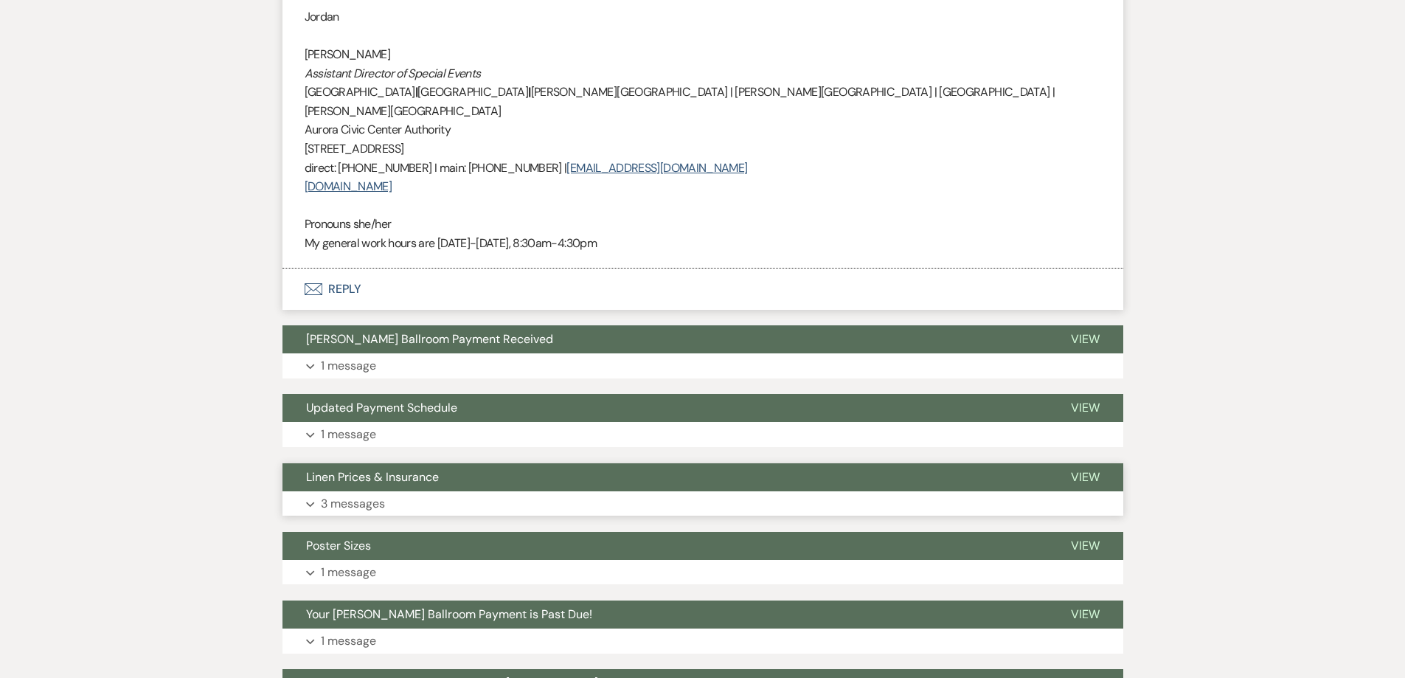
click at [416, 491] on button "Expand 3 messages" at bounding box center [703, 503] width 841 height 25
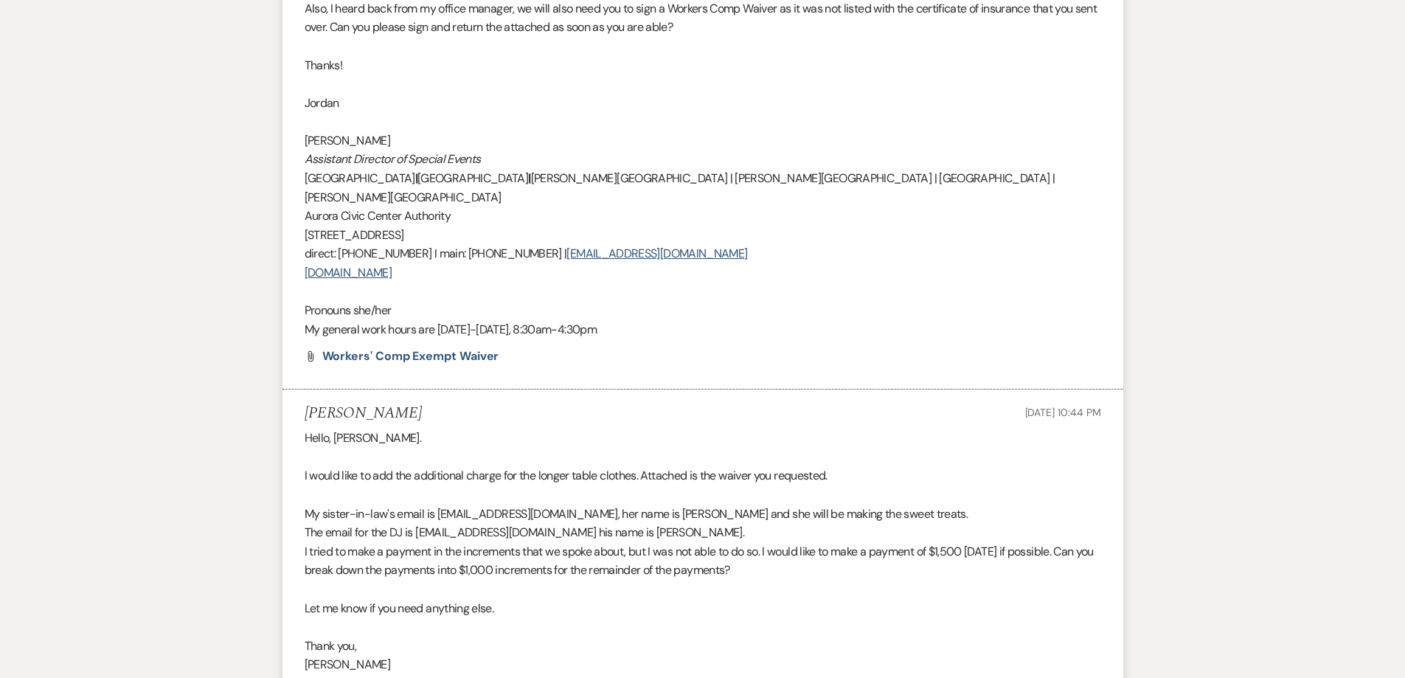
scroll to position [1402, 0]
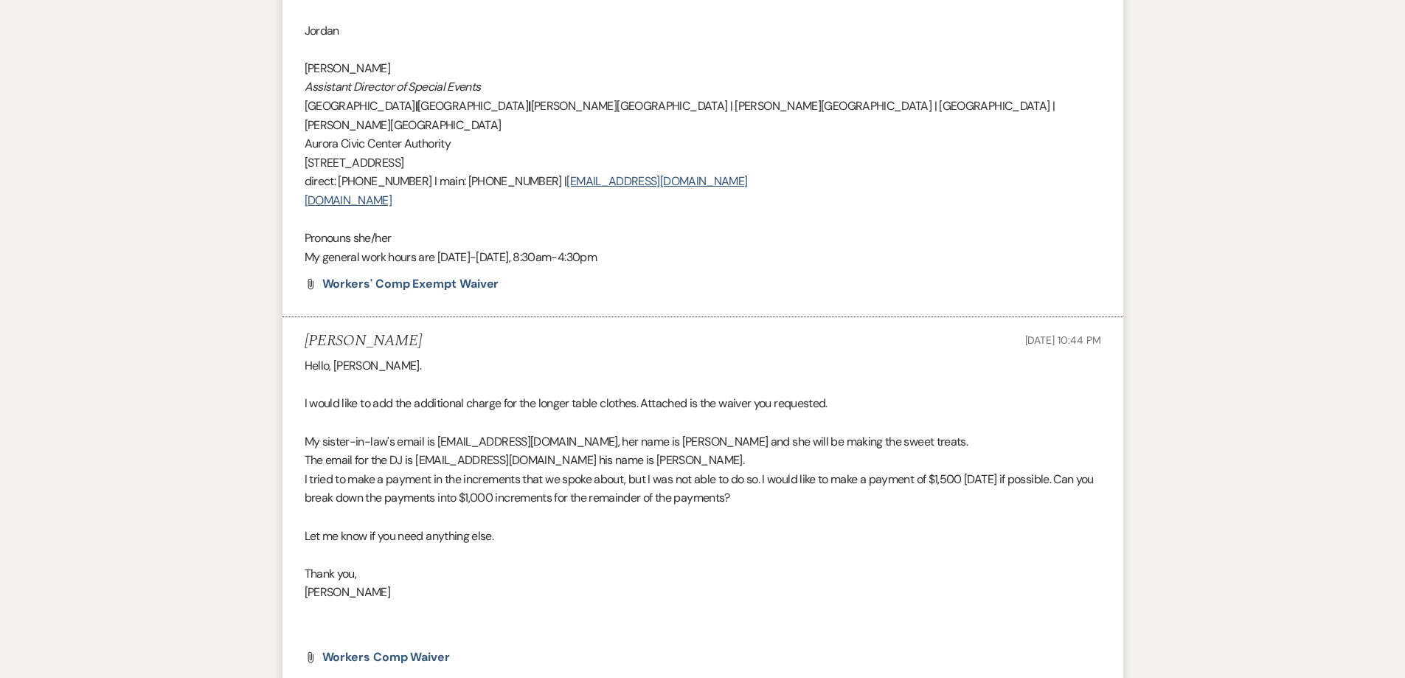
click at [437, 432] on p "My sister-in-law's email is vjaure1@yahoo.com, her name is Vanesa and she will …" at bounding box center [703, 441] width 797 height 19
click at [437, 470] on p "I tried to make a payment in the increments that we spoke about, but I was not …" at bounding box center [703, 489] width 797 height 38
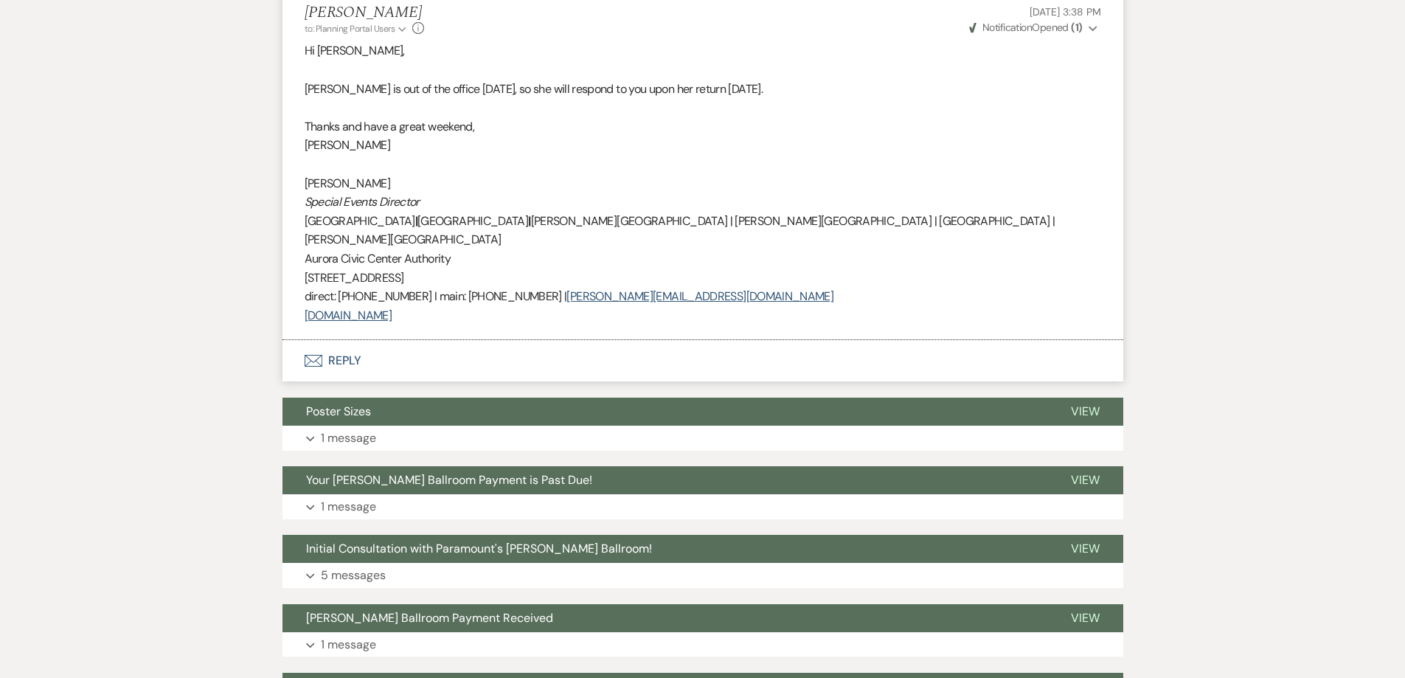
scroll to position [2139, 0]
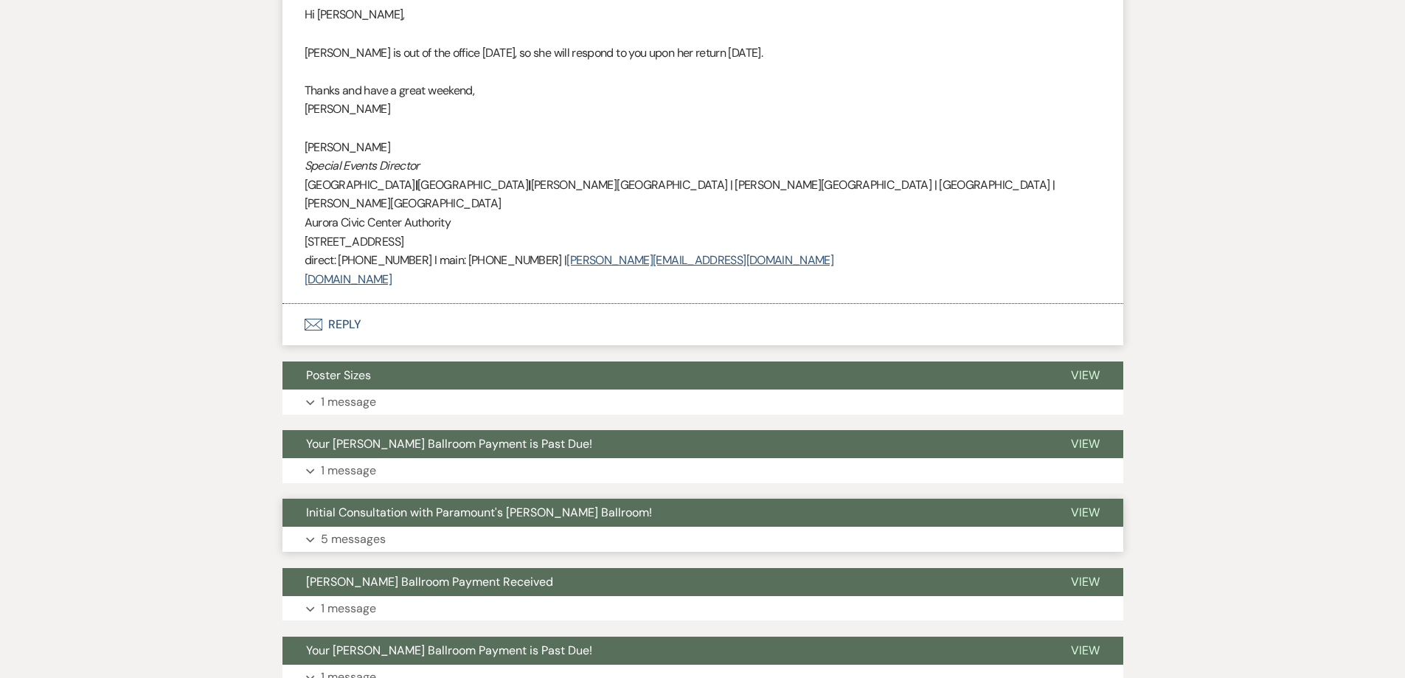
click at [450, 505] on span "Initial Consultation with Paramount's Meyer Ballroom!" at bounding box center [479, 512] width 346 height 15
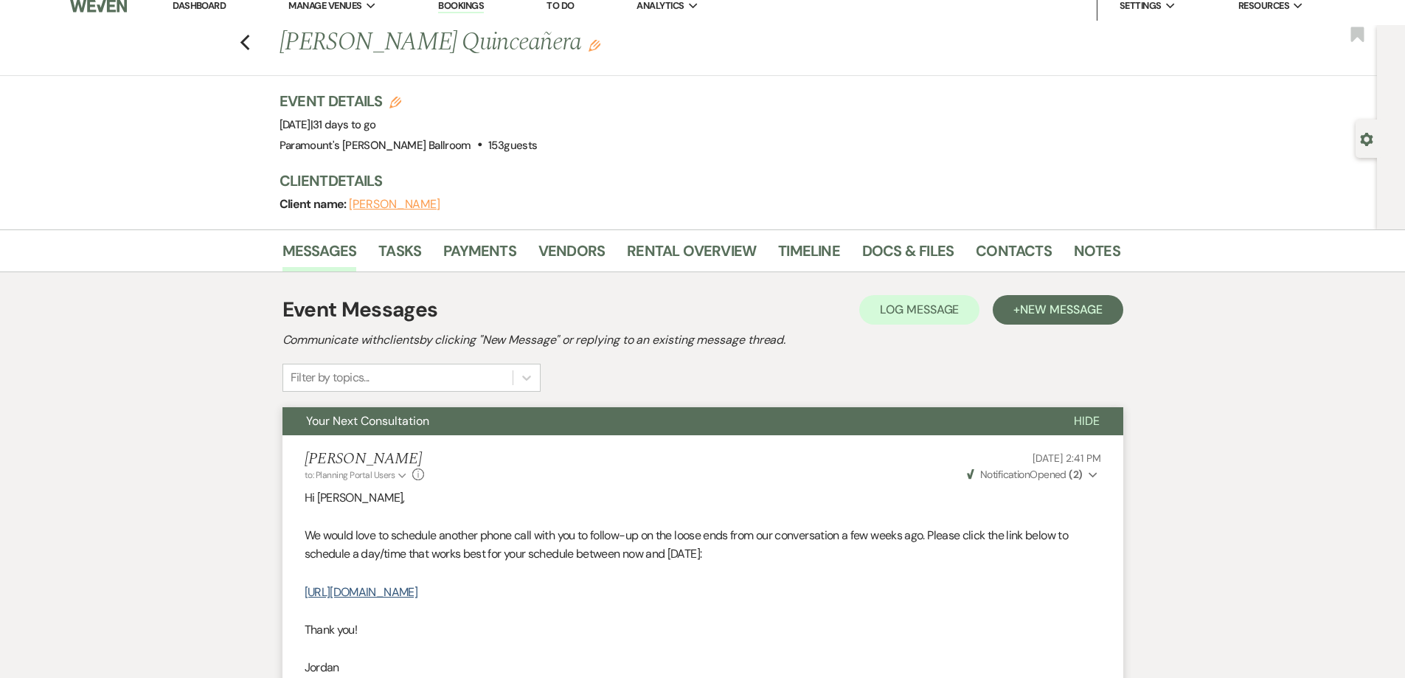
scroll to position [0, 0]
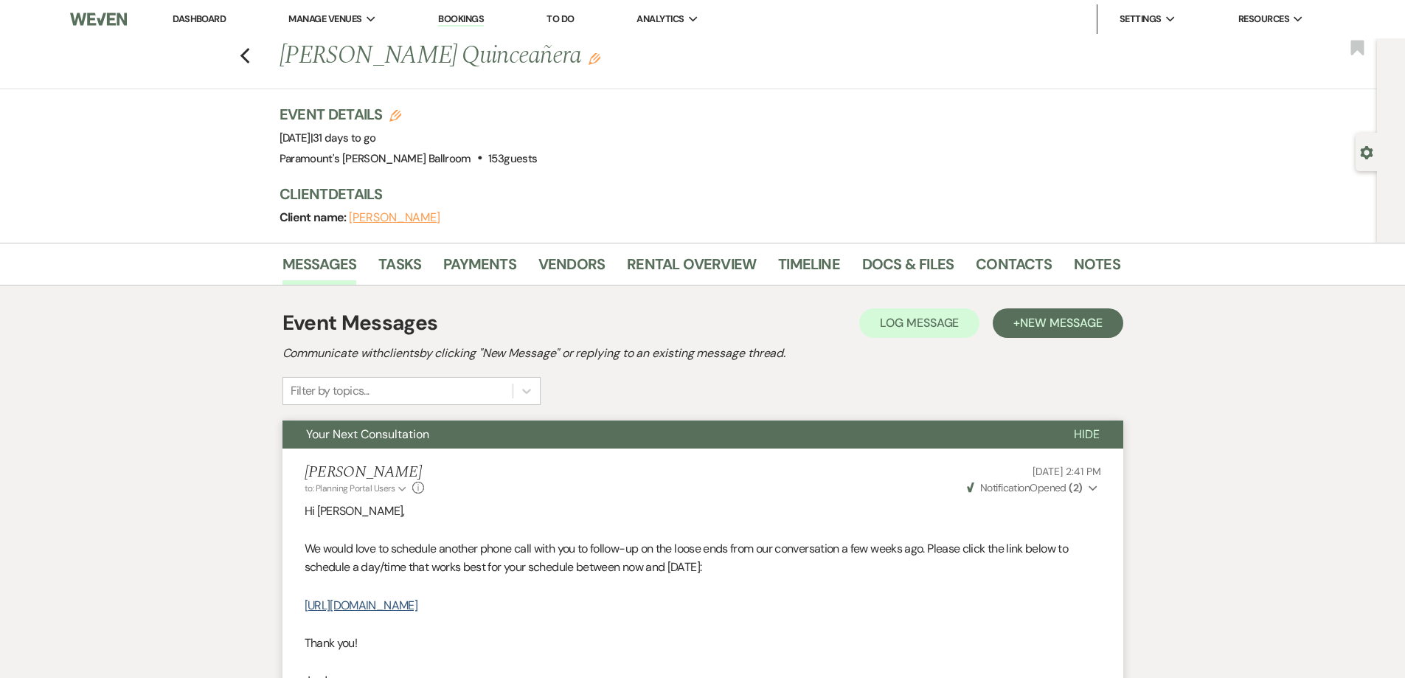
click at [549, 435] on button "Your Next Consultation" at bounding box center [667, 434] width 768 height 28
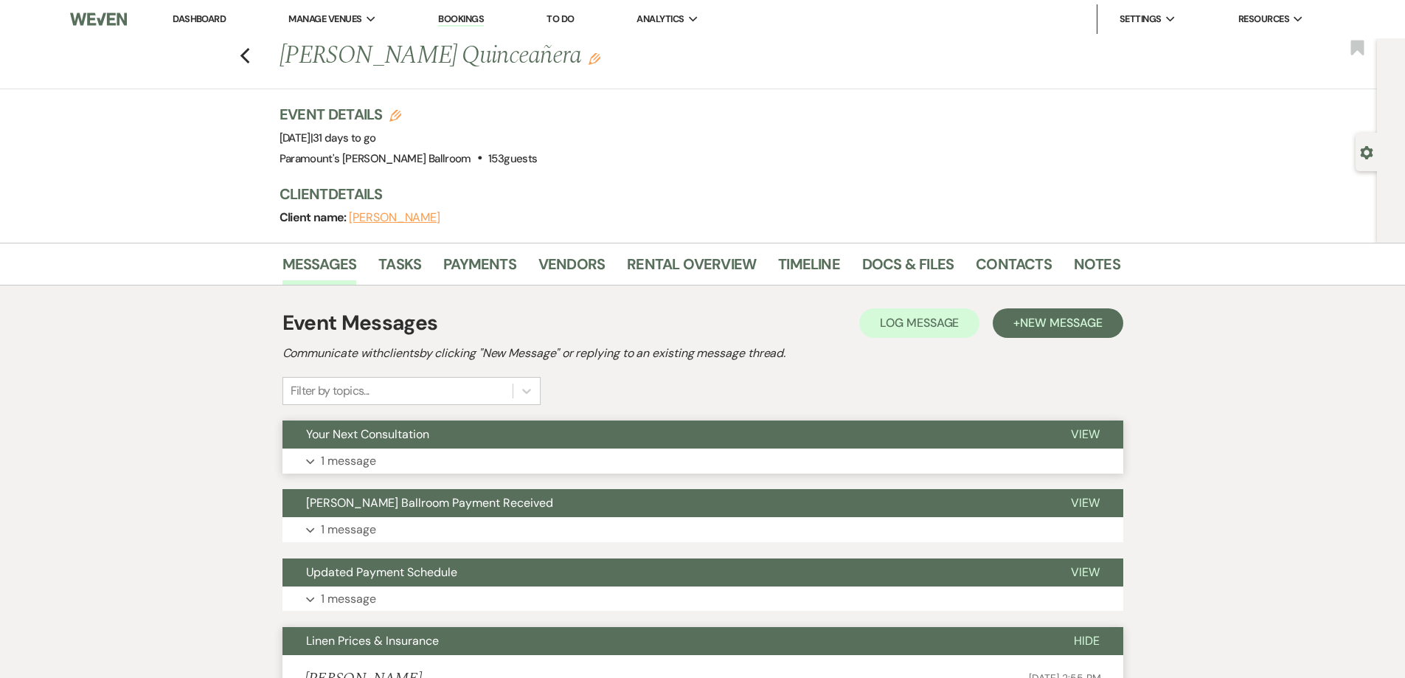
click at [549, 435] on button "Your Next Consultation" at bounding box center [665, 434] width 765 height 28
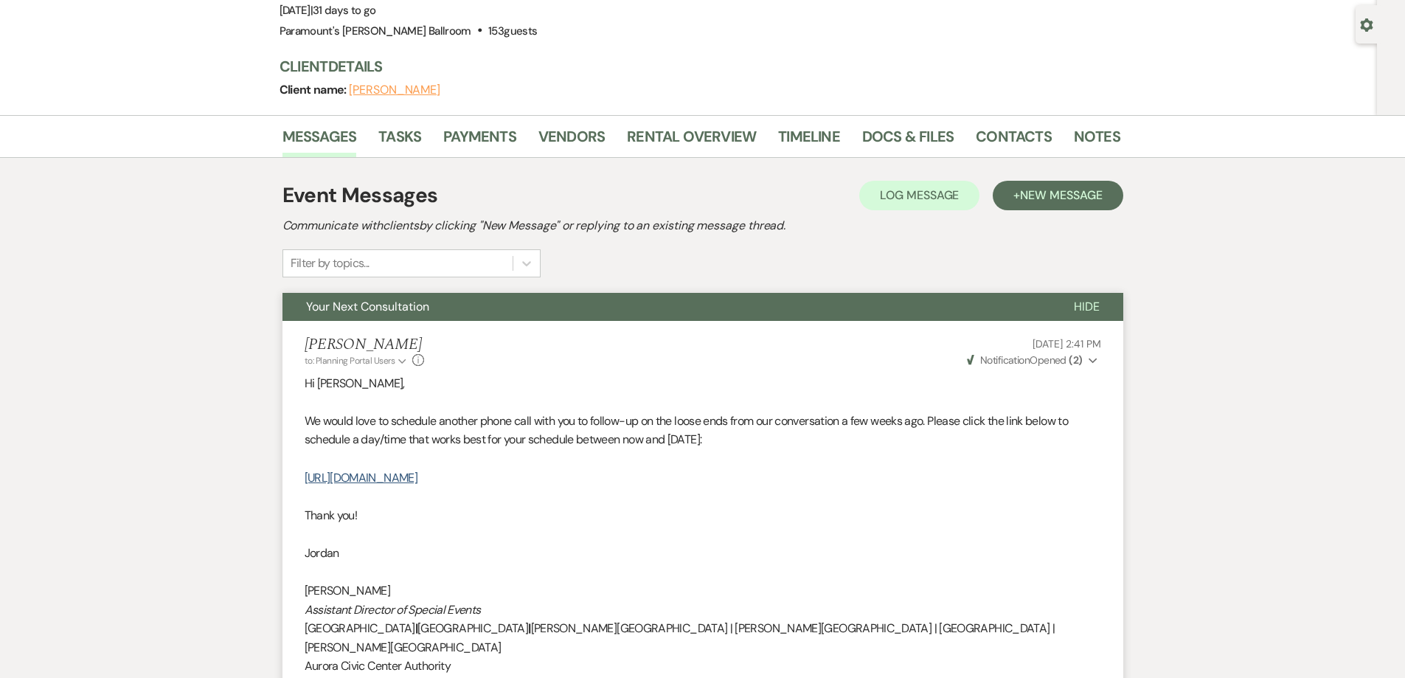
scroll to position [148, 0]
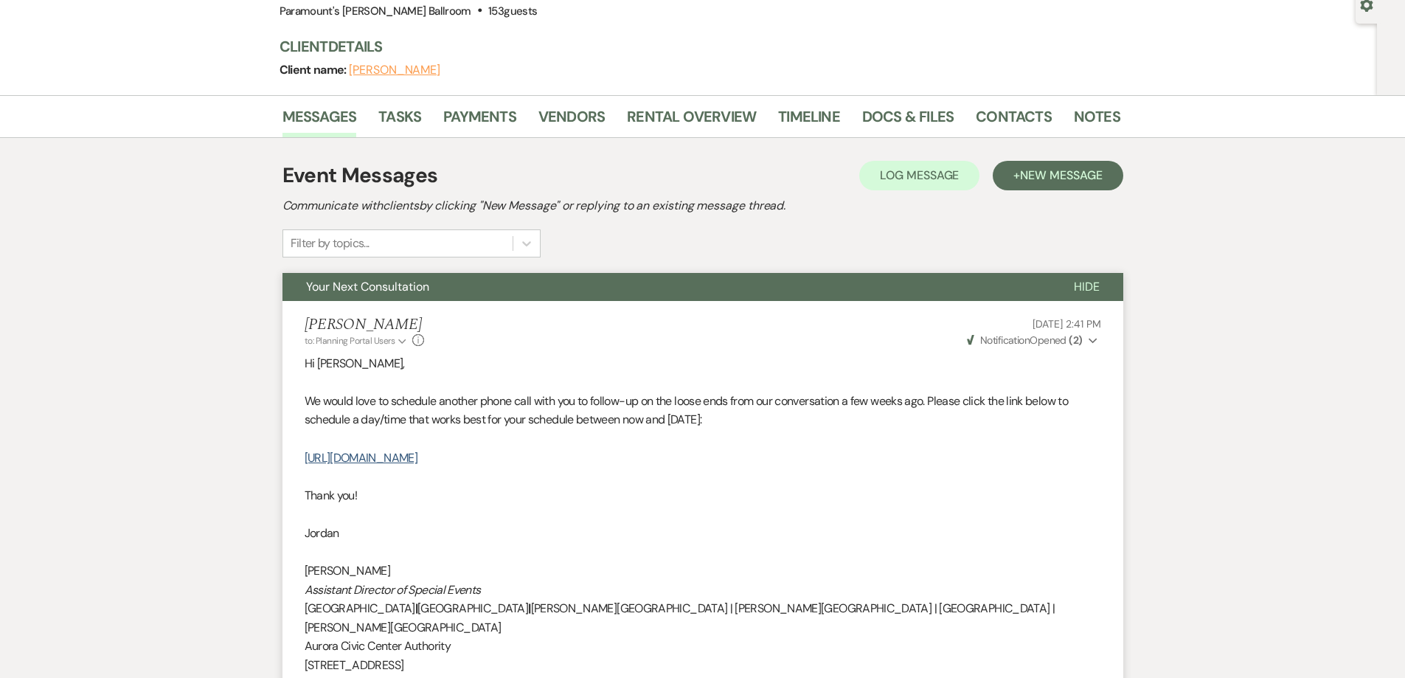
click at [636, 415] on p "We would love to schedule another phone call with you to follow-up on the loose…" at bounding box center [703, 411] width 797 height 38
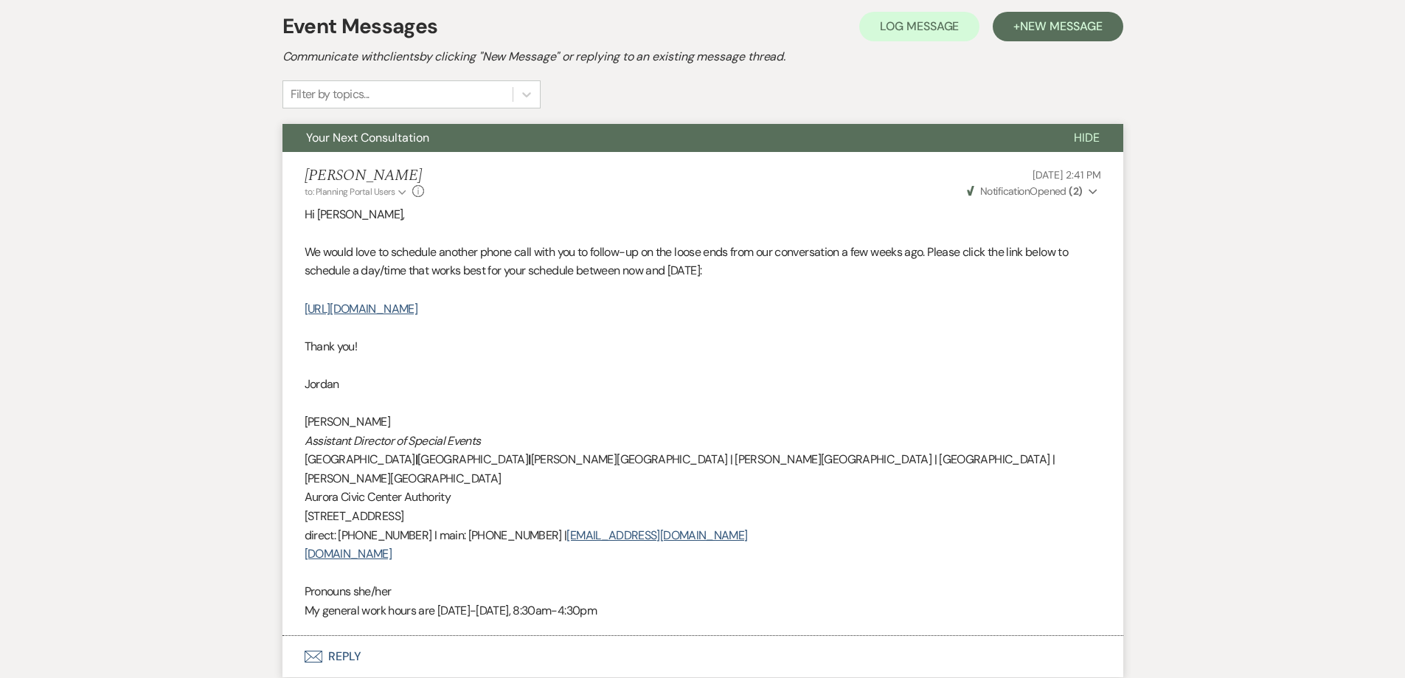
scroll to position [295, 0]
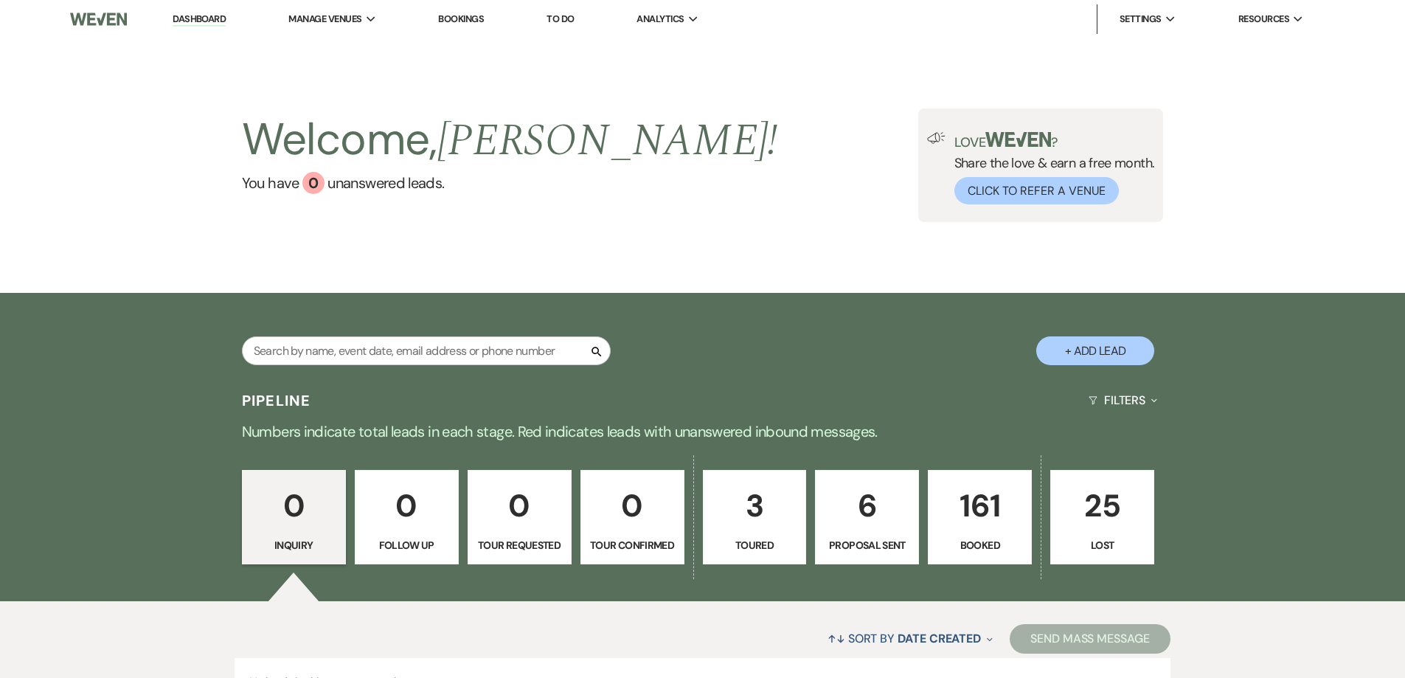
click at [665, 329] on div "Search + Add Lead" at bounding box center [703, 338] width 1062 height 77
click at [648, 309] on div "Search + Add Lead" at bounding box center [703, 338] width 1062 height 77
